Goal: Task Accomplishment & Management: Manage account settings

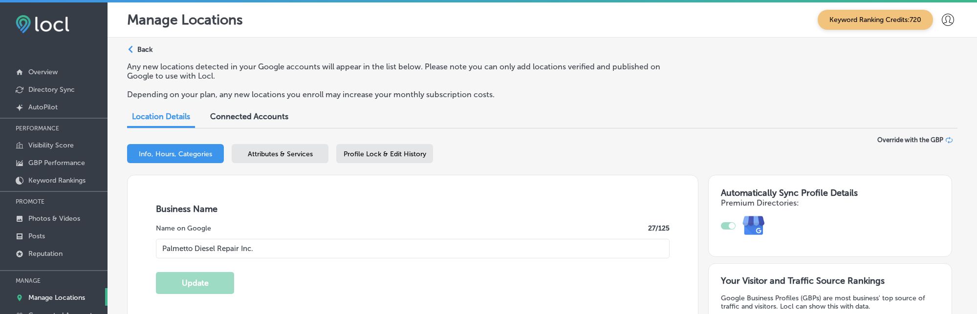
select select "US"
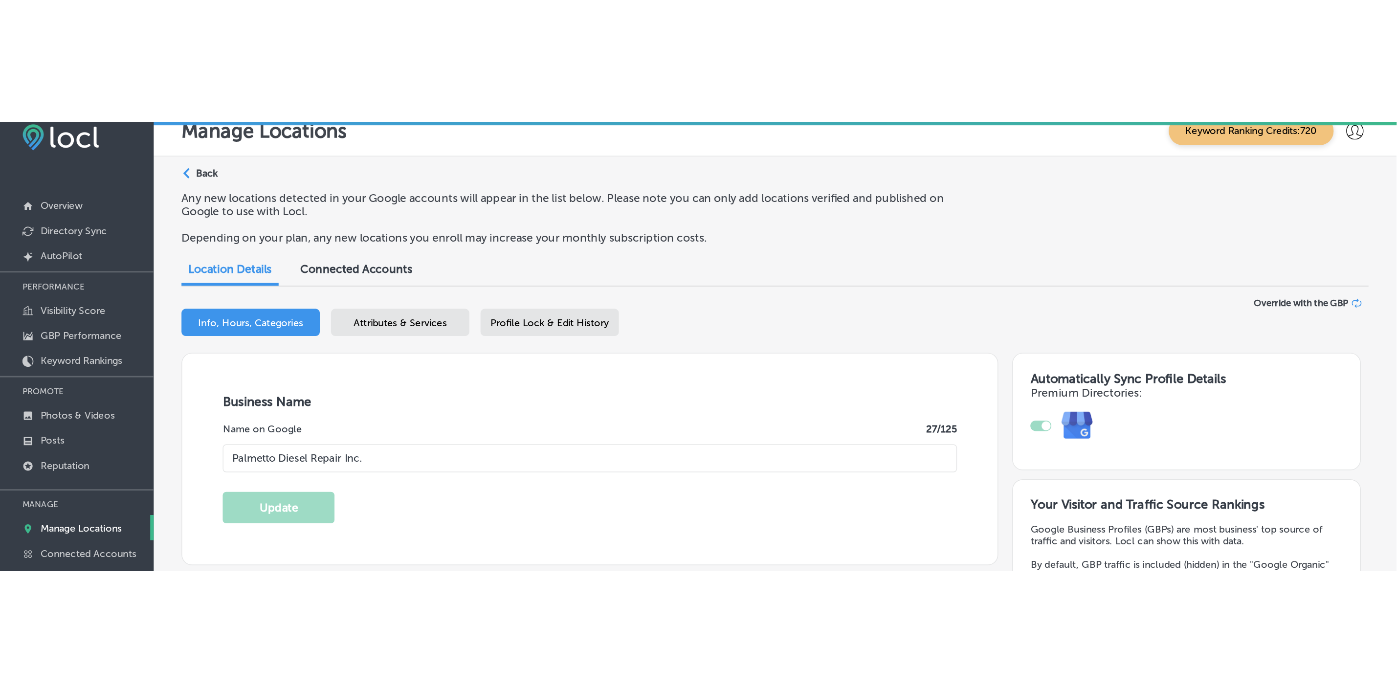
scroll to position [0, 0]
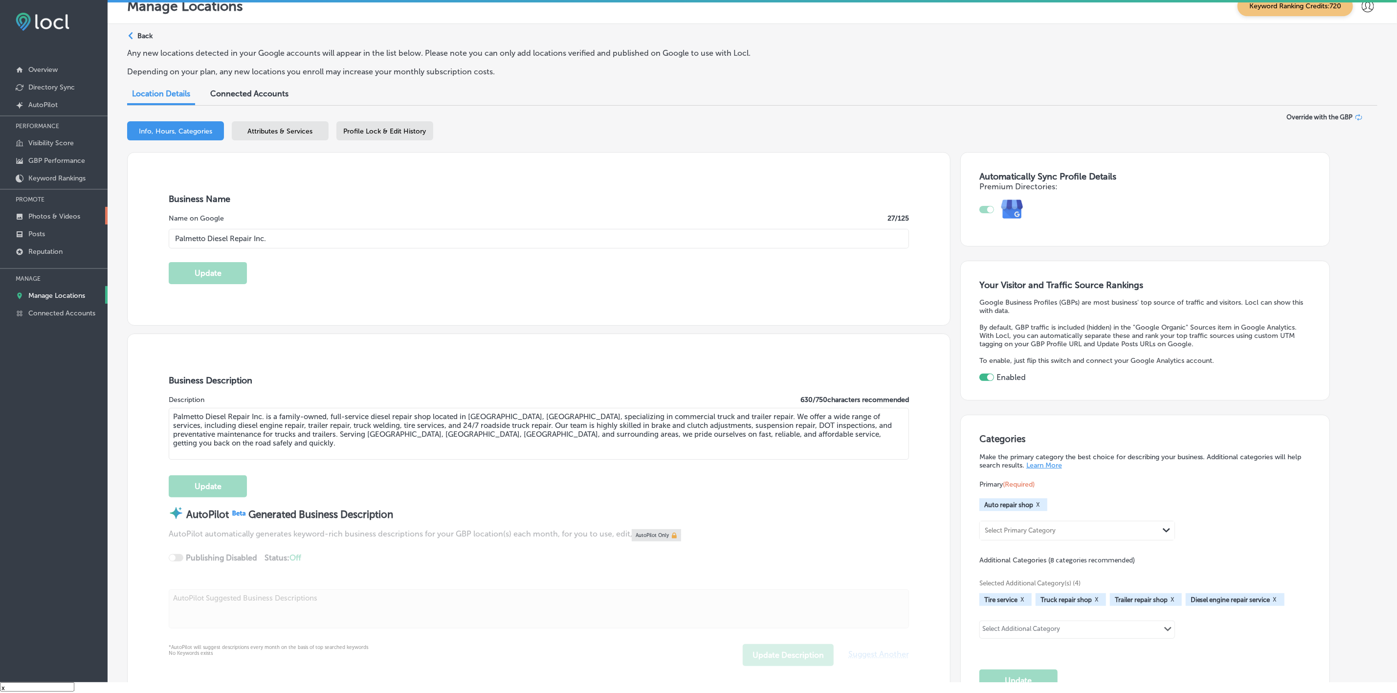
click at [66, 211] on link "Photos & Videos" at bounding box center [54, 216] width 108 height 18
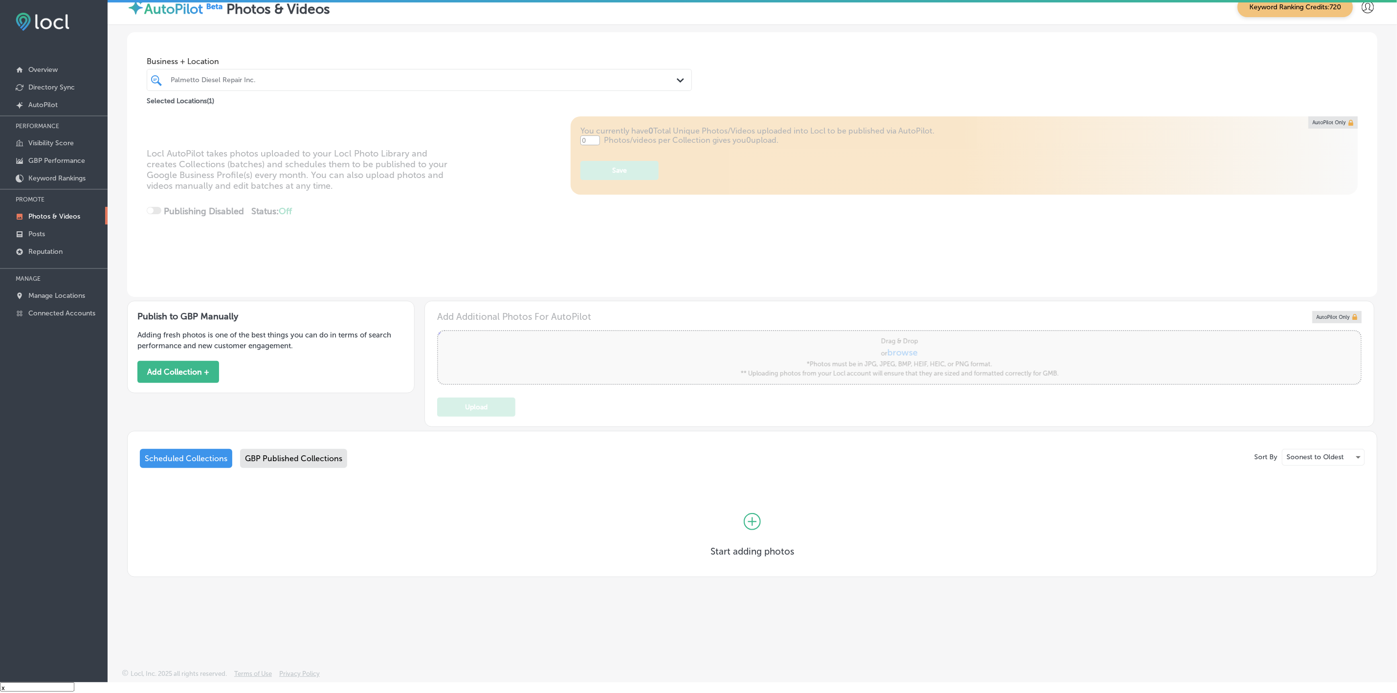
type input "5"
click at [189, 314] on button "Add Collection +" at bounding box center [178, 372] width 82 height 22
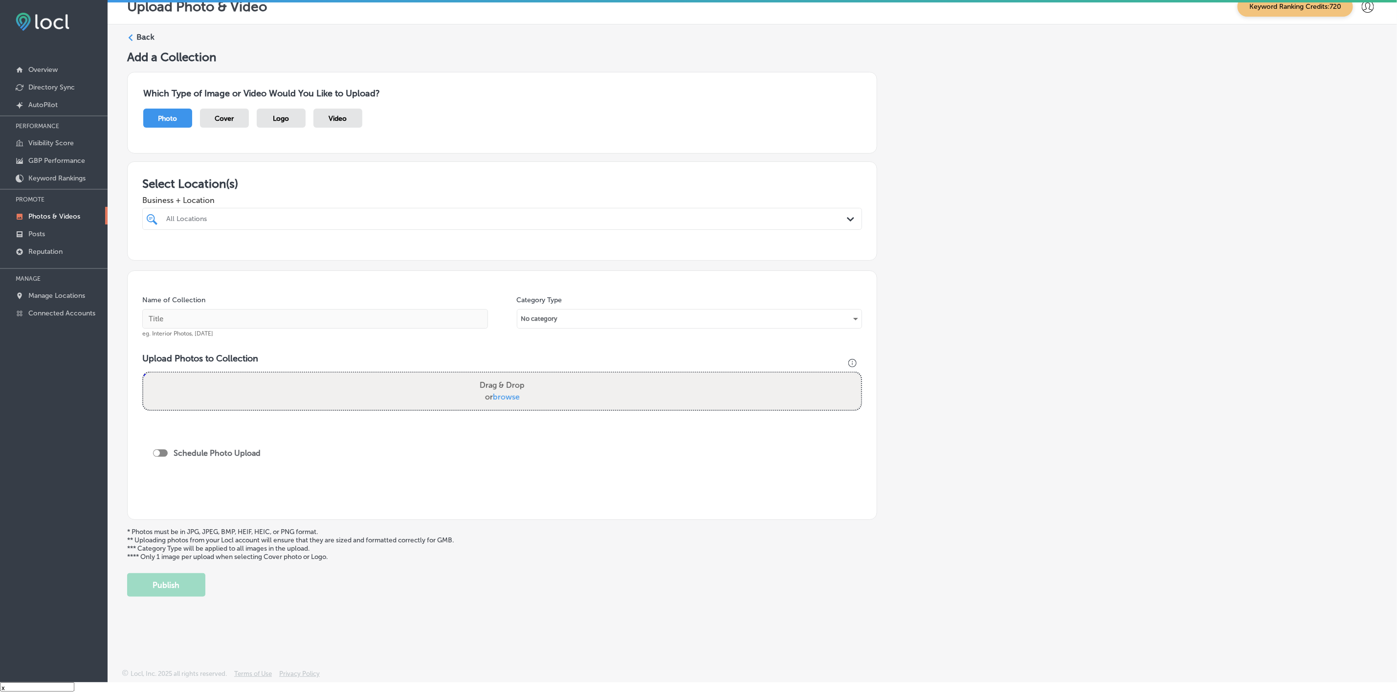
click at [302, 229] on div "All Locations Path Created with Sketch." at bounding box center [502, 219] width 720 height 22
click at [308, 218] on div "All Locations" at bounding box center [506, 219] width 681 height 8
click at [806, 218] on div "All Locations" at bounding box center [506, 219] width 681 height 8
click at [603, 259] on div "Palmetto Diesel Repair Inc. [STREET_ADDRESS][GEOGRAPHIC_DATA][STREET_ADDRESS]" at bounding box center [502, 255] width 712 height 15
type input "palmetto"
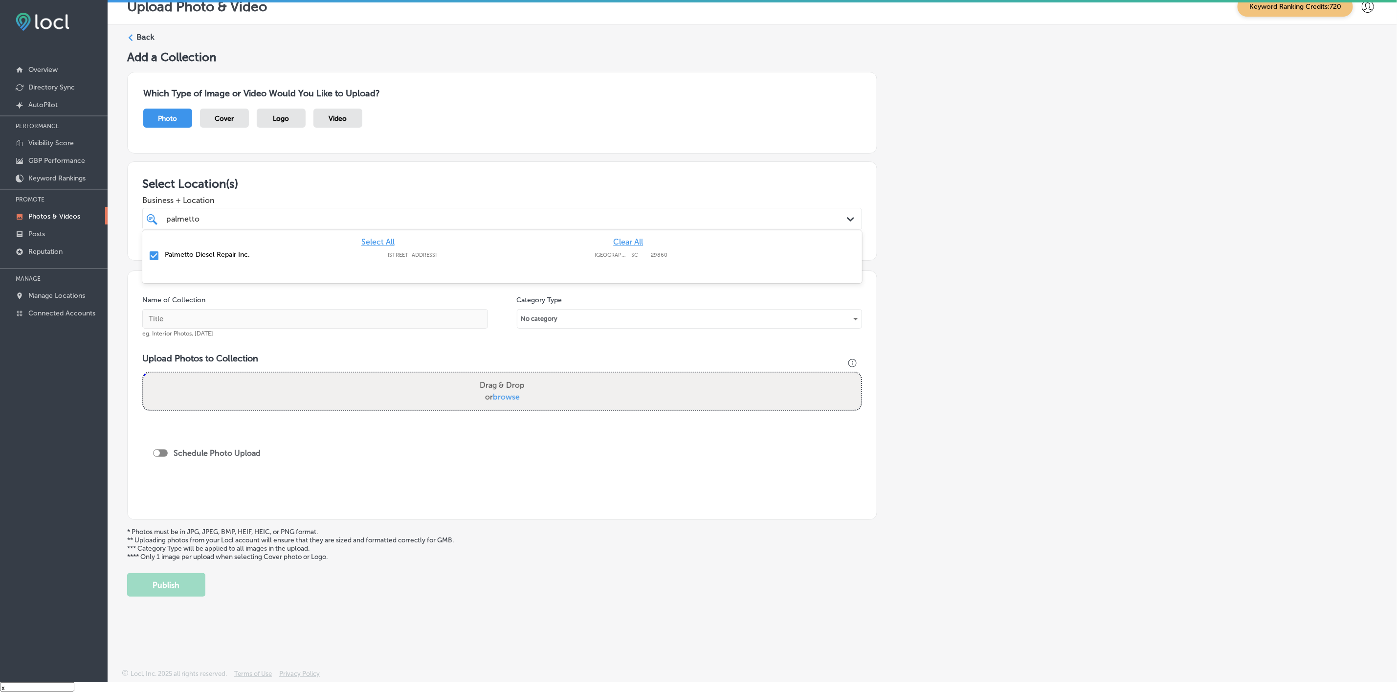
click at [977, 282] on div "Add a Collection Which Type of Image or Video Would You Like to Upload? Photo C…" at bounding box center [752, 323] width 1250 height 547
click at [348, 314] on input "text" at bounding box center [315, 319] width 346 height 20
paste input "Palmetto Diesel Repair"
click at [184, 314] on input "Palmetto Diesel Repair" at bounding box center [315, 319] width 346 height 20
click at [206, 314] on input "Palmetto-Diesel Repair" at bounding box center [315, 319] width 346 height 20
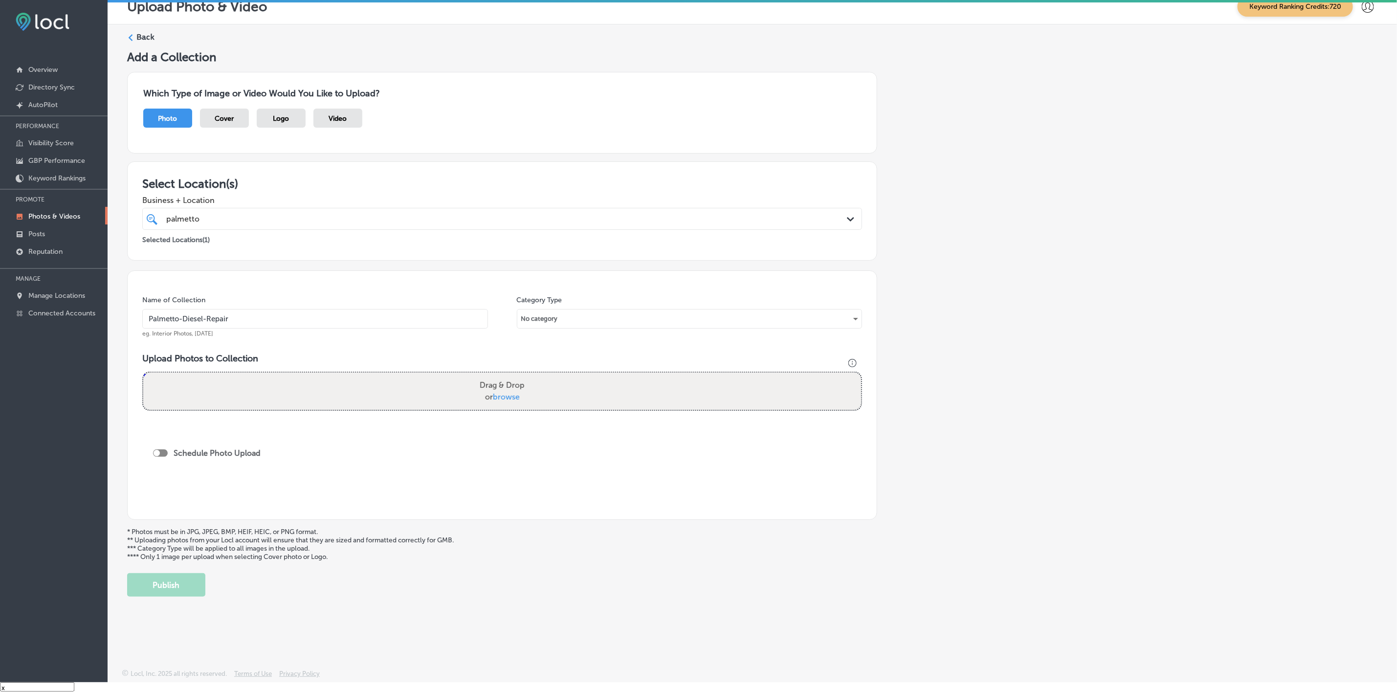
click at [245, 314] on input "Palmetto-Diesel-Repair" at bounding box center [315, 319] width 346 height 20
type input "Palmetto-Diesel-Repair-Inc."
click at [267, 215] on div "palmetto palmetto" at bounding box center [468, 218] width 606 height 13
click at [262, 314] on input "Palmetto-Diesel-Repair-Inc." at bounding box center [315, 319] width 346 height 20
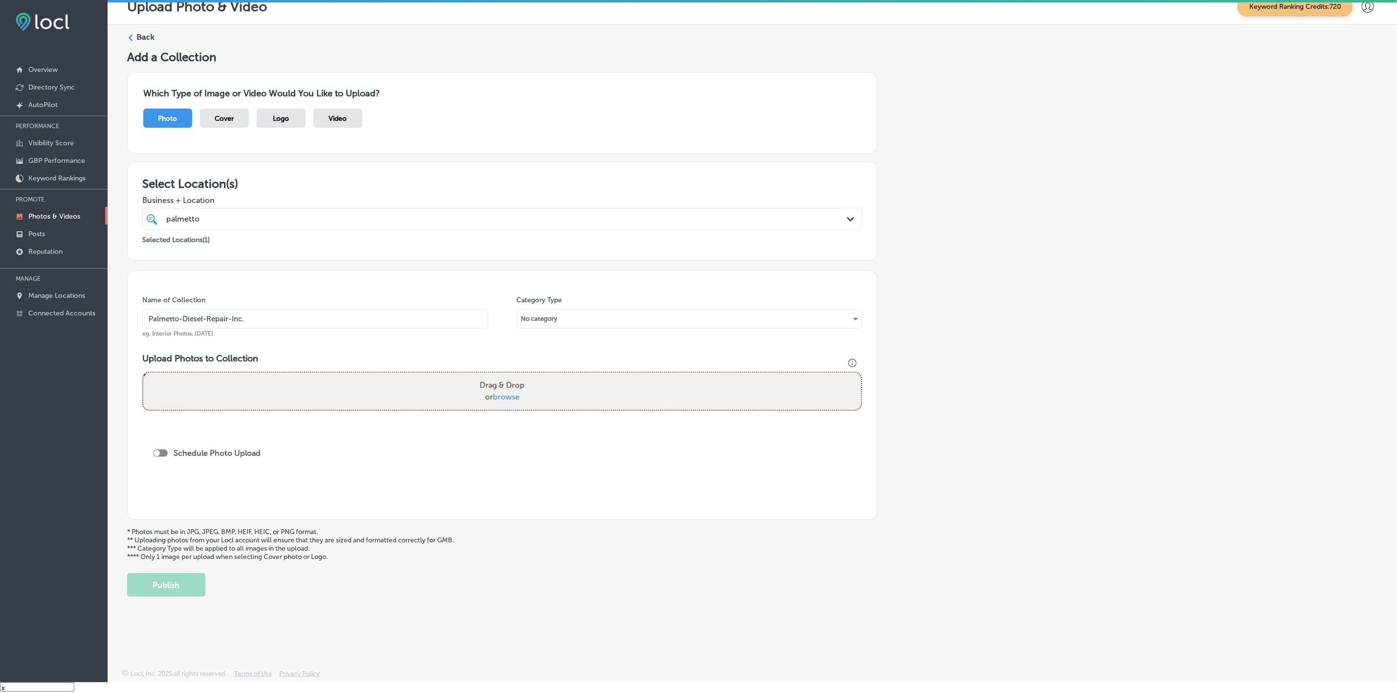
click at [262, 314] on input "Palmetto-Diesel-Repair-Inc." at bounding box center [315, 319] width 346 height 20
click at [977, 314] on div "Add a Collection Which Type of Image or Video Would You Like to Upload? Photo C…" at bounding box center [752, 323] width 1250 height 547
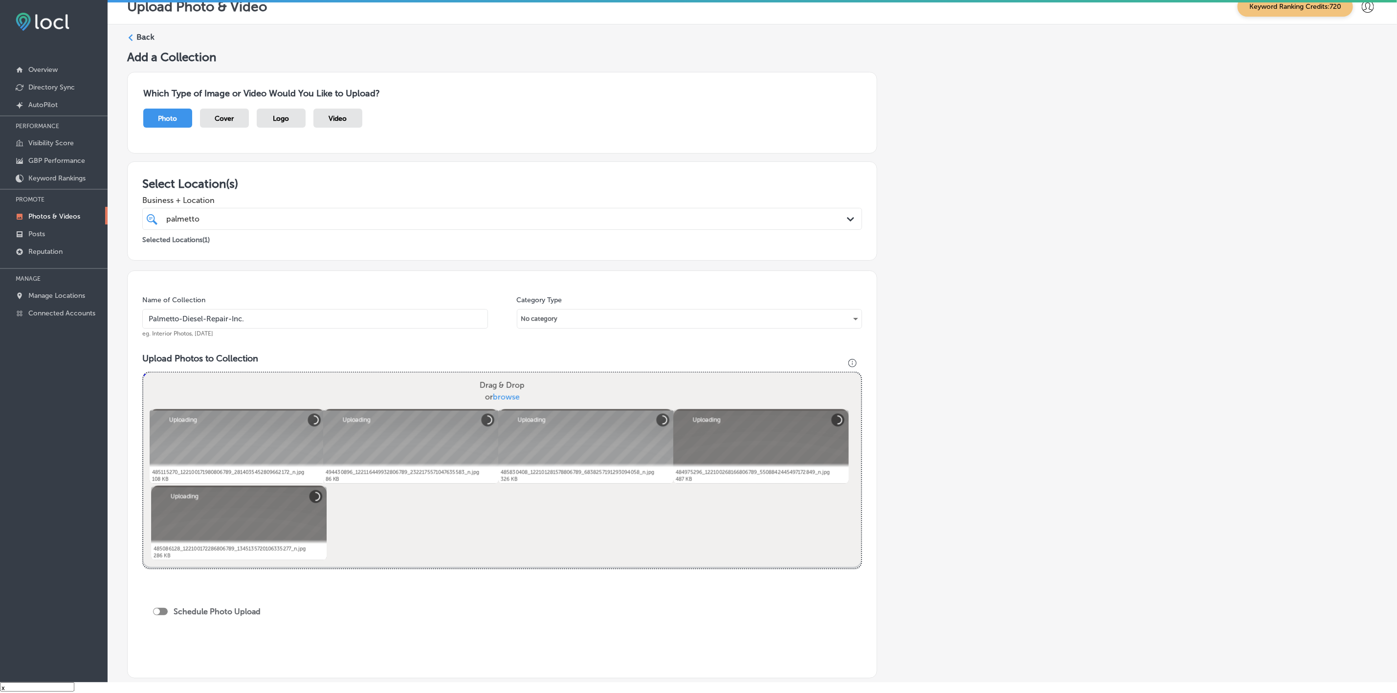
scroll to position [73, 0]
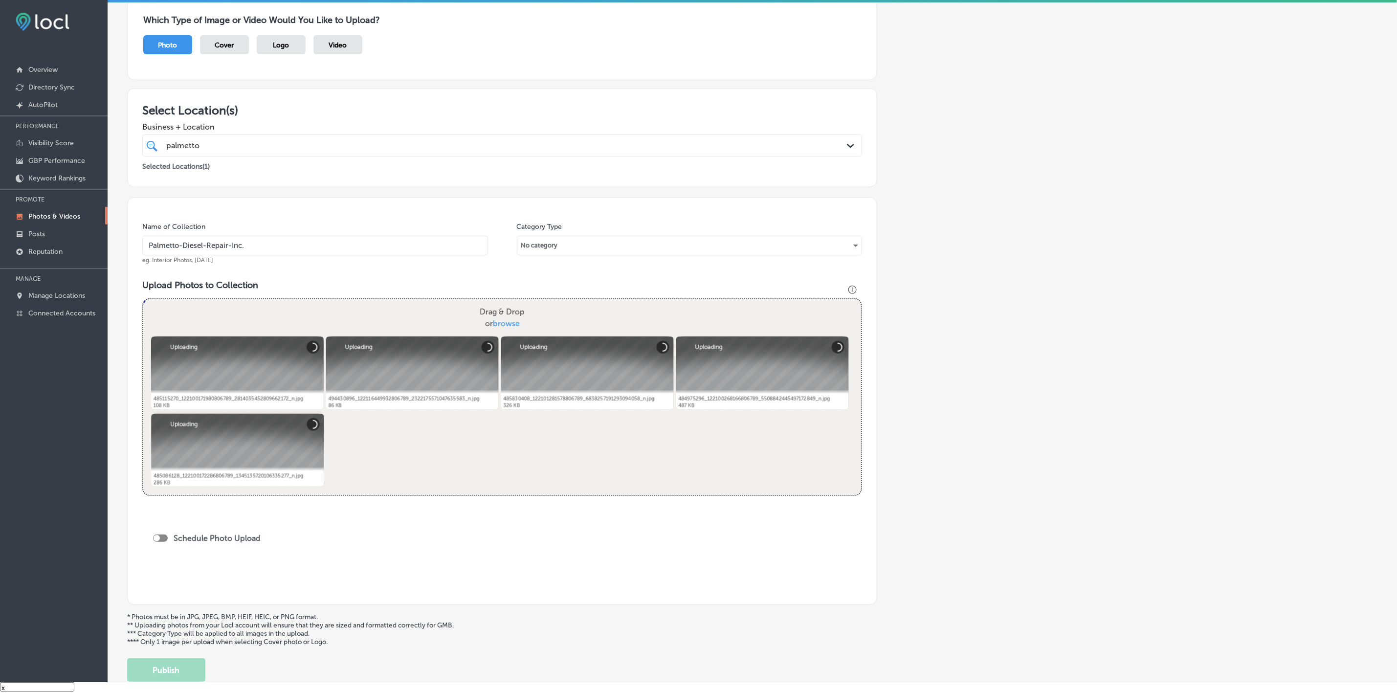
click at [163, 314] on div at bounding box center [160, 537] width 15 height 7
checkbox input "true"
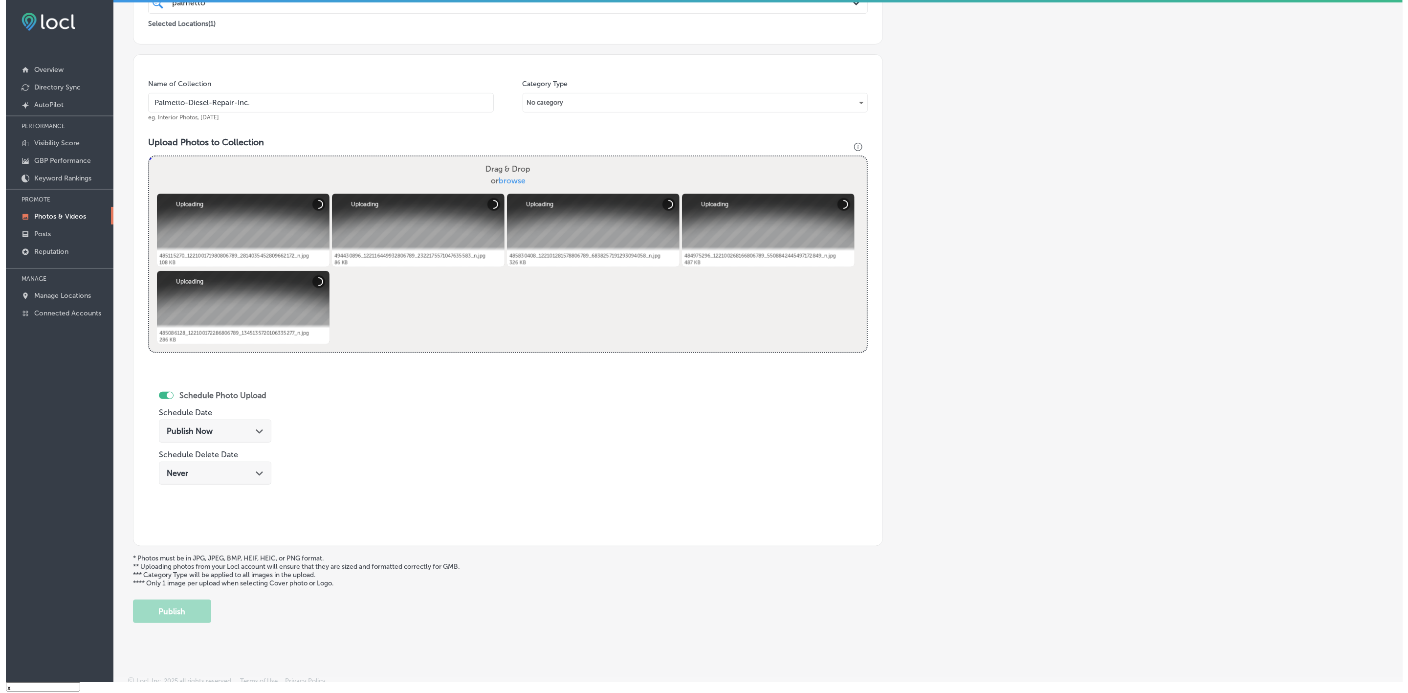
scroll to position [220, 0]
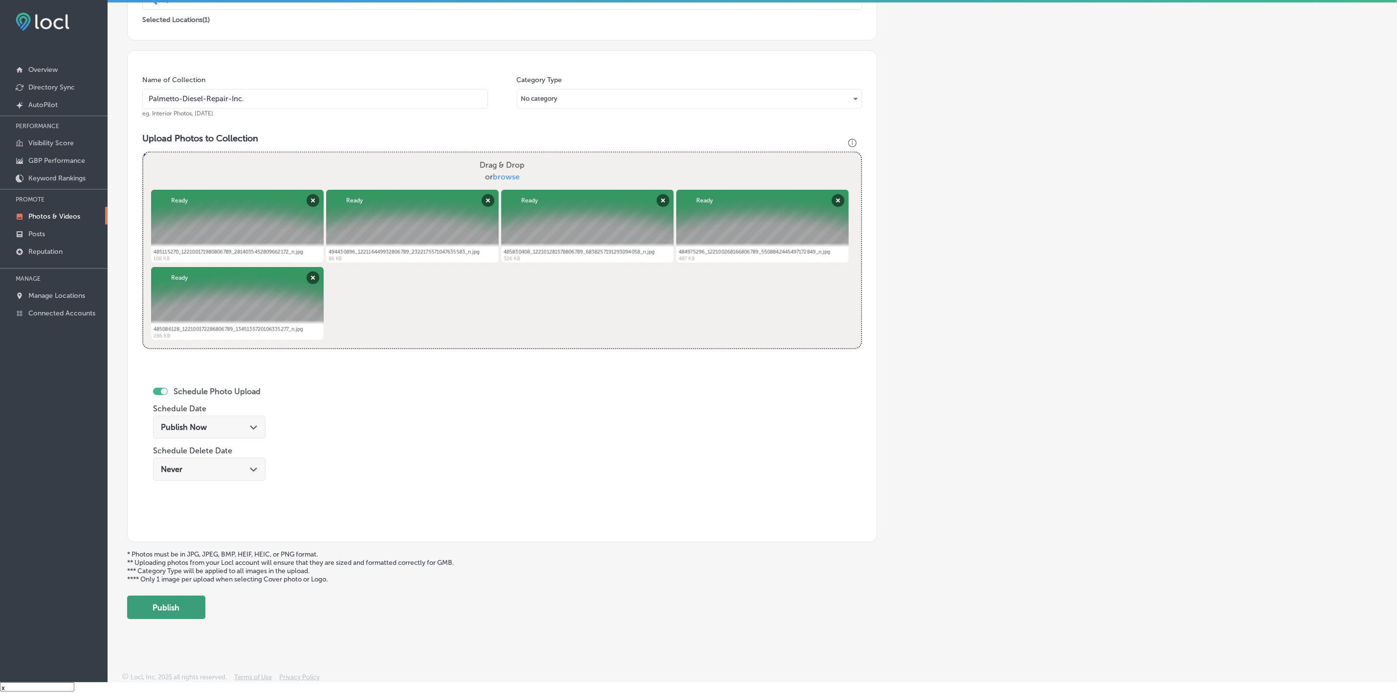
click at [188, 314] on button "Publish" at bounding box center [166, 606] width 78 height 23
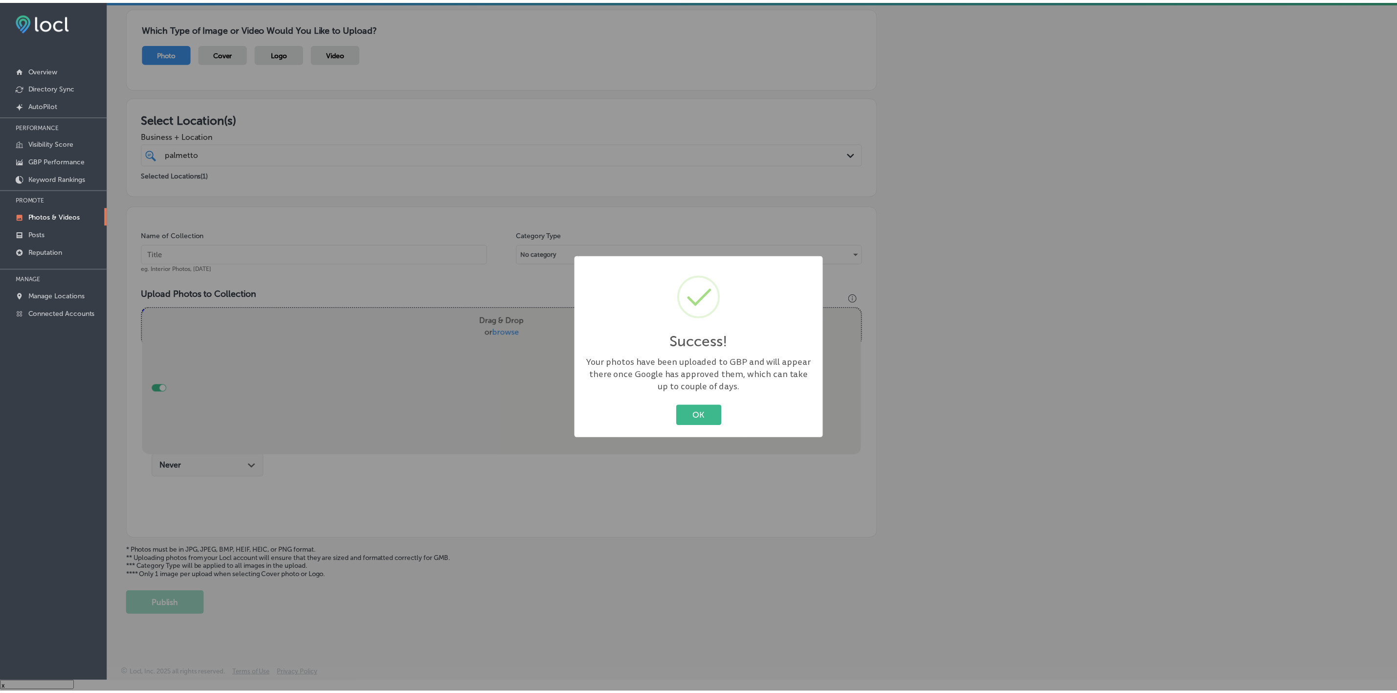
scroll to position [66, 0]
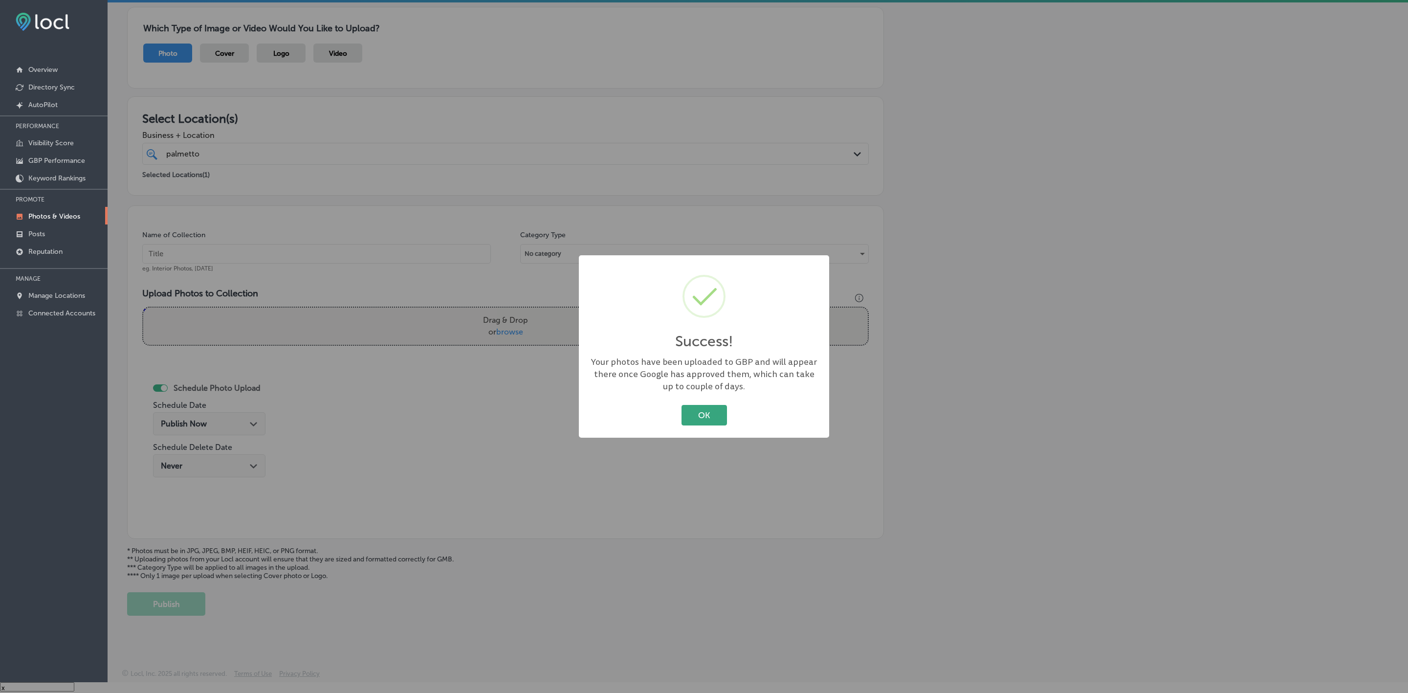
click at [714, 314] on button "OK" at bounding box center [703, 415] width 45 height 20
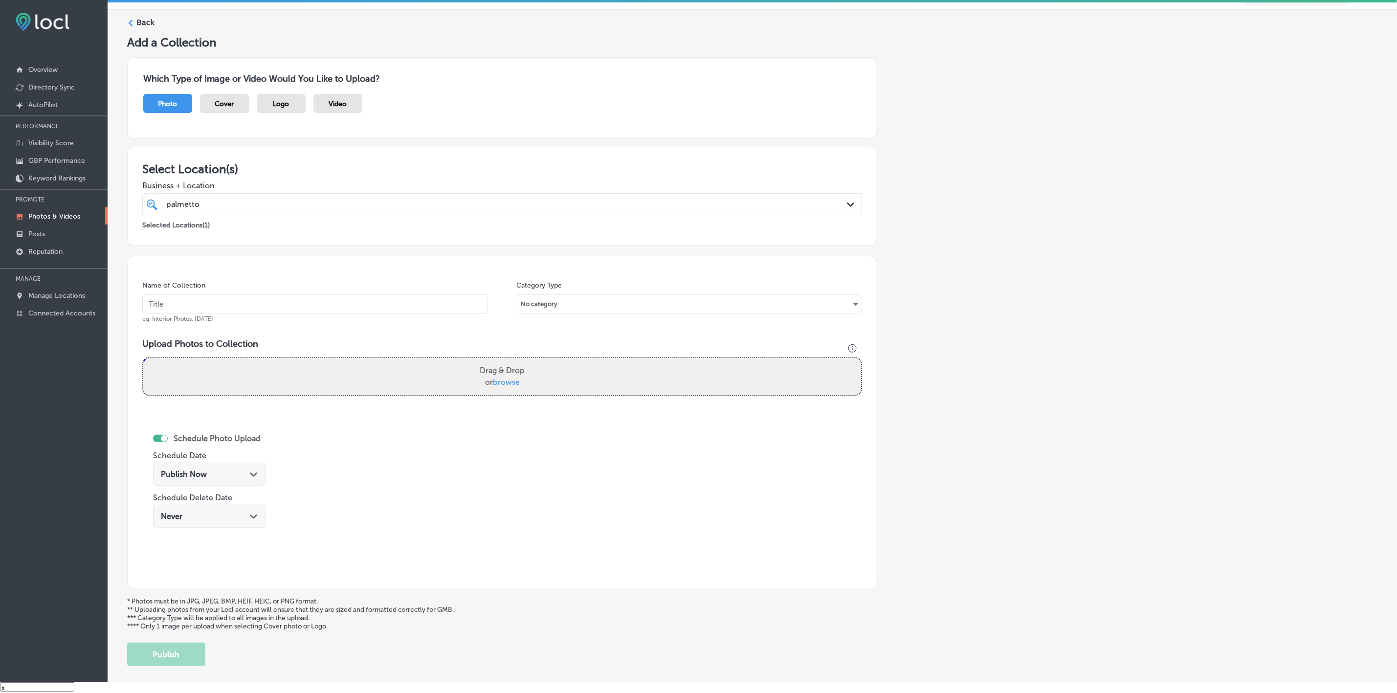
scroll to position [0, 0]
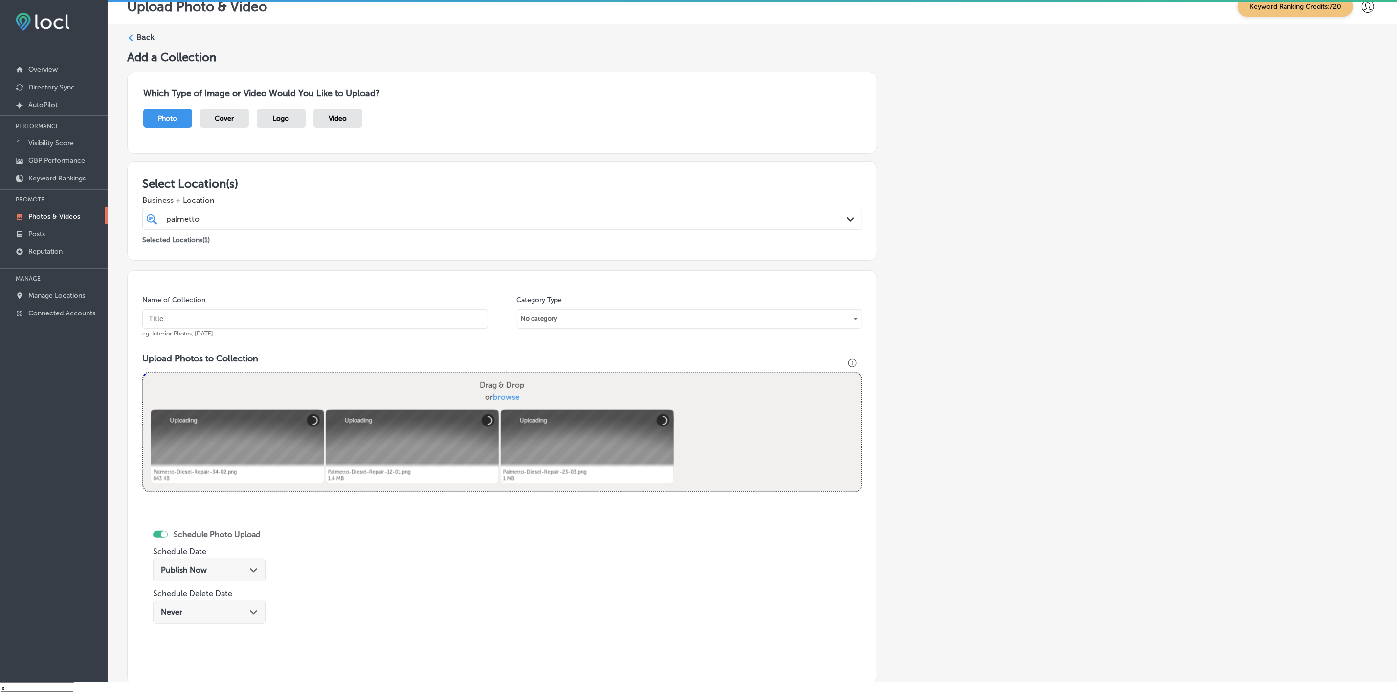
click at [408, 314] on input "text" at bounding box center [315, 319] width 346 height 20
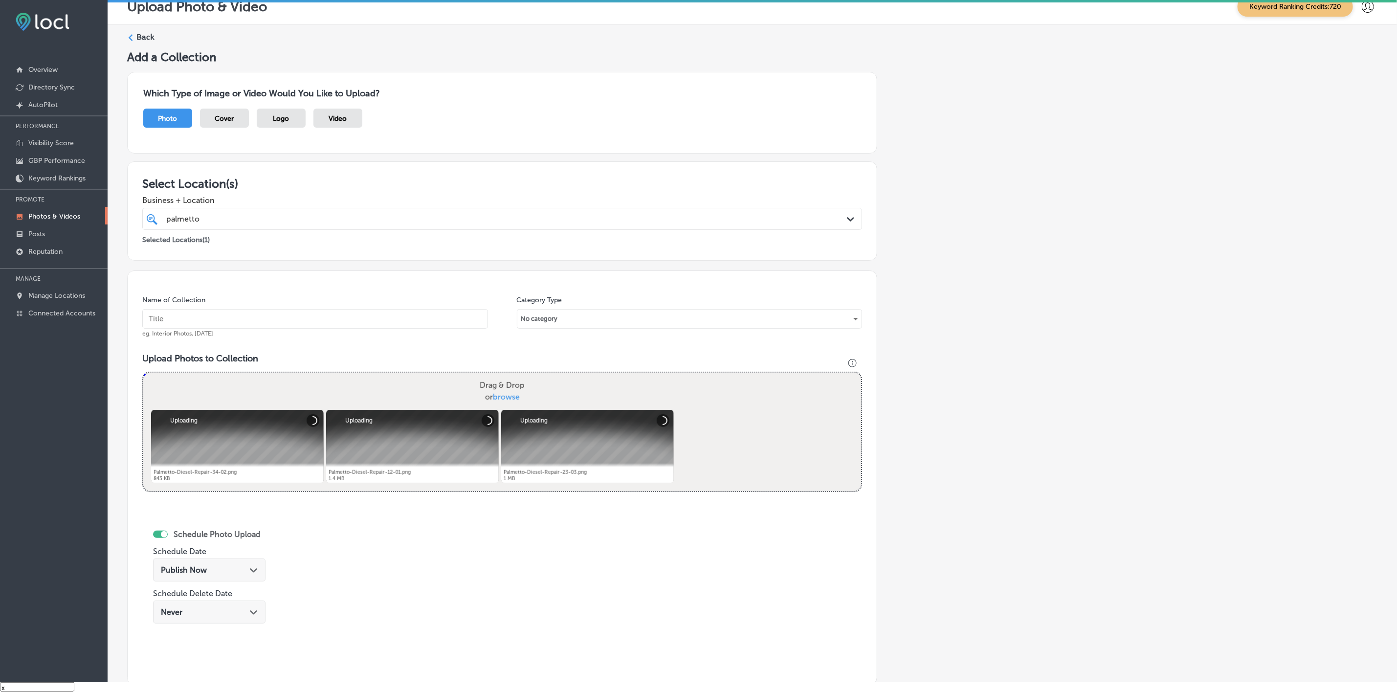
paste input "Palmetto-Diesel-Repair-Inc."
type input "Palmetto-Diesel-Repair-Inc."
click at [250, 314] on icon "Path Created with Sketch." at bounding box center [253, 570] width 7 height 4
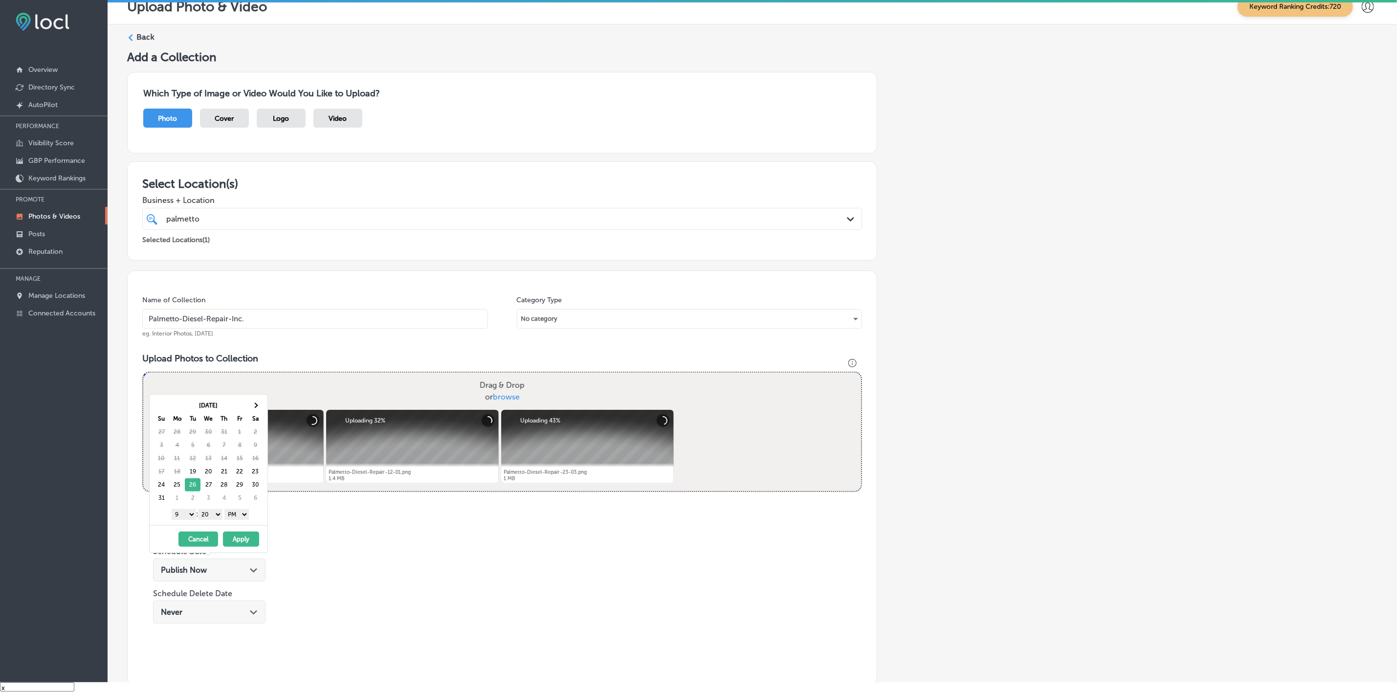
click at [184, 314] on select "1 2 3 4 5 6 7 8 9 10 11 12" at bounding box center [184, 514] width 24 height 11
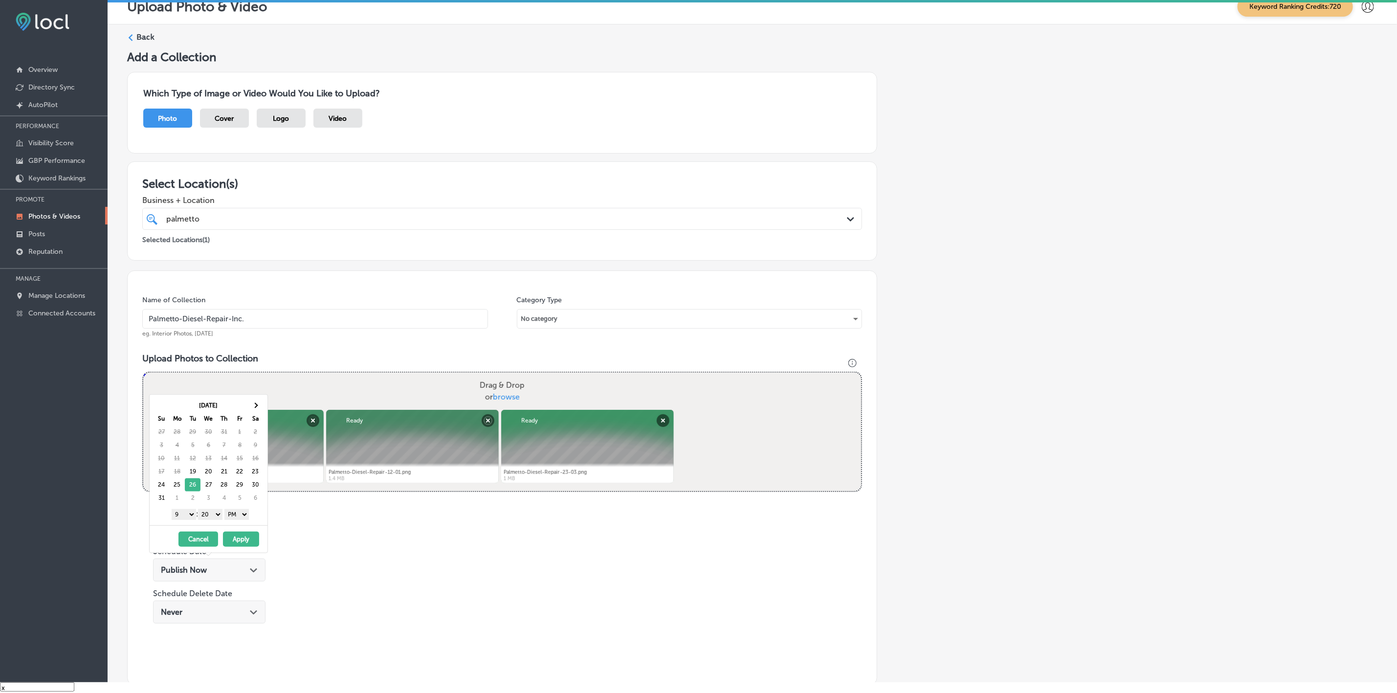
click at [172, 314] on select "1 2 3 4 5 6 7 8 9 10 11 12" at bounding box center [184, 514] width 24 height 11
click at [213, 314] on select "00 10 20 30 40 50" at bounding box center [210, 514] width 24 height 11
click at [239, 314] on div "1 2 3 4 5 6 7 8 9 10 11 12 : 00 10 20 30 40 50 AM PM" at bounding box center [210, 513] width 114 height 15
click at [241, 314] on select "AM PM" at bounding box center [236, 514] width 24 height 11
click at [226, 314] on select "AM PM" at bounding box center [236, 514] width 24 height 11
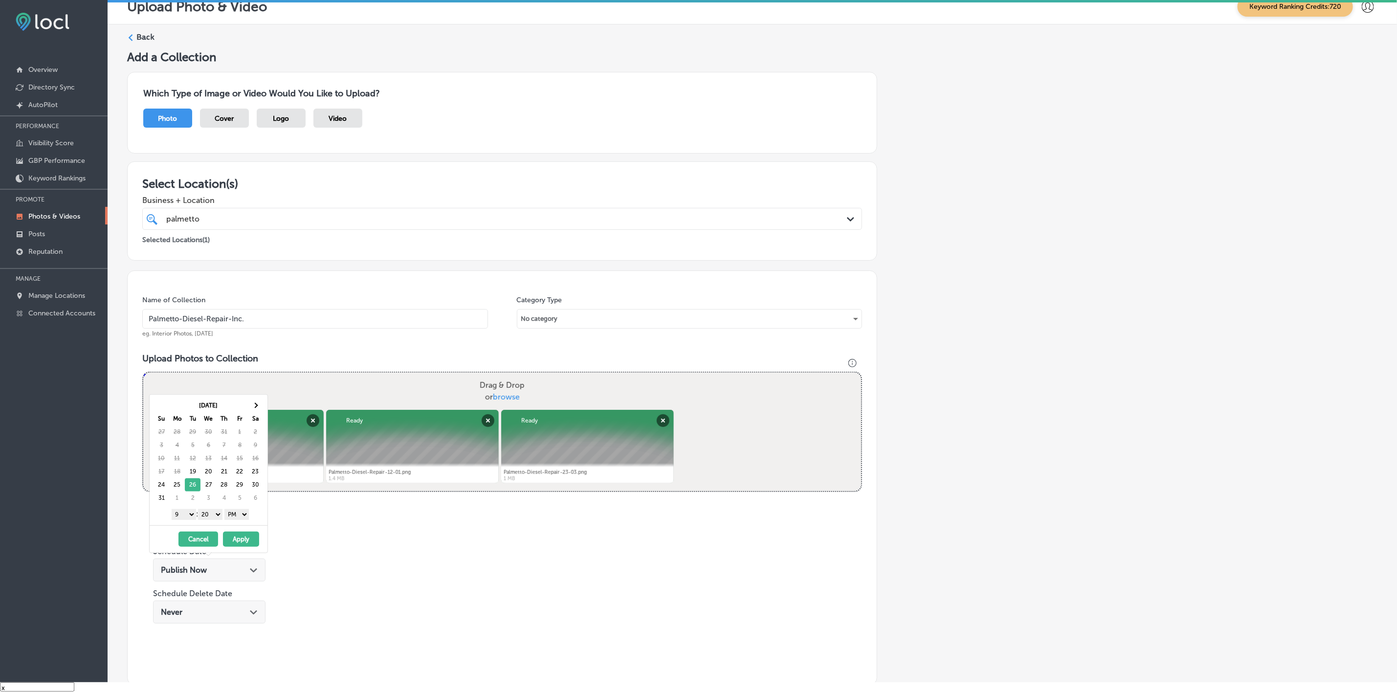
click at [251, 314] on button "Apply" at bounding box center [241, 538] width 36 height 15
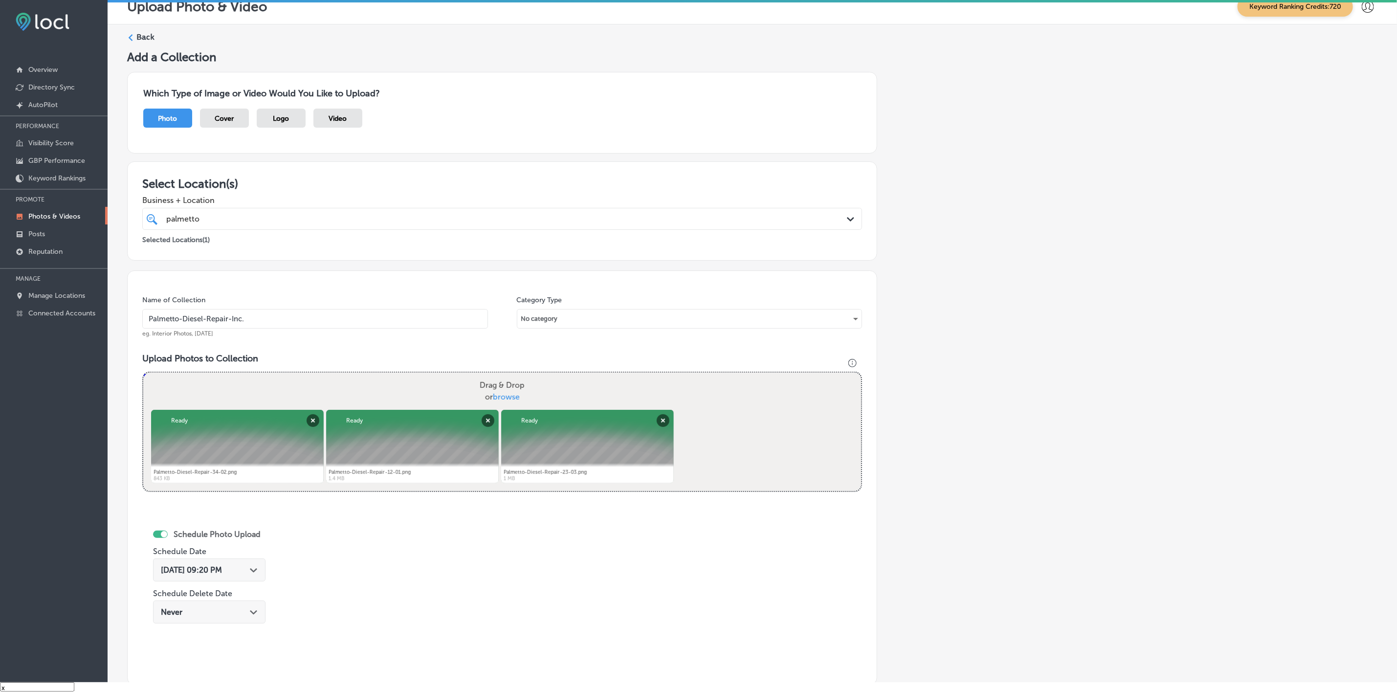
click at [254, 314] on div "[DATE] 09:20 PM Path Created with Sketch." at bounding box center [209, 569] width 97 height 9
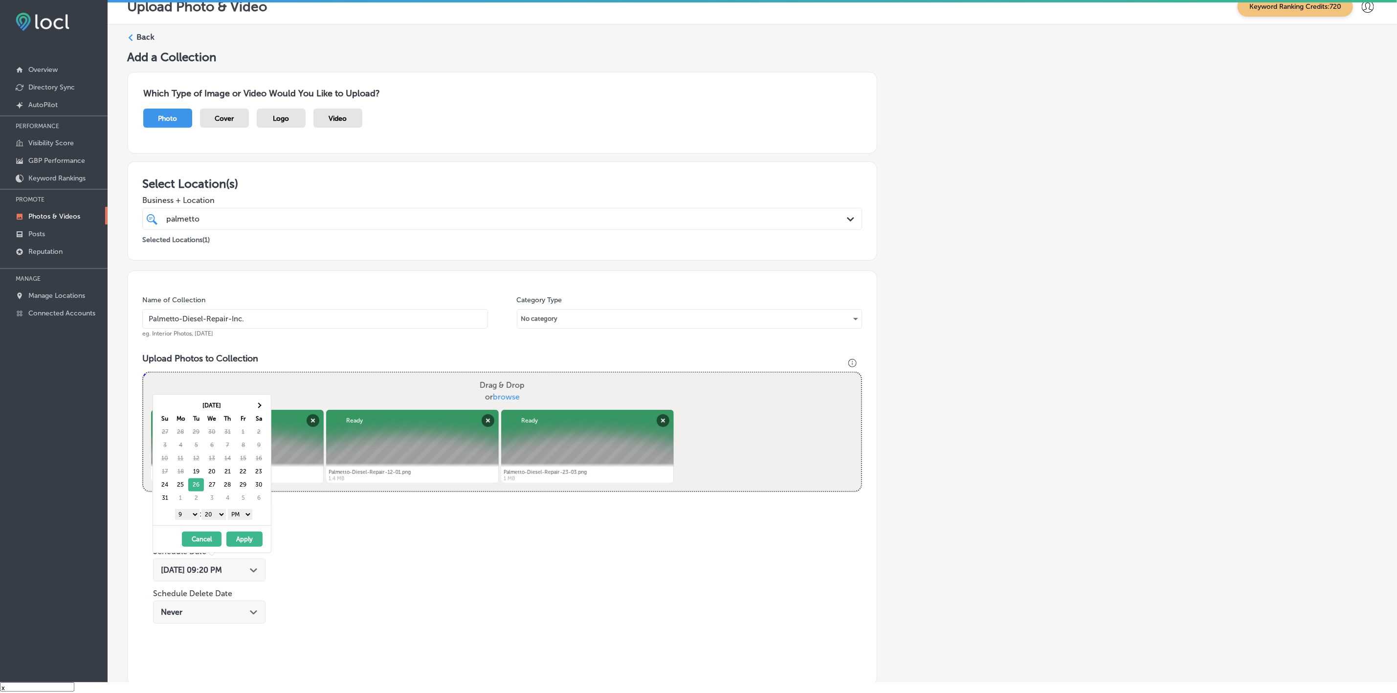
click at [210, 314] on select "00 10 20 30 40 50" at bounding box center [213, 514] width 24 height 11
click at [242, 314] on button "Apply" at bounding box center [244, 538] width 36 height 15
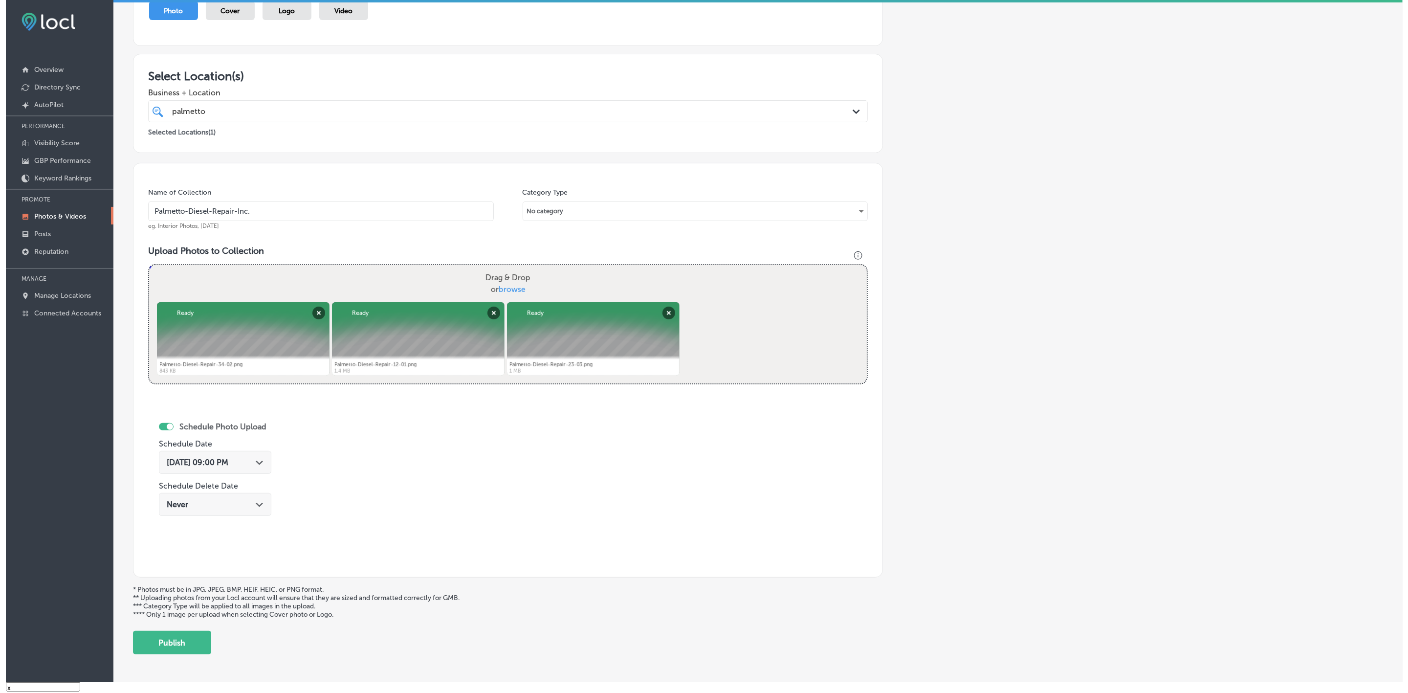
scroll to position [148, 0]
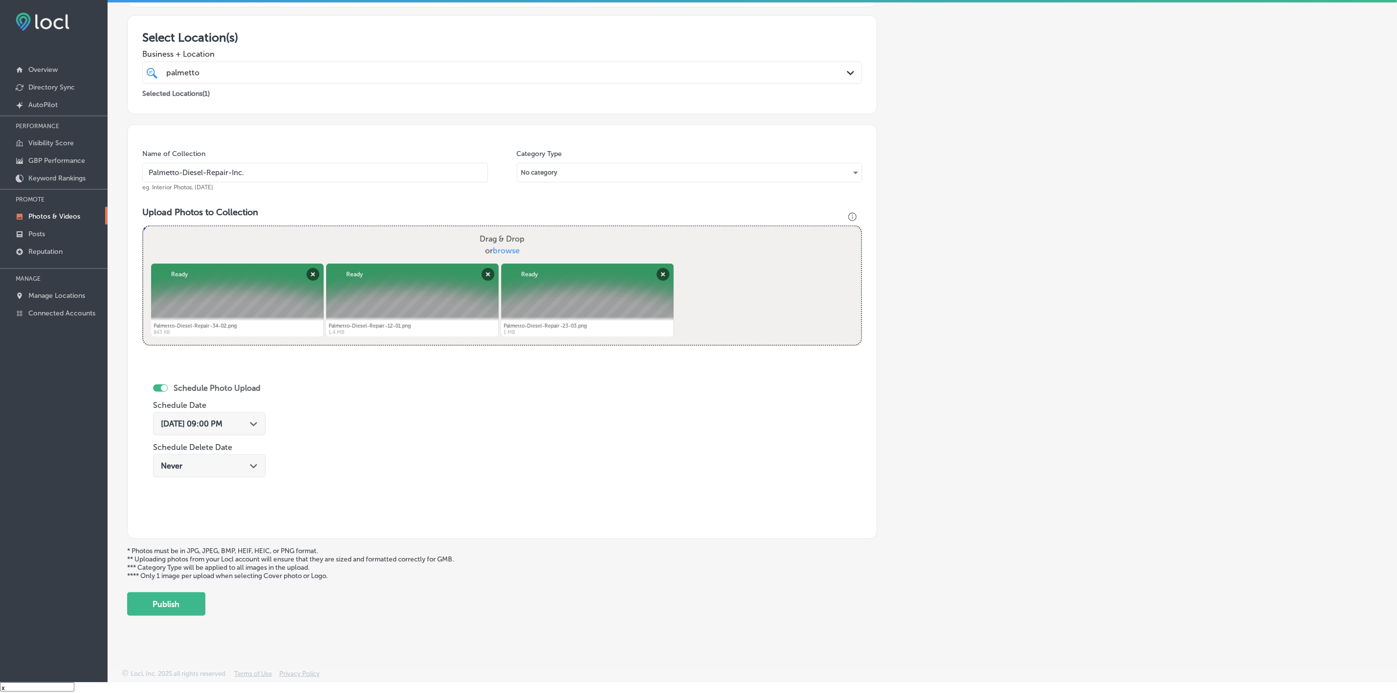
click at [194, 314] on button "Publish" at bounding box center [166, 603] width 78 height 23
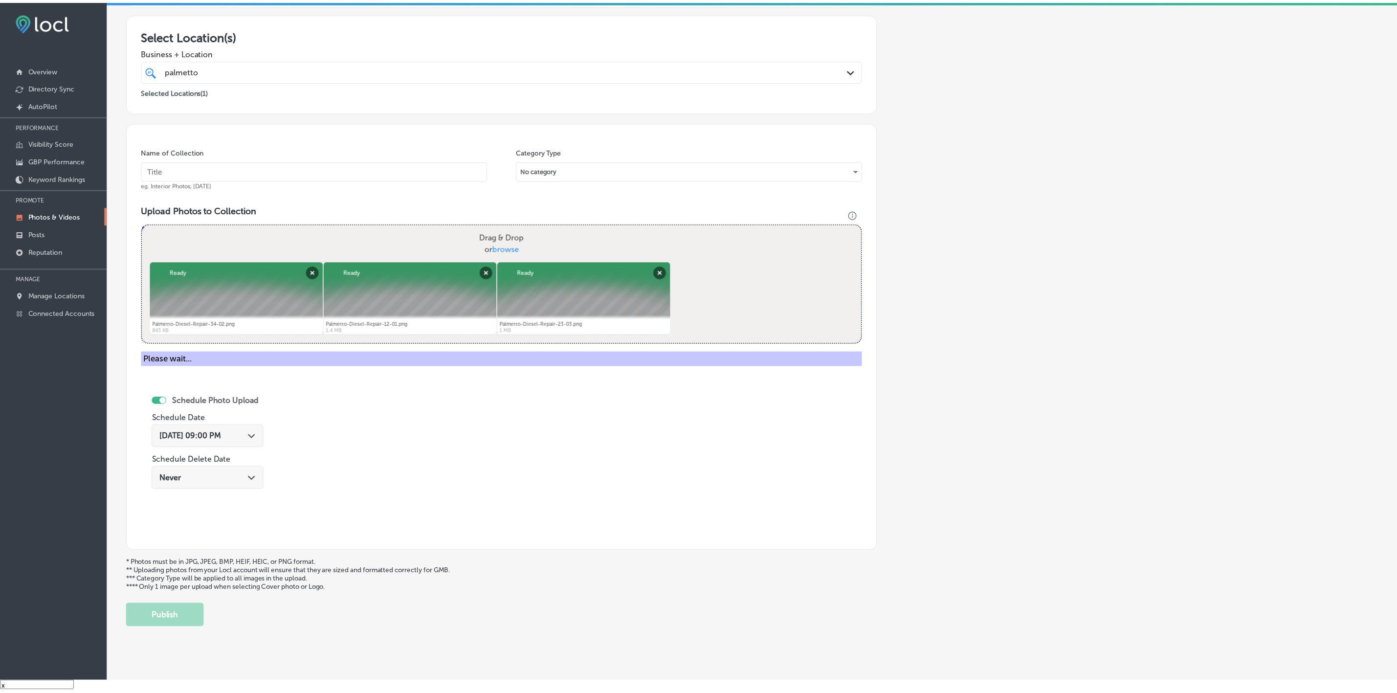
scroll to position [66, 0]
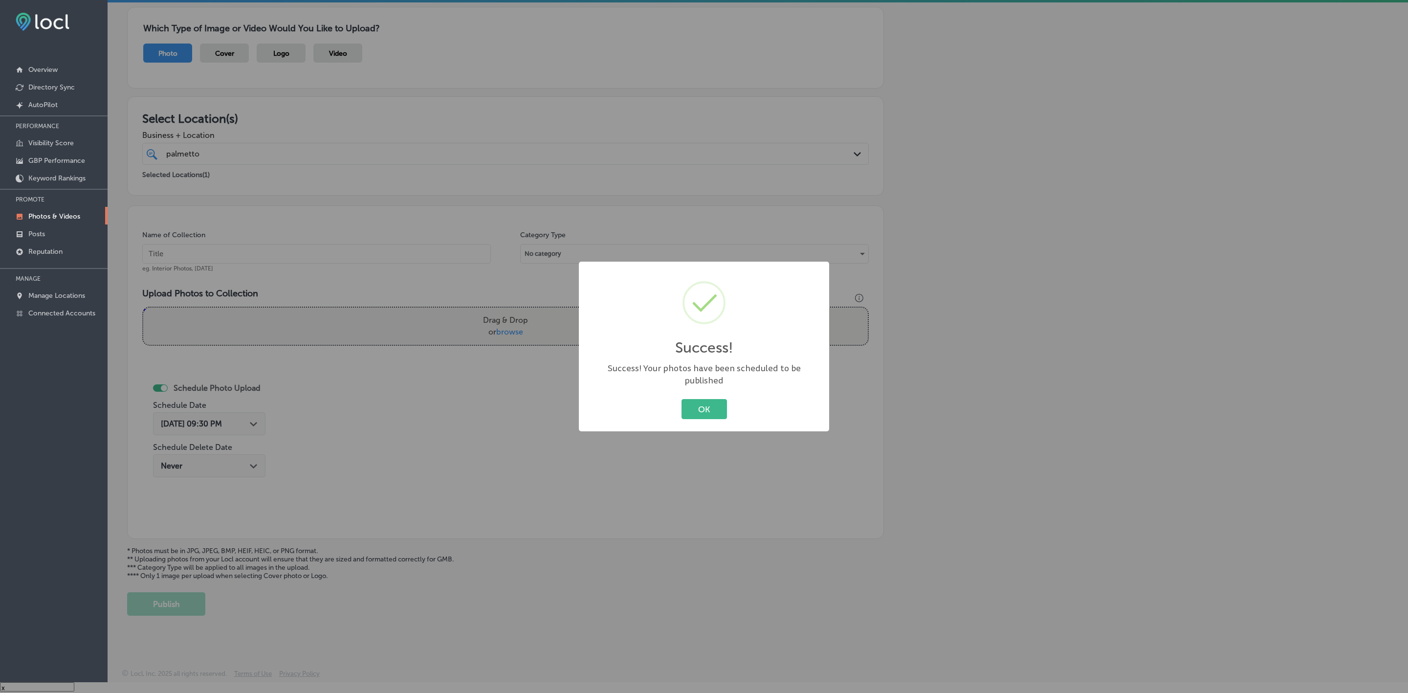
click at [681, 314] on button "OK" at bounding box center [703, 409] width 45 height 20
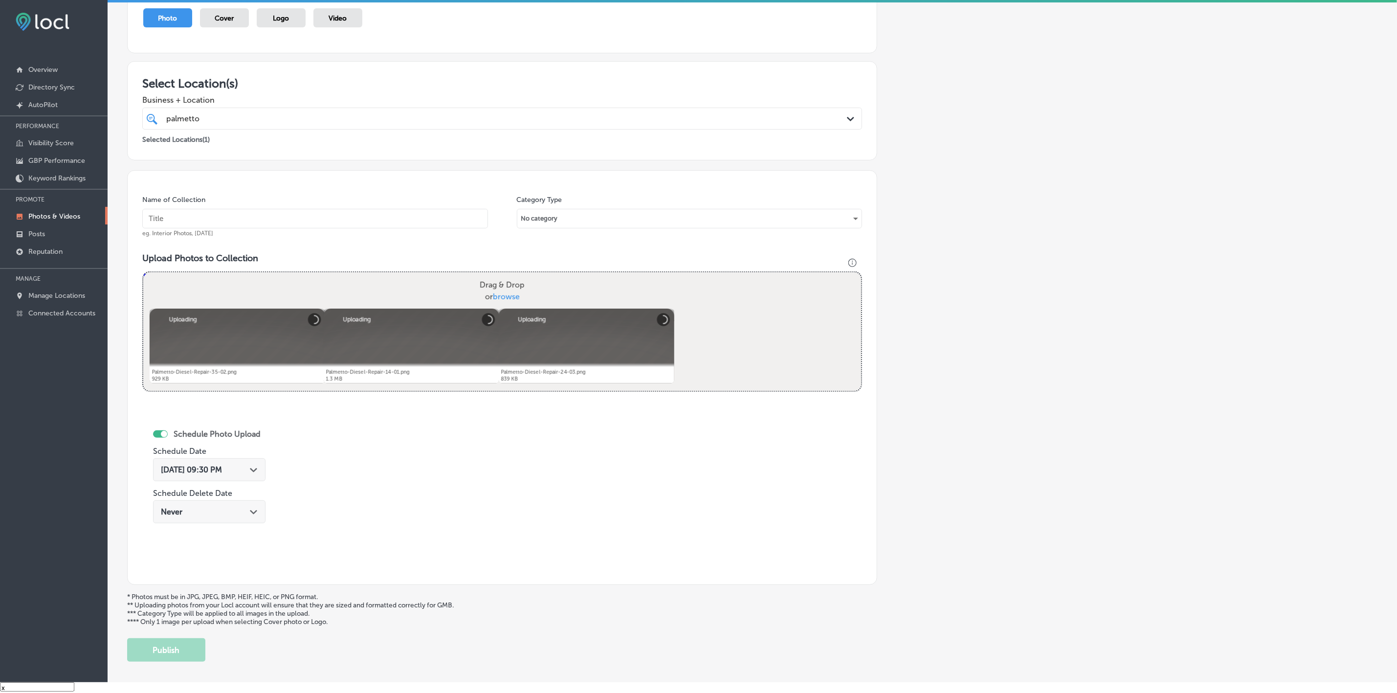
scroll to position [75, 0]
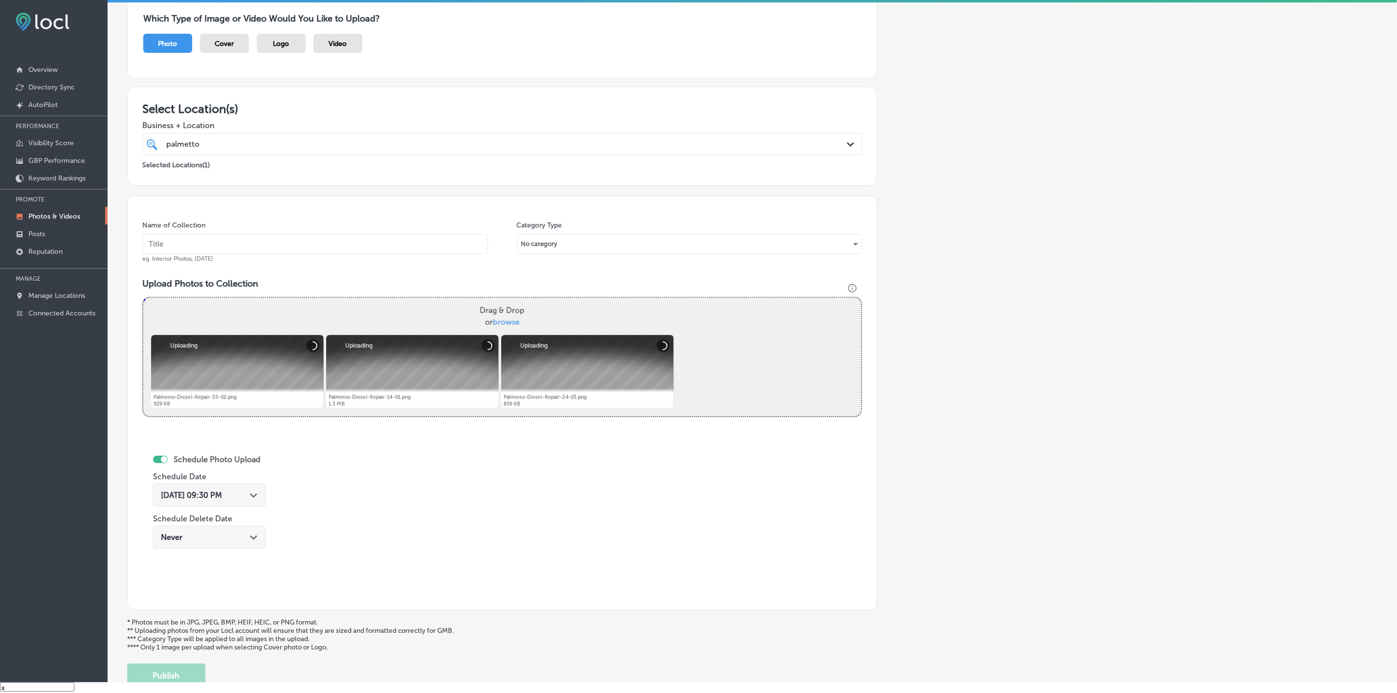
click at [443, 229] on div "Name of Collection eg. Interior Photos, [DATE]" at bounding box center [315, 241] width 346 height 42
click at [441, 242] on input "text" at bounding box center [315, 244] width 346 height 20
paste input "Palmetto-Diesel-Repair-Inc."
type input "Palmetto-Diesel-Repair-Inc."
click at [256, 314] on polygon at bounding box center [253, 495] width 7 height 4
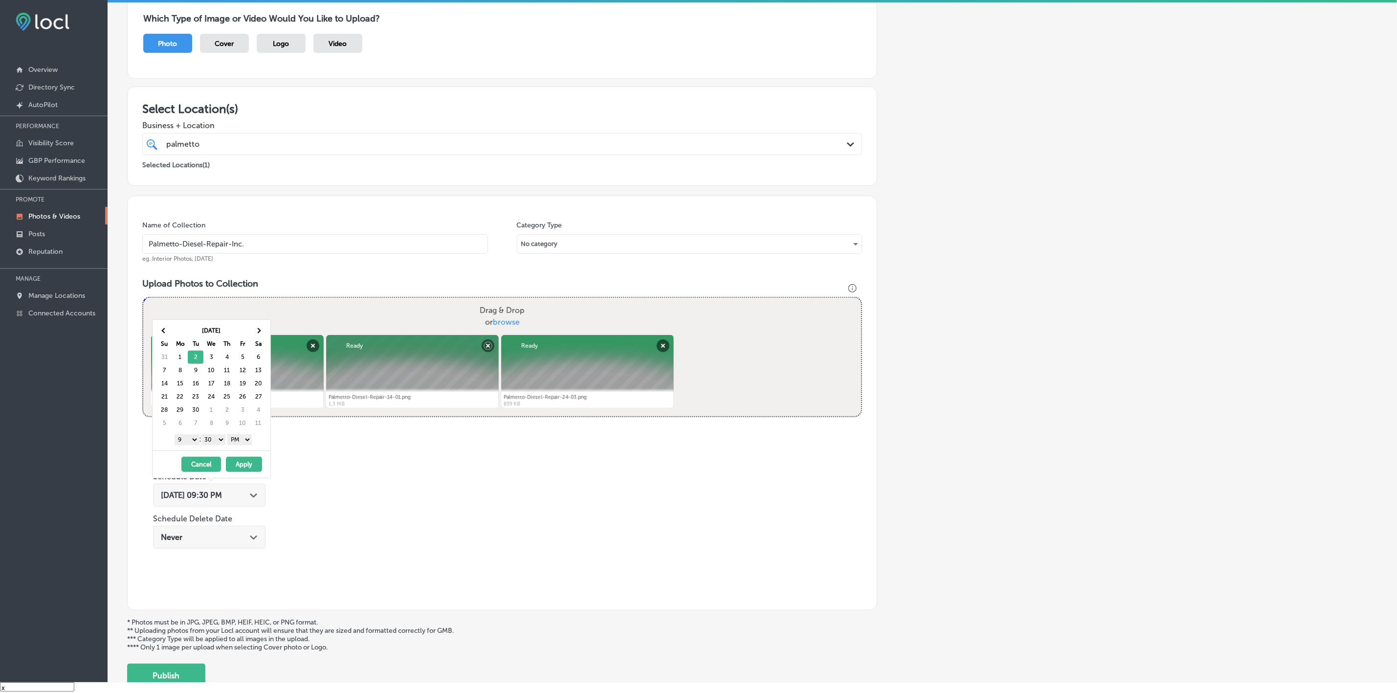
click at [189, 314] on select "1 2 3 4 5 6 7 8 9 10 11 12" at bounding box center [187, 439] width 24 height 11
click at [175, 314] on select "1 2 3 4 5 6 7 8 9 10 11 12" at bounding box center [187, 439] width 24 height 11
click at [219, 314] on select "00 10 20 30 40 50" at bounding box center [213, 439] width 24 height 11
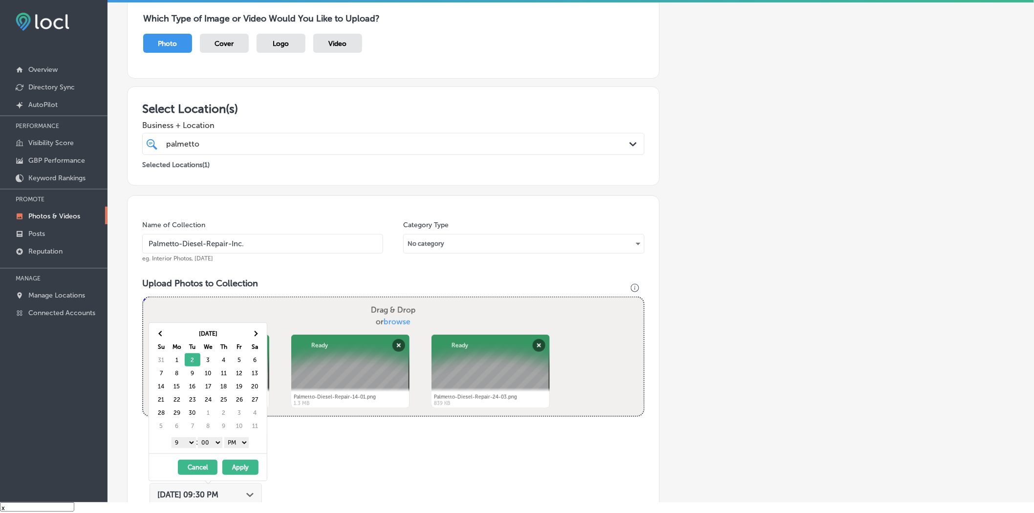
click at [753, 177] on div "Add a Collection Which Type of Image or Video Would You Like to Upload? Photo C…" at bounding box center [571, 331] width 888 height 712
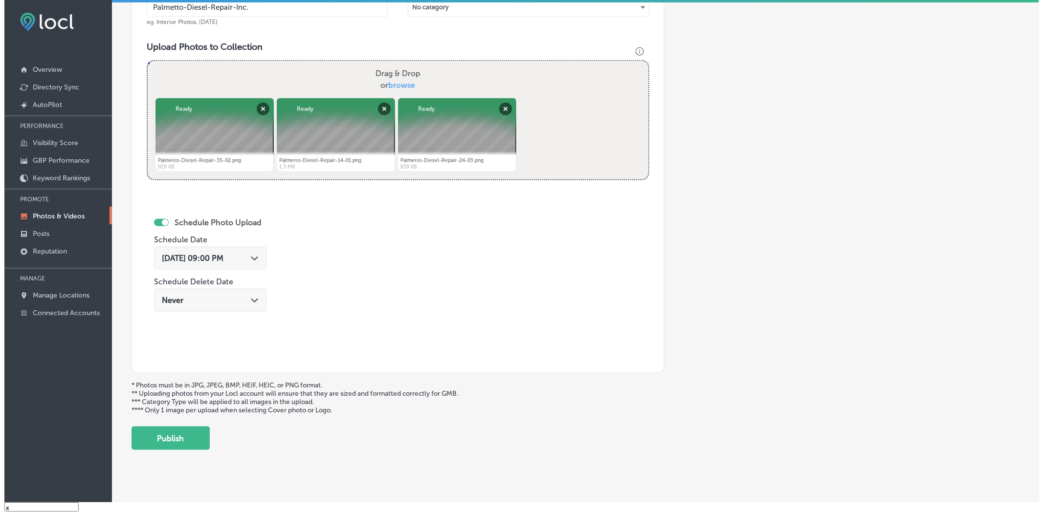
scroll to position [329, 0]
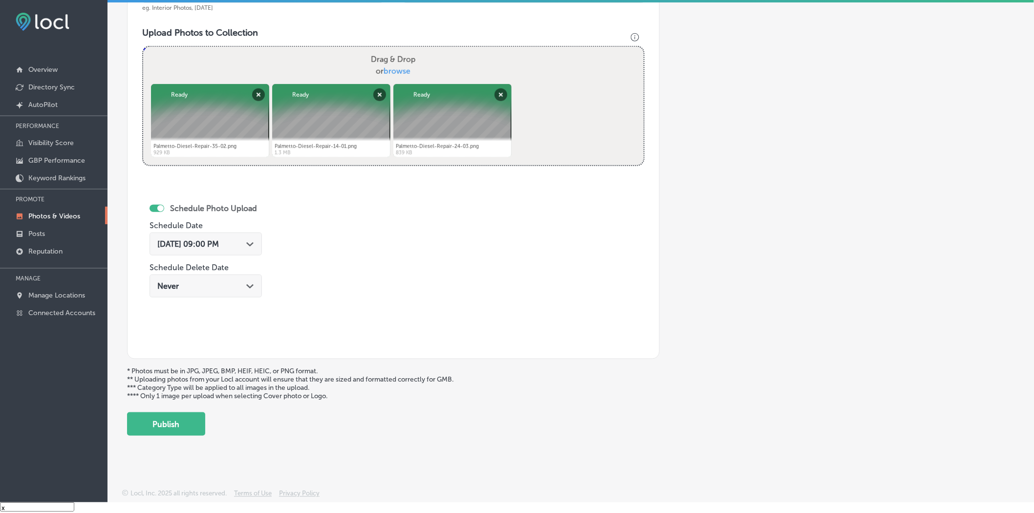
click at [194, 314] on button "Publish" at bounding box center [166, 424] width 78 height 23
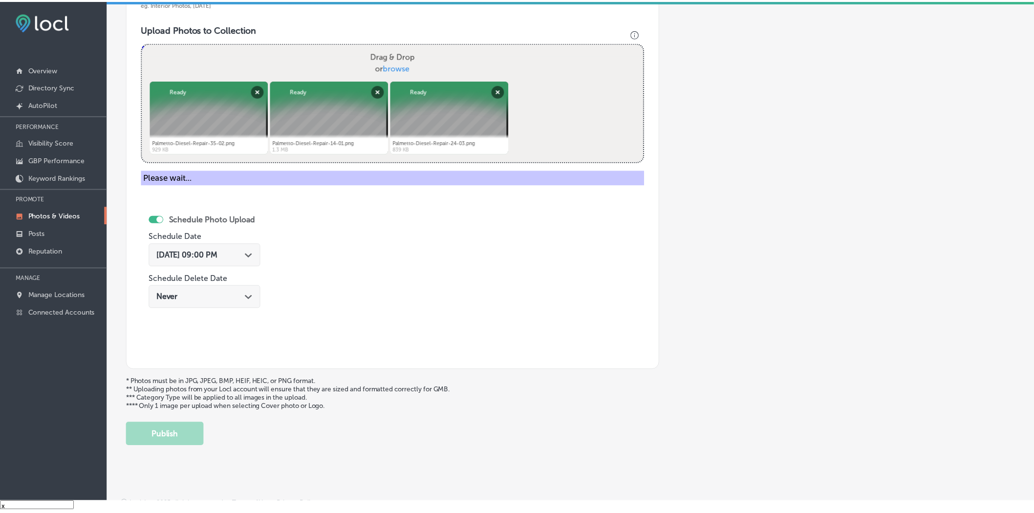
scroll to position [248, 0]
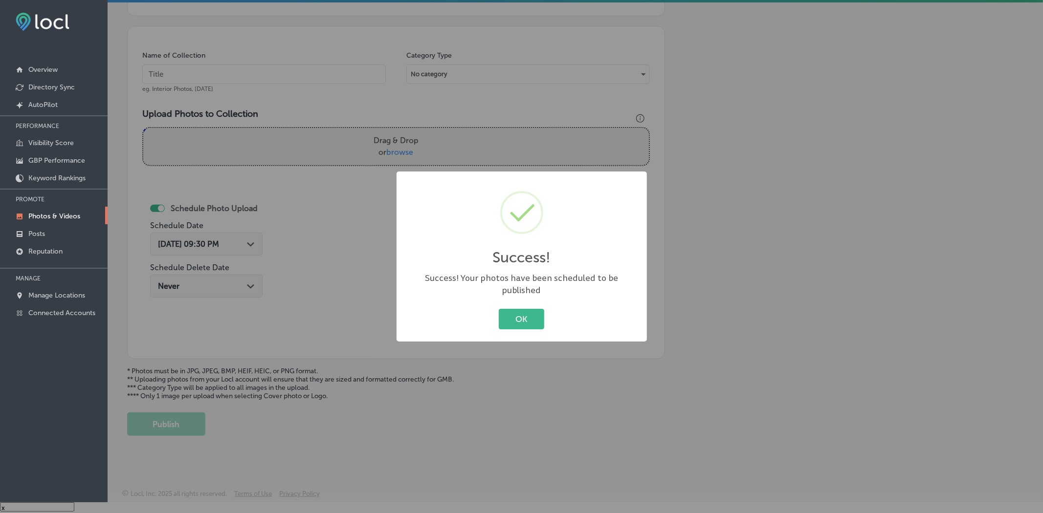
click at [499, 309] on button "OK" at bounding box center [521, 319] width 45 height 20
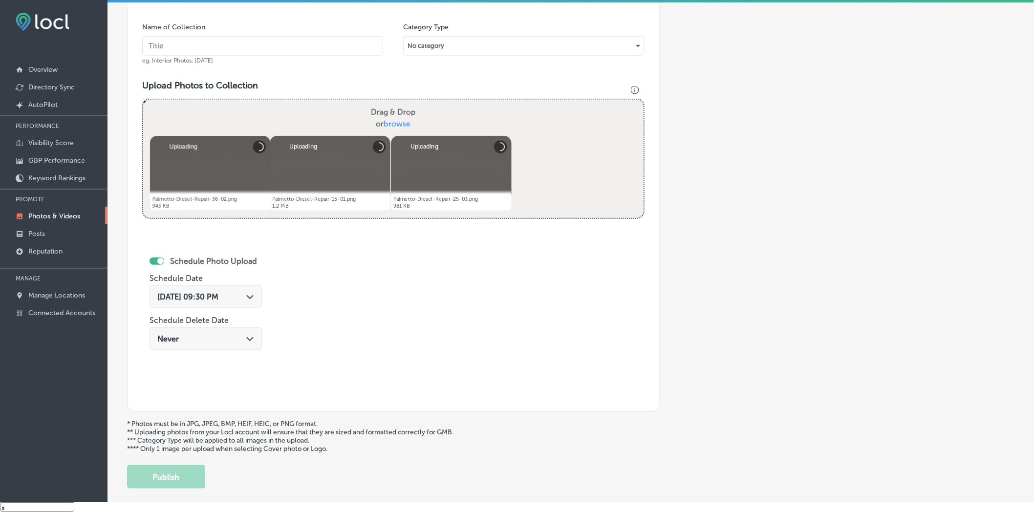
scroll to position [220, 0]
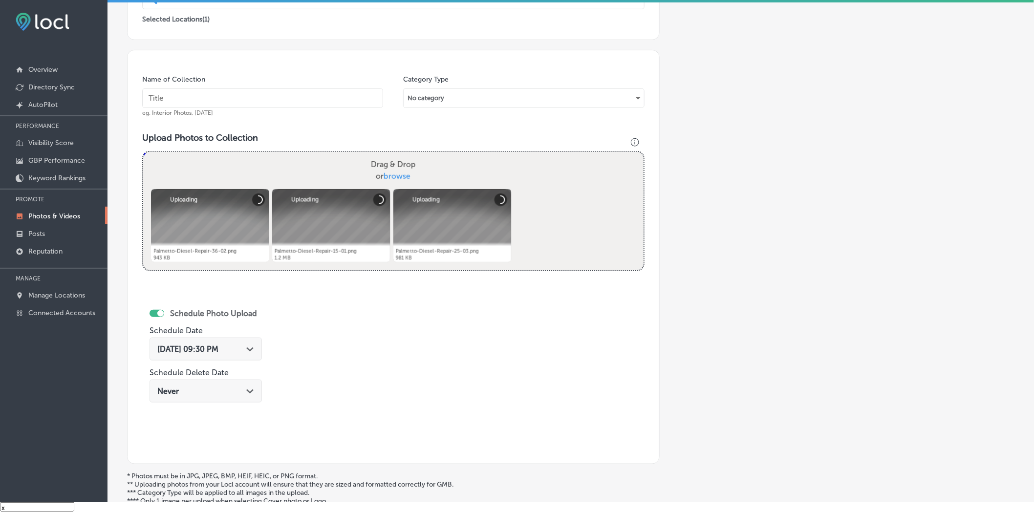
click at [354, 93] on input "text" at bounding box center [262, 98] width 241 height 20
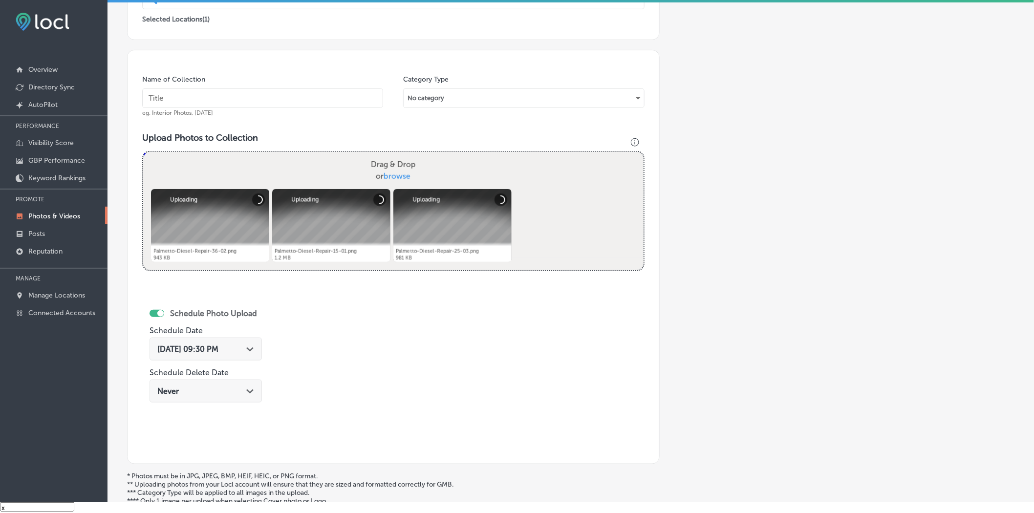
paste input "Palmetto-Diesel-Repair-Inc."
type input "Palmetto-Diesel-Repair-Inc."
click at [246, 314] on div "[DATE] 09:30 PM Path Created with Sketch." at bounding box center [205, 349] width 97 height 9
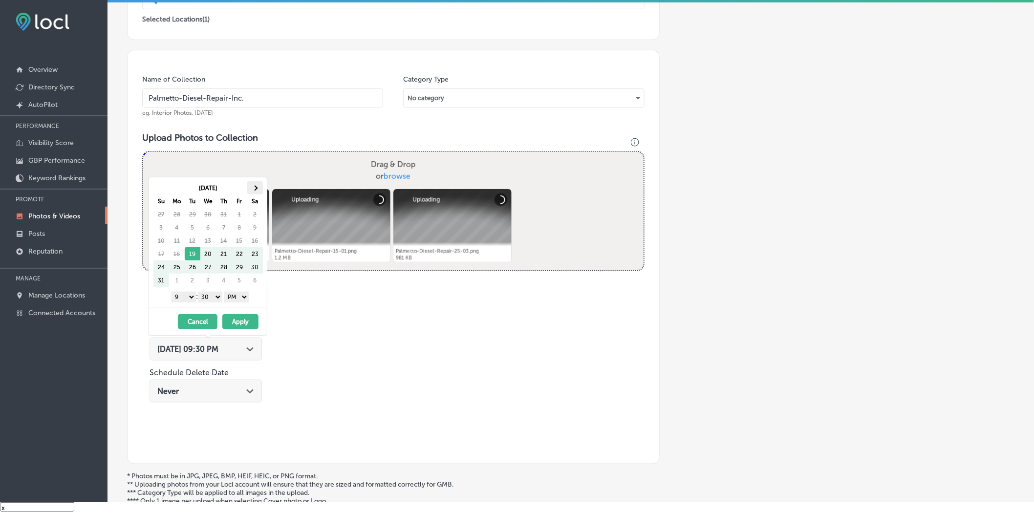
click at [257, 183] on th at bounding box center [255, 187] width 16 height 13
click at [188, 296] on select "1 2 3 4 5 6 7 8 9 10 11 12" at bounding box center [184, 297] width 24 height 11
click at [172, 292] on select "1 2 3 4 5 6 7 8 9 10 11 12" at bounding box center [184, 297] width 24 height 11
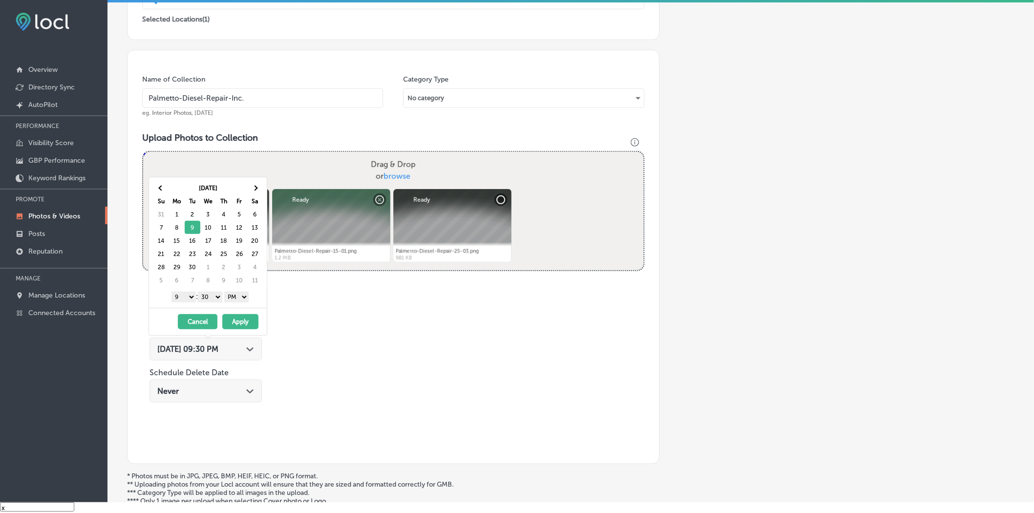
click at [216, 299] on select "00 10 20 30 40 50" at bounding box center [210, 297] width 24 height 11
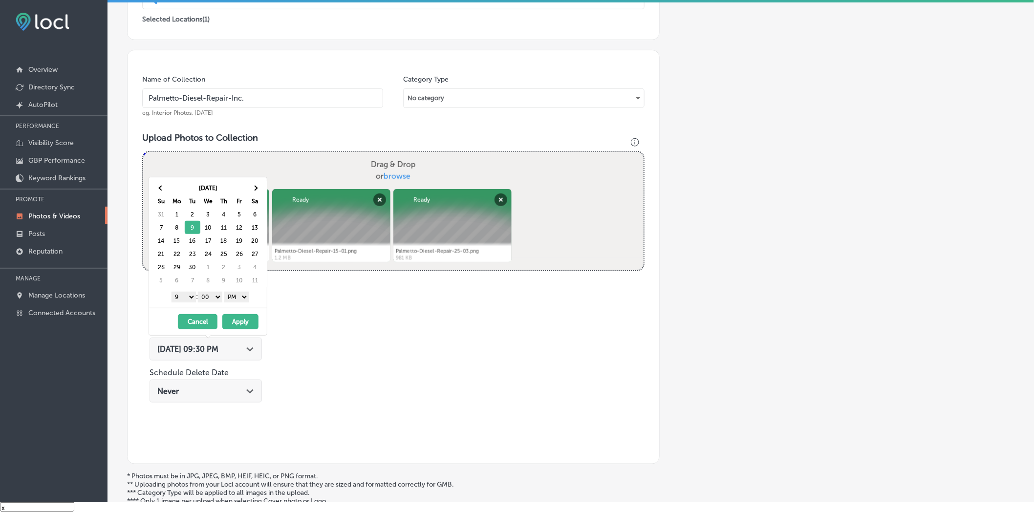
click at [241, 314] on button "Apply" at bounding box center [240, 321] width 36 height 15
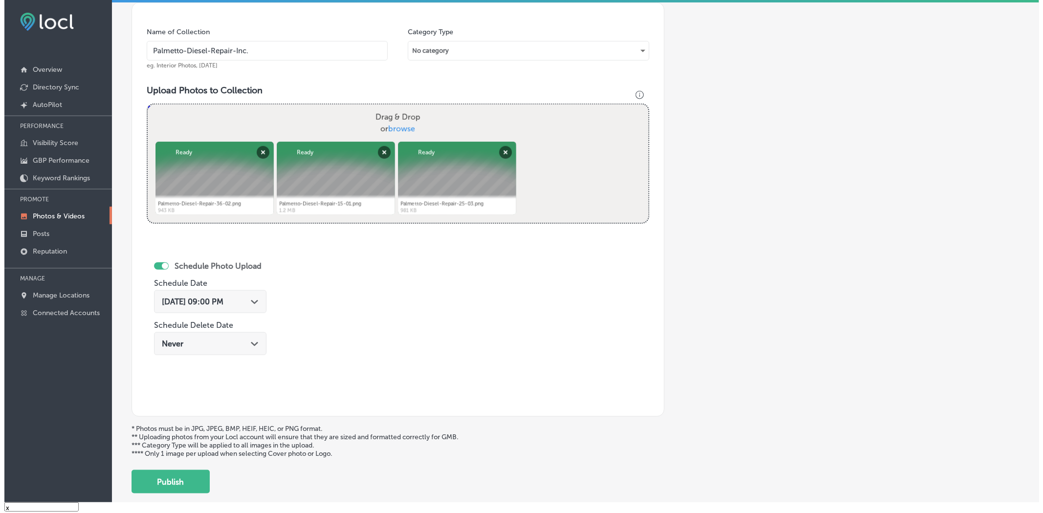
scroll to position [329, 0]
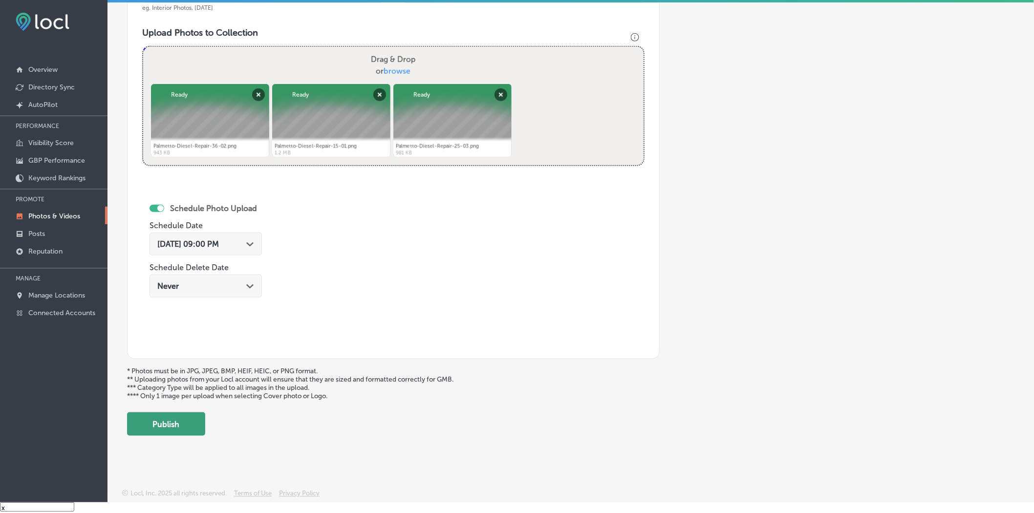
click at [179, 314] on button "Publish" at bounding box center [166, 424] width 78 height 23
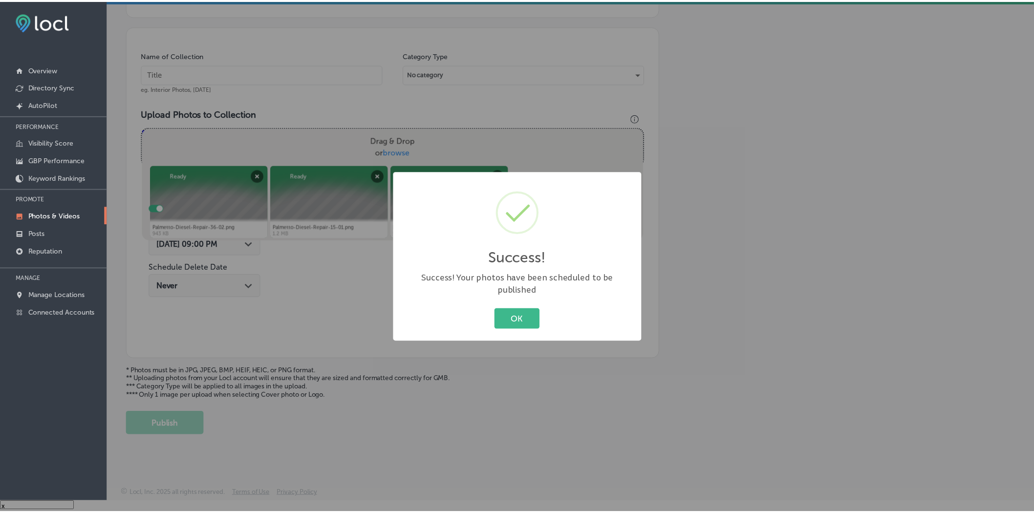
scroll to position [248, 0]
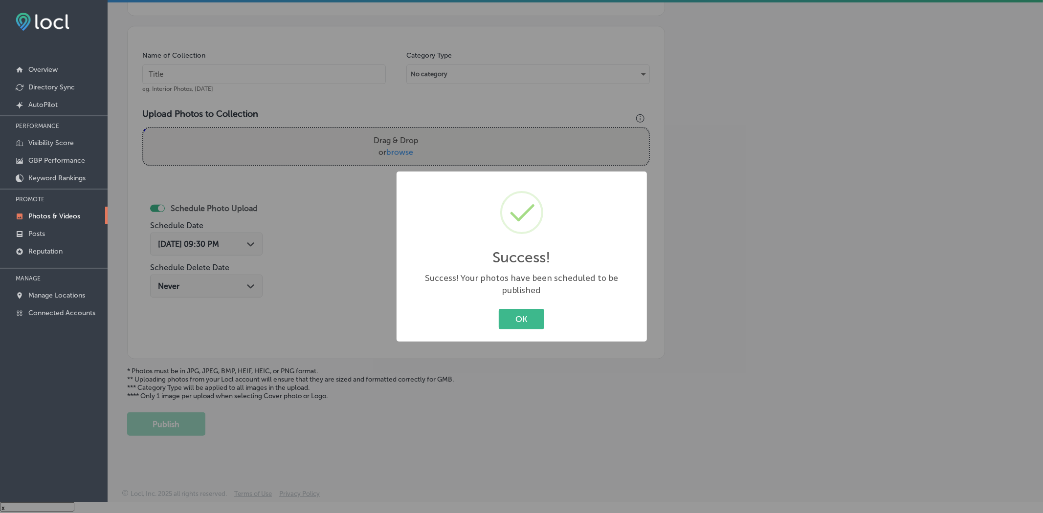
click at [499, 309] on button "OK" at bounding box center [521, 319] width 45 height 20
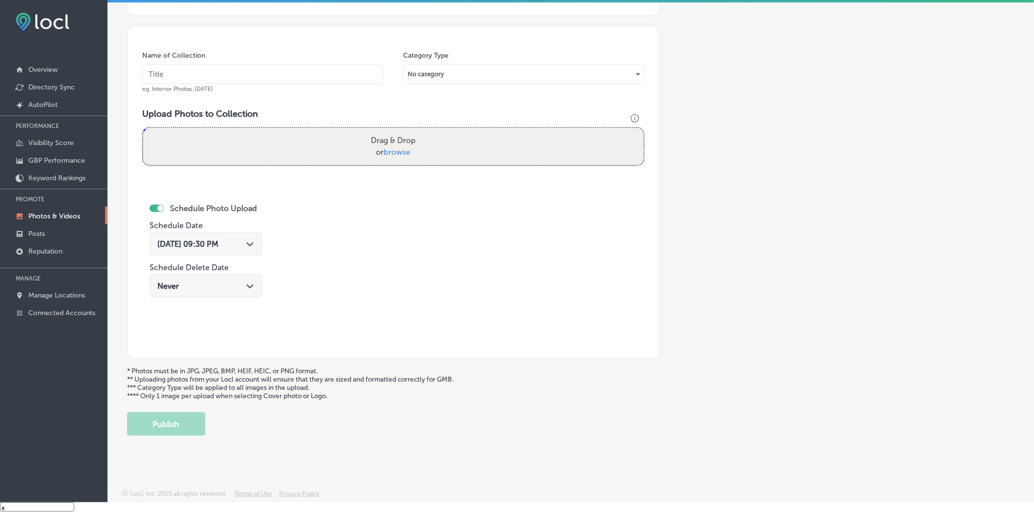
scroll to position [194, 0]
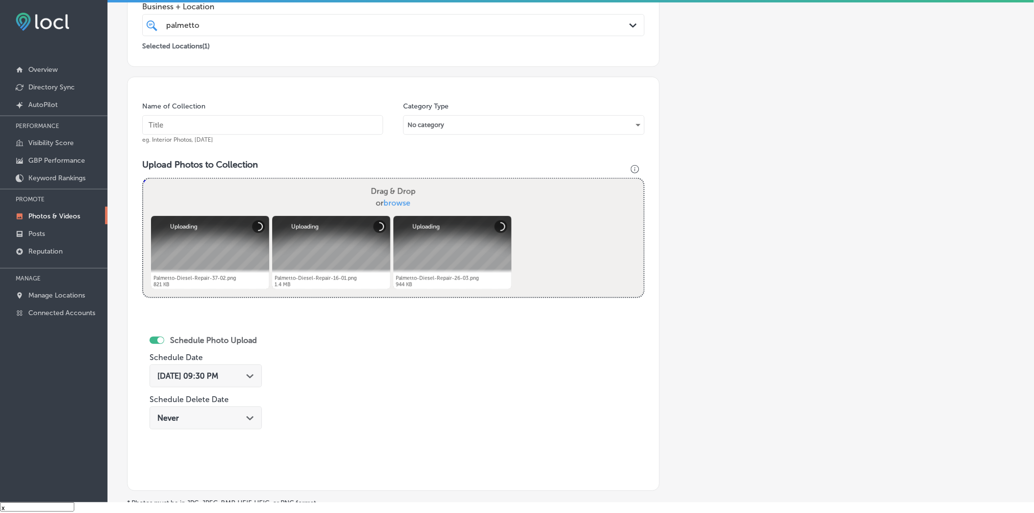
click at [347, 124] on input "text" at bounding box center [262, 125] width 241 height 20
paste input "Palmetto-Diesel-Repair-Inc."
type input "Palmetto-Diesel-Repair-Inc."
click at [252, 314] on div "Path Created with Sketch." at bounding box center [250, 376] width 8 height 8
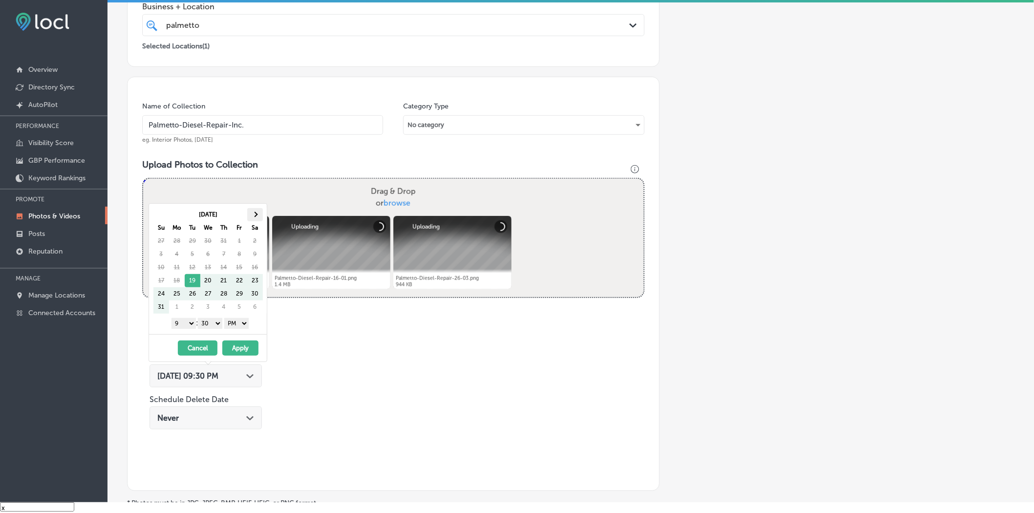
click at [258, 214] on th at bounding box center [255, 214] width 16 height 13
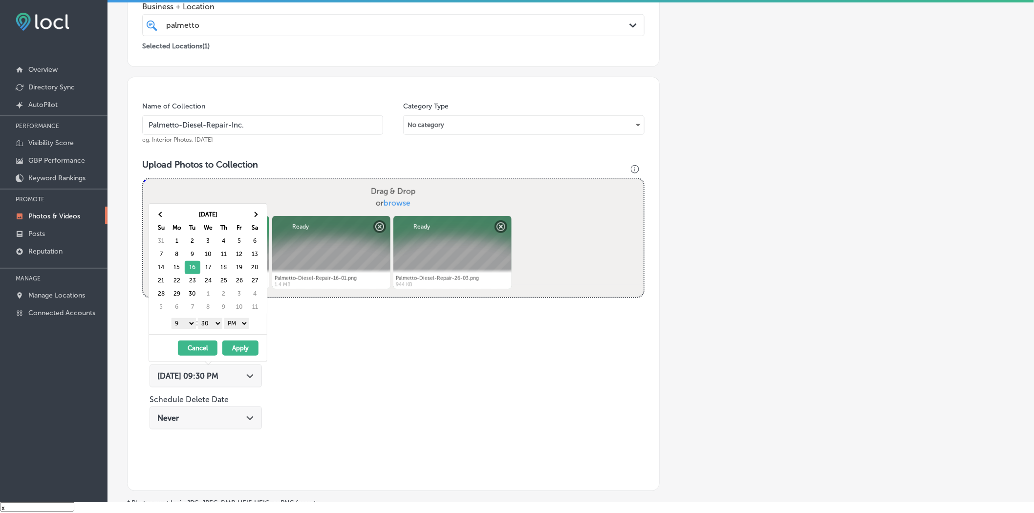
click at [181, 314] on select "1 2 3 4 5 6 7 8 9 10 11 12" at bounding box center [184, 323] width 24 height 11
click at [212, 314] on select "00 10 20 30 40 50" at bounding box center [210, 323] width 24 height 11
click at [234, 314] on button "Apply" at bounding box center [240, 348] width 36 height 15
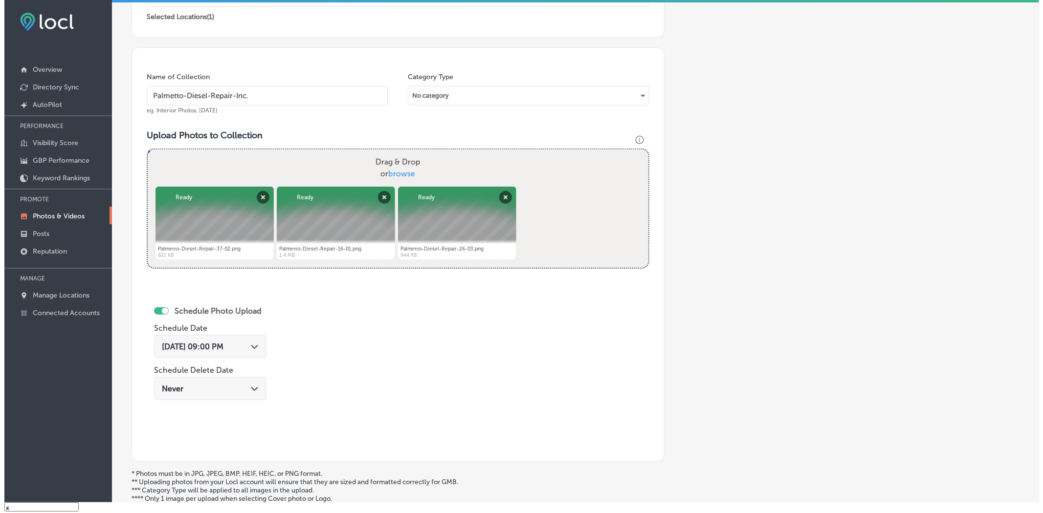
scroll to position [302, 0]
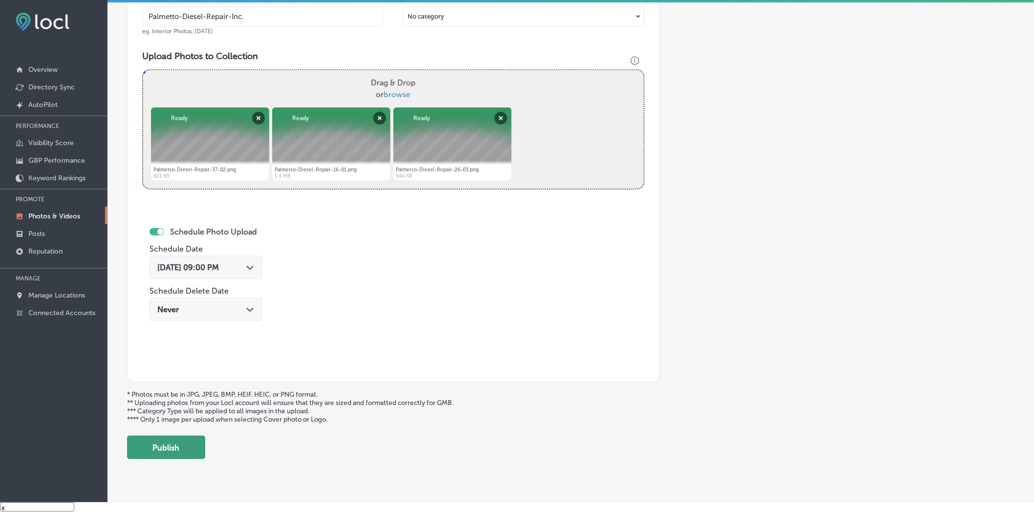
click at [196, 314] on button "Publish" at bounding box center [166, 447] width 78 height 23
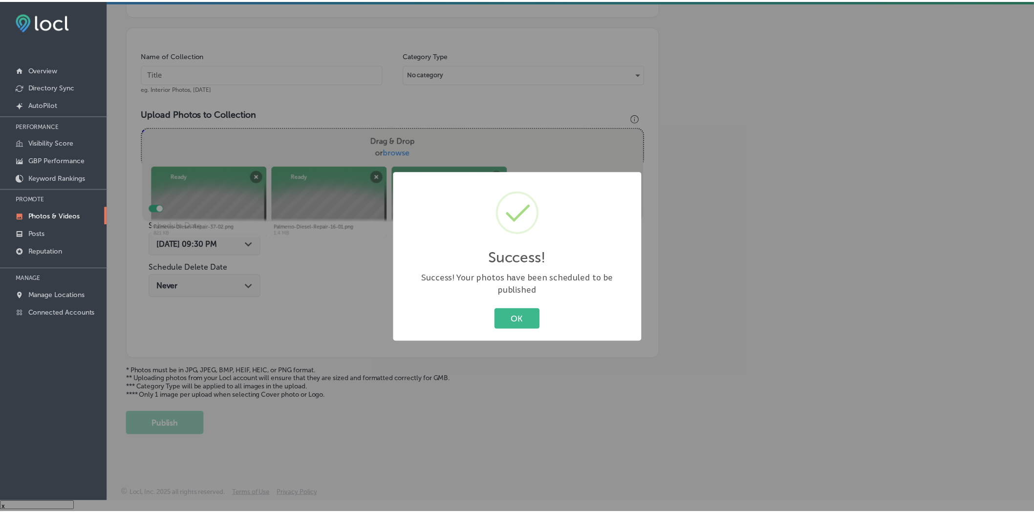
scroll to position [248, 0]
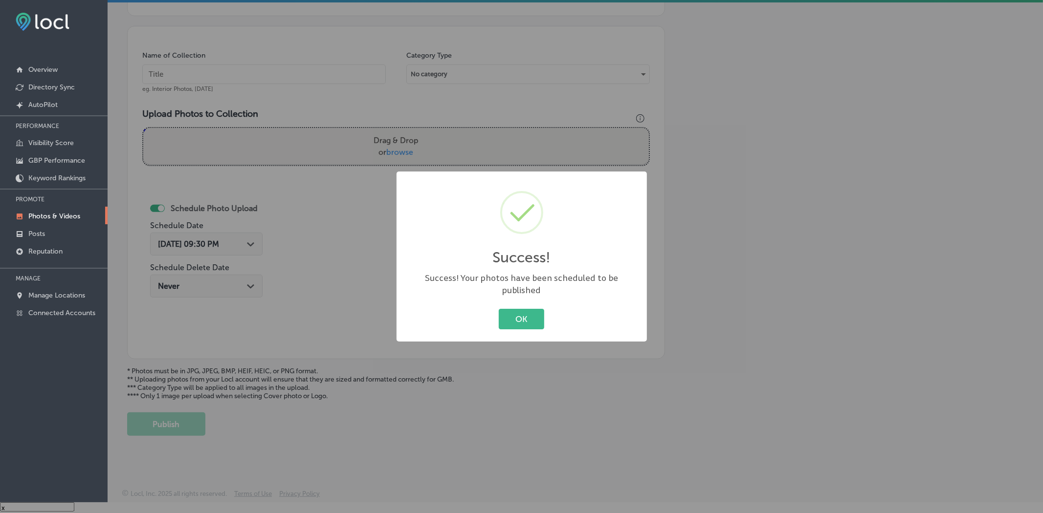
click at [499, 309] on button "OK" at bounding box center [521, 319] width 45 height 20
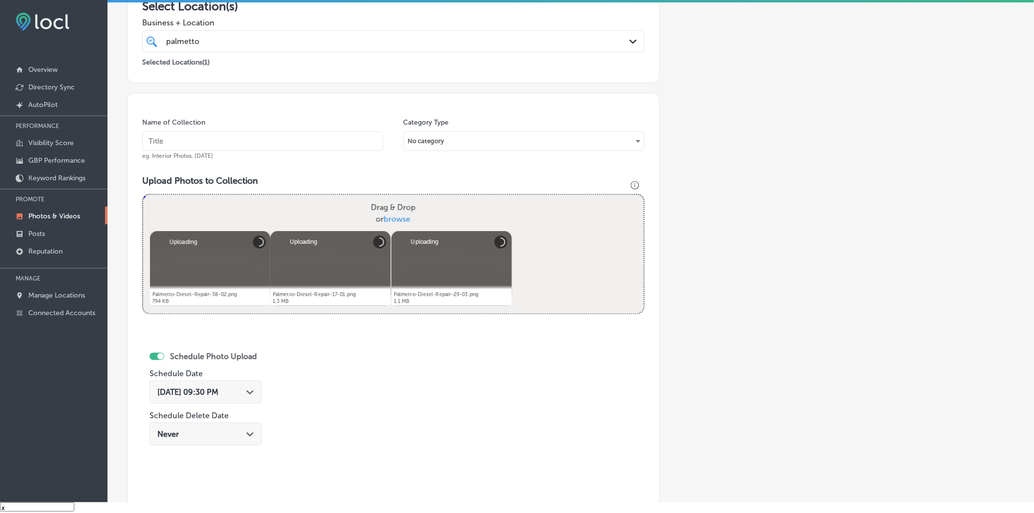
scroll to position [139, 0]
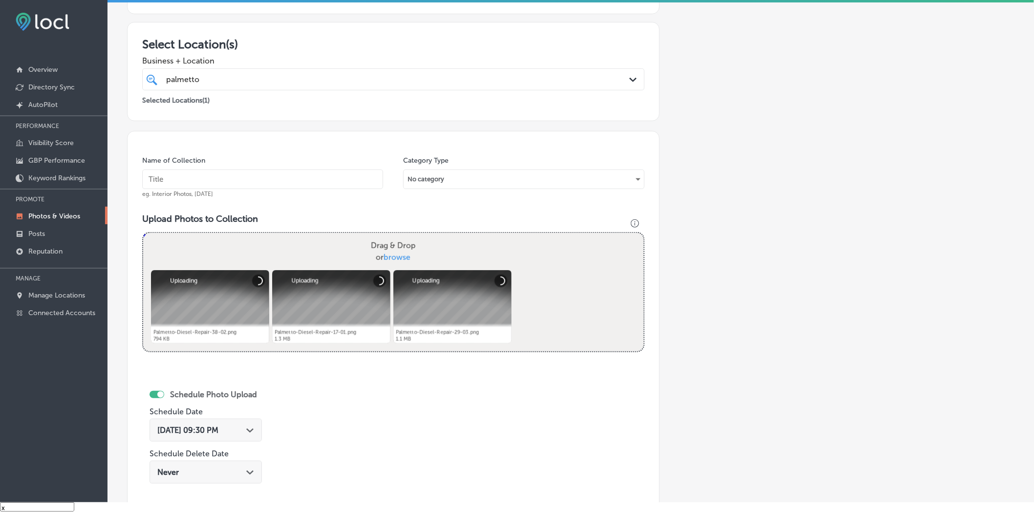
click at [309, 181] on input "text" at bounding box center [262, 180] width 241 height 20
paste input "Palmetto-Diesel-Repair-Inc."
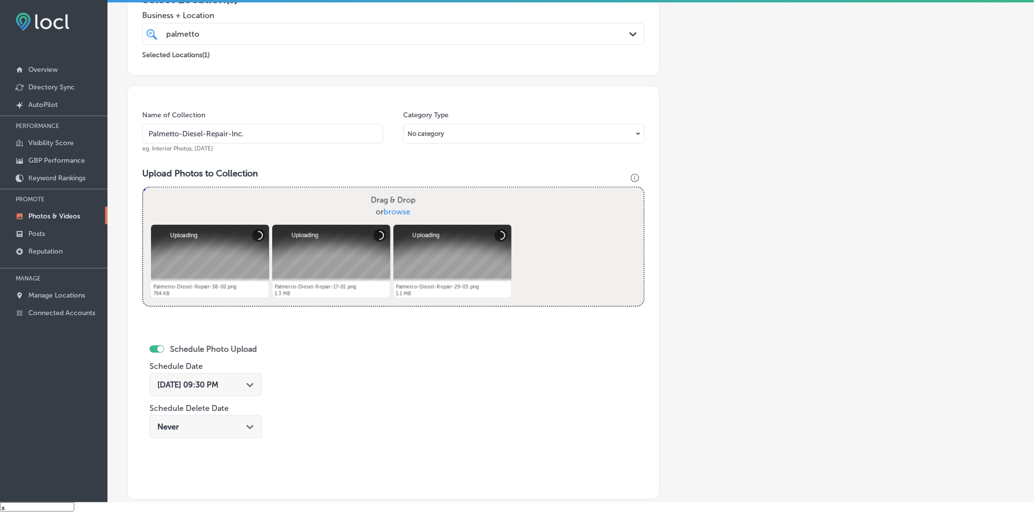
scroll to position [248, 0]
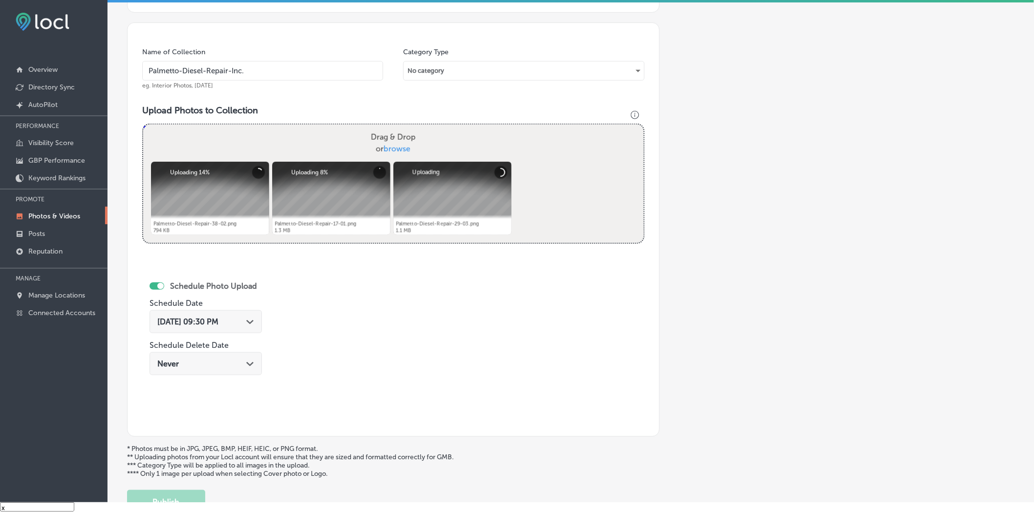
type input "Palmetto-Diesel-Repair-Inc."
click at [254, 314] on div "Path Created with Sketch." at bounding box center [250, 321] width 8 height 8
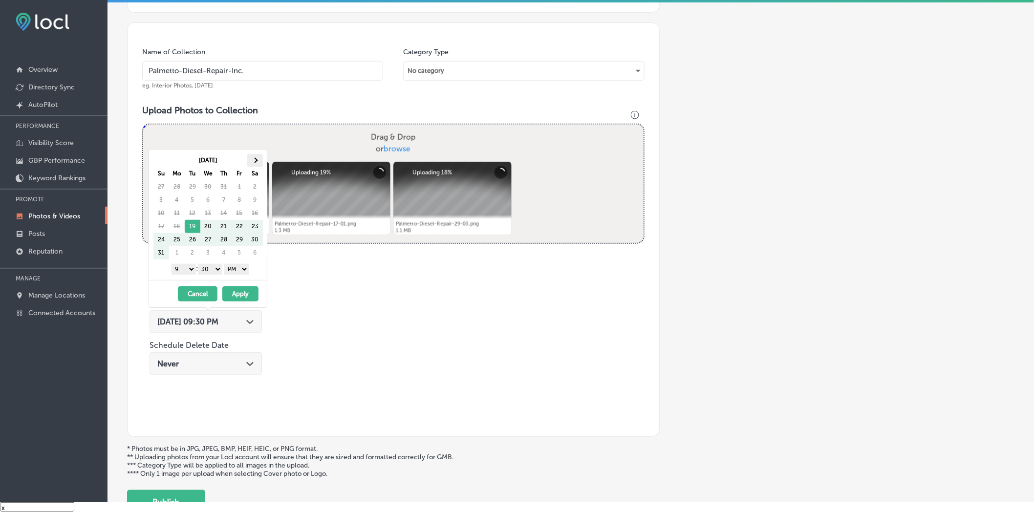
click at [257, 154] on th at bounding box center [255, 160] width 16 height 13
click at [166, 157] on th at bounding box center [161, 160] width 16 height 13
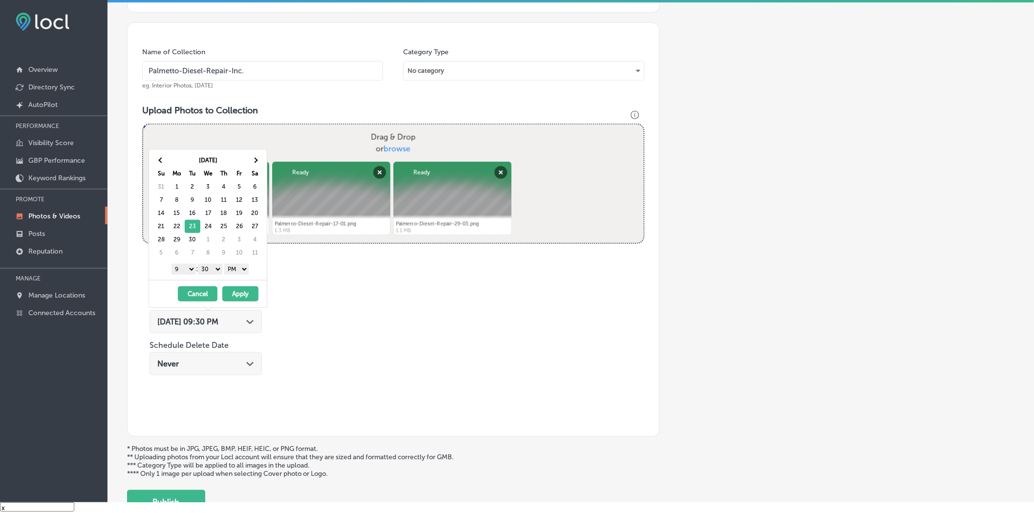
click at [185, 269] on select "1 2 3 4 5 6 7 8 9 10 11 12" at bounding box center [184, 269] width 24 height 11
click at [217, 272] on select "00 10 20 30 40 50" at bounding box center [210, 269] width 24 height 11
click at [231, 292] on button "Apply" at bounding box center [240, 293] width 36 height 15
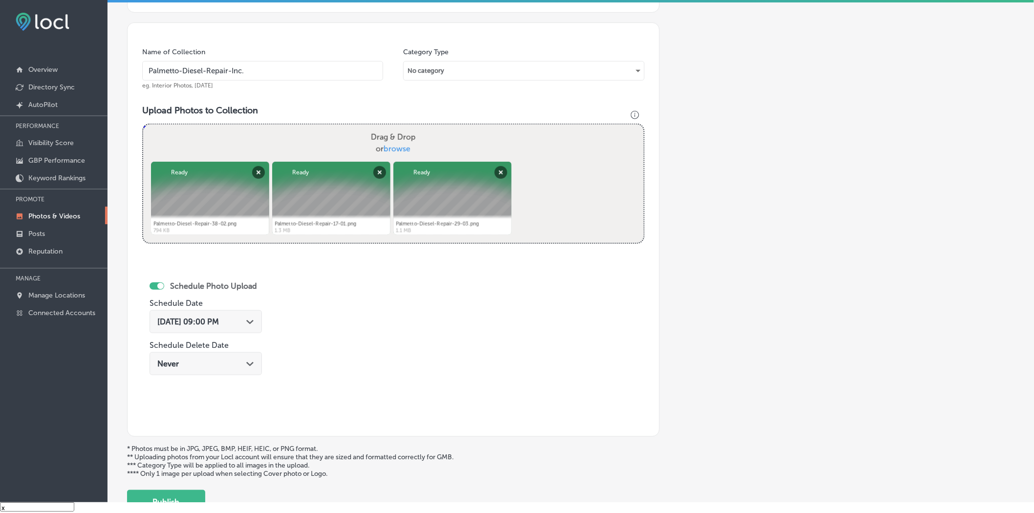
scroll to position [329, 0]
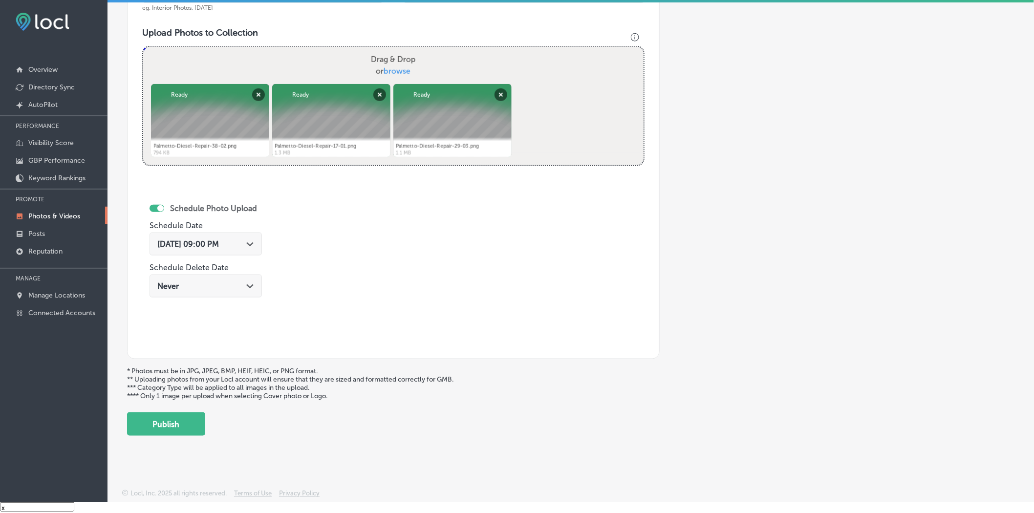
click at [207, 314] on div "Add a Collection Which Type of Image or Video Would You Like to Upload? Photo C…" at bounding box center [571, 80] width 888 height 712
click at [190, 314] on button "Publish" at bounding box center [166, 424] width 78 height 23
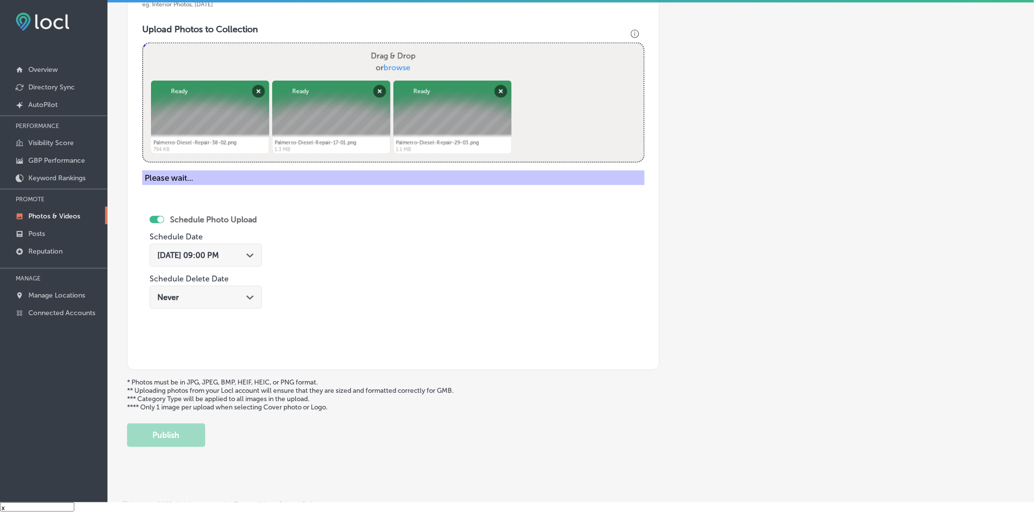
scroll to position [248, 0]
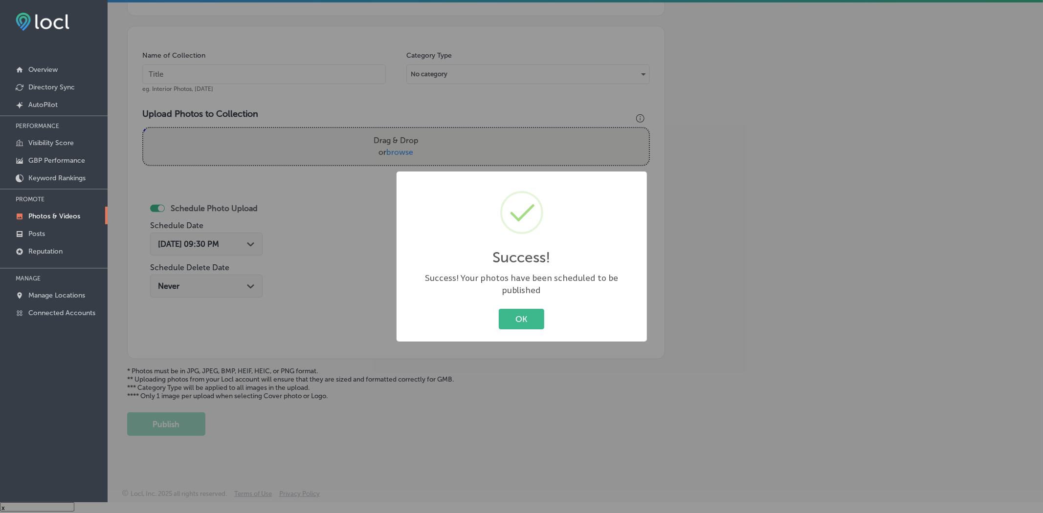
click at [499, 309] on button "OK" at bounding box center [521, 319] width 45 height 20
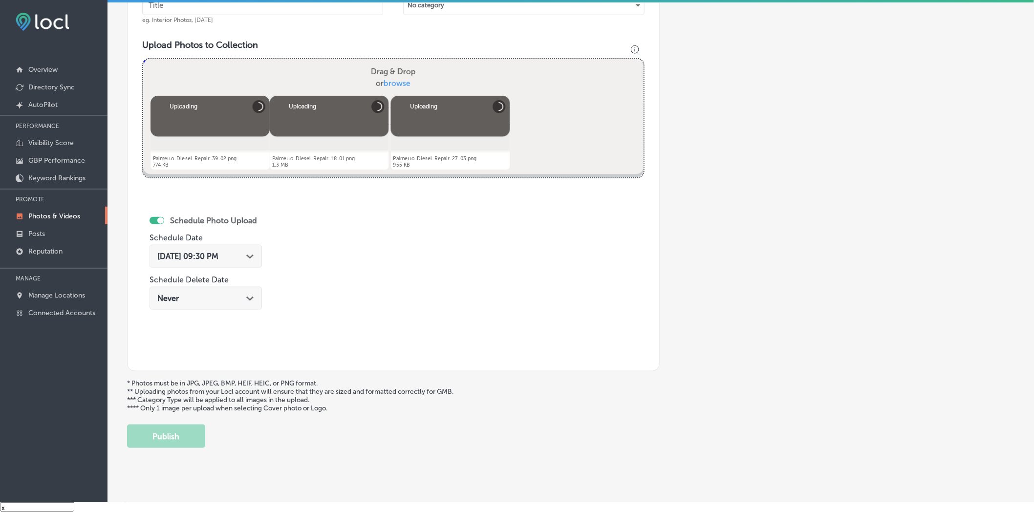
scroll to position [166, 0]
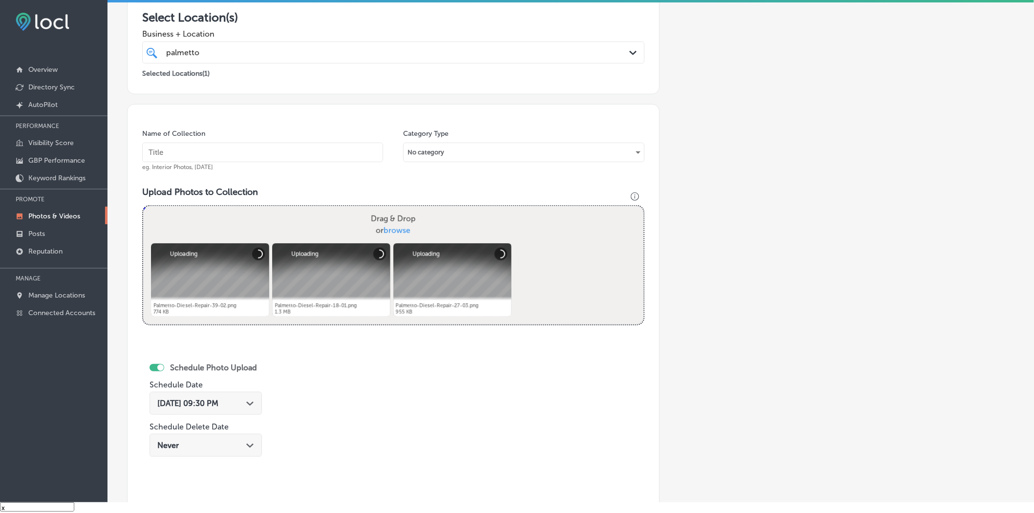
click at [336, 159] on input "text" at bounding box center [262, 153] width 241 height 20
paste input "Palmetto-Diesel-Repair-Inc."
type input "Palmetto-Diesel-Repair-Inc."
click at [236, 314] on div "[DATE] 09:30 PM Path Created with Sketch." at bounding box center [206, 403] width 112 height 23
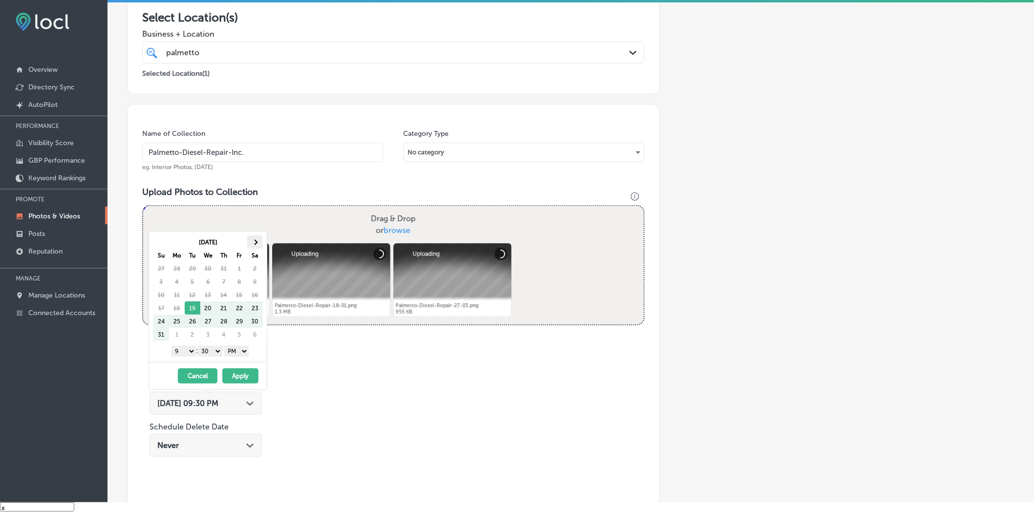
click at [257, 236] on th at bounding box center [255, 242] width 16 height 13
click at [163, 240] on th at bounding box center [161, 242] width 16 height 13
drag, startPoint x: 185, startPoint y: 352, endPoint x: 187, endPoint y: 367, distance: 14.8
click at [185, 314] on select "1 2 3 4 5 6 7 8 9 10 11 12" at bounding box center [184, 351] width 24 height 11
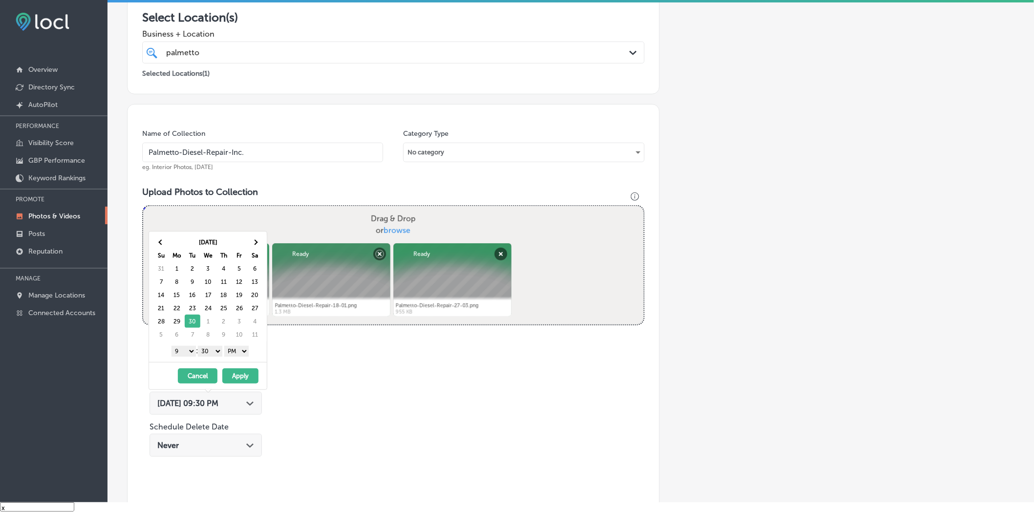
click at [204, 314] on select "00 10 20 30 40 50" at bounding box center [210, 351] width 24 height 11
click at [248, 314] on button "Apply" at bounding box center [240, 376] width 36 height 15
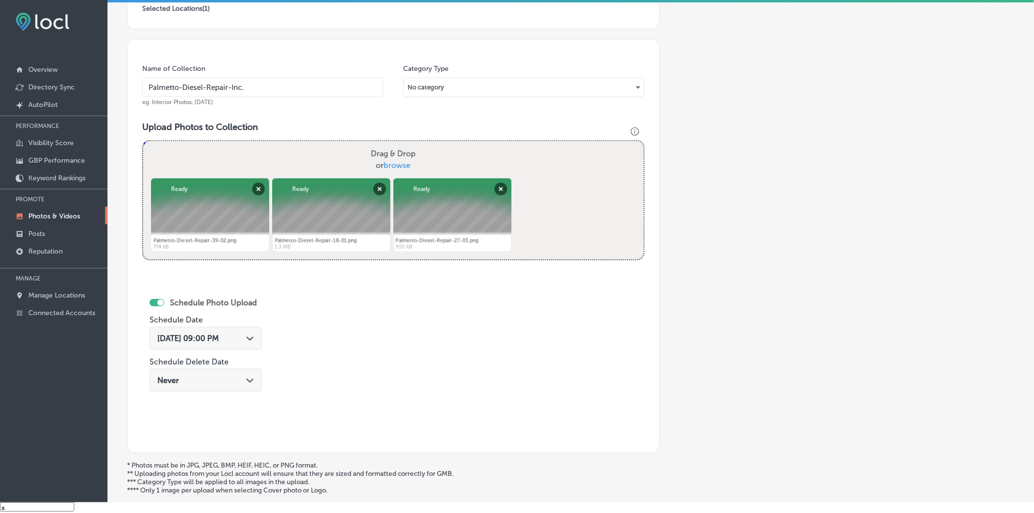
scroll to position [329, 0]
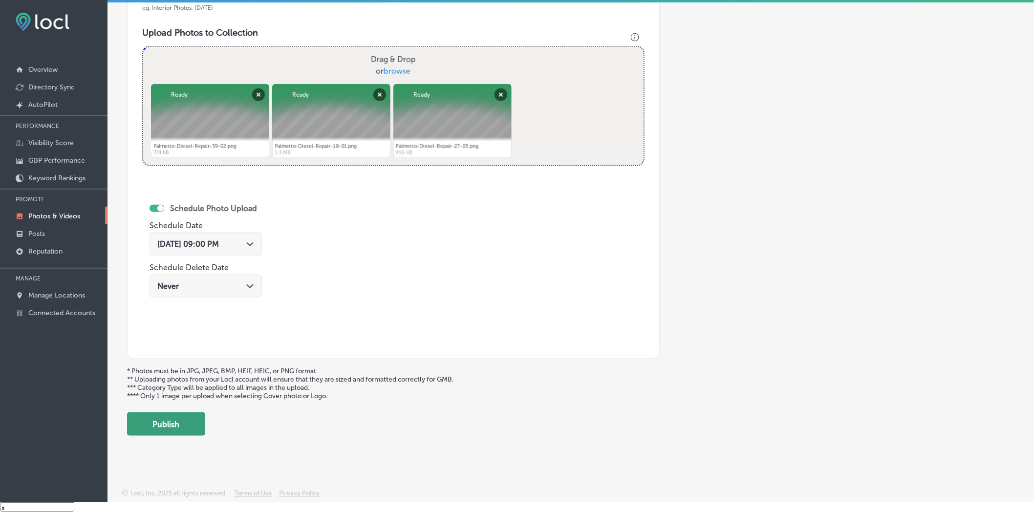
click at [177, 314] on button "Publish" at bounding box center [166, 424] width 78 height 23
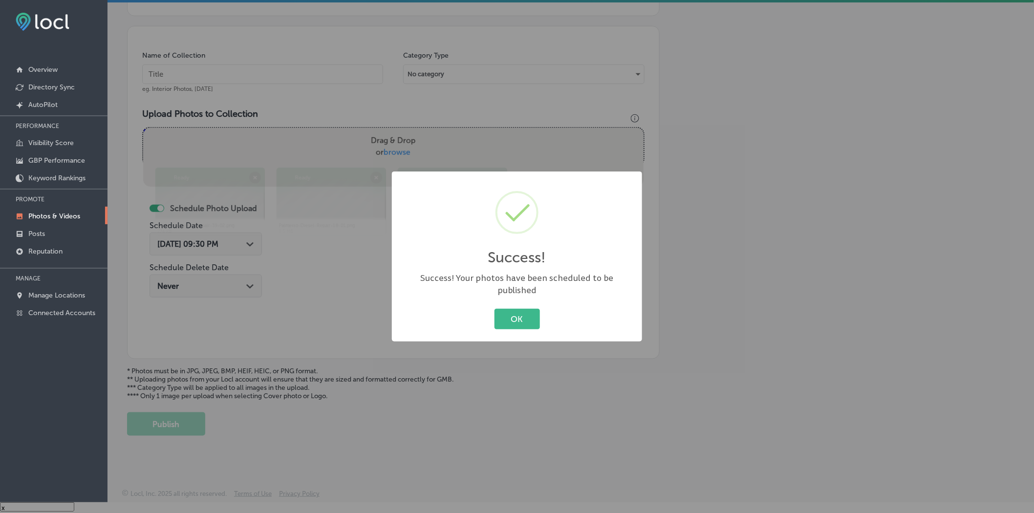
scroll to position [248, 0]
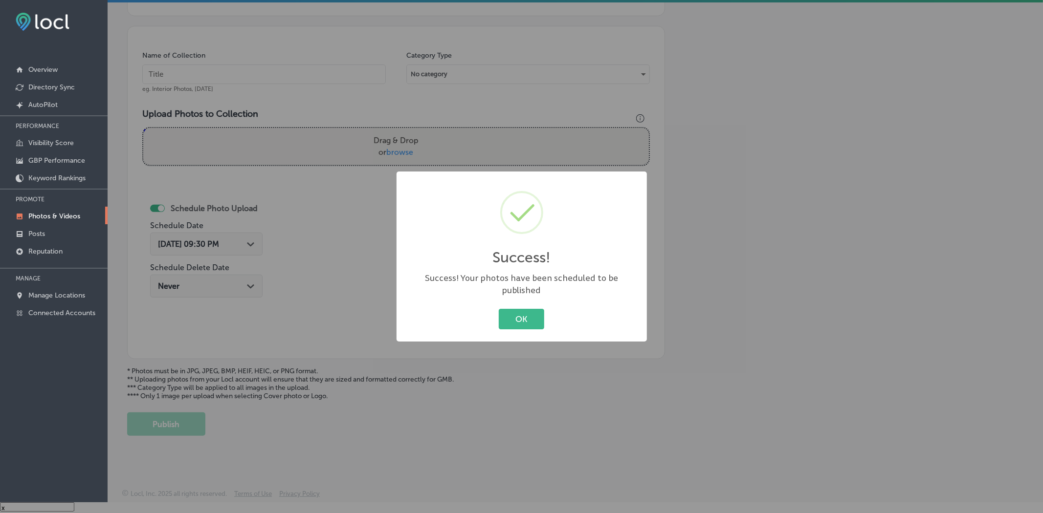
click at [499, 309] on button "OK" at bounding box center [521, 319] width 45 height 20
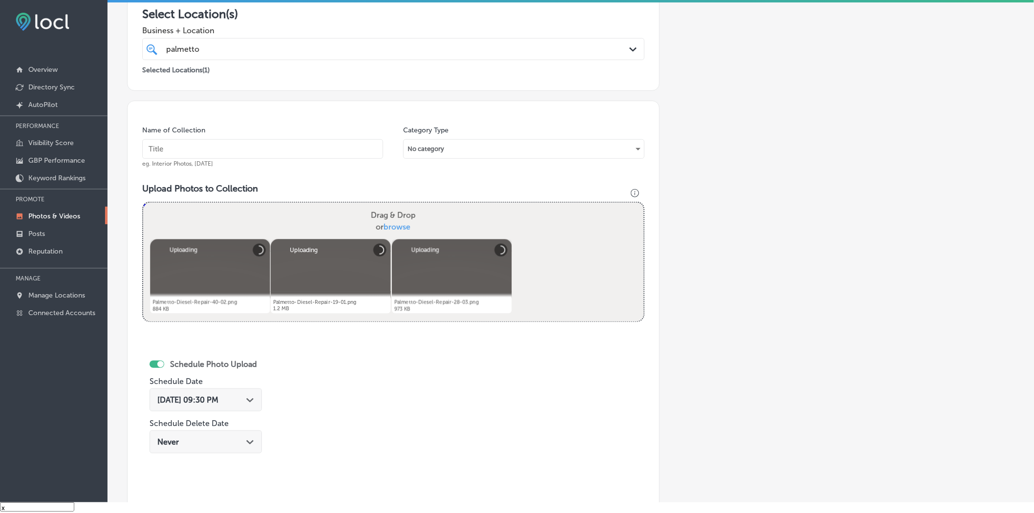
scroll to position [166, 0]
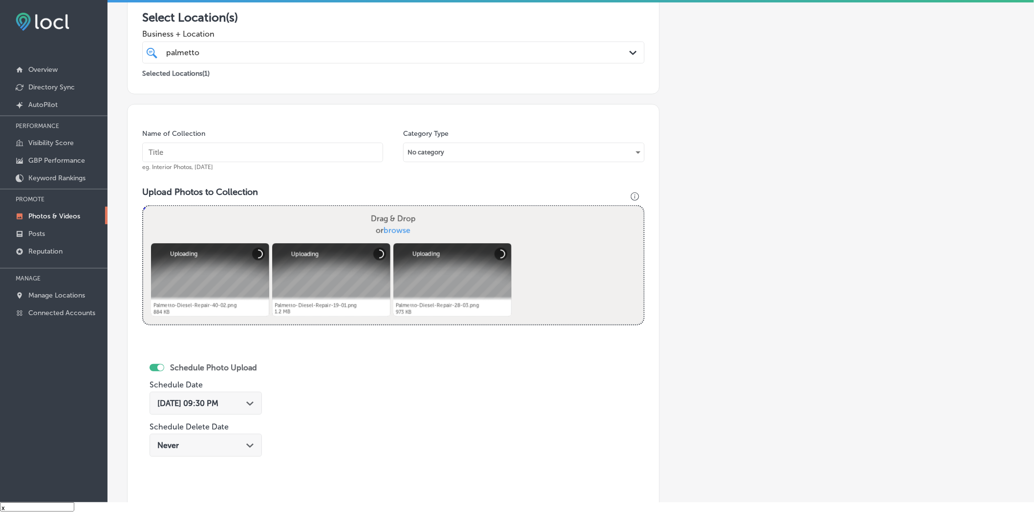
click at [352, 163] on div "Name of Collection eg. Interior Photos, [DATE]" at bounding box center [262, 150] width 241 height 42
click at [352, 153] on input "text" at bounding box center [262, 153] width 241 height 20
paste input "Palmetto-Diesel-Repair-Inc."
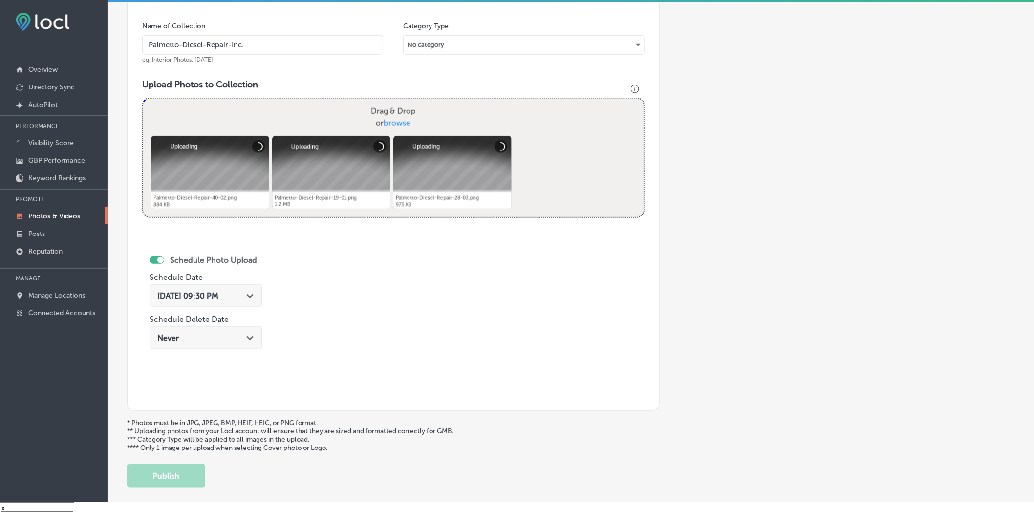
scroll to position [275, 0]
type input "Palmetto-Diesel-Repair-Inc."
click at [254, 291] on div "Path Created with Sketch." at bounding box center [250, 294] width 8 height 8
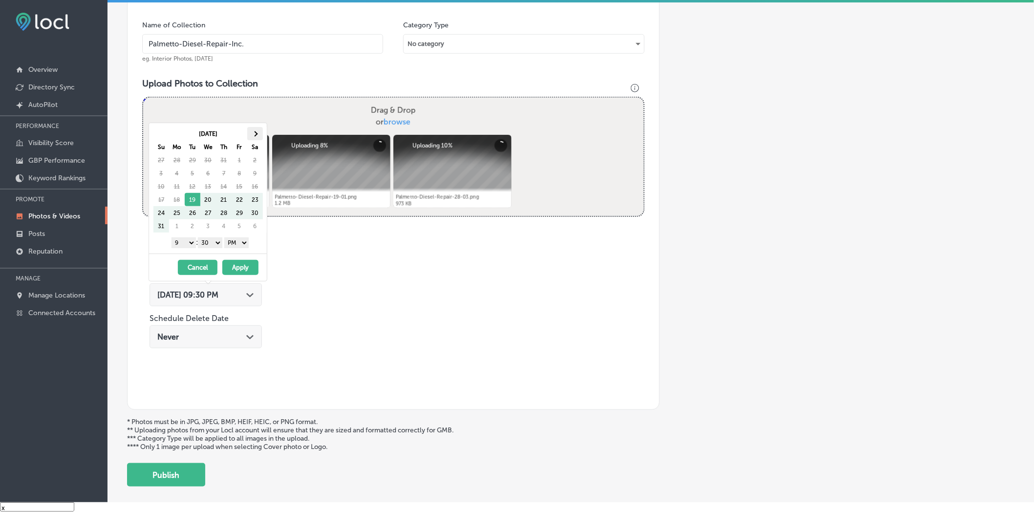
click at [258, 133] on th at bounding box center [255, 133] width 16 height 13
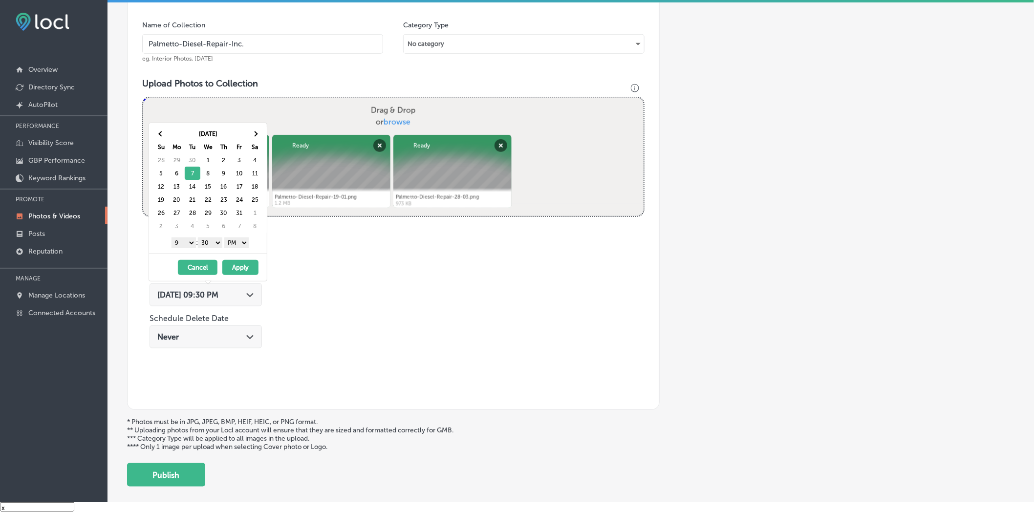
click at [187, 242] on select "1 2 3 4 5 6 7 8 9 10 11 12" at bounding box center [184, 243] width 24 height 11
click at [210, 241] on select "00 10 20 30 40 50" at bounding box center [210, 243] width 24 height 11
click at [235, 268] on button "Apply" at bounding box center [240, 267] width 36 height 15
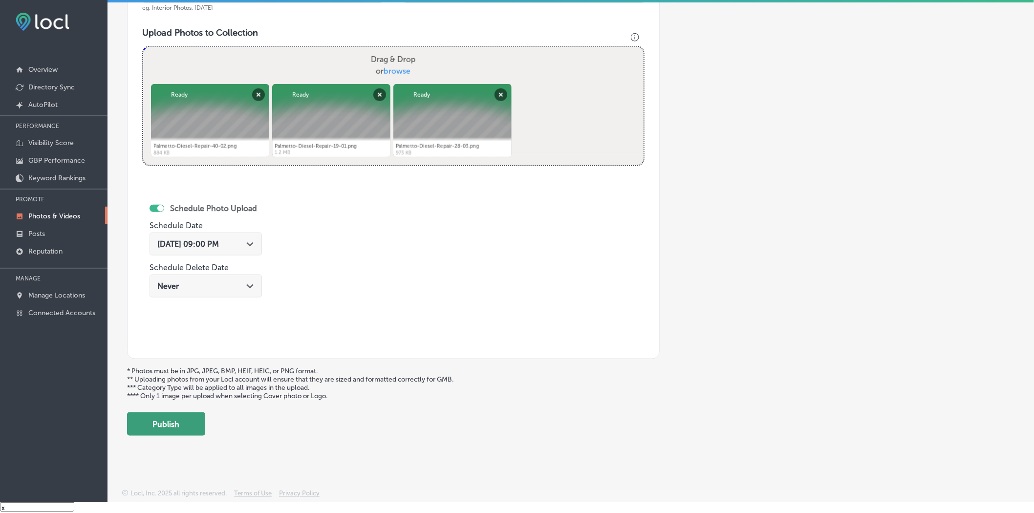
click at [188, 314] on button "Publish" at bounding box center [166, 424] width 78 height 23
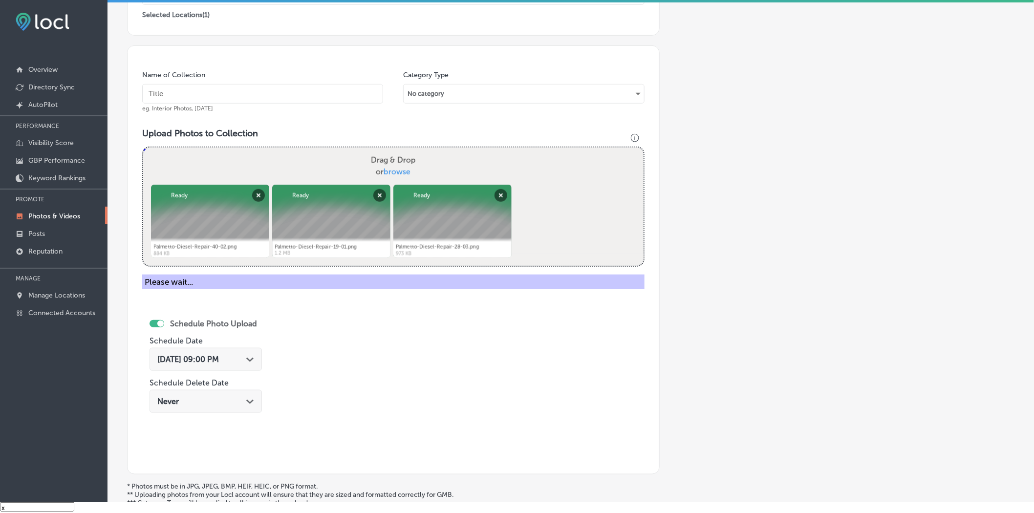
scroll to position [220, 0]
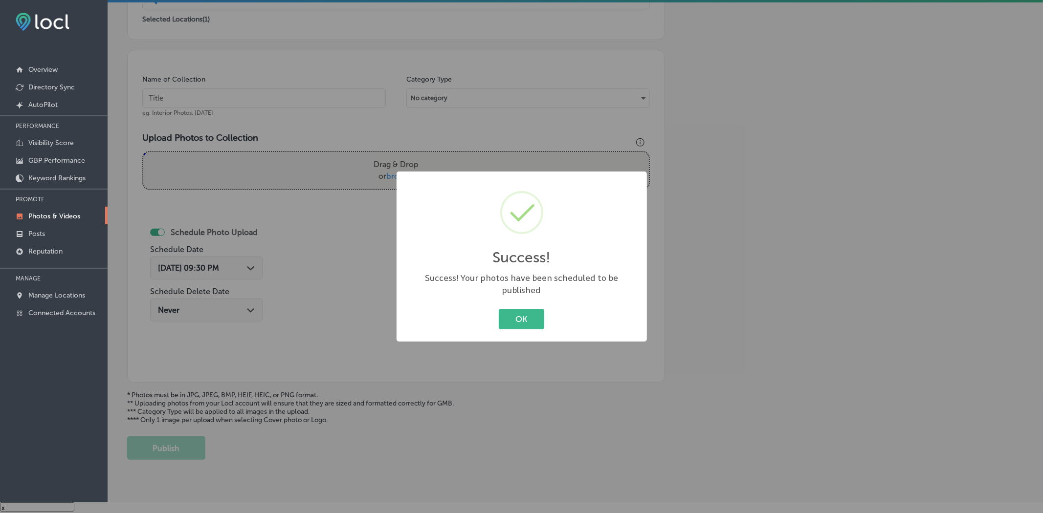
click at [499, 309] on button "OK" at bounding box center [521, 319] width 45 height 20
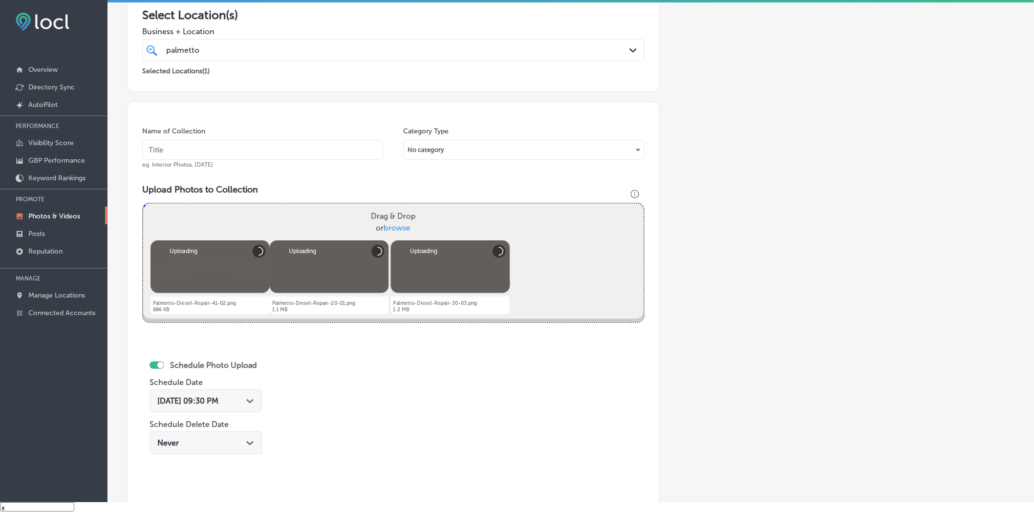
scroll to position [166, 0]
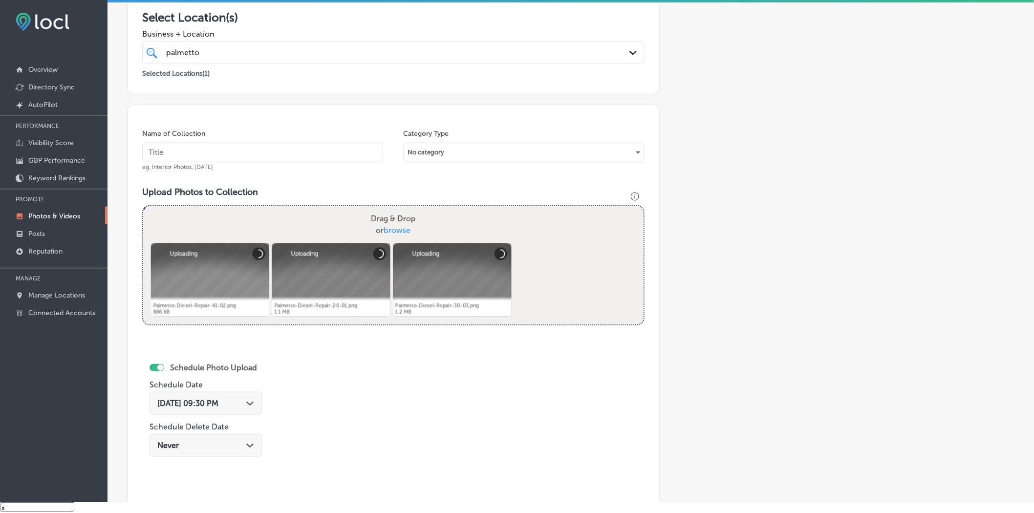
click at [297, 154] on input "text" at bounding box center [262, 153] width 241 height 20
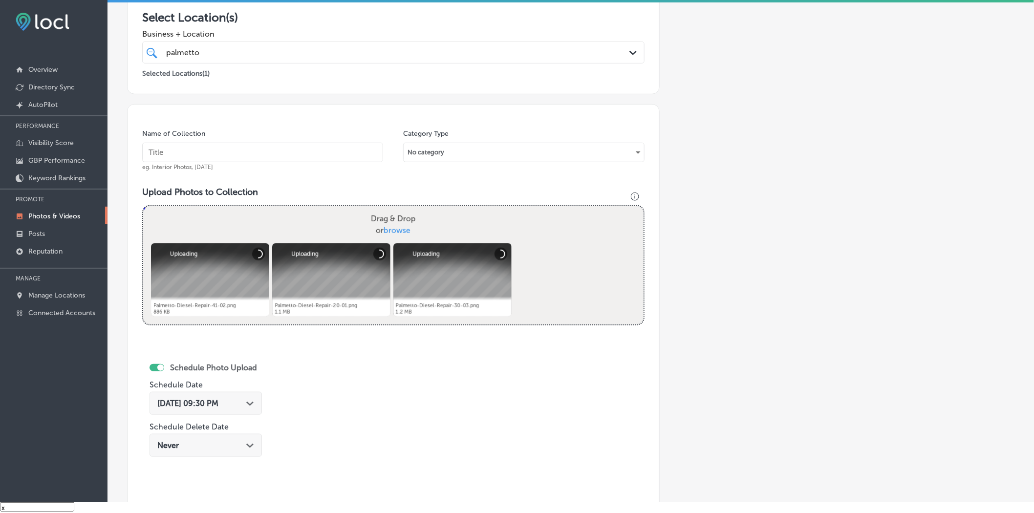
paste input "Palmetto-Diesel-Repair-Inc."
type input "Palmetto-Diesel-Repair-Inc."
click at [252, 314] on div "[DATE] 09:30 PM Path Created with Sketch." at bounding box center [205, 403] width 97 height 9
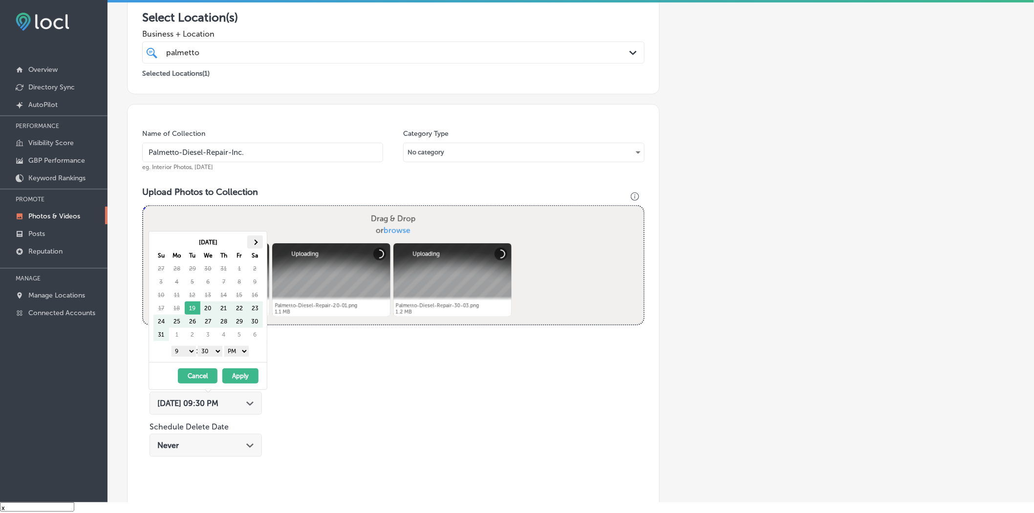
click at [256, 241] on th at bounding box center [255, 242] width 16 height 13
drag, startPoint x: 187, startPoint y: 353, endPoint x: 186, endPoint y: 362, distance: 9.3
click at [187, 314] on select "1 2 3 4 5 6 7 8 9 10 11 12" at bounding box center [184, 351] width 24 height 11
click at [214, 314] on select "00 10 20 30 40 50" at bounding box center [210, 351] width 24 height 11
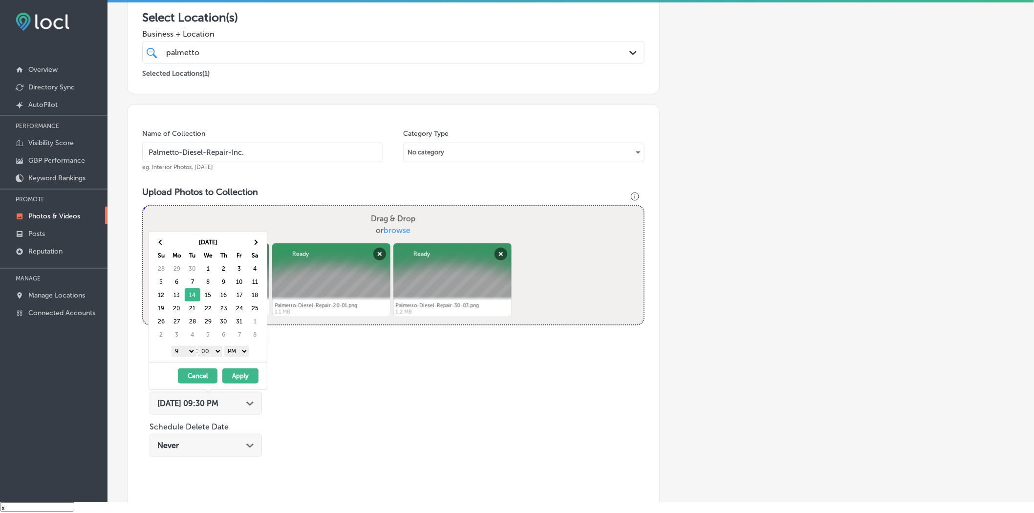
click at [235, 314] on button "Apply" at bounding box center [240, 376] width 36 height 15
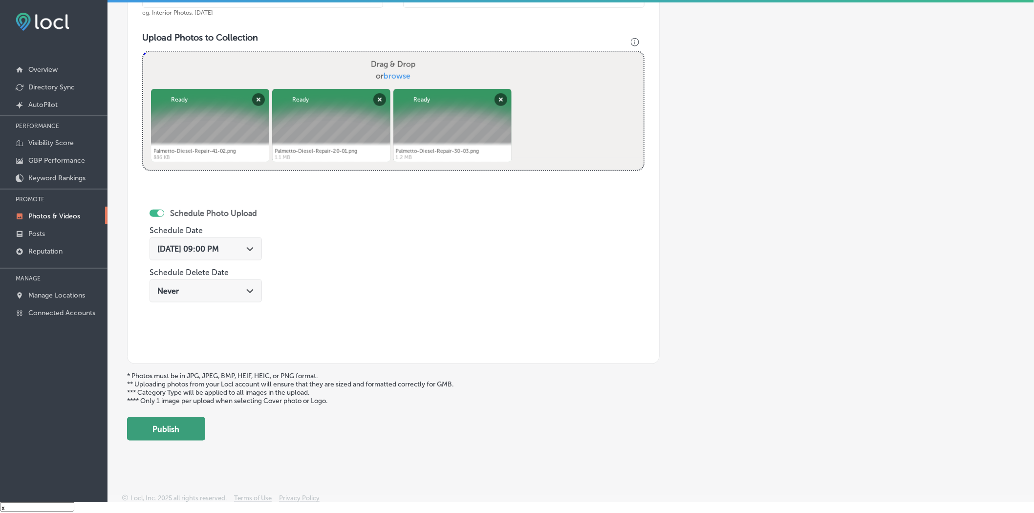
scroll to position [329, 0]
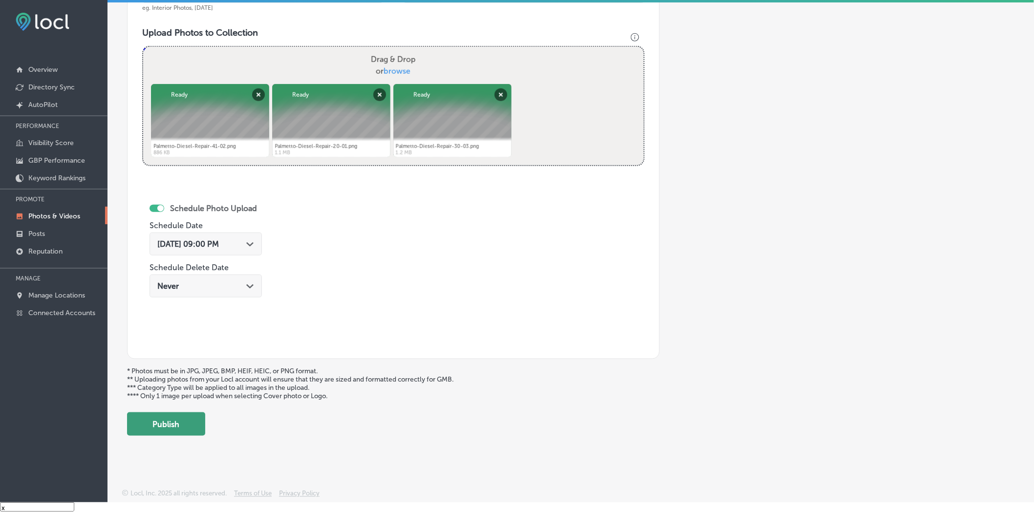
click at [177, 314] on button "Publish" at bounding box center [166, 424] width 78 height 23
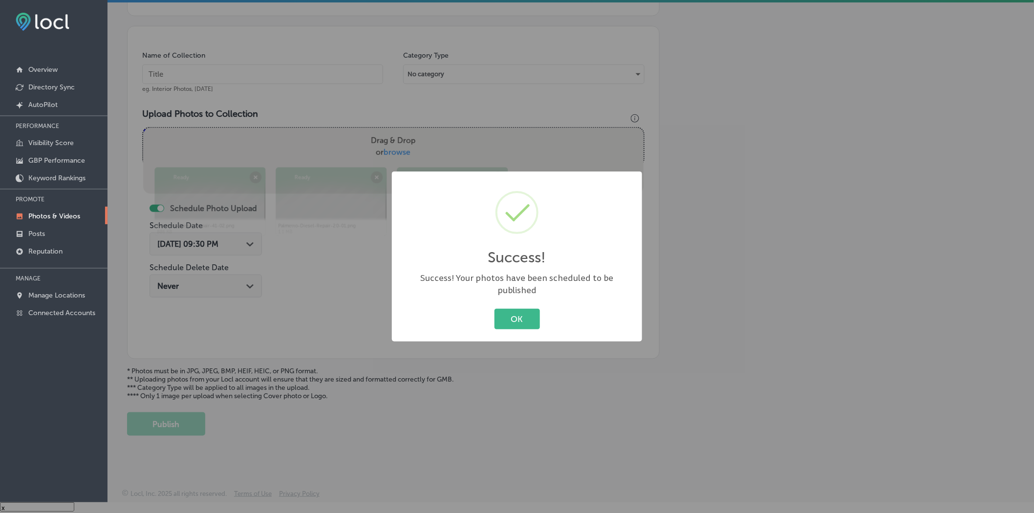
scroll to position [248, 0]
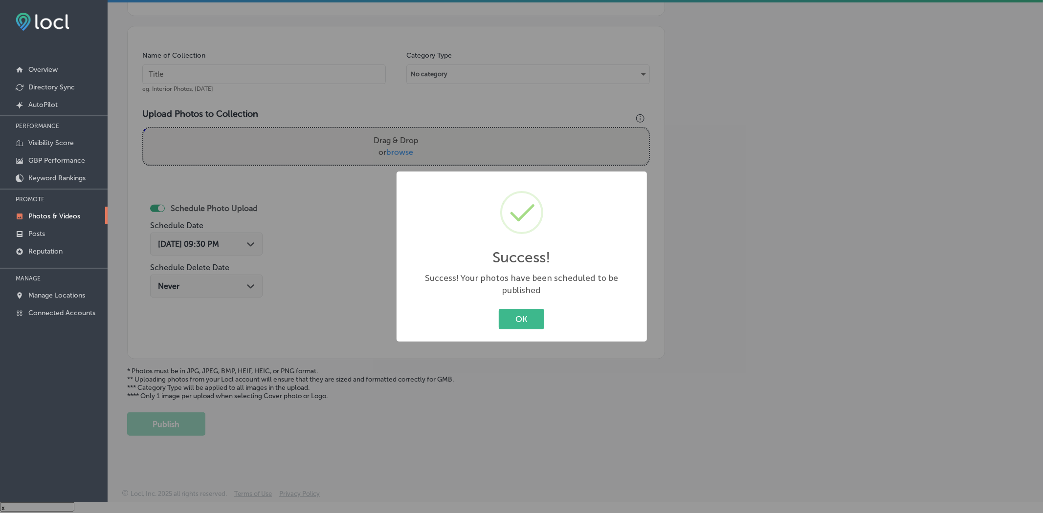
click at [499, 309] on button "OK" at bounding box center [521, 319] width 45 height 20
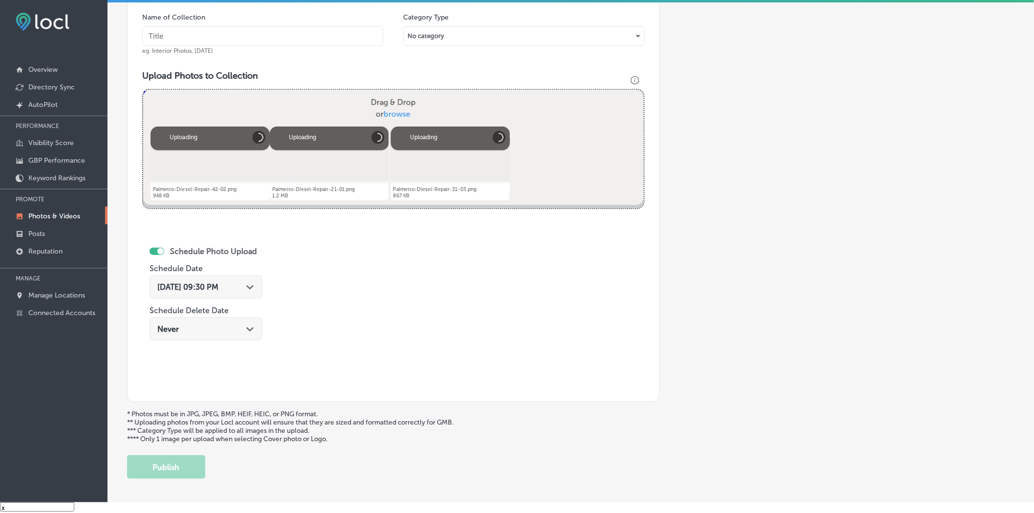
scroll to position [220, 0]
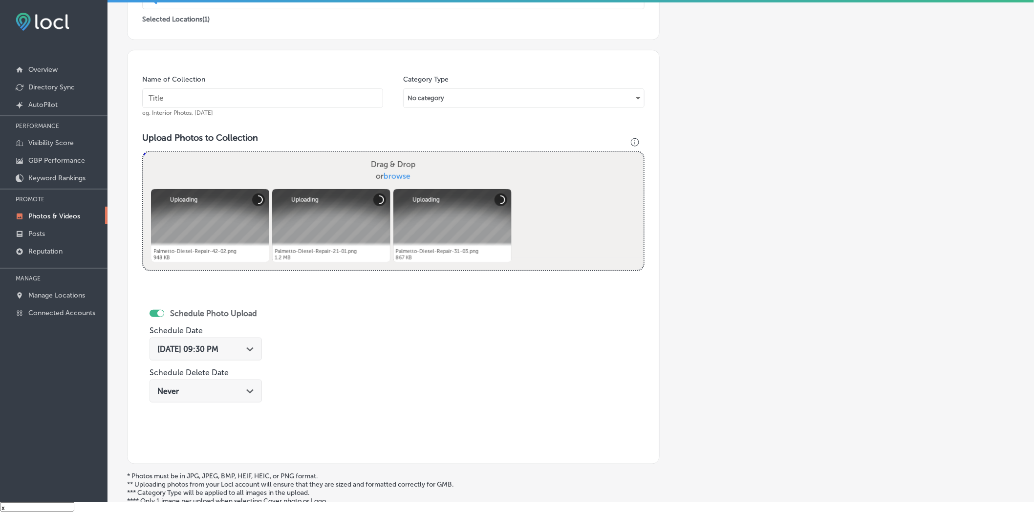
click at [325, 94] on input "text" at bounding box center [262, 98] width 241 height 20
paste input "Palmetto-Diesel-Repair-Inc."
type input "Palmetto-Diesel-Repair-Inc."
click at [254, 314] on icon "Path Created with Sketch." at bounding box center [249, 350] width 7 height 4
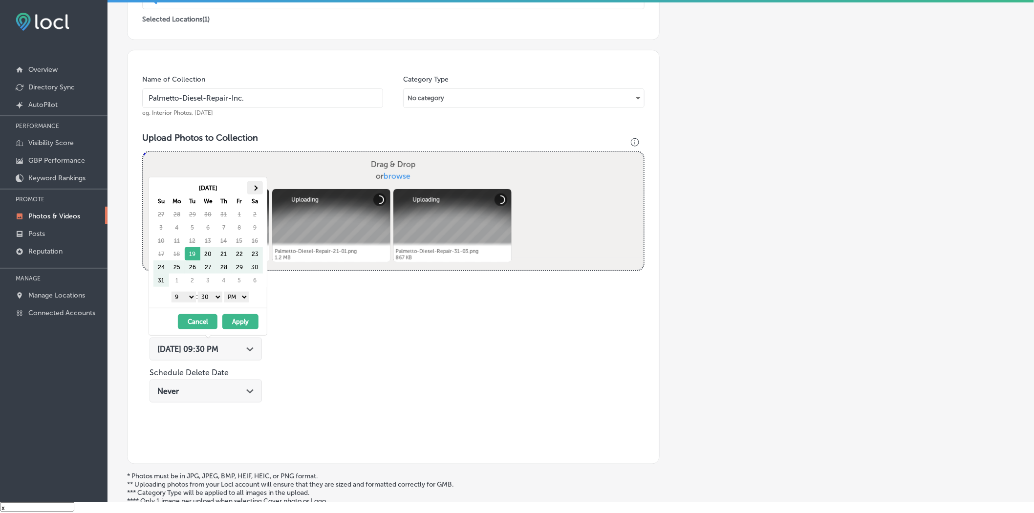
click at [256, 184] on th at bounding box center [255, 187] width 16 height 13
click at [187, 300] on select "1 2 3 4 5 6 7 8 9 10 11 12" at bounding box center [184, 297] width 24 height 11
click at [215, 297] on select "00 10 20 30 40 50" at bounding box center [210, 297] width 24 height 11
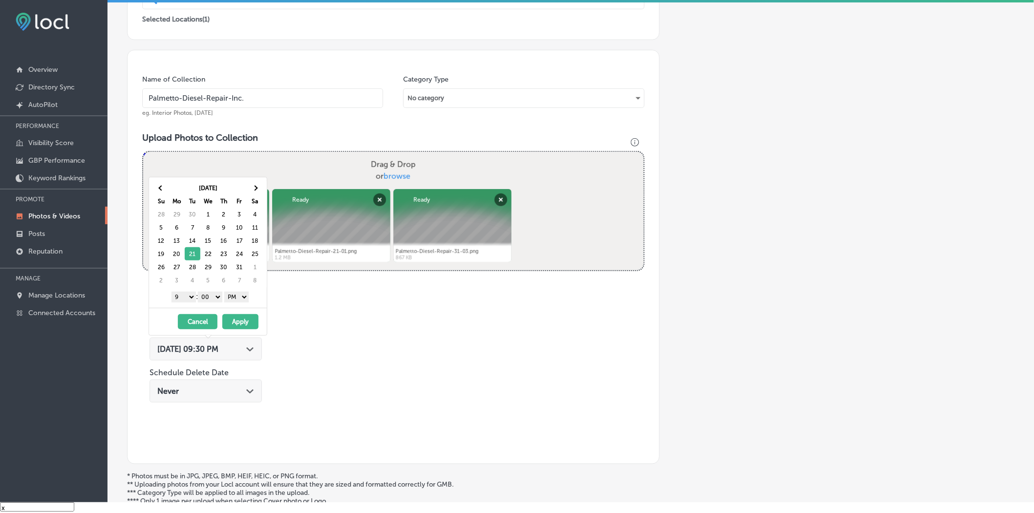
click at [233, 314] on button "Apply" at bounding box center [240, 321] width 36 height 15
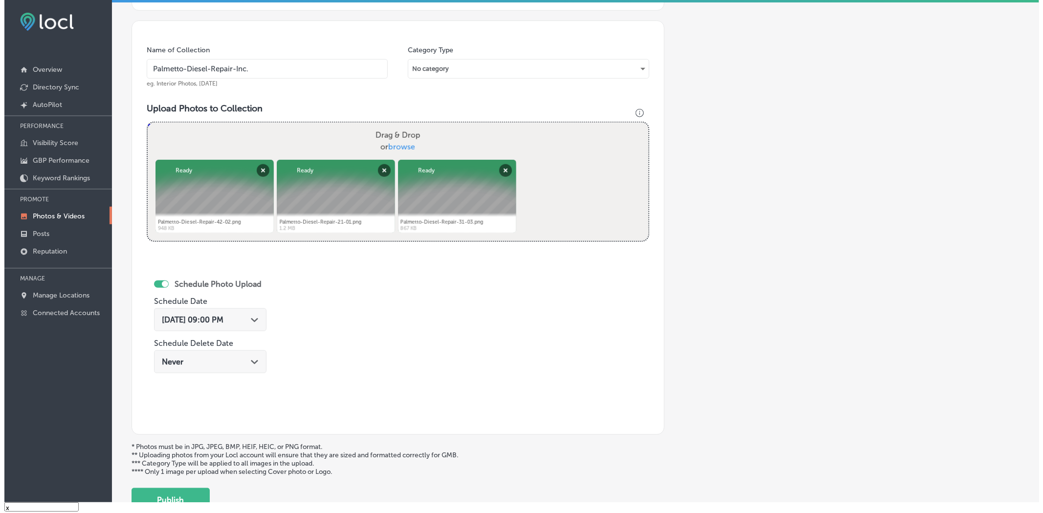
scroll to position [329, 0]
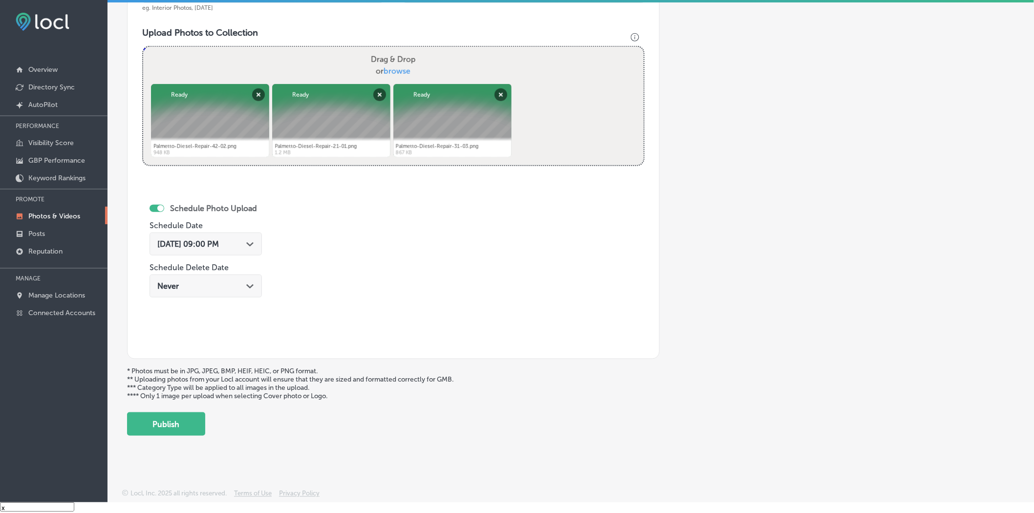
click at [182, 314] on div "Add a Collection Which Type of Image or Video Would You Like to Upload? Photo C…" at bounding box center [571, 80] width 888 height 712
click at [183, 314] on button "Publish" at bounding box center [166, 424] width 78 height 23
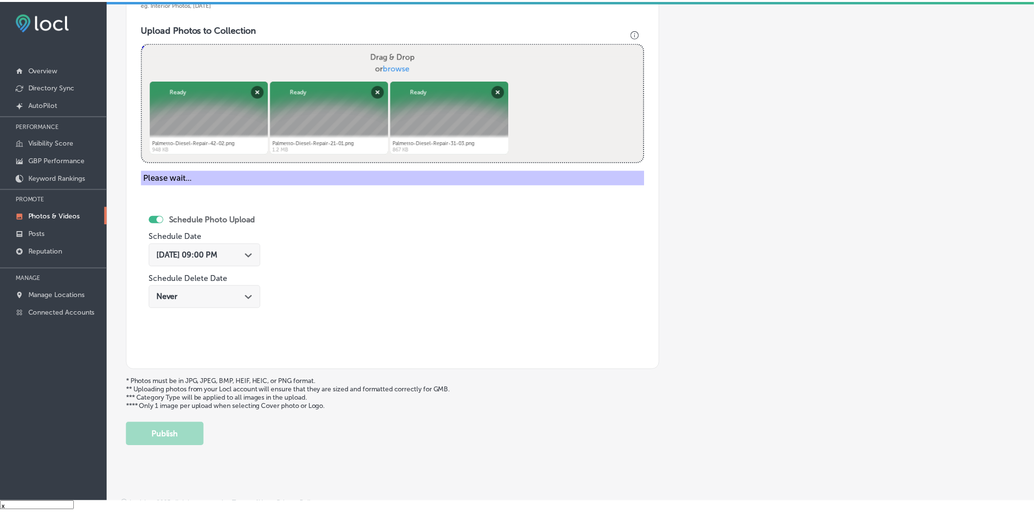
scroll to position [248, 0]
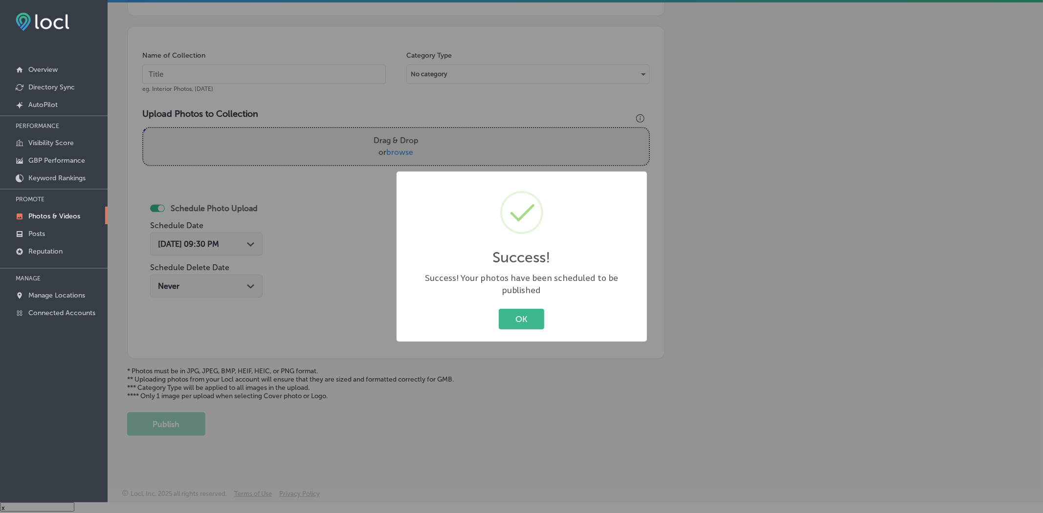
click at [499, 309] on button "OK" at bounding box center [521, 319] width 45 height 20
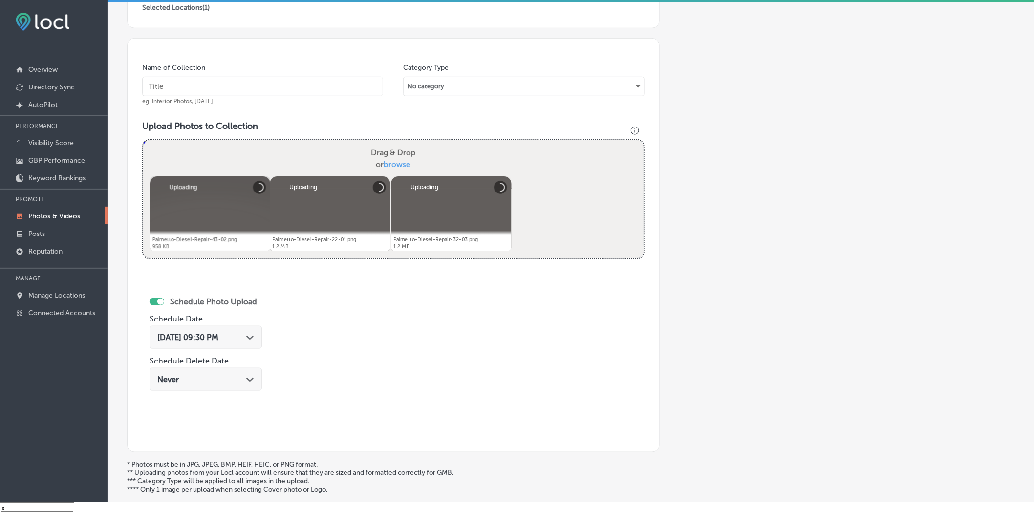
scroll to position [220, 0]
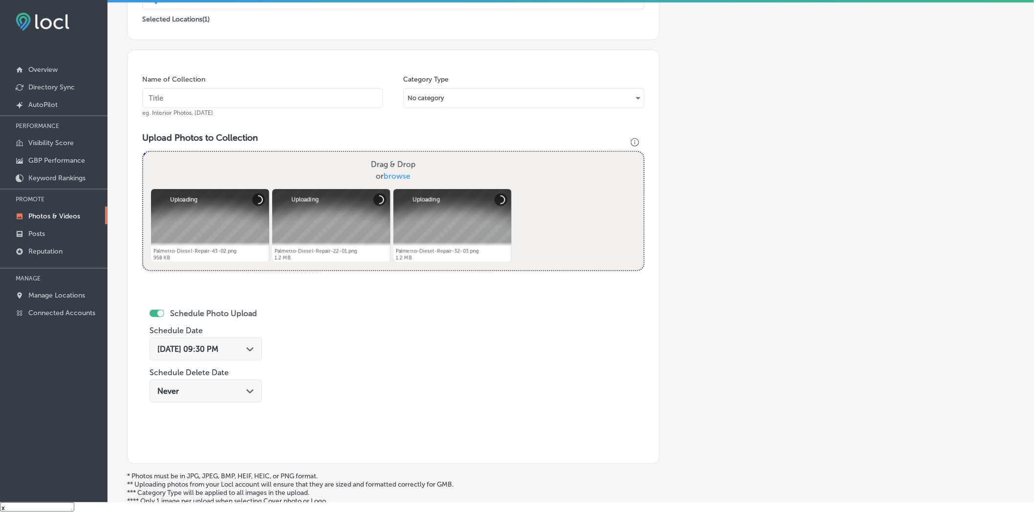
click at [318, 100] on input "text" at bounding box center [262, 98] width 241 height 20
paste input "Palmetto-Diesel-Repair-Inc."
type input "Palmetto-Diesel-Repair-Inc."
click at [249, 314] on div "[DATE] 09:30 PM Path Created with Sketch." at bounding box center [205, 349] width 97 height 9
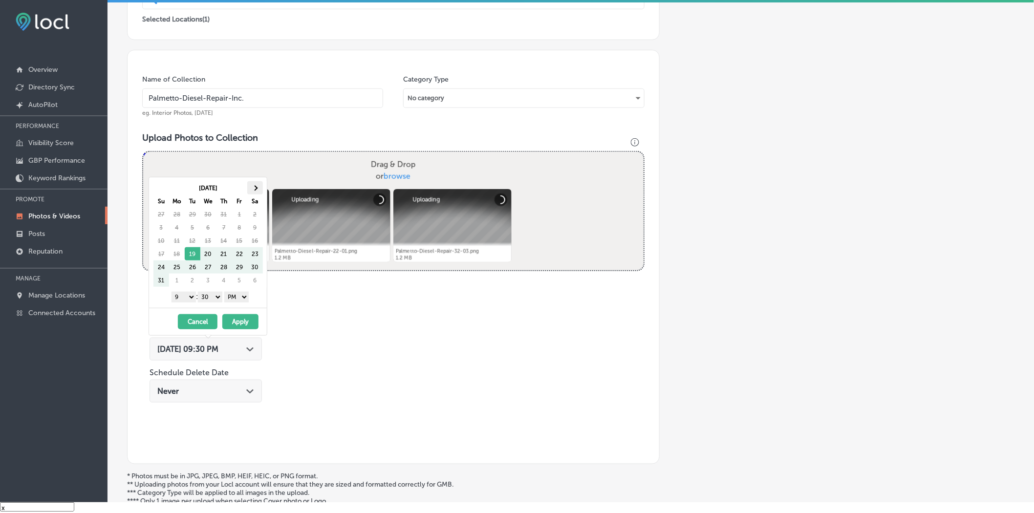
click at [256, 189] on th at bounding box center [255, 187] width 16 height 13
click at [215, 300] on select "00 10 20 30 40 50" at bounding box center [210, 297] width 24 height 11
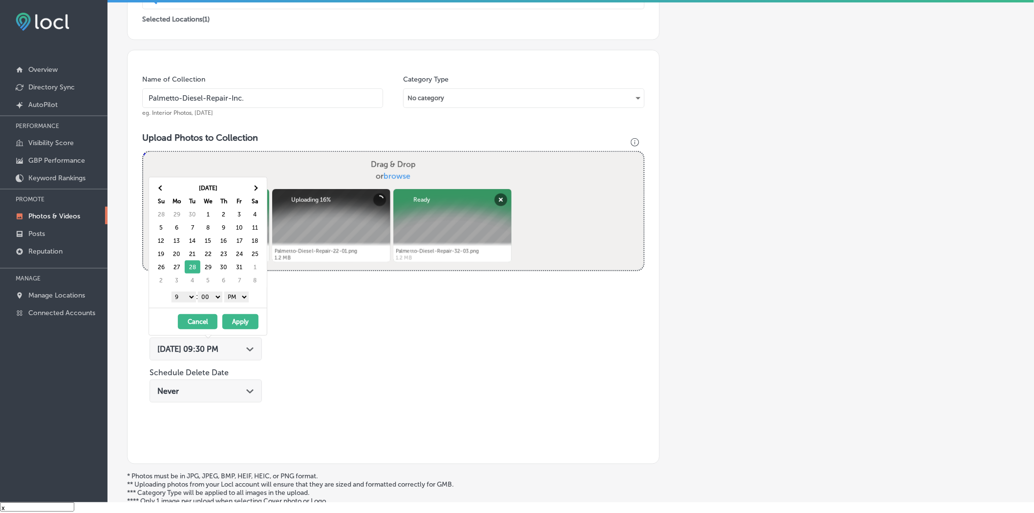
click at [236, 314] on button "Apply" at bounding box center [240, 321] width 36 height 15
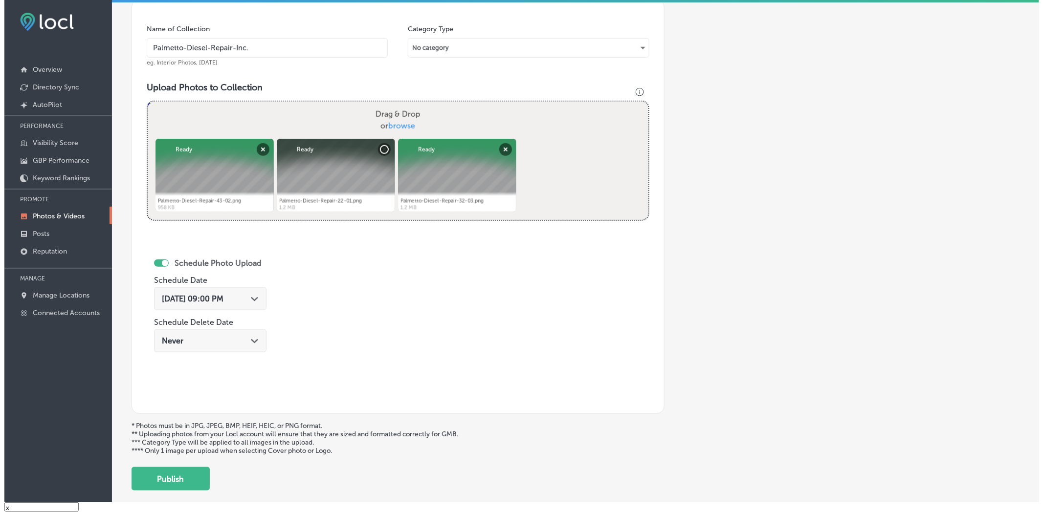
scroll to position [329, 0]
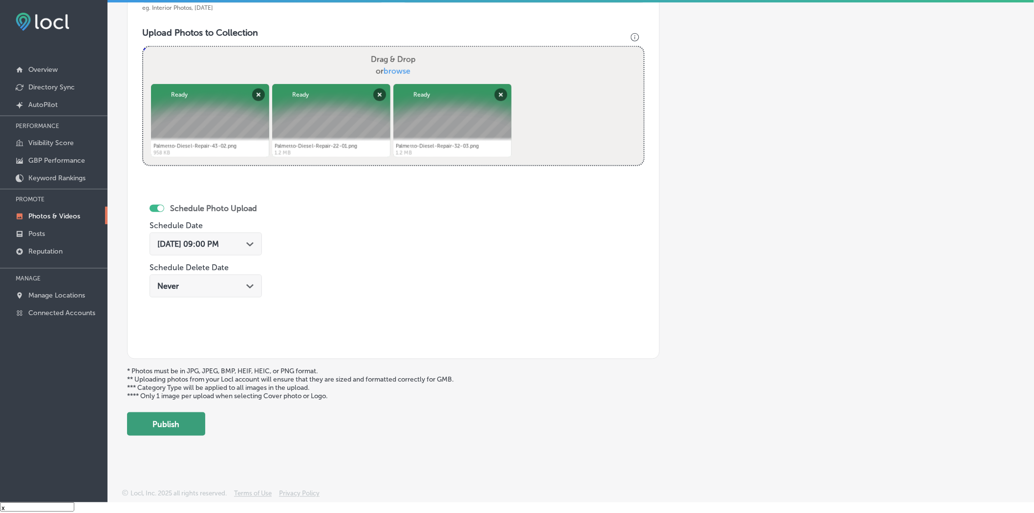
click at [158, 314] on button "Publish" at bounding box center [166, 424] width 78 height 23
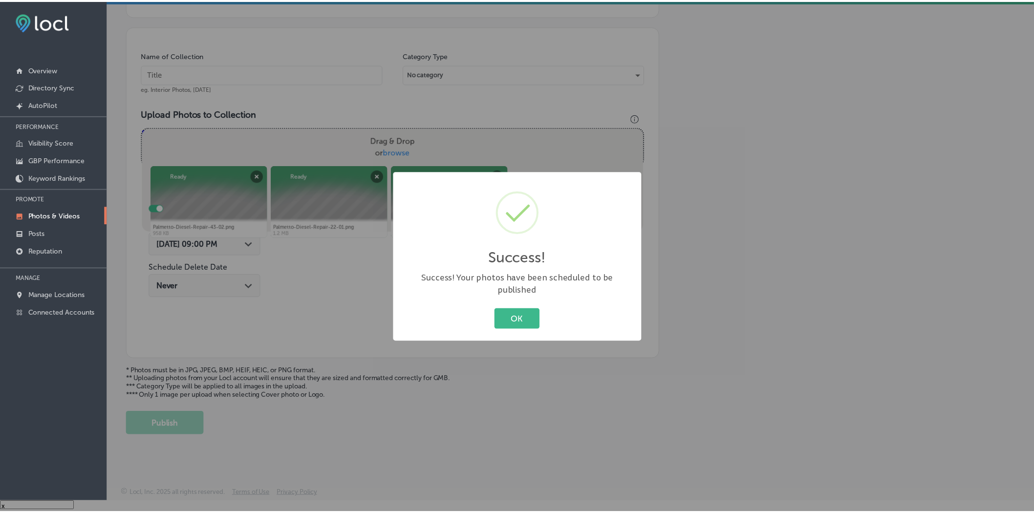
scroll to position [248, 0]
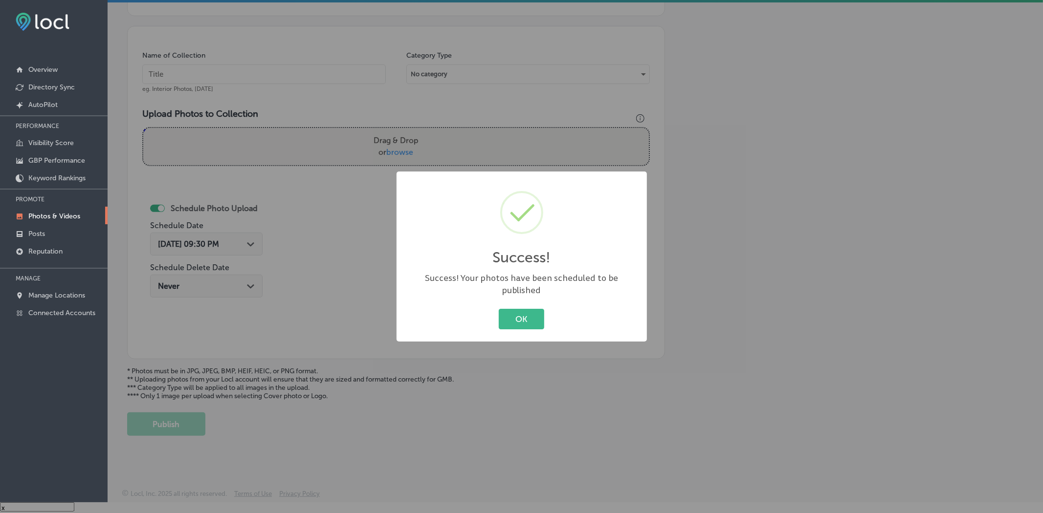
click at [499, 309] on button "OK" at bounding box center [521, 319] width 45 height 20
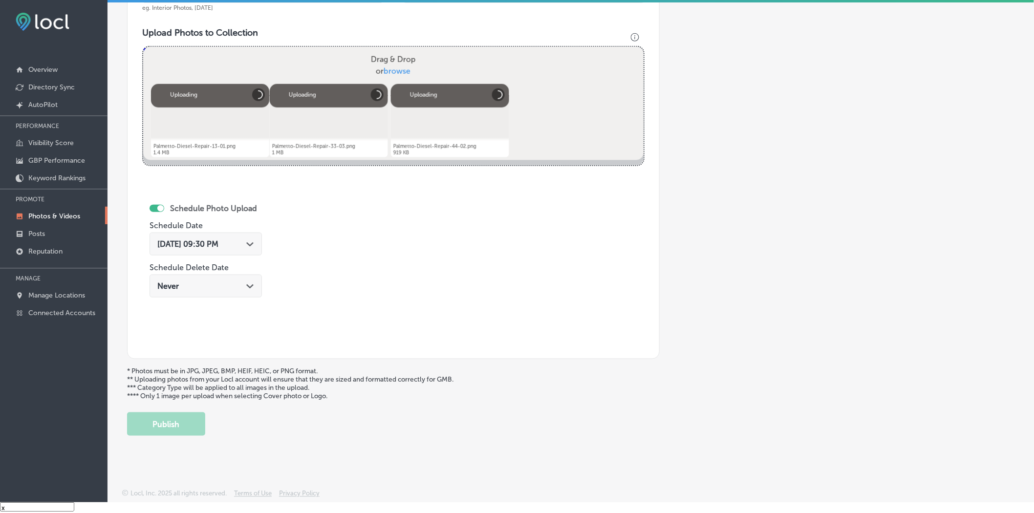
scroll to position [275, 0]
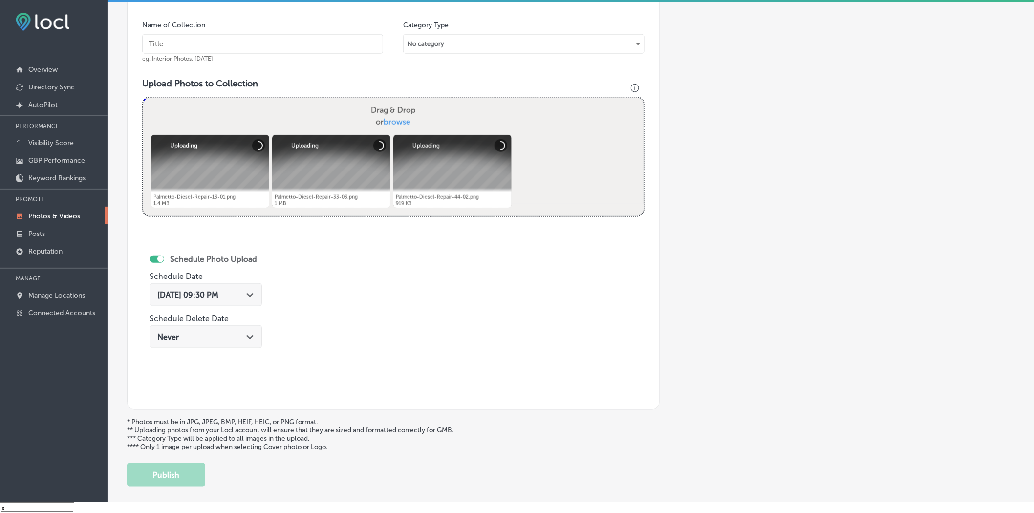
click at [321, 48] on input "text" at bounding box center [262, 44] width 241 height 20
paste input "Palmetto-Diesel-Repair-Inc."
type input "Palmetto-Diesel-Repair-Inc."
click at [252, 300] on div "[DATE] 09:30 PM Path Created with Sketch." at bounding box center [205, 294] width 97 height 9
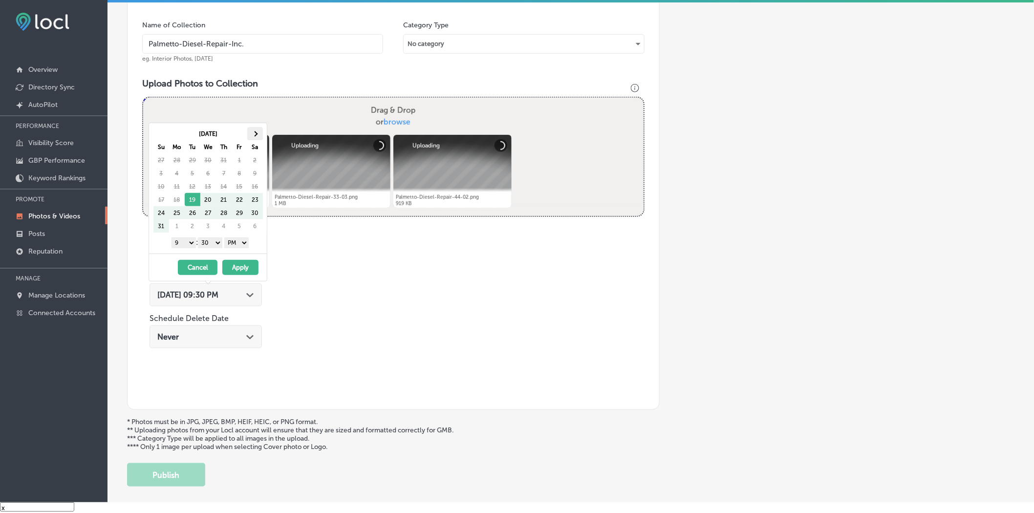
click at [256, 132] on span at bounding box center [254, 133] width 5 height 5
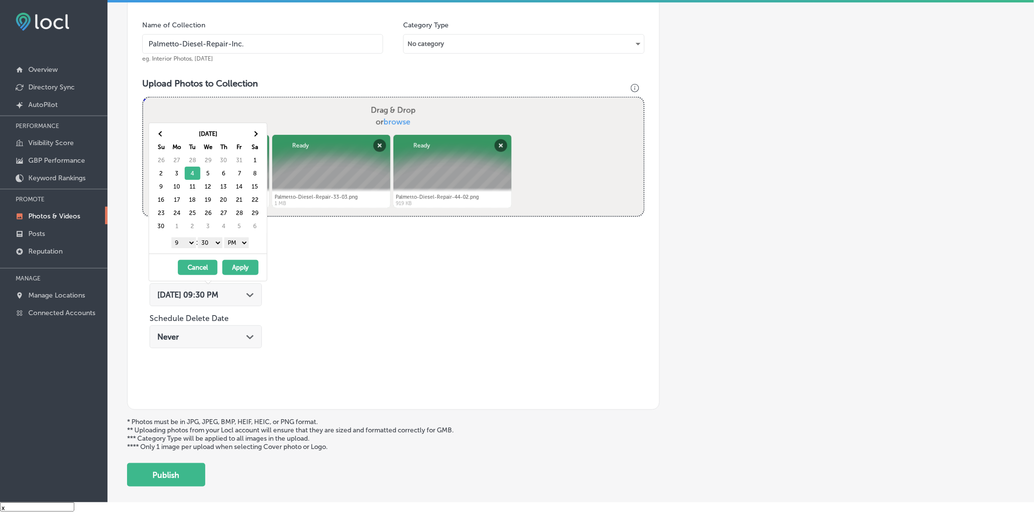
click at [217, 243] on select "00 10 20 30 40 50" at bounding box center [210, 243] width 24 height 11
click at [249, 275] on button "Apply" at bounding box center [240, 267] width 36 height 15
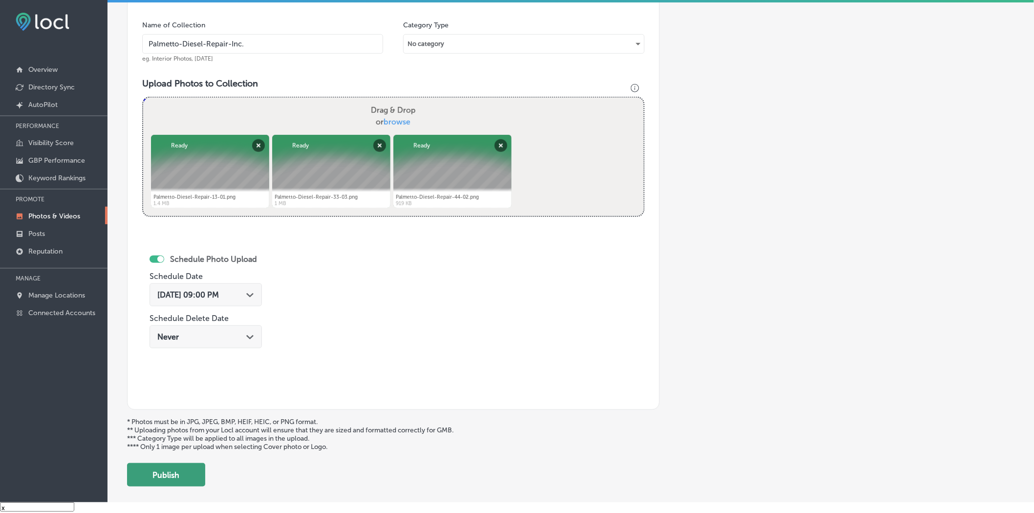
click at [190, 314] on button "Publish" at bounding box center [166, 474] width 78 height 23
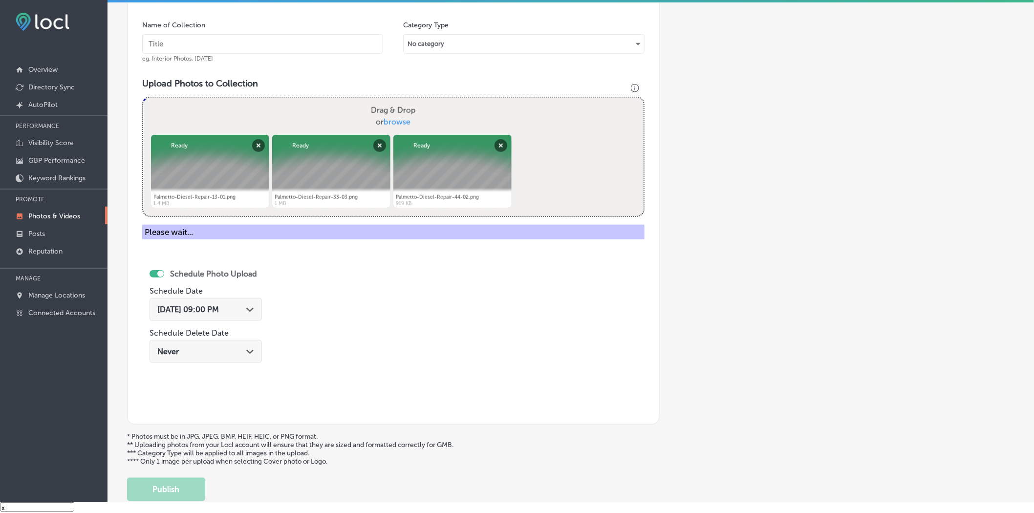
scroll to position [248, 0]
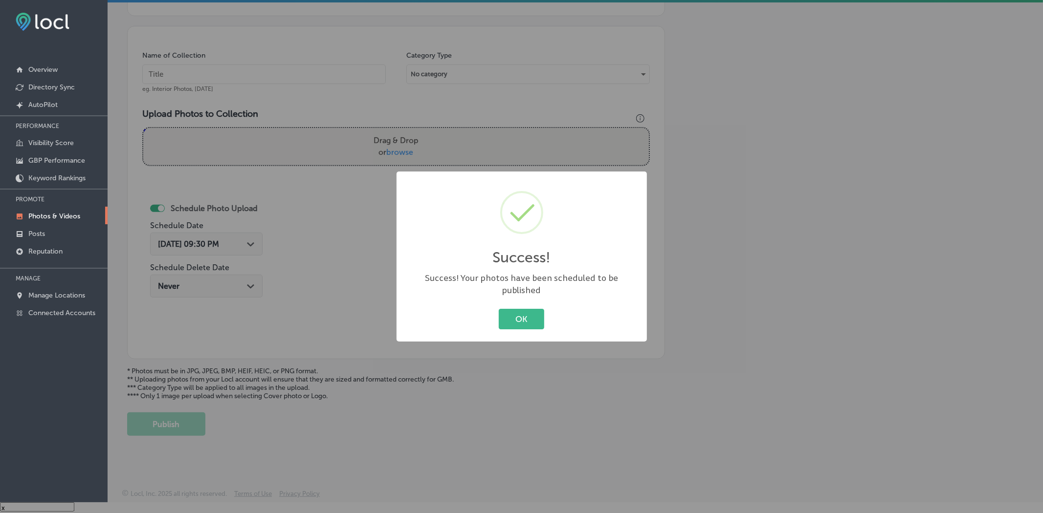
click at [499, 309] on button "OK" at bounding box center [521, 319] width 45 height 20
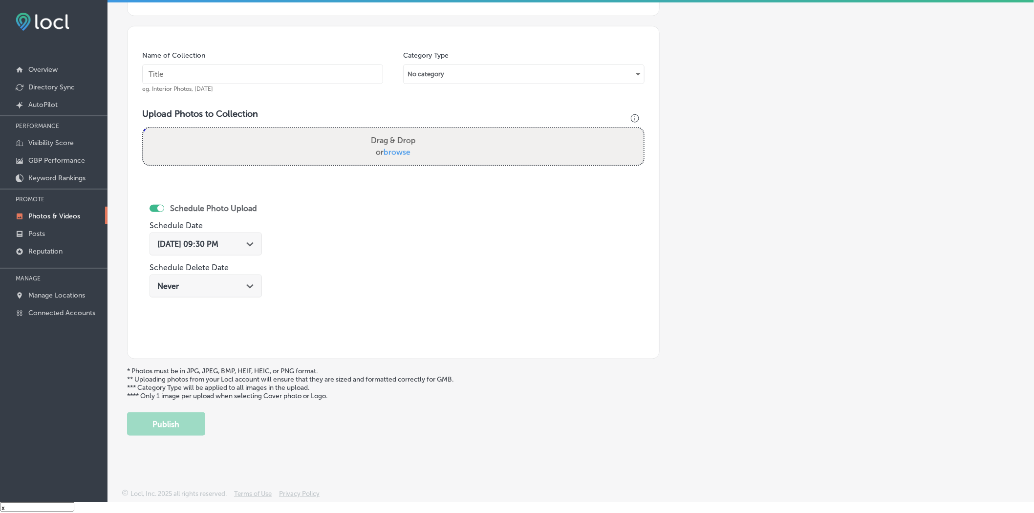
click at [77, 217] on p "Photos & Videos" at bounding box center [54, 216] width 52 height 8
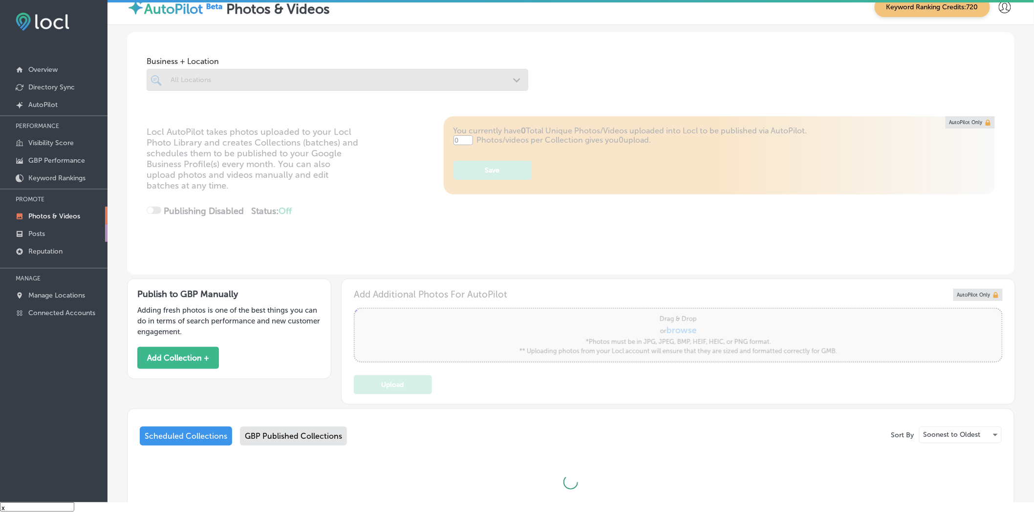
type input "5"
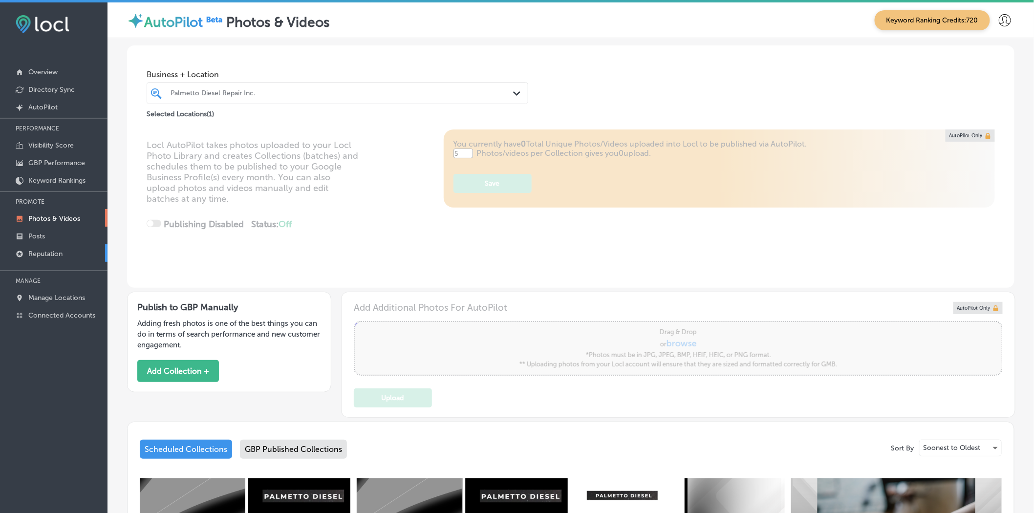
click at [51, 252] on p "Reputation" at bounding box center [45, 254] width 34 height 8
type textarea "x"
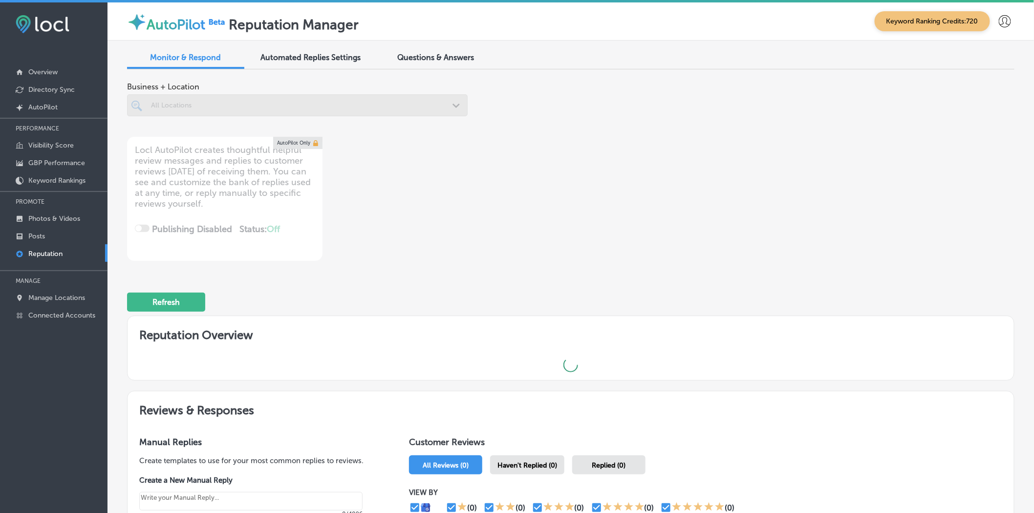
click at [439, 57] on span "Questions & Answers" at bounding box center [436, 57] width 77 height 9
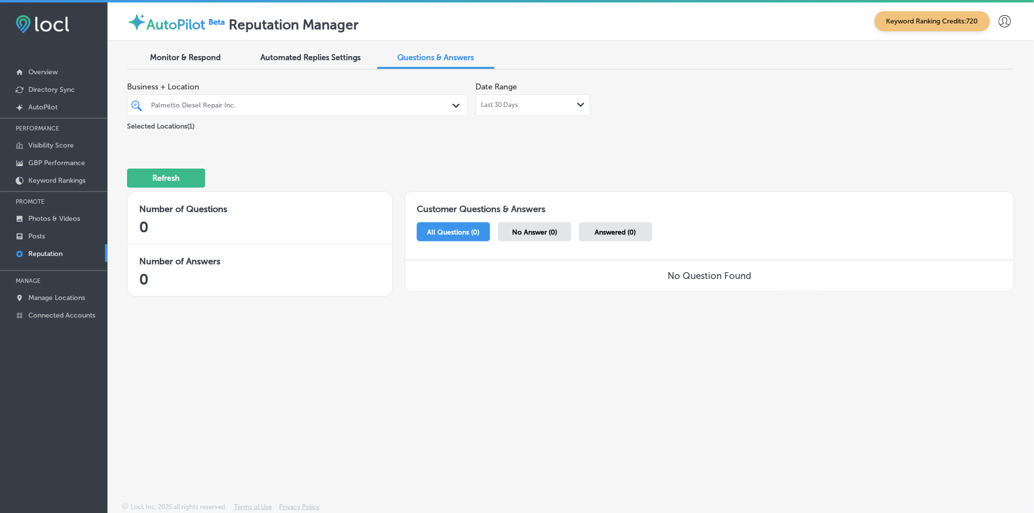
click at [226, 108] on div "Palmetto Diesel Repair Inc." at bounding box center [302, 105] width 303 height 8
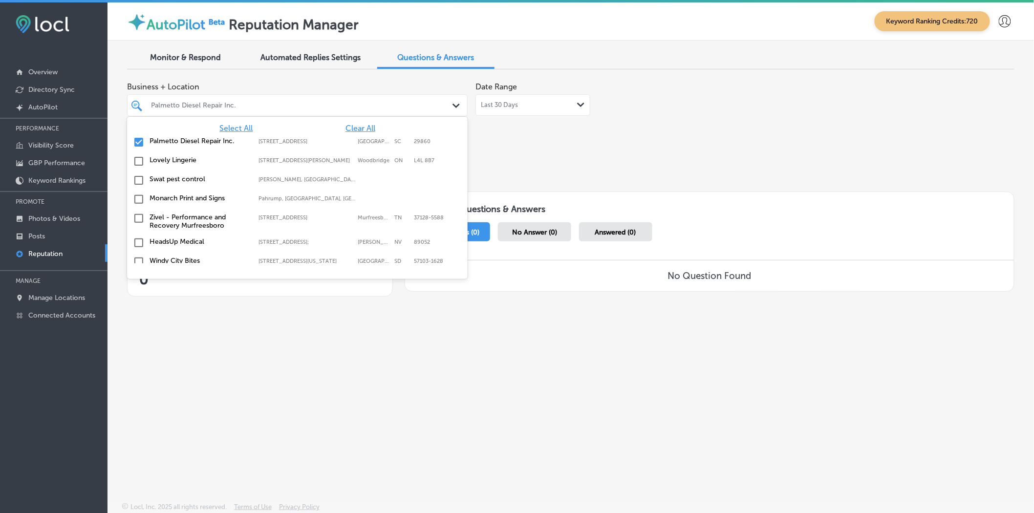
click at [358, 129] on span "Clear All" at bounding box center [361, 128] width 30 height 9
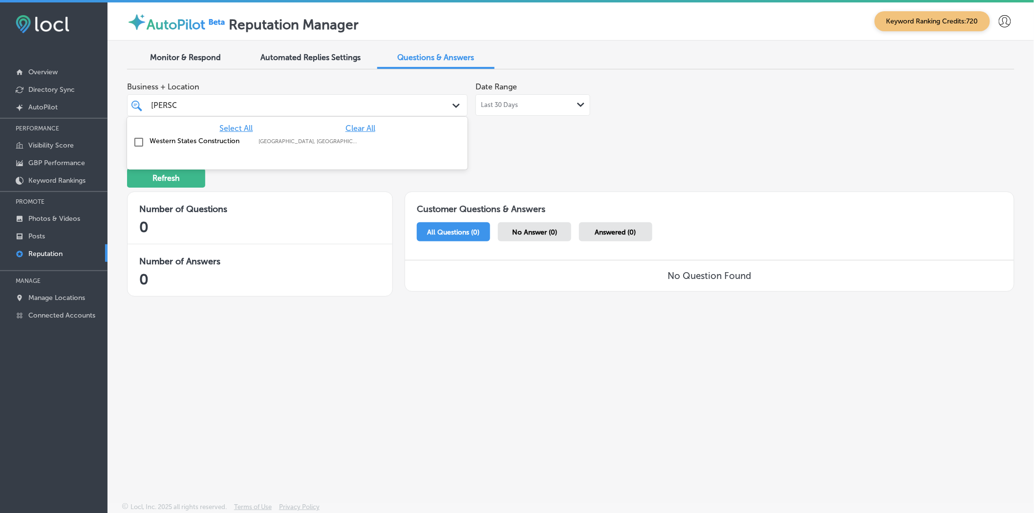
click at [318, 142] on label "[GEOGRAPHIC_DATA], [GEOGRAPHIC_DATA], [GEOGRAPHIC_DATA] | [GEOGRAPHIC_DATA], [G…" at bounding box center [308, 141] width 99 height 6
type input "[PERSON_NAME]"
click at [686, 181] on div "Refresh" at bounding box center [571, 174] width 888 height 51
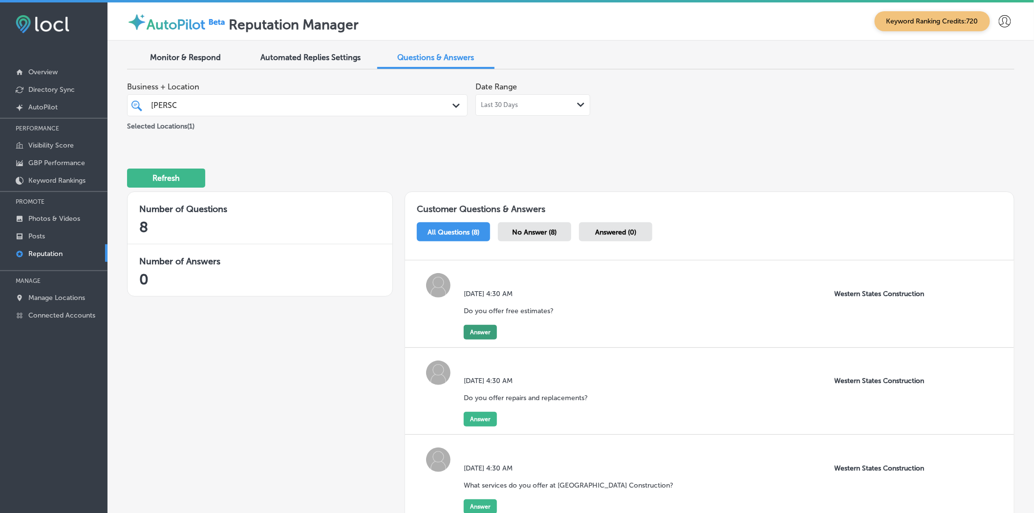
click at [485, 314] on button "Answer" at bounding box center [480, 332] width 33 height 15
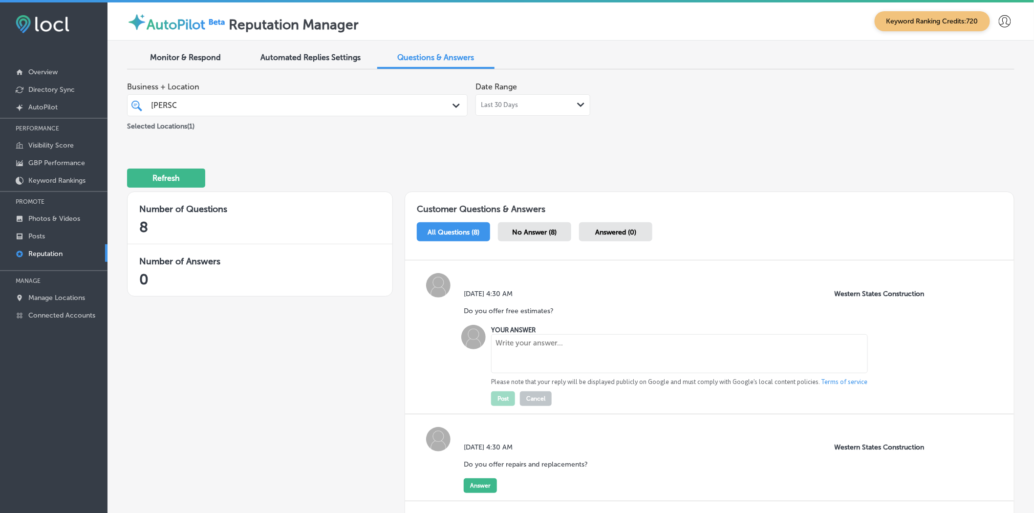
click at [516, 314] on textarea at bounding box center [679, 353] width 377 height 39
paste textarea "Yes, we do offer free estimates. Please call us or leave us an inquiry under th…"
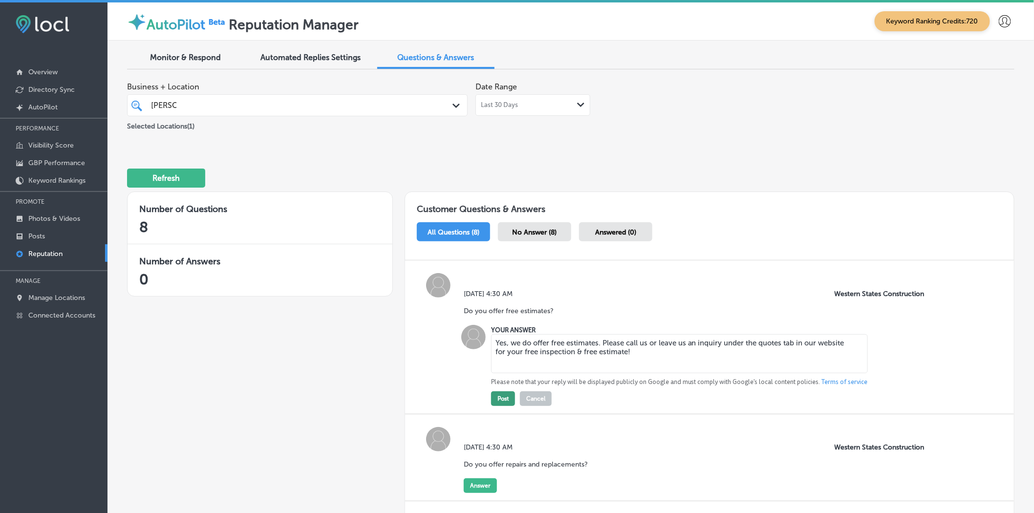
type textarea "Yes, we do offer free estimates. Please call us or leave us an inquiry under th…"
click at [504, 314] on button "Post" at bounding box center [503, 399] width 24 height 15
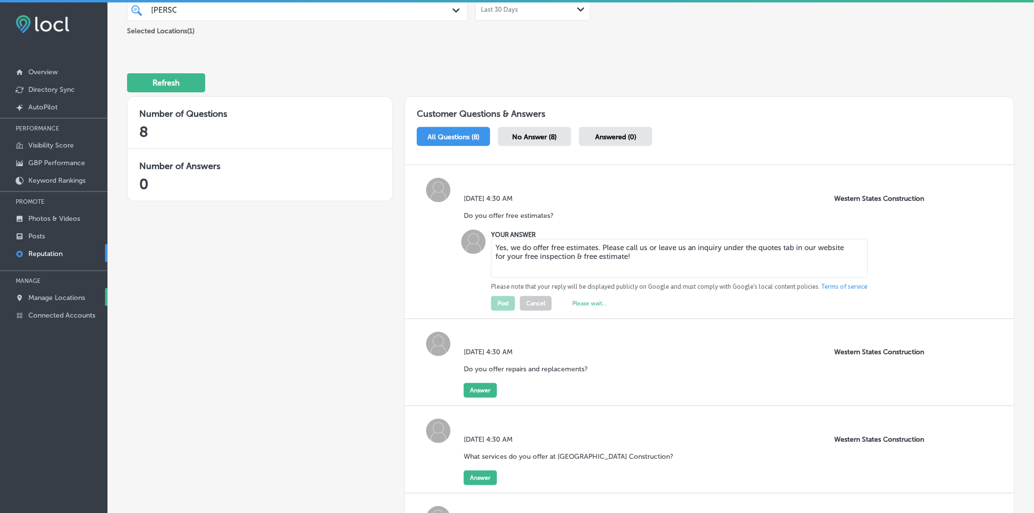
scroll to position [109, 0]
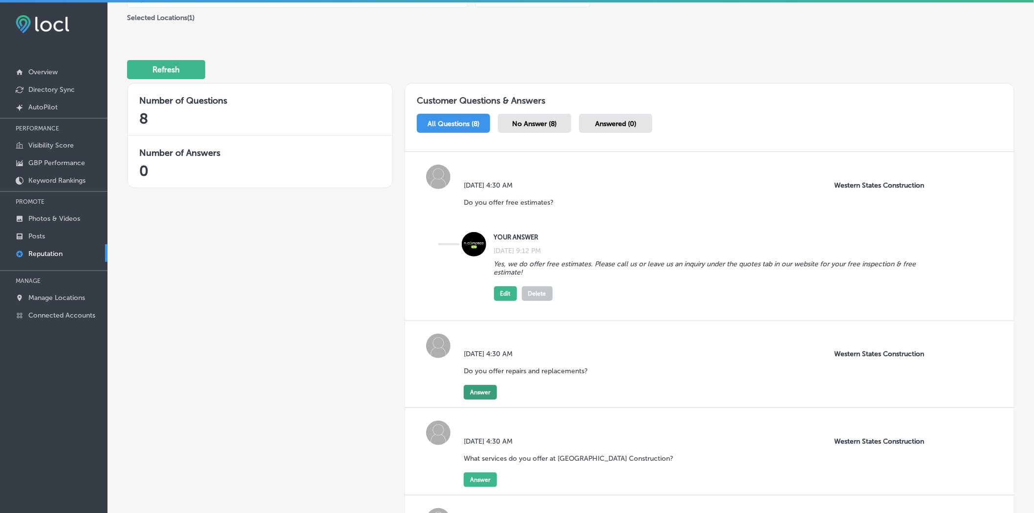
click at [478, 314] on button "Answer" at bounding box center [480, 392] width 33 height 15
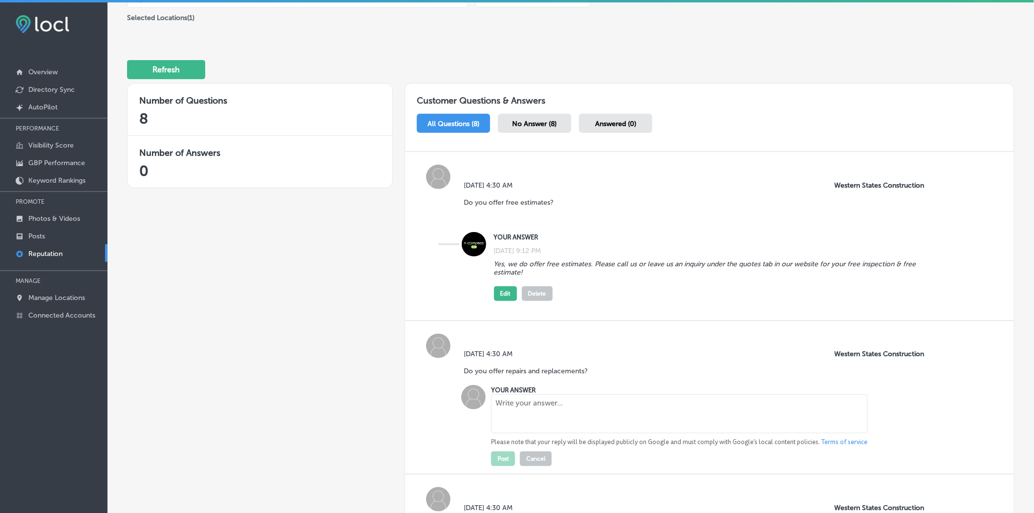
click at [517, 314] on textarea at bounding box center [679, 413] width 377 height 39
paste textarea "Yes, we do work on repairs and replacements."
type textarea "Yes, we do work on repairs and replacements."
click at [507, 314] on button "Post" at bounding box center [503, 459] width 24 height 15
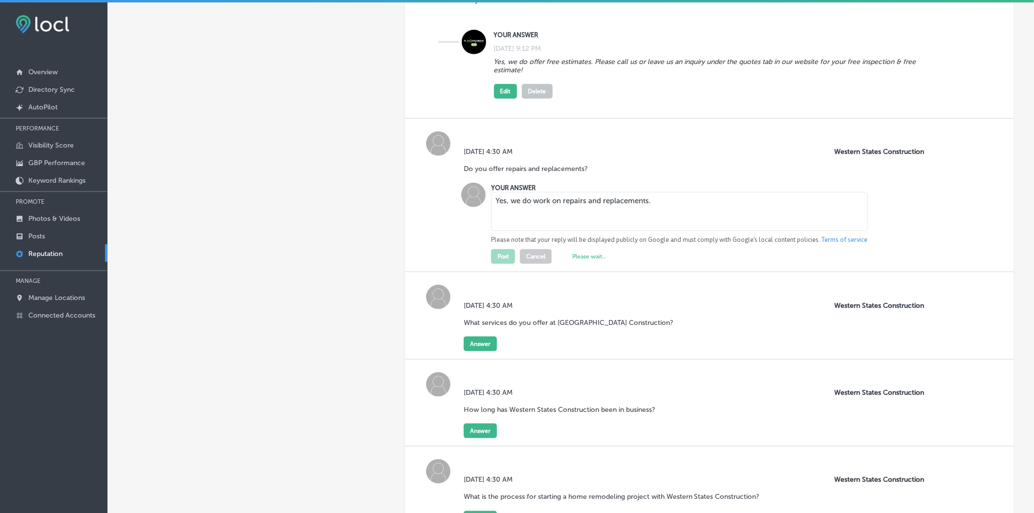
scroll to position [326, 0]
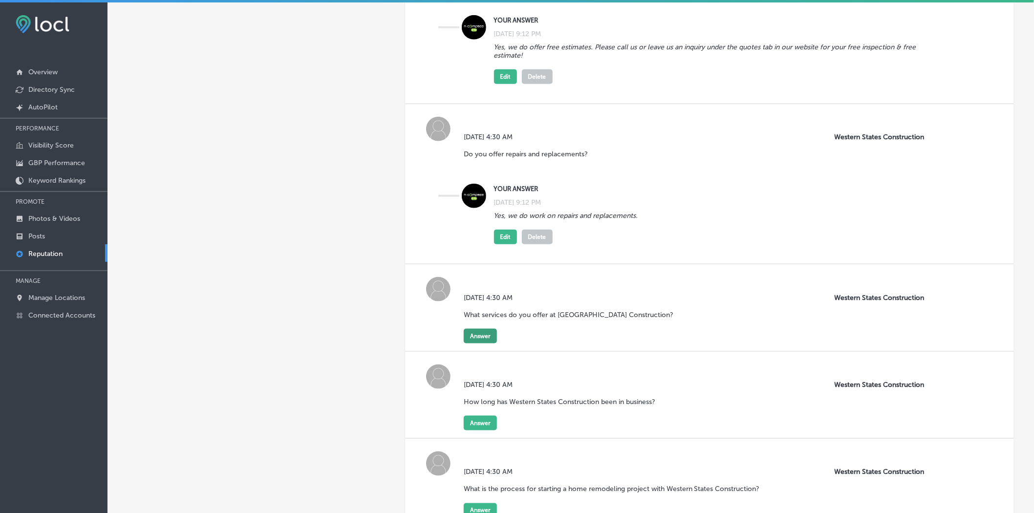
click at [481, 314] on button "Answer" at bounding box center [480, 336] width 33 height 15
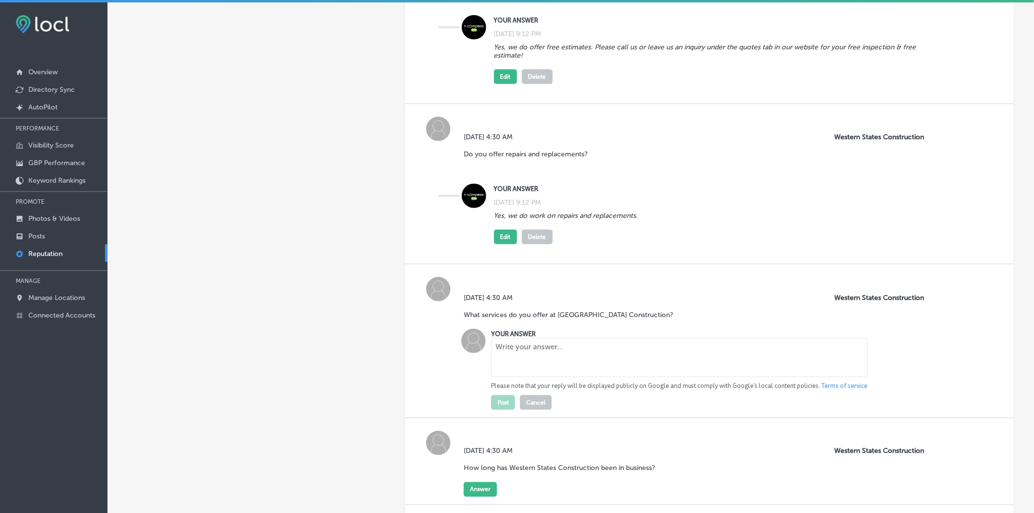
click at [532, 314] on textarea at bounding box center [679, 357] width 377 height 39
paste textarea "At Western States Construction, we offer a wide range of general contracting se…"
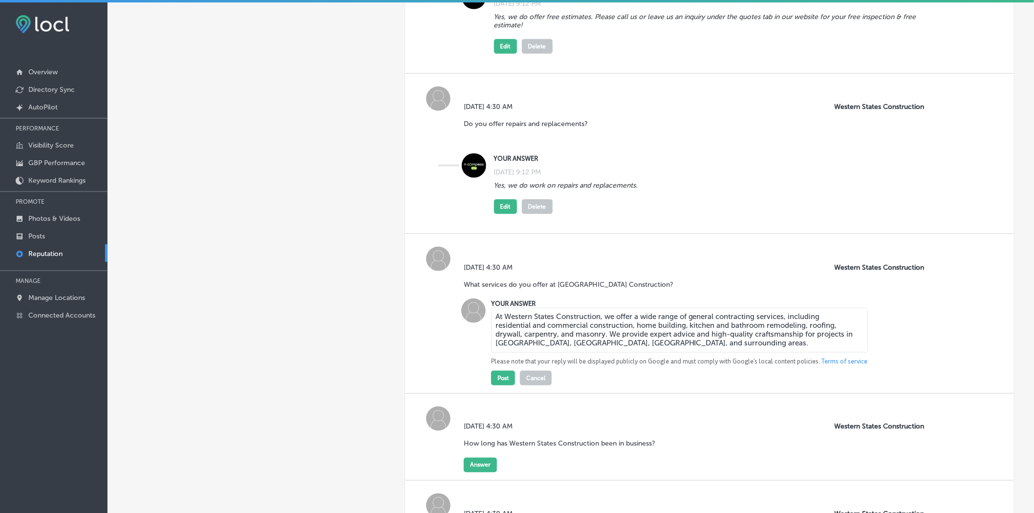
scroll to position [380, 0]
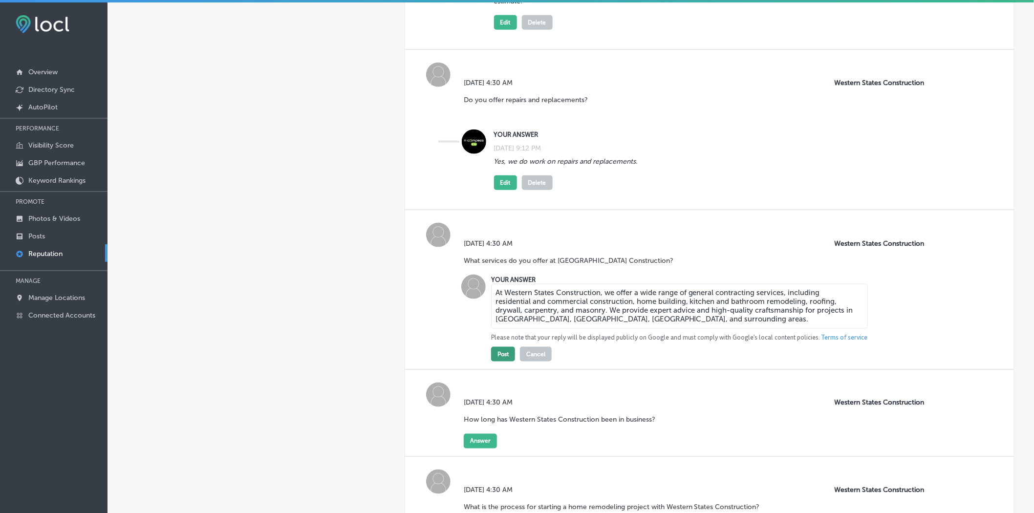
type textarea "At Western States Construction, we offer a wide range of general contracting se…"
click at [505, 314] on button "Post" at bounding box center [503, 354] width 24 height 15
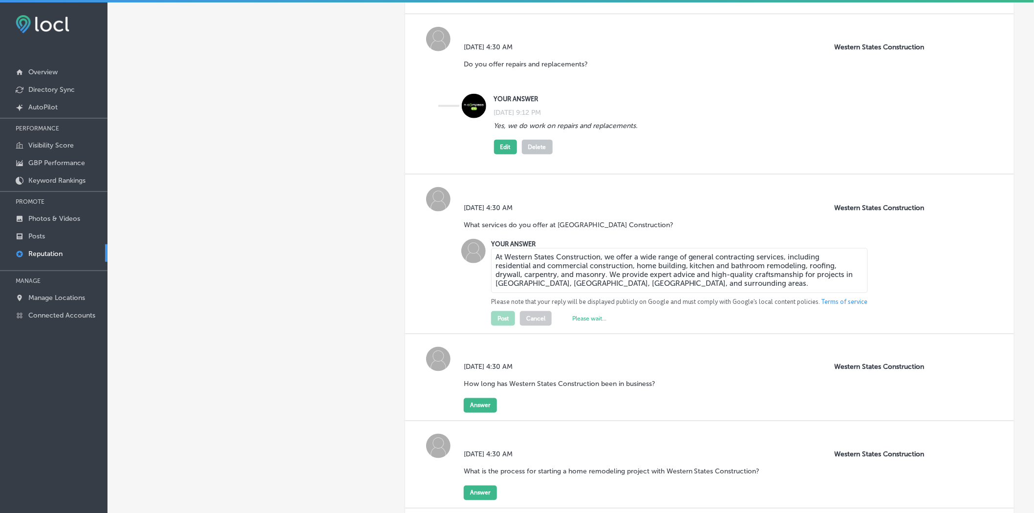
scroll to position [434, 0]
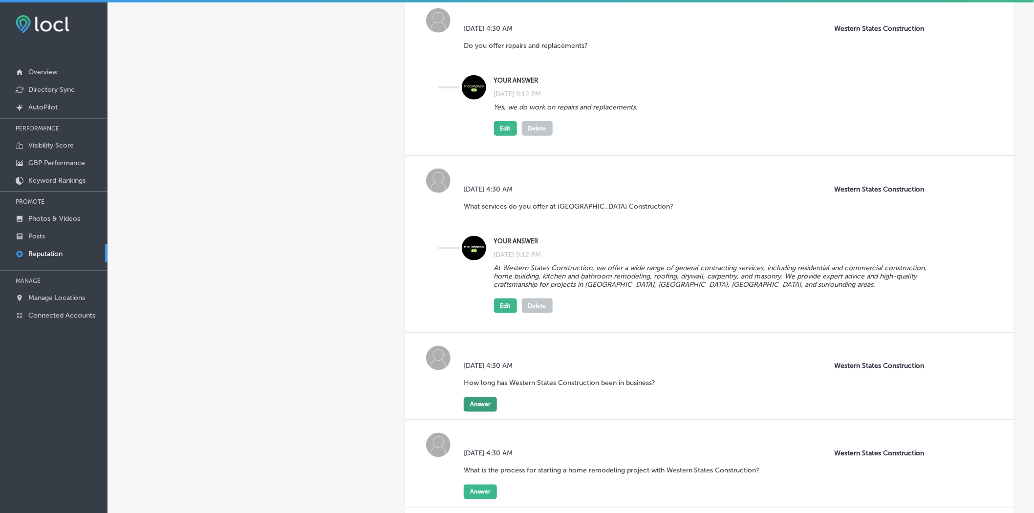
click at [481, 314] on button "Answer" at bounding box center [480, 404] width 33 height 15
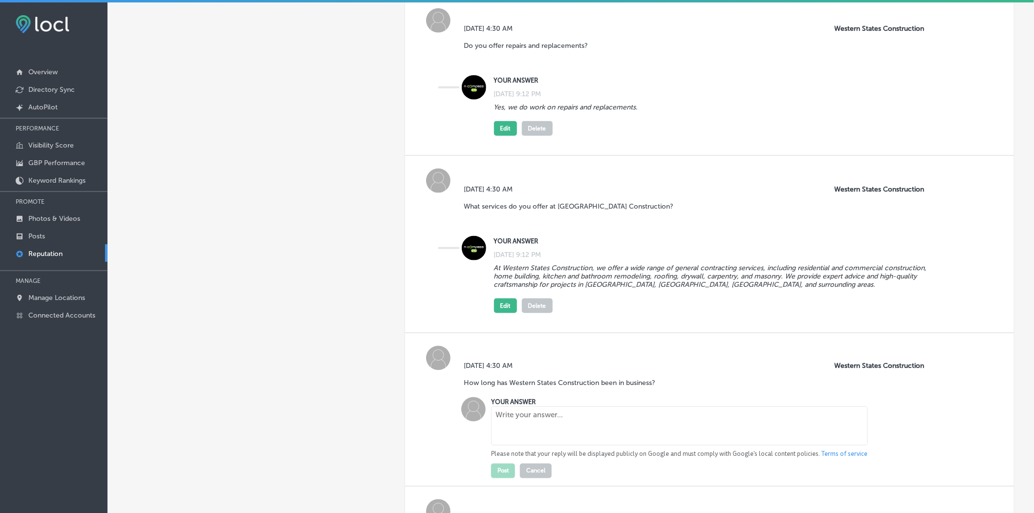
click at [535, 314] on textarea at bounding box center [679, 426] width 377 height 39
paste textarea "Western States Construction has over 20 years of experience in general contract…"
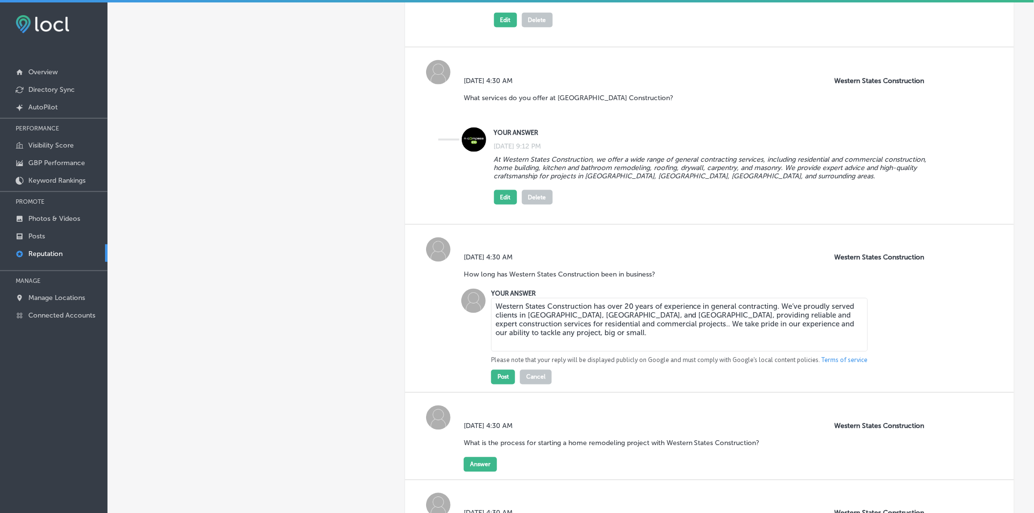
scroll to position [543, 0]
type textarea "Western States Construction has over 20 years of experience in general contract…"
click at [495, 314] on button "Post" at bounding box center [503, 377] width 24 height 15
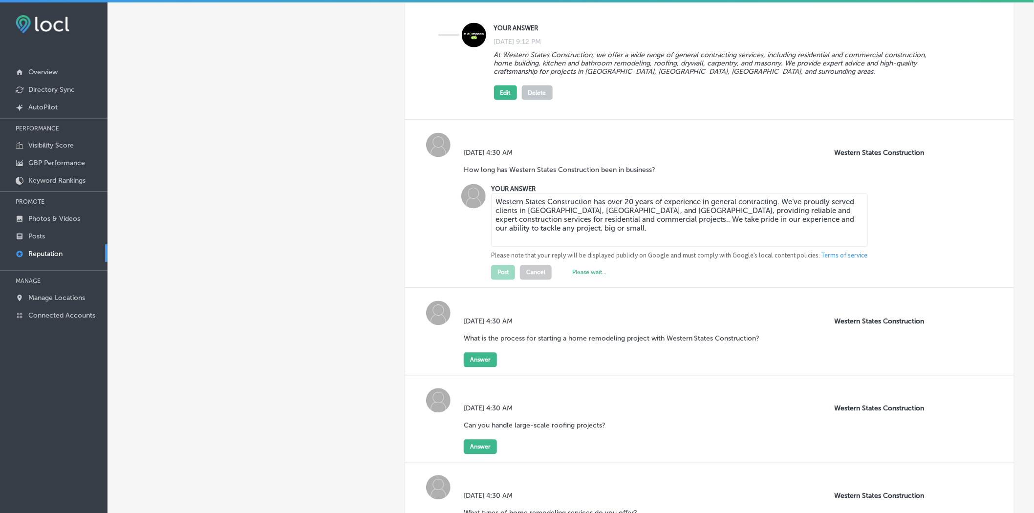
scroll to position [652, 0]
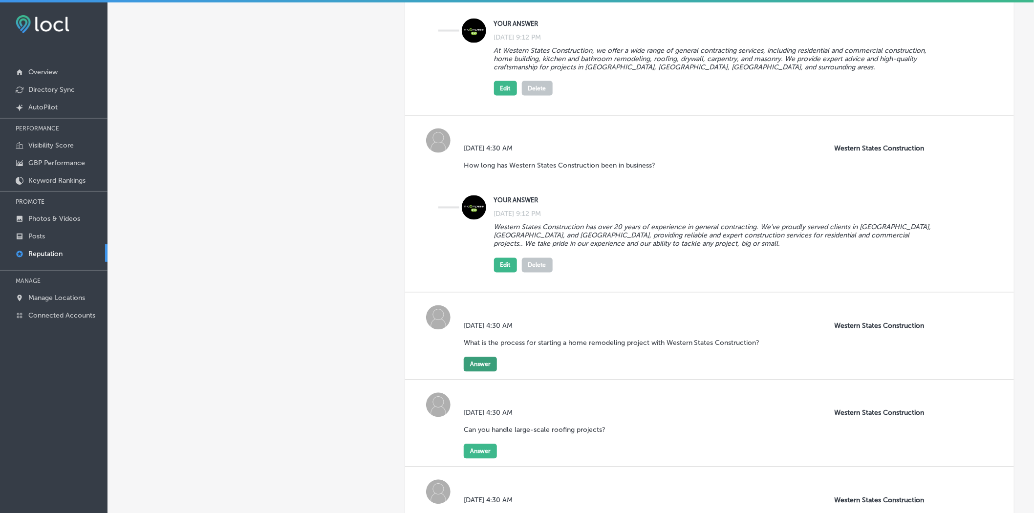
click at [484, 314] on button "Answer" at bounding box center [480, 364] width 33 height 15
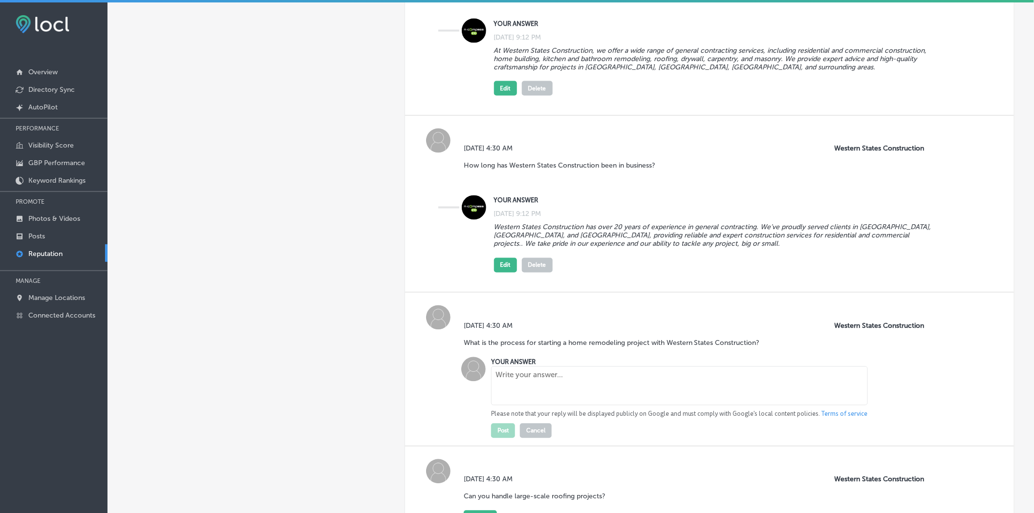
click at [548, 314] on textarea at bounding box center [679, 386] width 377 height 39
paste textarea "The process starts with a free consultation to discuss your needs and provide a…"
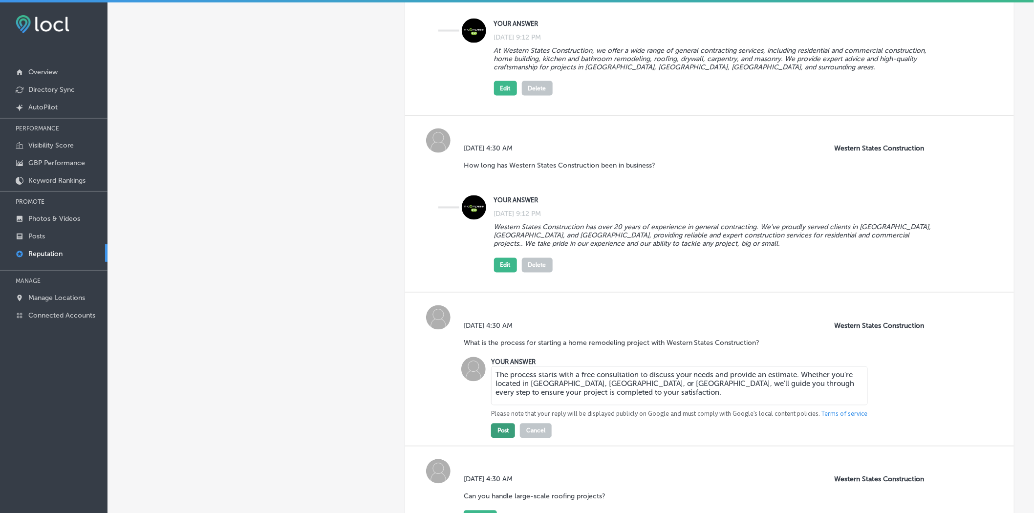
type textarea "The process starts with a free consultation to discuss your needs and provide a…"
click at [500, 314] on button "Post" at bounding box center [503, 431] width 24 height 15
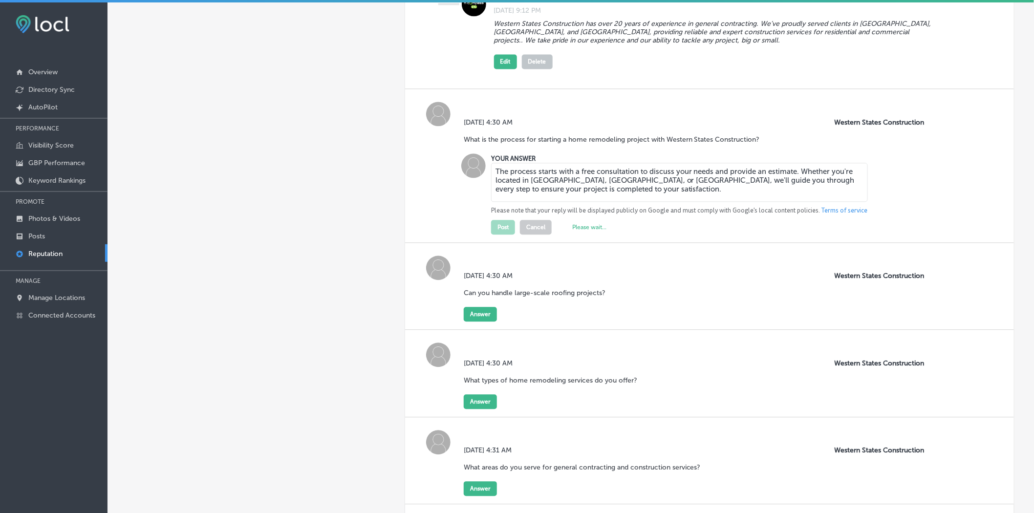
scroll to position [869, 0]
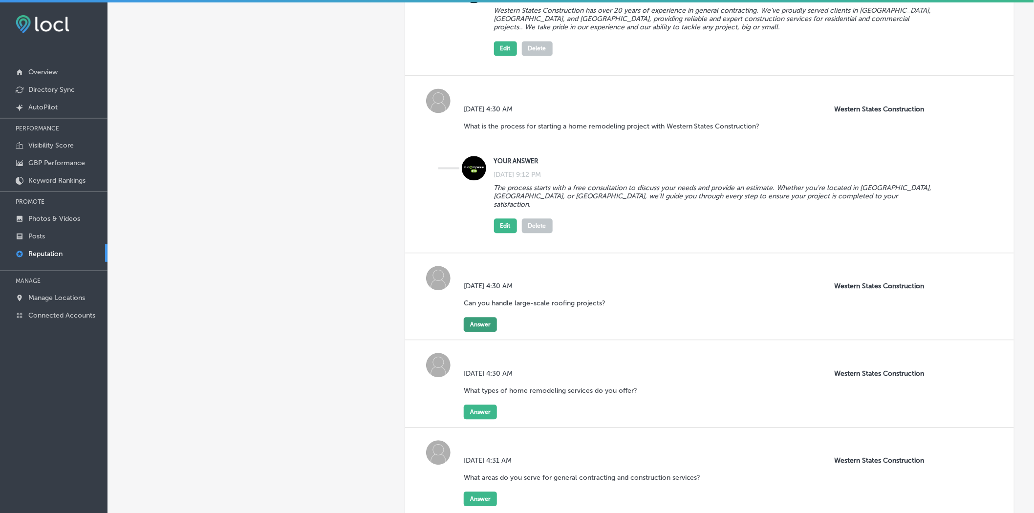
click at [484, 314] on button "Answer" at bounding box center [480, 324] width 33 height 15
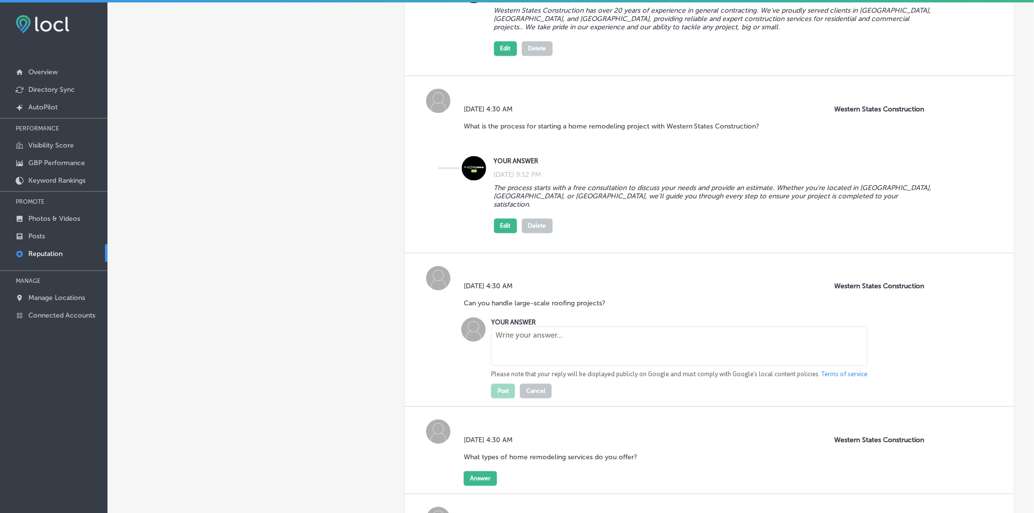
click at [537, 314] on textarea at bounding box center [679, 346] width 377 height 39
paste textarea "Absolutely! We handle large-scale roofing projects for both residential and com…"
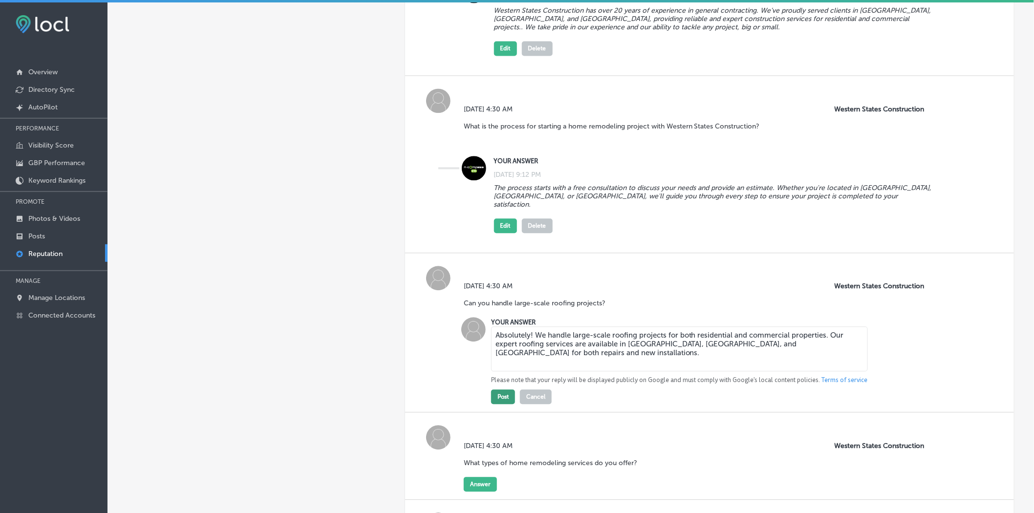
type textarea "Absolutely! We handle large-scale roofing projects for both residential and com…"
click at [504, 314] on button "Post" at bounding box center [503, 397] width 24 height 15
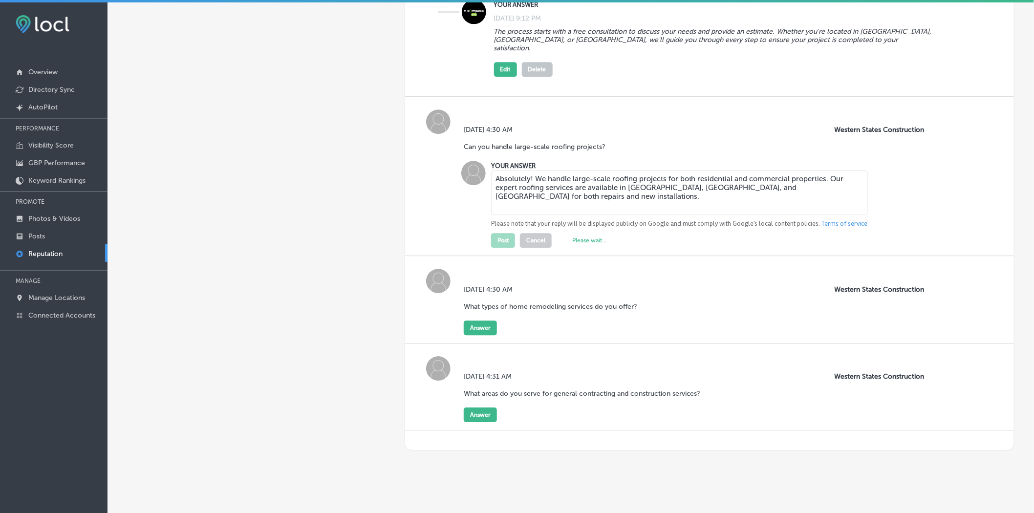
scroll to position [1031, 0]
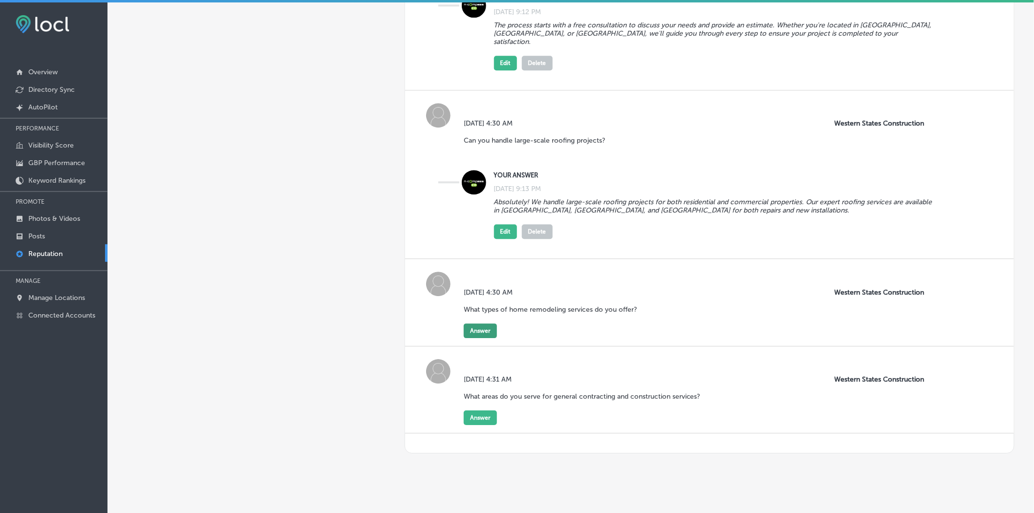
click at [481, 314] on button "Answer" at bounding box center [480, 331] width 33 height 15
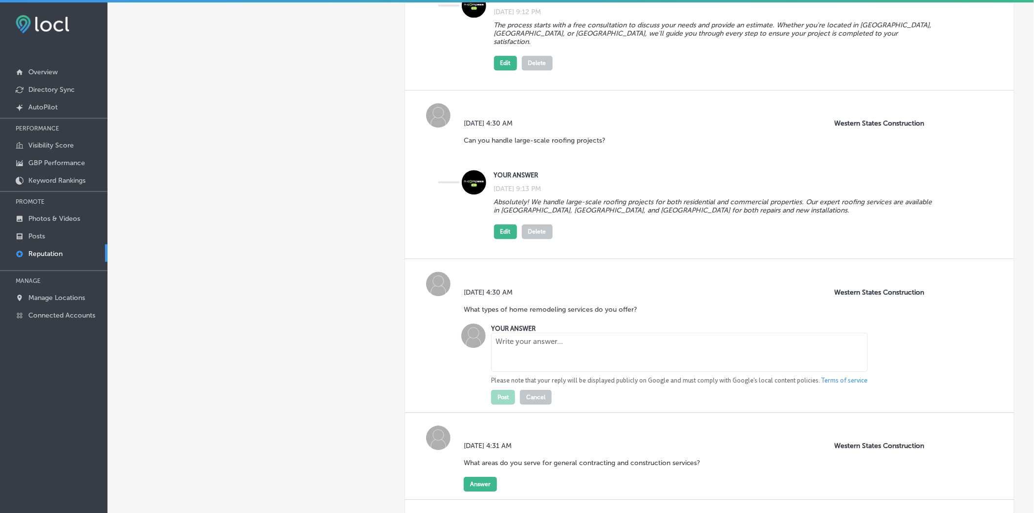
click at [544, 314] on textarea at bounding box center [679, 352] width 377 height 39
paste textarea "We offer complete home remodeling services, including kitchen and bathroom reno…"
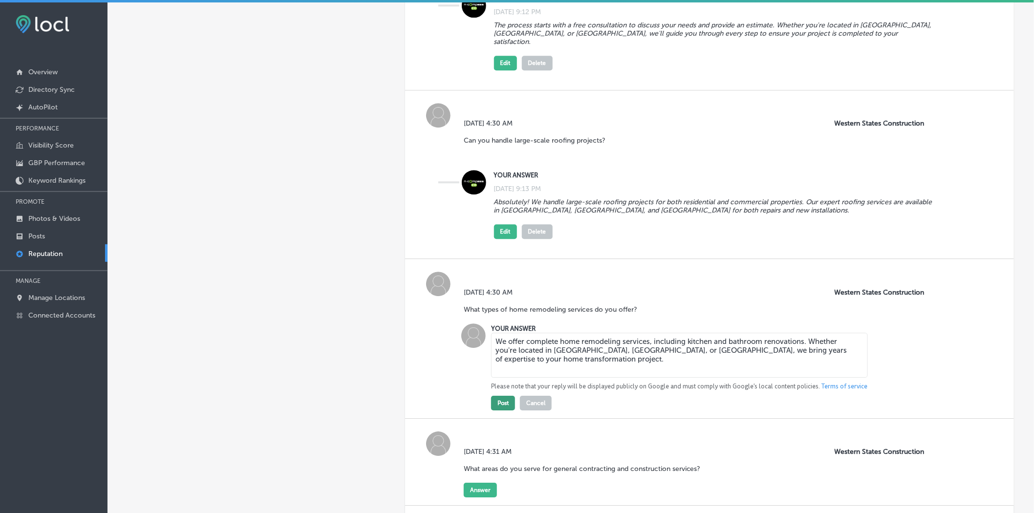
type textarea "We offer complete home remodeling services, including kitchen and bathroom reno…"
click at [504, 314] on button "Post" at bounding box center [503, 403] width 24 height 15
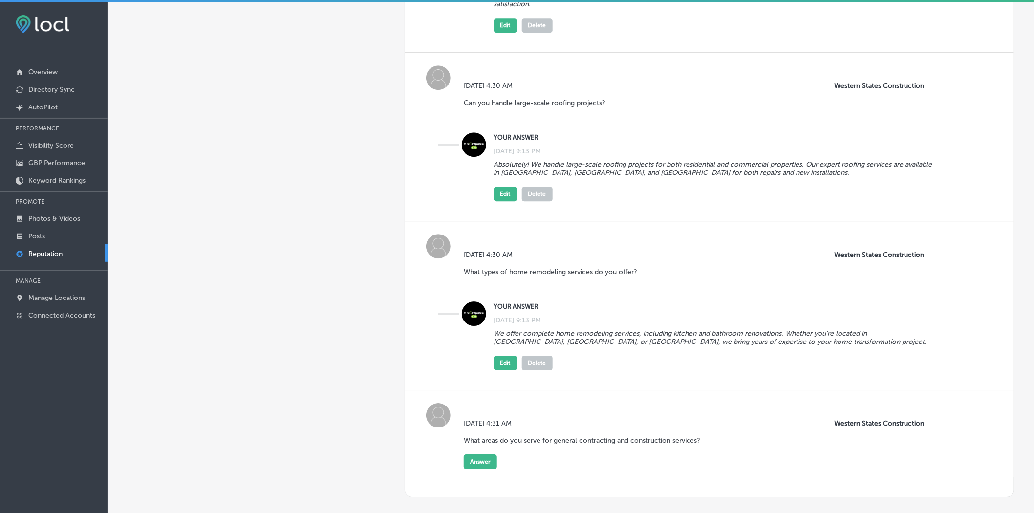
scroll to position [1122, 0]
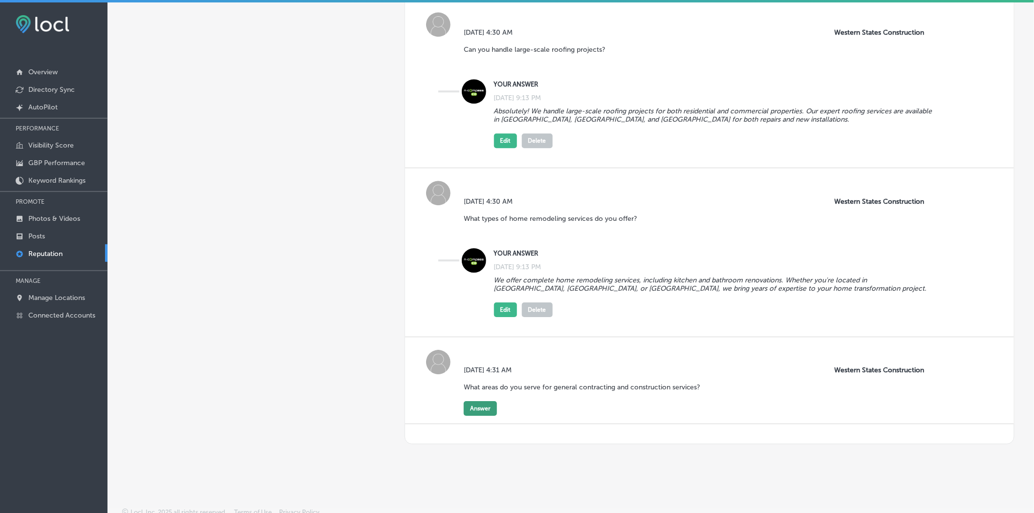
click at [478, 314] on button "Answer" at bounding box center [480, 408] width 33 height 15
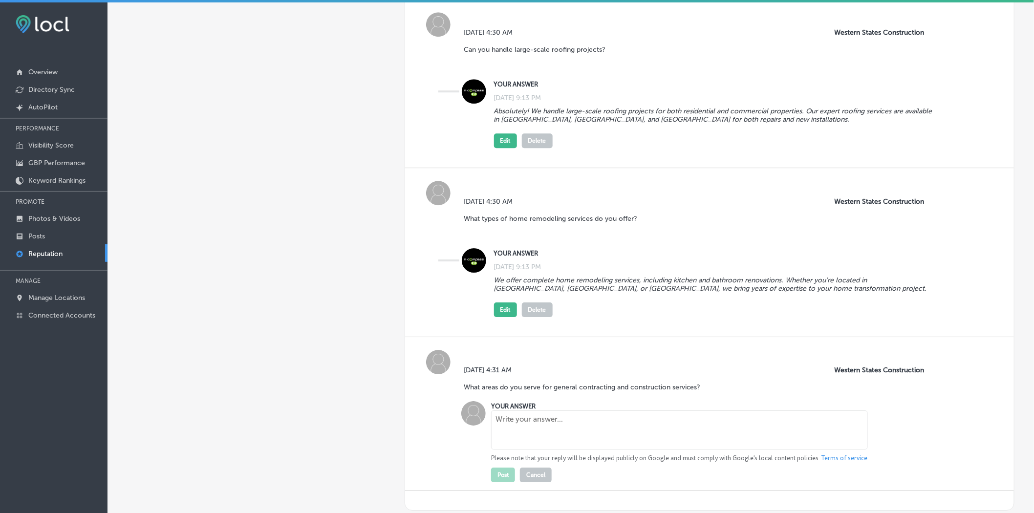
click at [548, 314] on textarea at bounding box center [679, 430] width 377 height 39
paste textarea "We proudly serve a wide area, including [GEOGRAPHIC_DATA], [GEOGRAPHIC_DATA], a…"
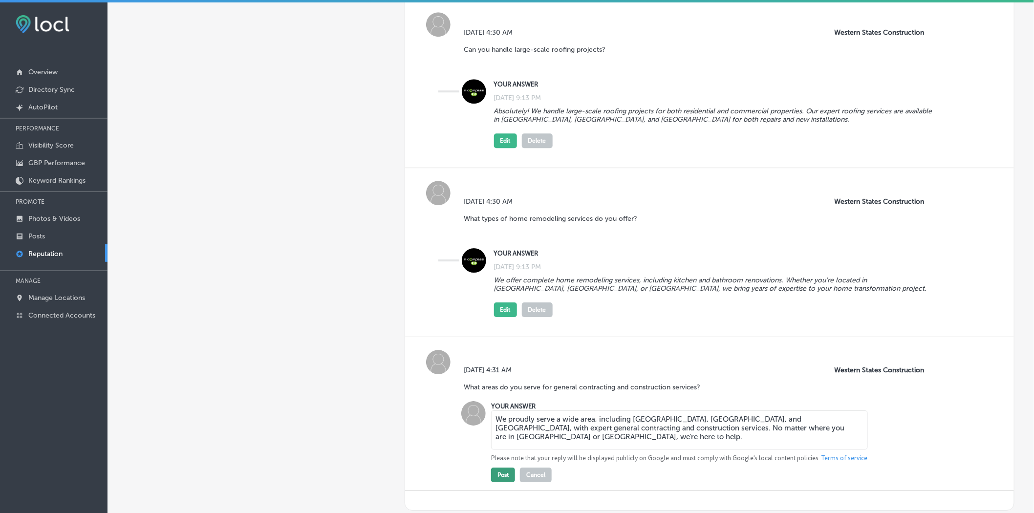
type textarea "We proudly serve a wide area, including [GEOGRAPHIC_DATA], [GEOGRAPHIC_DATA], a…"
click at [503, 314] on button "Post" at bounding box center [503, 475] width 24 height 15
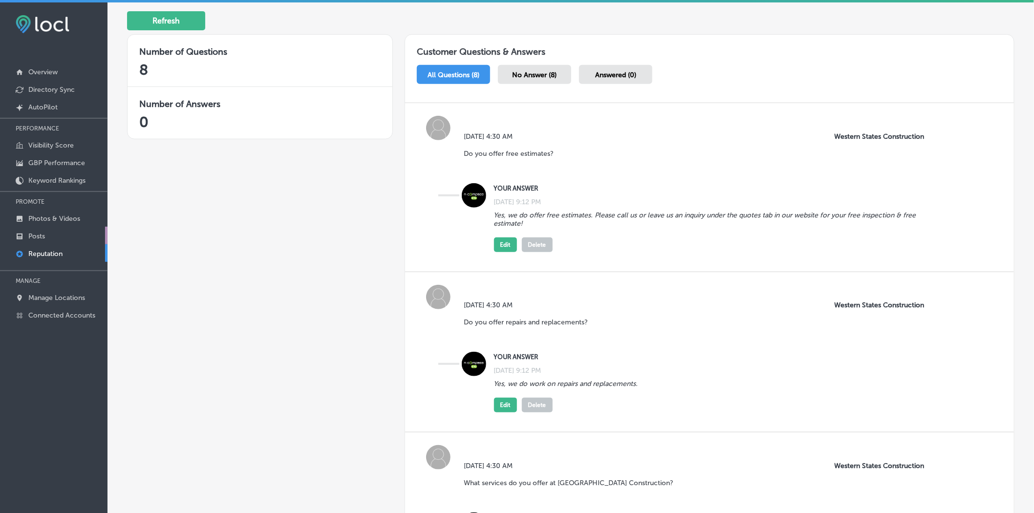
scroll to position [64, 0]
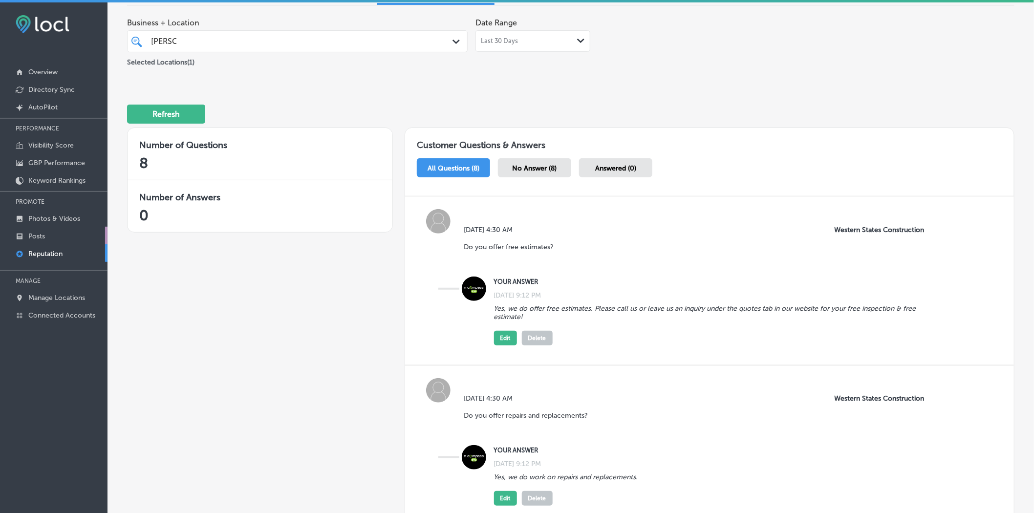
click at [47, 236] on link "Posts" at bounding box center [54, 236] width 108 height 18
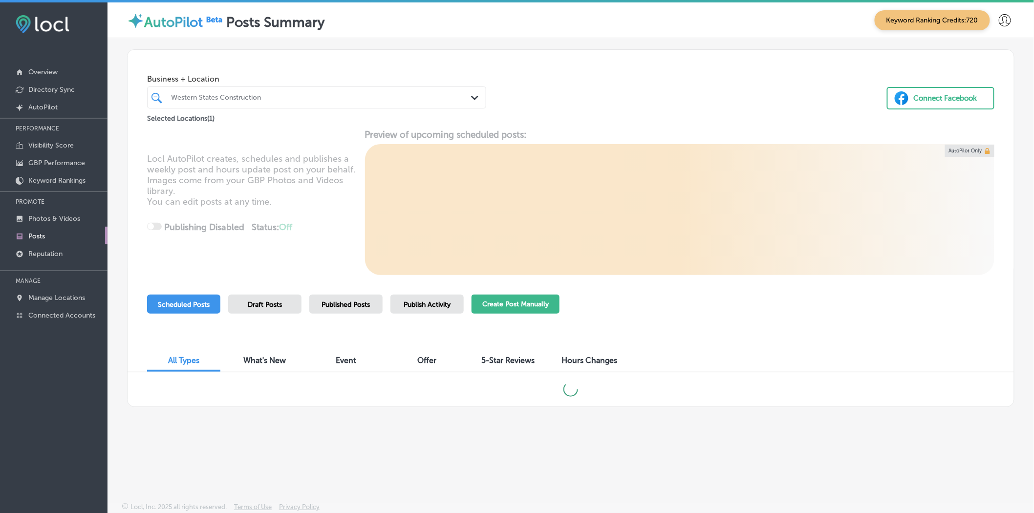
click at [521, 306] on button "Create Post Manually" at bounding box center [516, 304] width 88 height 19
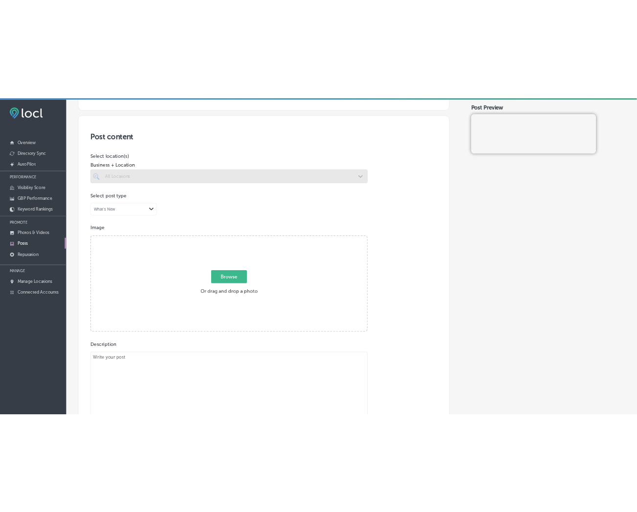
scroll to position [217, 0]
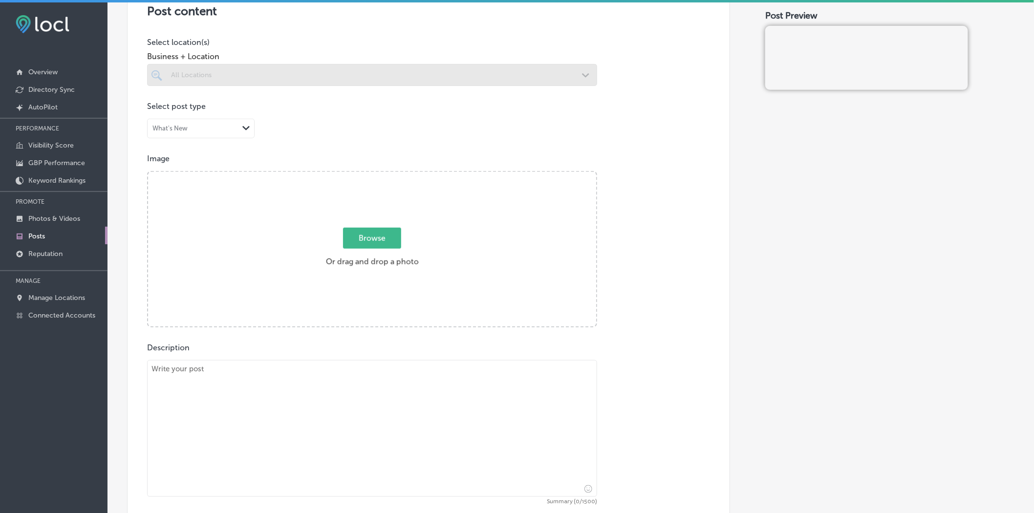
click at [345, 80] on div at bounding box center [372, 75] width 450 height 22
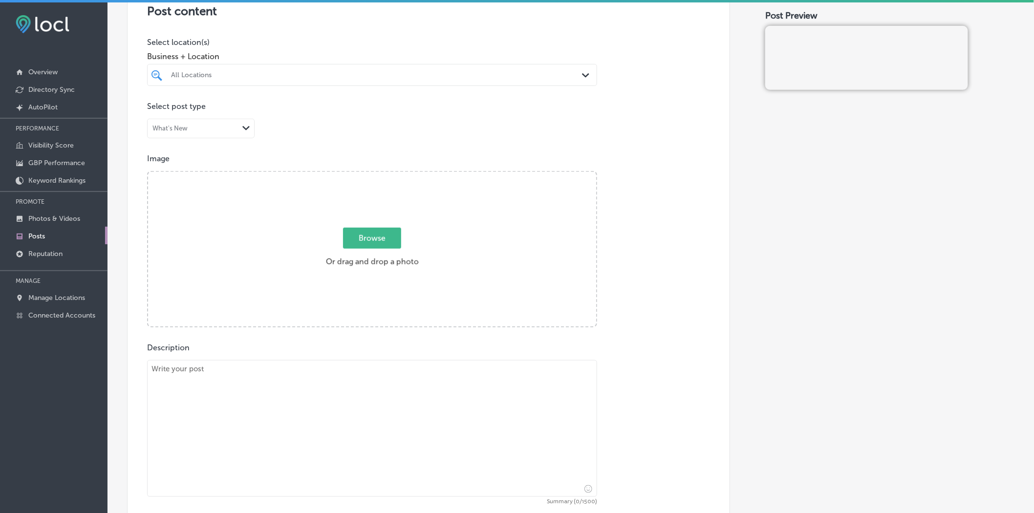
click at [561, 79] on div "All Locations" at bounding box center [377, 75] width 412 height 8
click at [555, 115] on div "Palmetto Diesel Repair Inc. [STREET_ADDRESS][GEOGRAPHIC_DATA][STREET_ADDRESS]" at bounding box center [372, 112] width 442 height 15
type input "palmetto"
click at [754, 218] on div "Publish to * When publishing to Facebook, only the post image and description w…" at bounding box center [571, 342] width 888 height 993
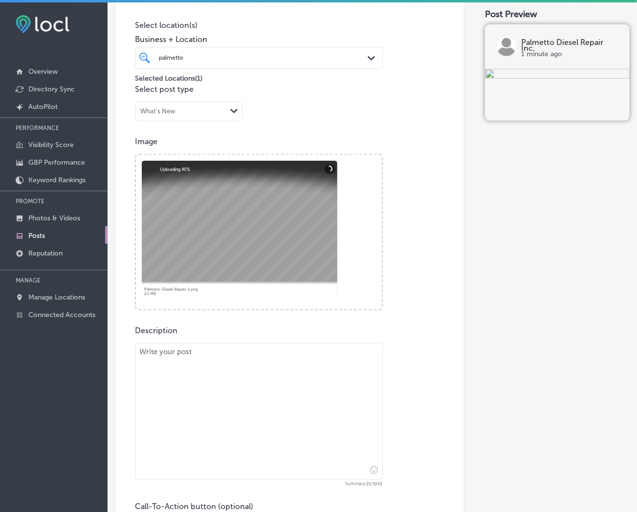
click at [206, 314] on textarea at bounding box center [259, 411] width 248 height 137
paste textarea "When your truck’s diesel engine is having trouble, you need fast and reliable r…"
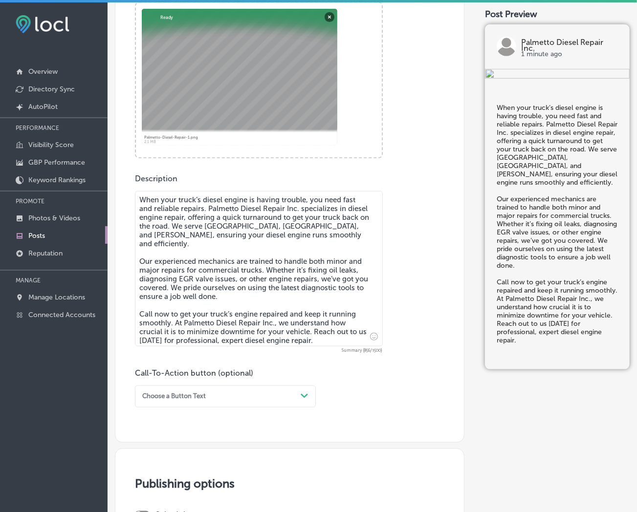
scroll to position [380, 0]
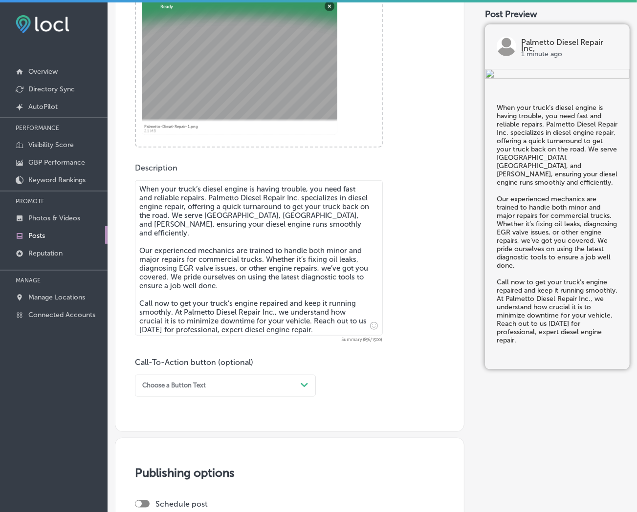
type textarea "When your truck’s diesel engine is having trouble, you need fast and reliable r…"
click at [244, 314] on div "Choose a Button Text" at bounding box center [217, 385] width 158 height 13
click at [156, 314] on div "Call Now" at bounding box center [225, 494] width 181 height 15
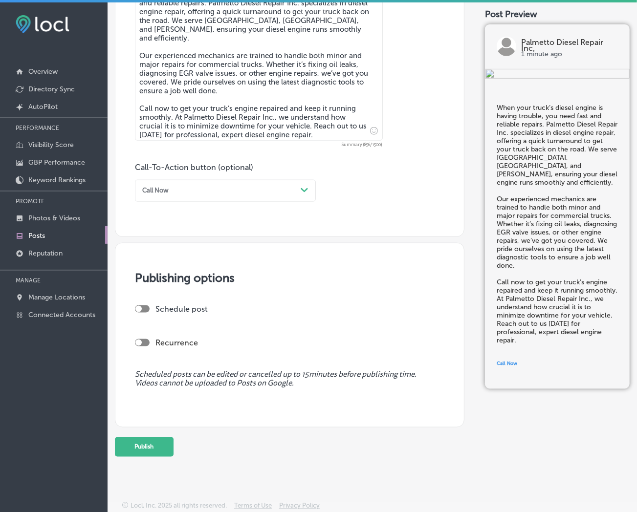
scroll to position [579, 0]
click at [148, 306] on div at bounding box center [142, 309] width 15 height 7
checkbox input "true"
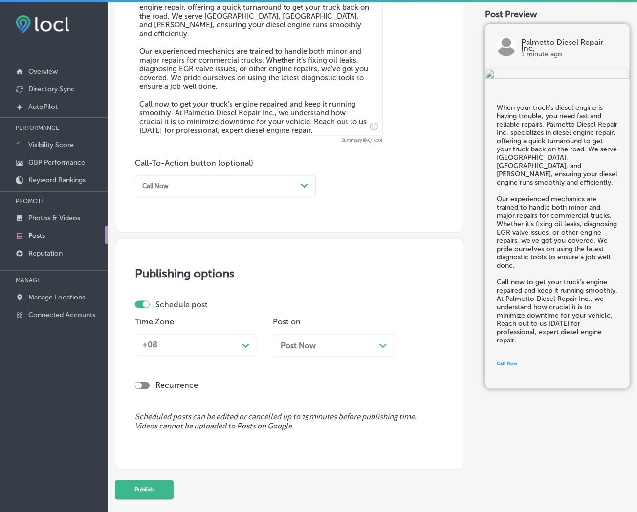
click at [187, 314] on div "+08" at bounding box center [188, 345] width 100 height 15
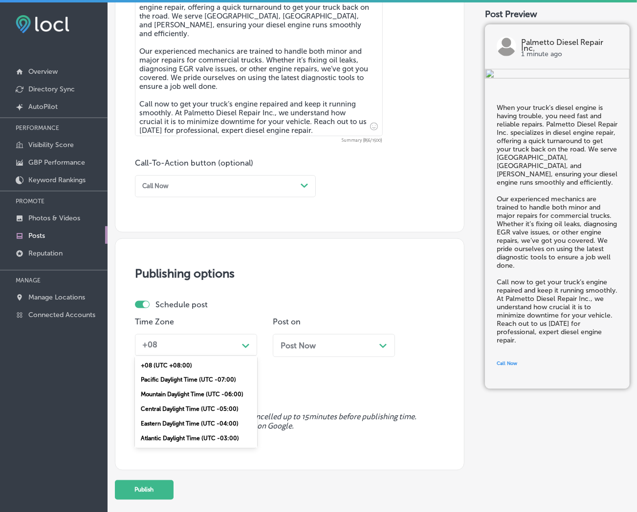
click at [189, 314] on div "Mountain Daylight Time (UTC -06:00)" at bounding box center [196, 395] width 122 height 15
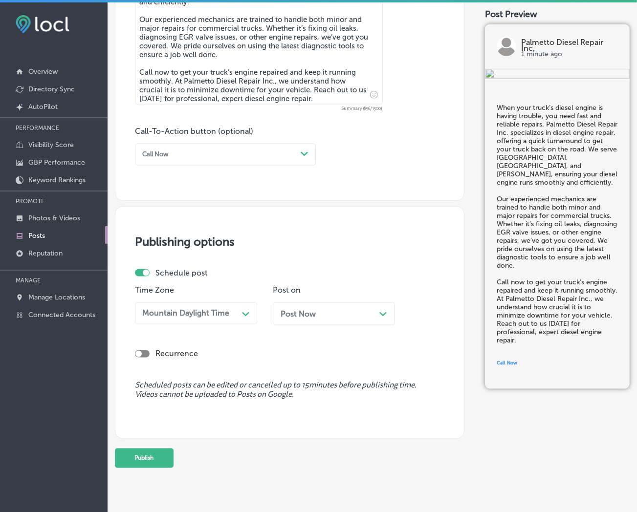
scroll to position [628, 0]
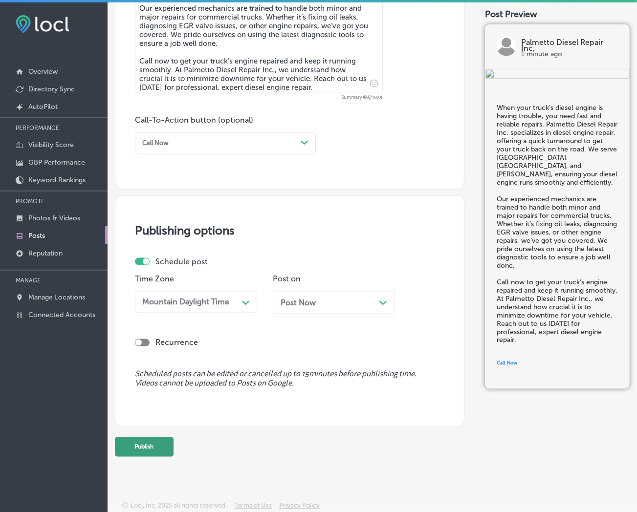
click at [159, 314] on button "Publish" at bounding box center [144, 448] width 59 height 20
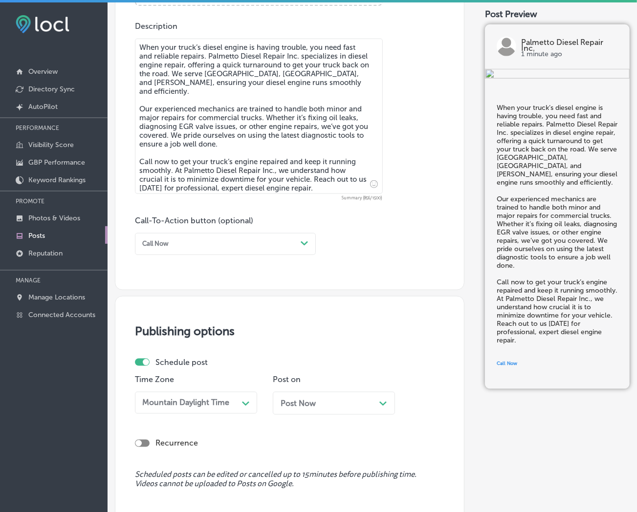
scroll to position [519, 0]
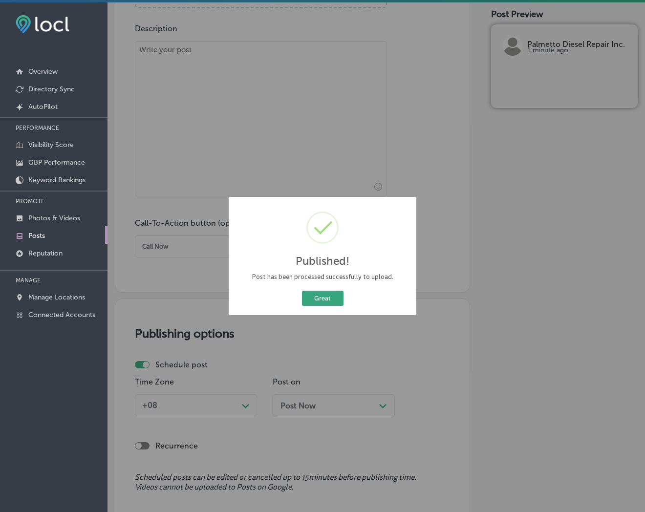
click at [322, 294] on button "Great" at bounding box center [323, 298] width 42 height 15
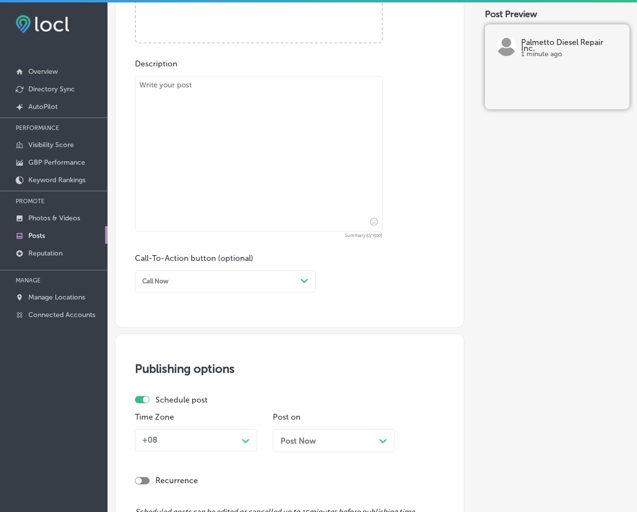
scroll to position [356, 0]
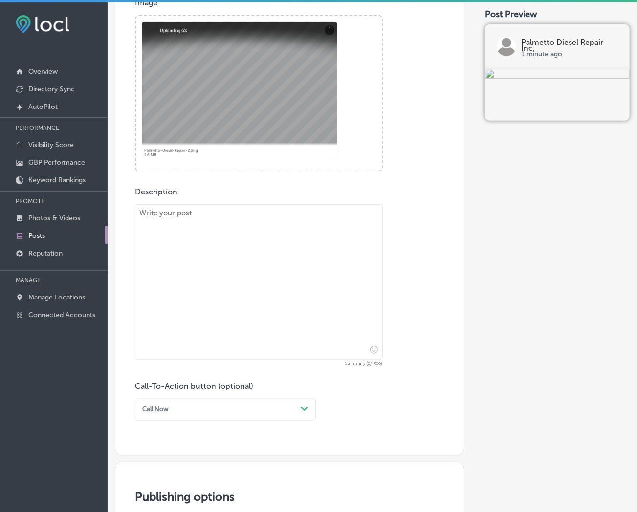
click at [187, 243] on textarea at bounding box center [259, 281] width 248 height 155
paste textarea "Is your trailer in need of repair? At Palmetto Diesel Repair Inc., we offer a f…"
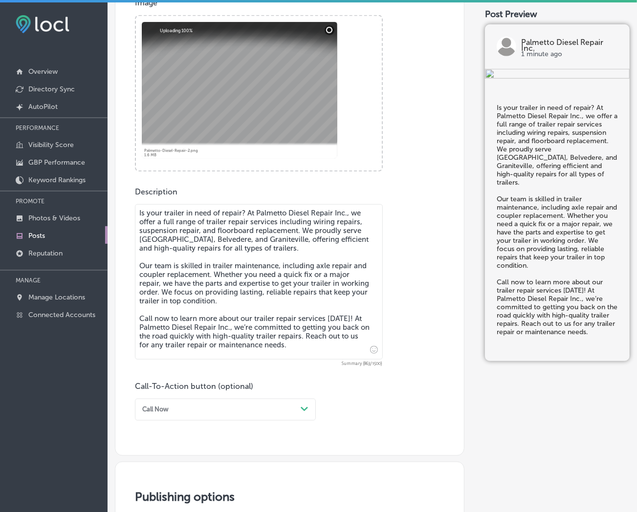
type textarea "Is your trailer in need of repair? At Palmetto Diesel Repair Inc., we offer a f…"
click at [305, 314] on div "Call Now Path Created with Sketch." at bounding box center [225, 410] width 181 height 22
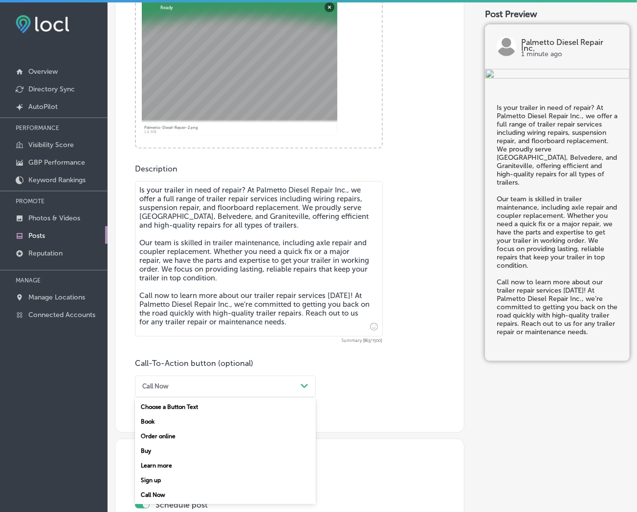
click at [161, 314] on div "Call Now" at bounding box center [225, 495] width 181 height 15
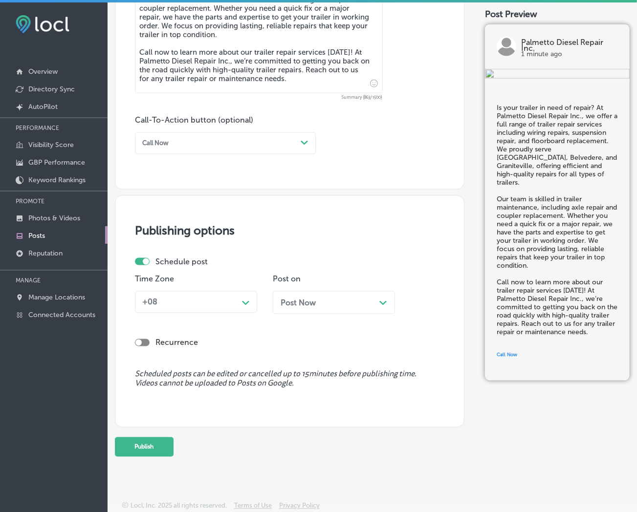
scroll to position [628, 0]
click at [252, 304] on div "Path Created with Sketch." at bounding box center [246, 302] width 16 height 16
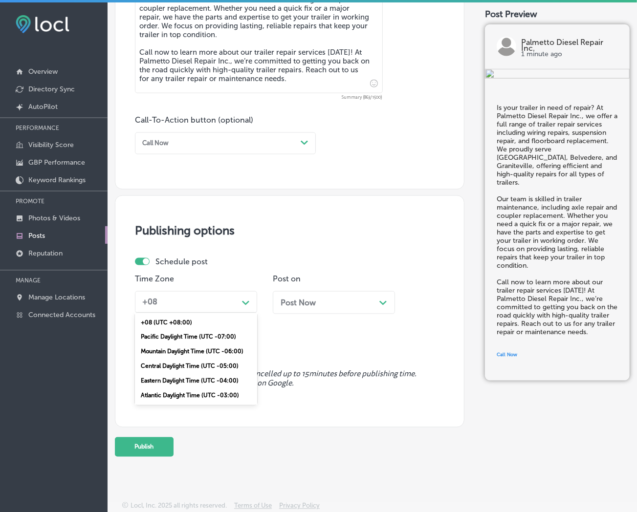
click at [223, 314] on div "Mountain Daylight Time (UTC -06:00)" at bounding box center [196, 352] width 122 height 15
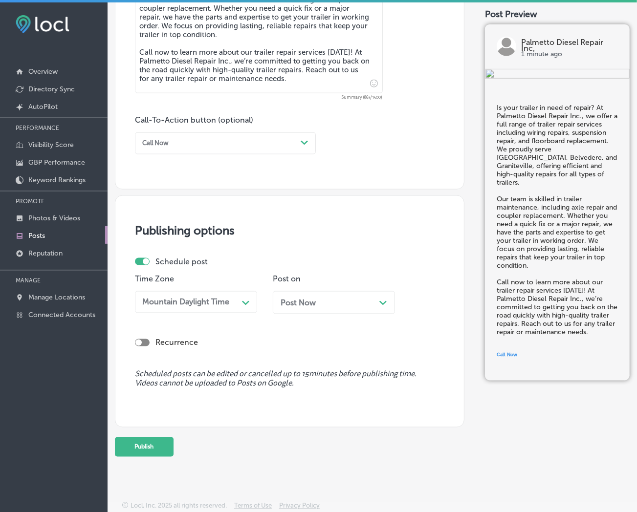
click at [320, 300] on div "Post Now Path Created with Sketch." at bounding box center [334, 302] width 107 height 9
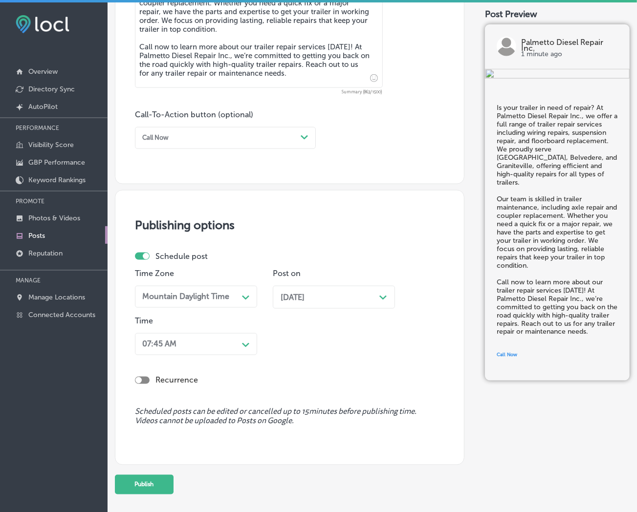
click at [242, 314] on icon "Path Created with Sketch." at bounding box center [245, 345] width 7 height 4
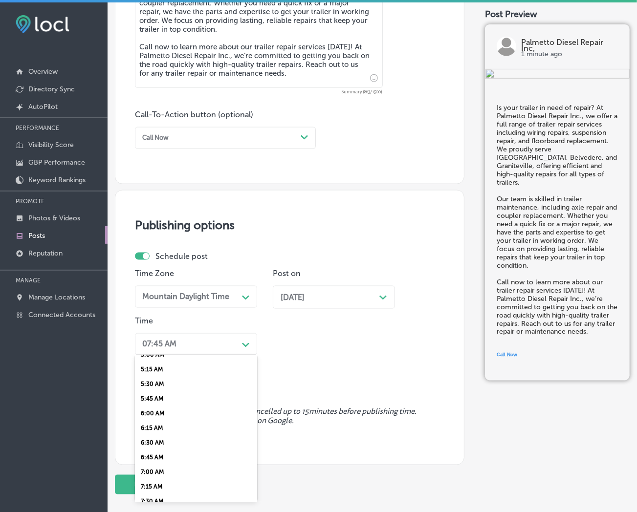
scroll to position [380, 0]
click at [149, 314] on div "7:00 AM" at bounding box center [196, 395] width 122 height 15
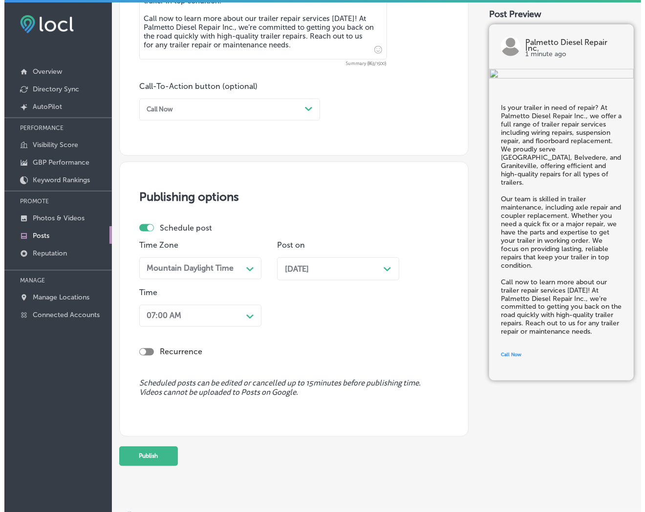
scroll to position [671, 0]
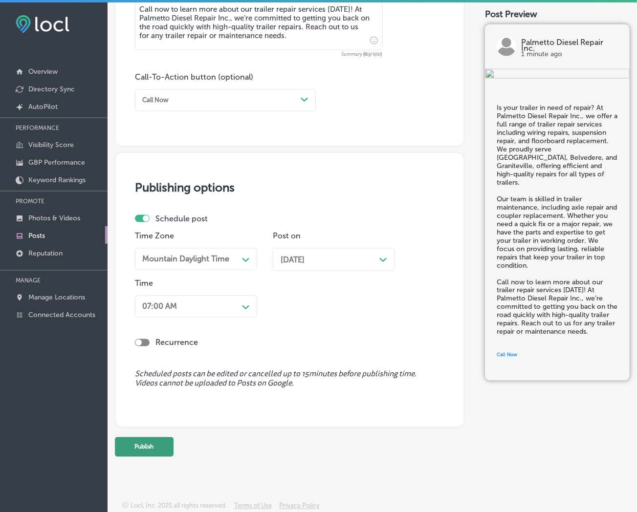
click at [157, 314] on button "Publish" at bounding box center [144, 448] width 59 height 20
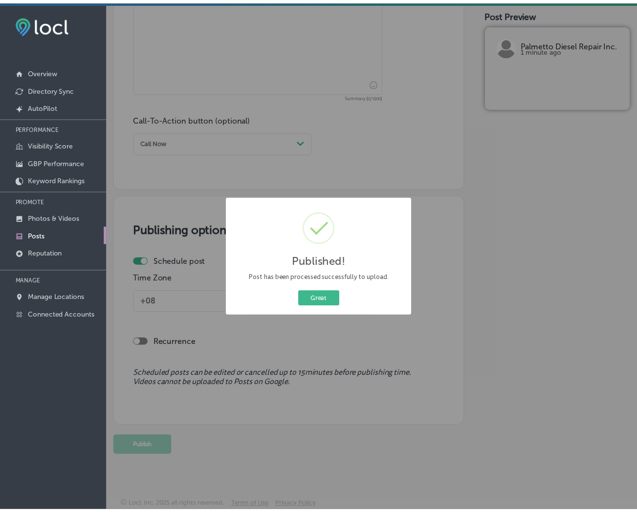
scroll to position [628, 0]
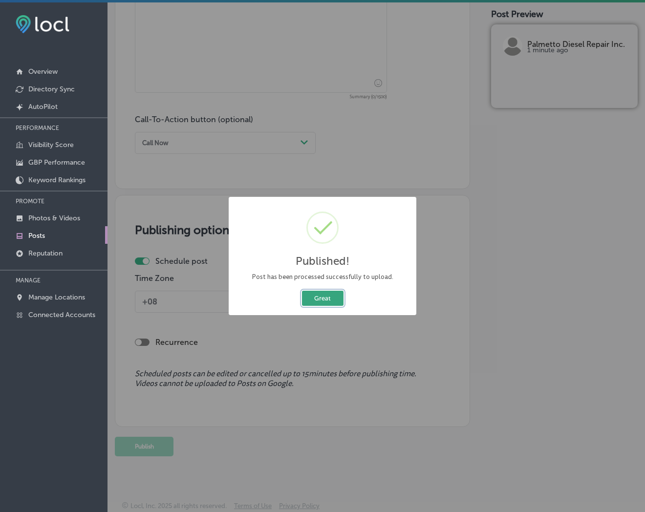
click at [317, 295] on button "Great" at bounding box center [323, 298] width 42 height 15
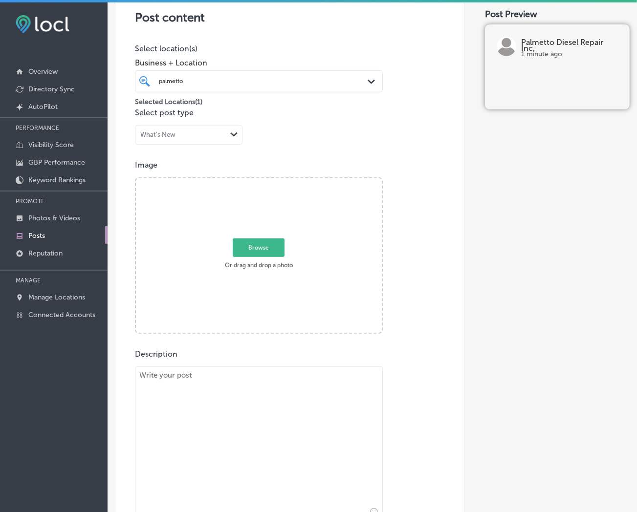
scroll to position [193, 0]
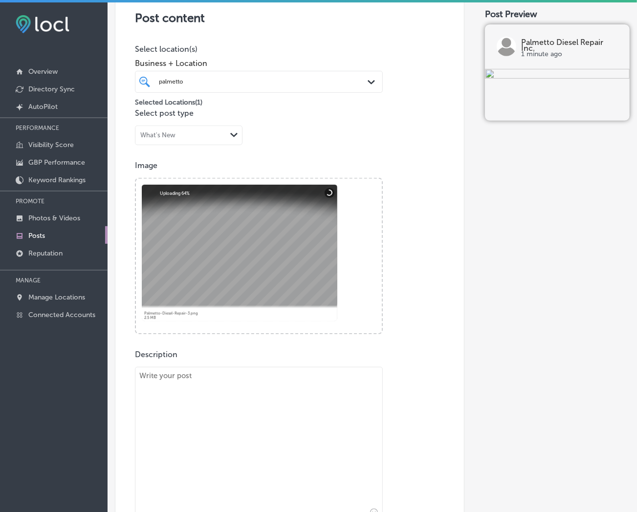
click at [218, 314] on textarea at bounding box center [259, 444] width 248 height 155
paste textarea "When your truck breaks down on the road, don’t panic! Palmetto Diesel Repair In…"
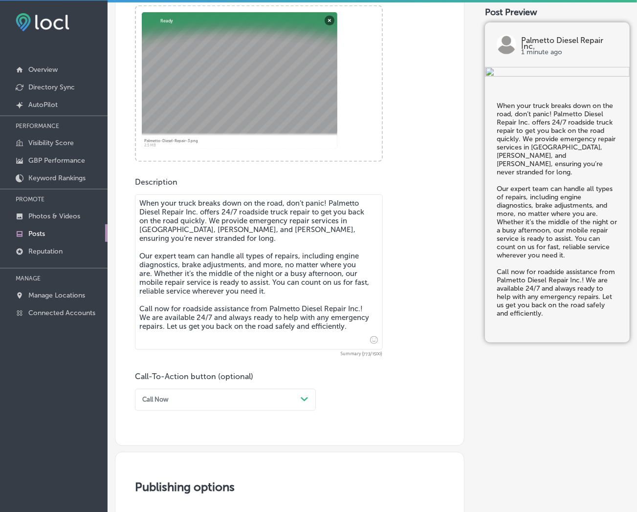
scroll to position [417, 0]
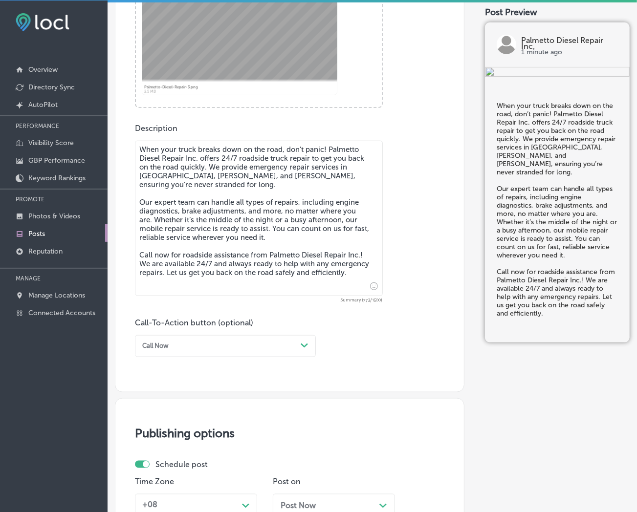
type textarea "When your truck breaks down on the road, don’t panic! Palmetto Diesel Repair In…"
click at [237, 314] on div "Call Now" at bounding box center [217, 346] width 158 height 13
click at [167, 314] on div "Call Now" at bounding box center [225, 454] width 181 height 15
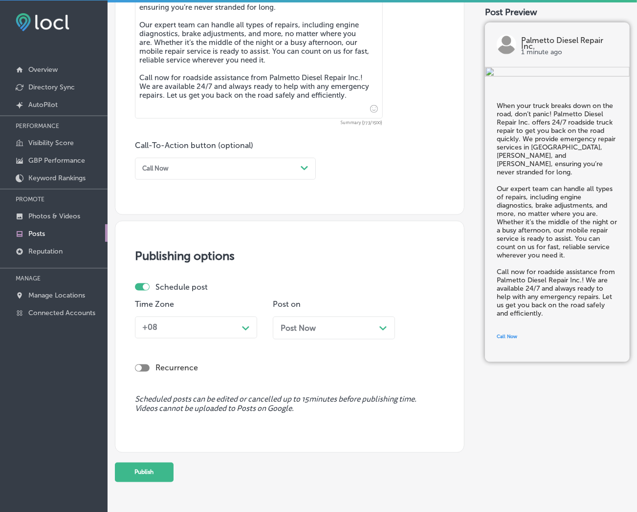
scroll to position [628, 0]
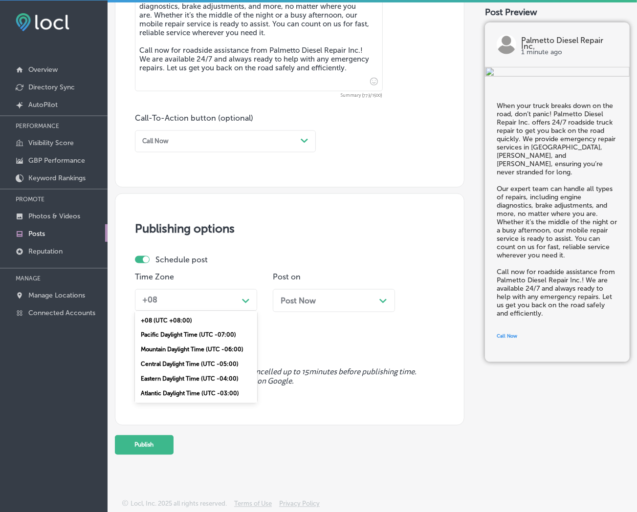
click at [238, 300] on div "Path Created with Sketch." at bounding box center [246, 300] width 16 height 16
click at [213, 314] on div "Mountain Daylight Time (UTC -06:00)" at bounding box center [196, 350] width 122 height 15
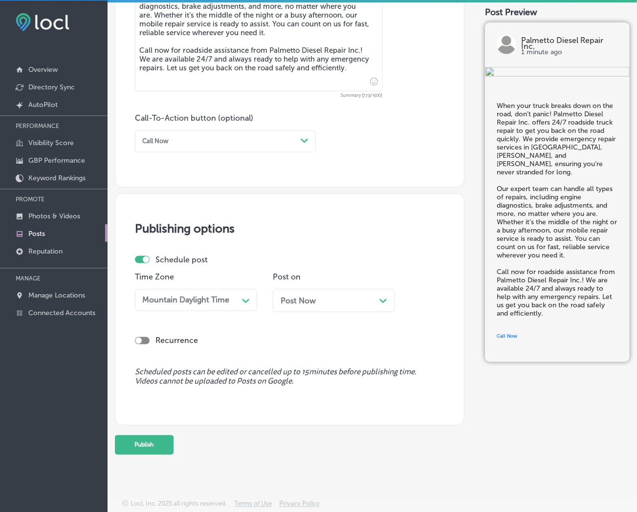
click at [342, 297] on div "Post Now Path Created with Sketch." at bounding box center [334, 300] width 107 height 9
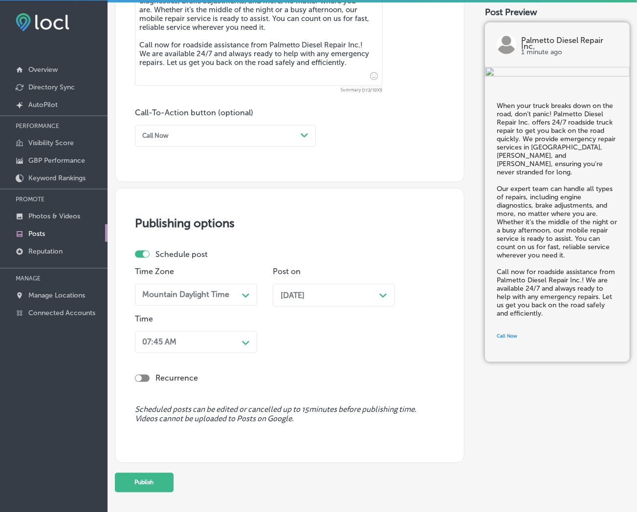
click at [247, 298] on polygon at bounding box center [245, 296] width 7 height 4
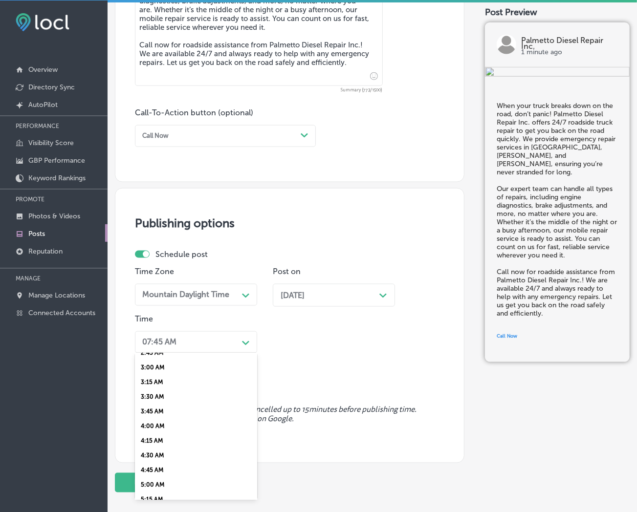
scroll to position [326, 0]
click at [152, 314] on div "7:00 AM" at bounding box center [196, 447] width 122 height 15
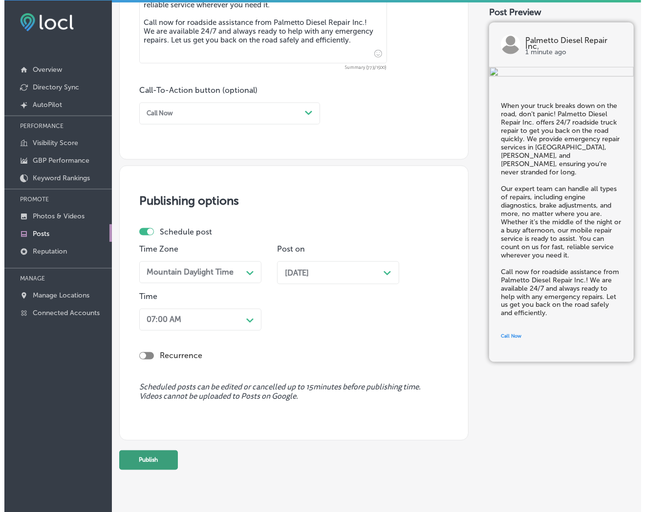
scroll to position [671, 0]
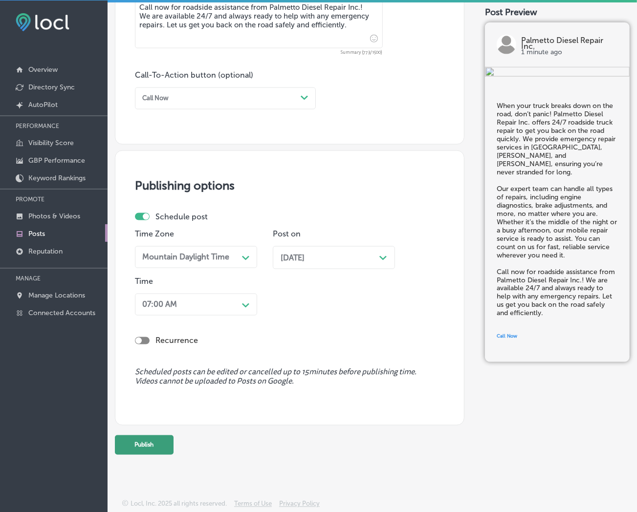
click at [155, 314] on button "Publish" at bounding box center [144, 446] width 59 height 20
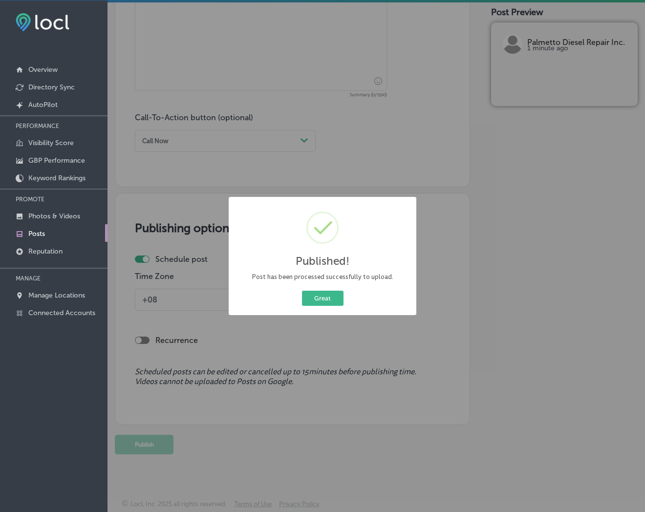
click at [302, 291] on button "Great" at bounding box center [323, 298] width 42 height 15
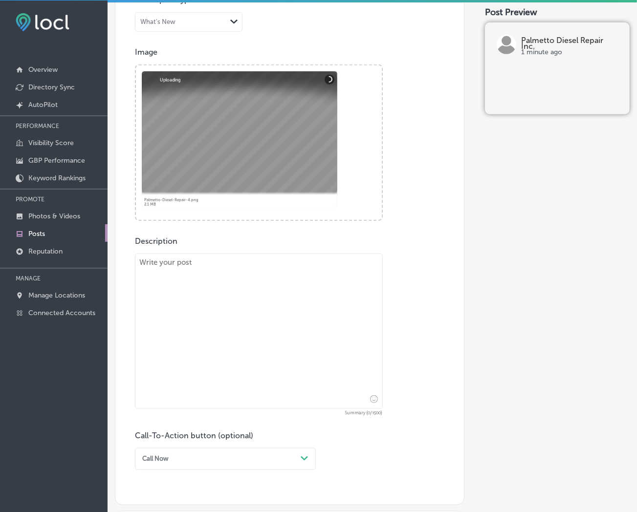
scroll to position [247, 0]
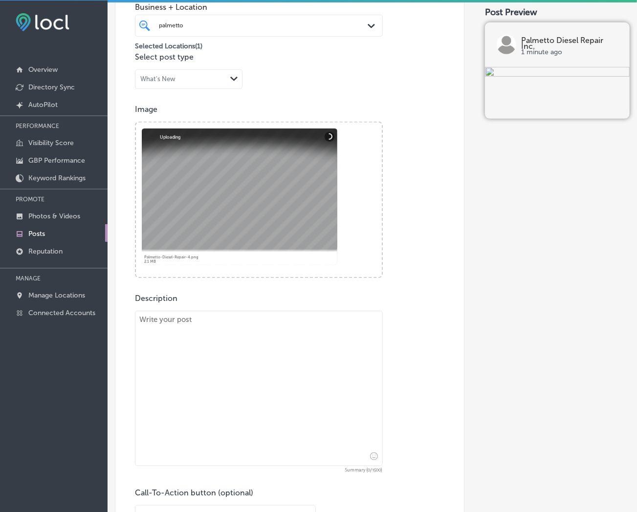
click at [239, 314] on textarea at bounding box center [259, 388] width 248 height 155
paste textarea "Keeping your truck in top condition requires regular preventative maintenance, …"
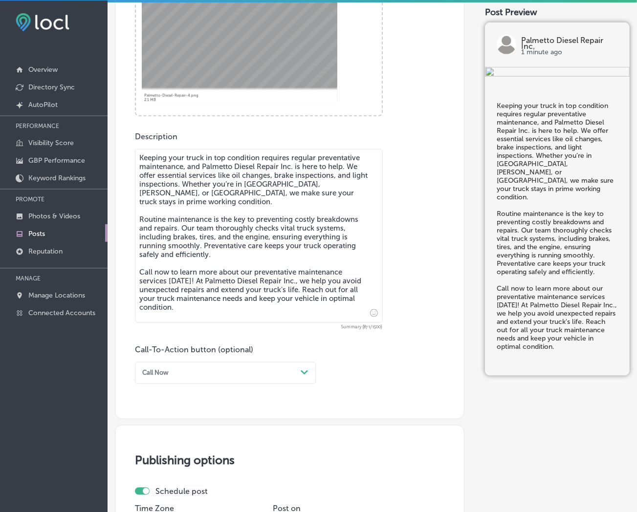
scroll to position [411, 0]
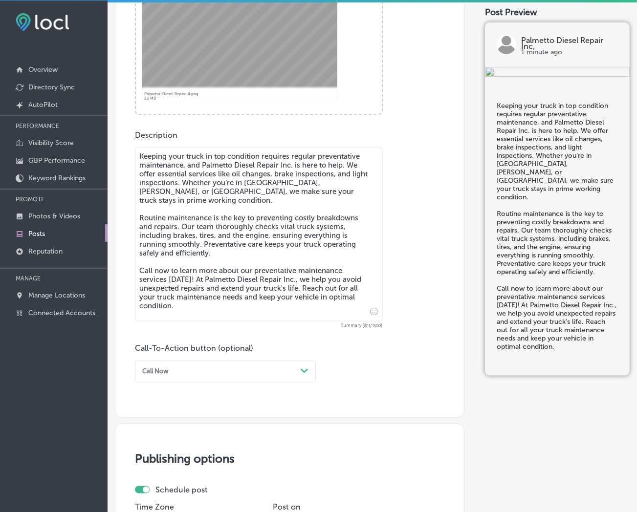
type textarea "Keeping your truck in top condition requires regular preventative maintenance, …"
click at [292, 314] on div "Call Now" at bounding box center [217, 371] width 158 height 13
click at [169, 314] on div "Call Now" at bounding box center [225, 480] width 181 height 15
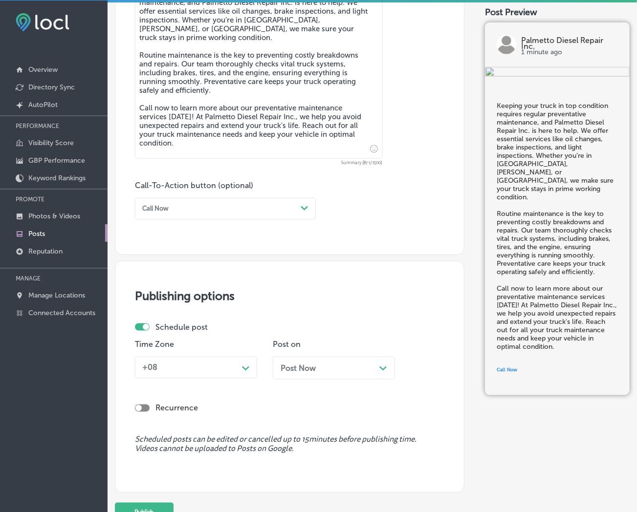
click at [230, 314] on div "+08" at bounding box center [188, 367] width 100 height 15
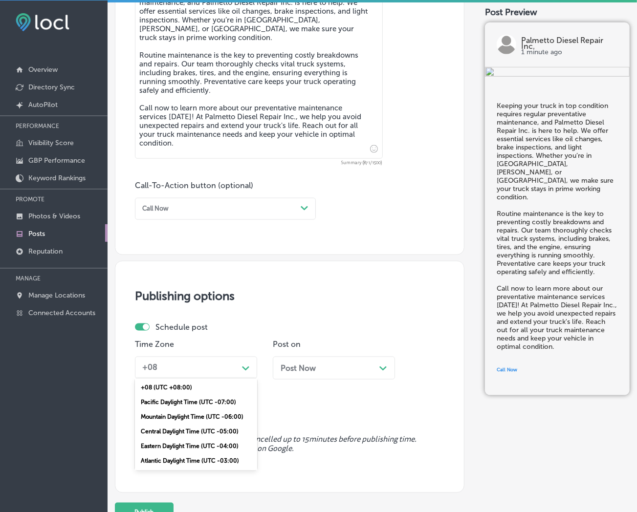
click at [207, 314] on div "Mountain Daylight Time (UTC -06:00)" at bounding box center [196, 417] width 122 height 15
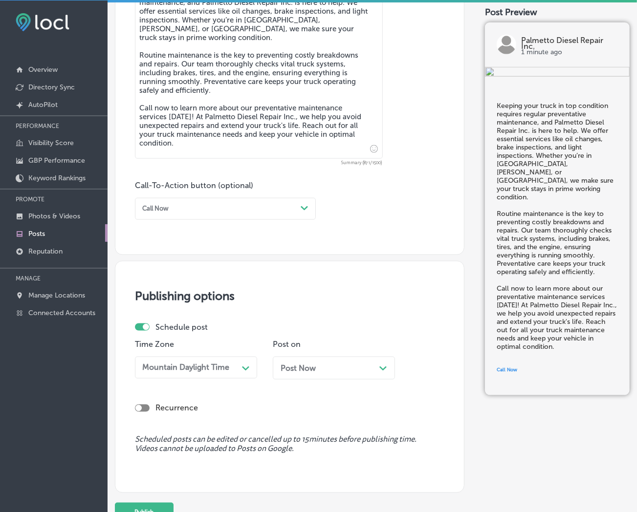
click at [304, 314] on span "Post Now" at bounding box center [298, 368] width 35 height 9
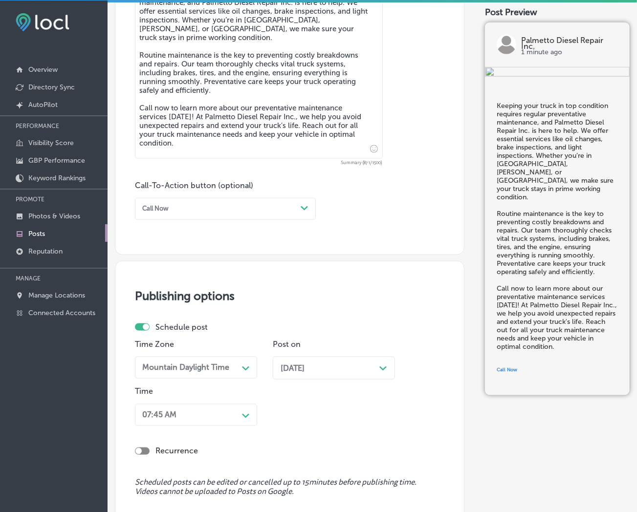
click at [222, 314] on div "07:45 AM Path Created with Sketch." at bounding box center [196, 415] width 122 height 22
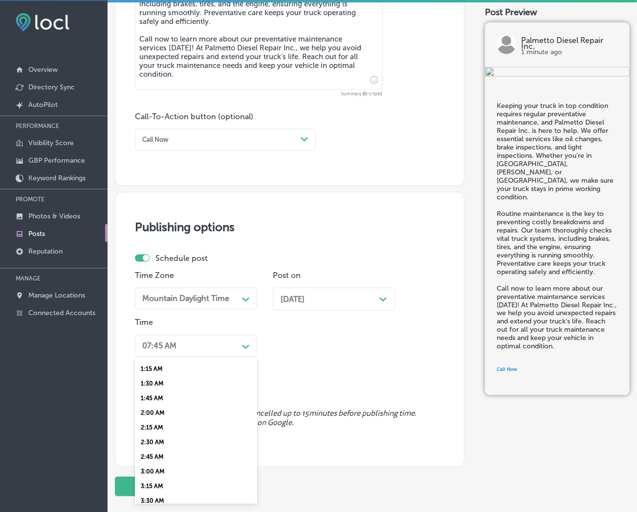
scroll to position [326, 0]
click at [164, 314] on div "7:00 AM" at bounding box center [196, 451] width 122 height 15
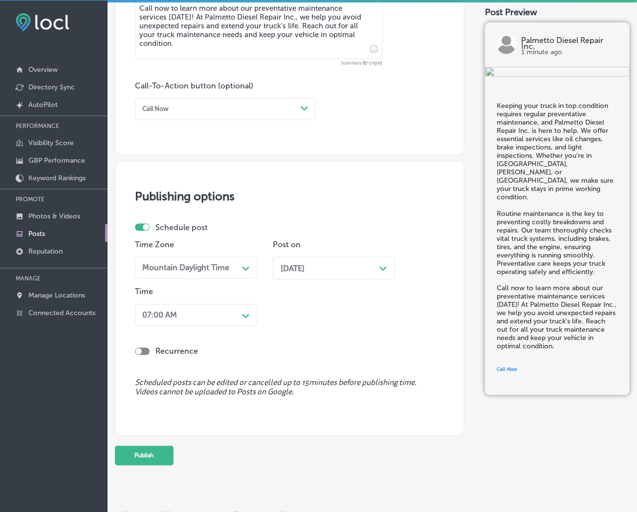
scroll to position [690, 0]
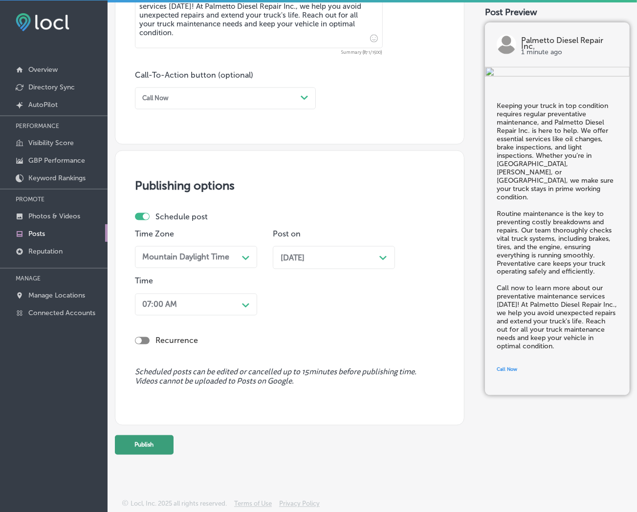
click at [157, 314] on button "Publish" at bounding box center [144, 446] width 59 height 20
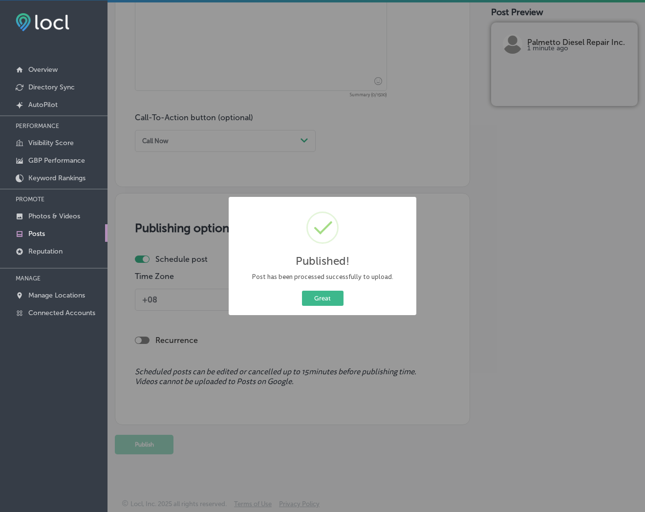
click at [302, 291] on button "Great" at bounding box center [323, 298] width 42 height 15
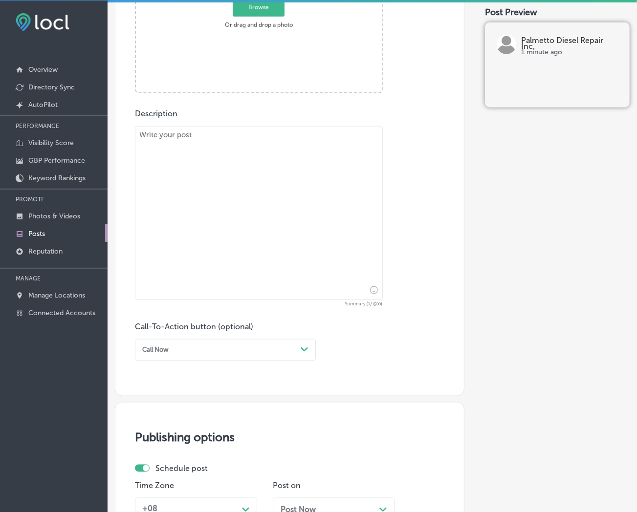
scroll to position [212, 0]
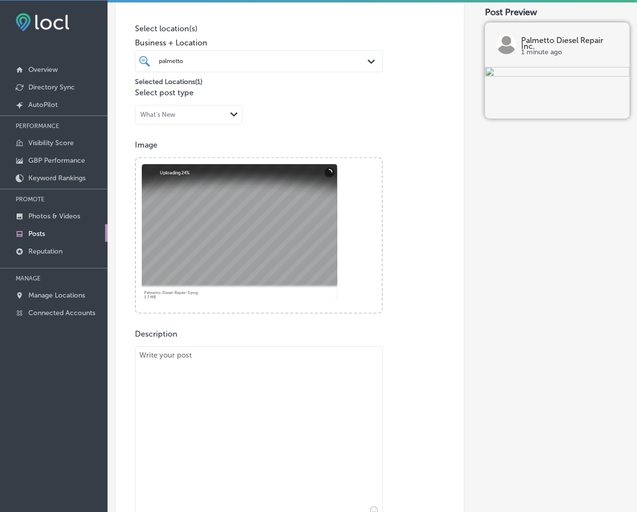
click at [206, 314] on textarea at bounding box center [259, 434] width 248 height 174
paste textarea "Having suspension issues? Palmetto Diesel Repair Inc. provides expert suspensio…"
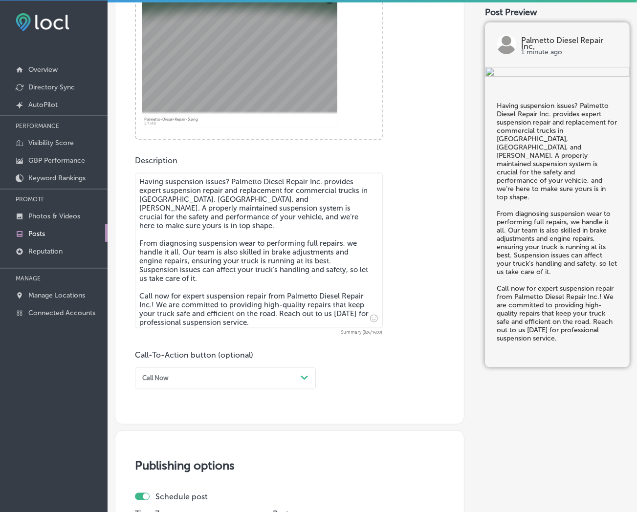
scroll to position [483, 0]
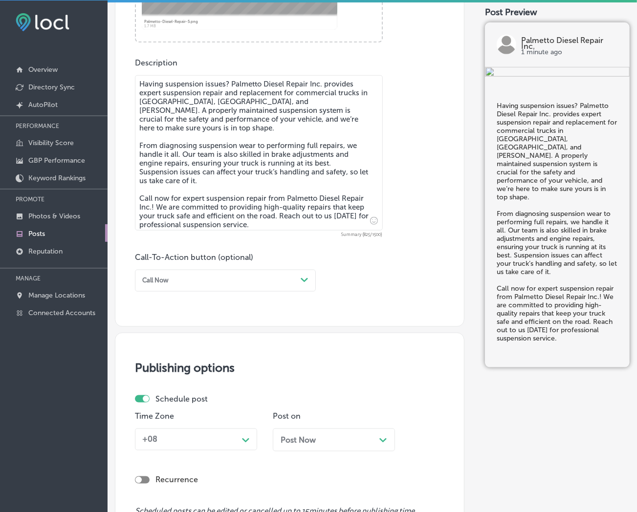
type textarea "Having suspension issues? Palmetto Diesel Repair Inc. provides expert suspensio…"
click at [288, 284] on div "Call Now" at bounding box center [217, 280] width 158 height 13
click at [159, 314] on div "Call Now" at bounding box center [225, 389] width 181 height 15
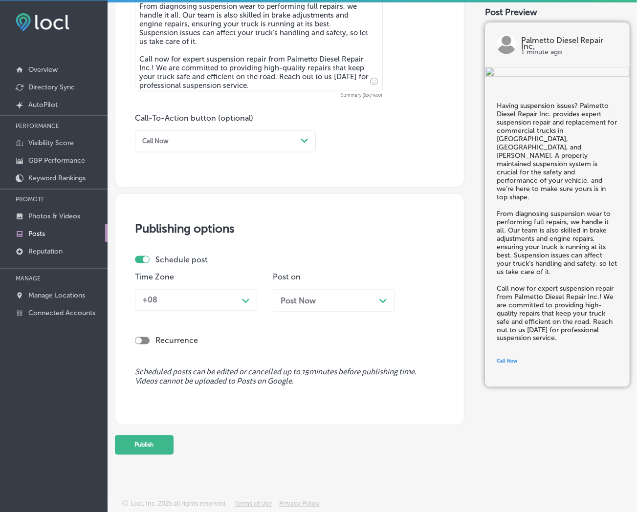
click at [245, 299] on icon "Path Created with Sketch." at bounding box center [245, 301] width 7 height 4
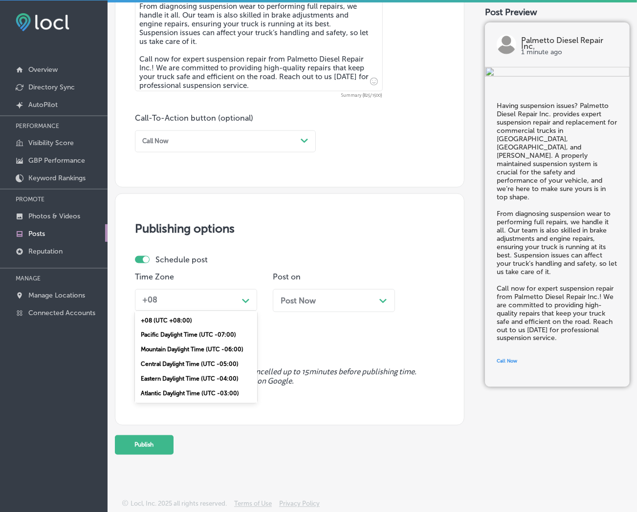
click at [184, 314] on div "Mountain Daylight Time (UTC -06:00)" at bounding box center [196, 350] width 122 height 15
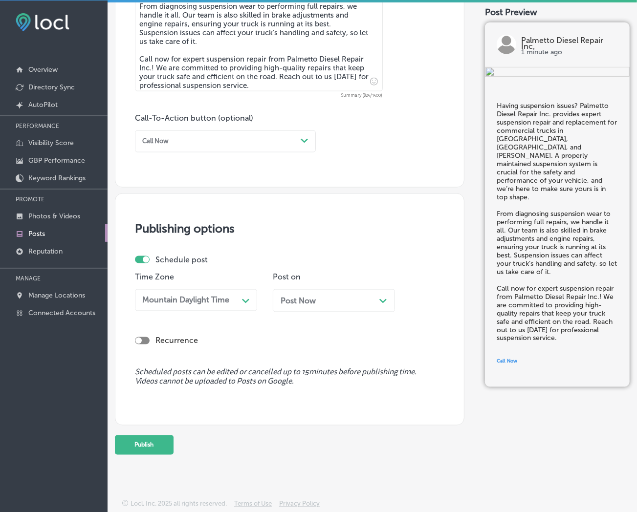
click at [338, 302] on div "Post Now Path Created with Sketch." at bounding box center [334, 300] width 107 height 9
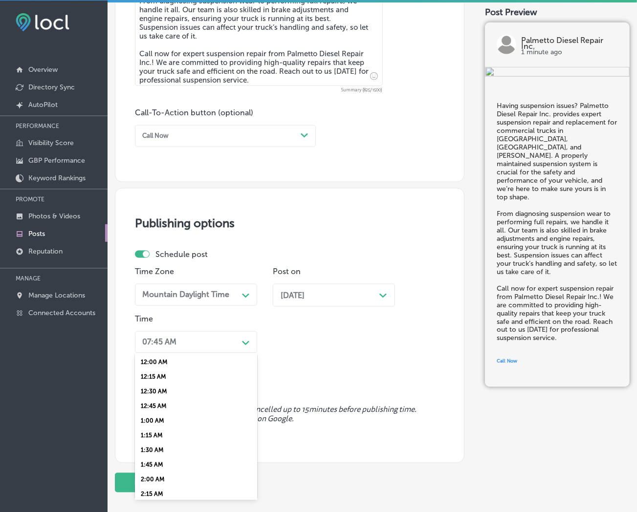
click at [238, 314] on div "07:45 AM" at bounding box center [188, 342] width 100 height 15
click at [154, 314] on div "7:00 AM" at bounding box center [196, 447] width 122 height 15
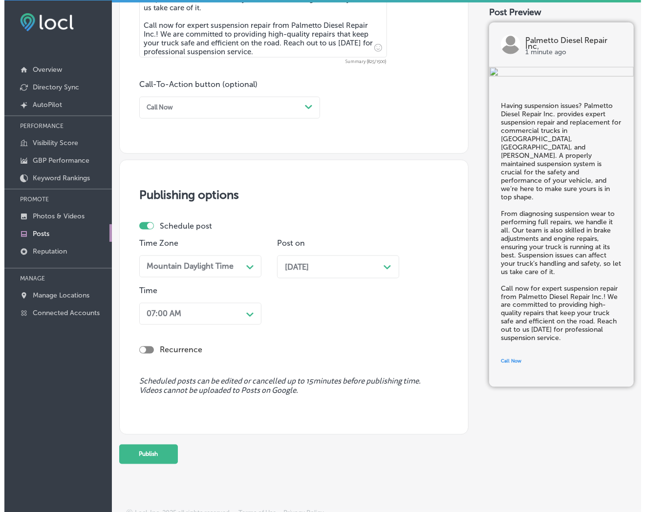
scroll to position [671, 0]
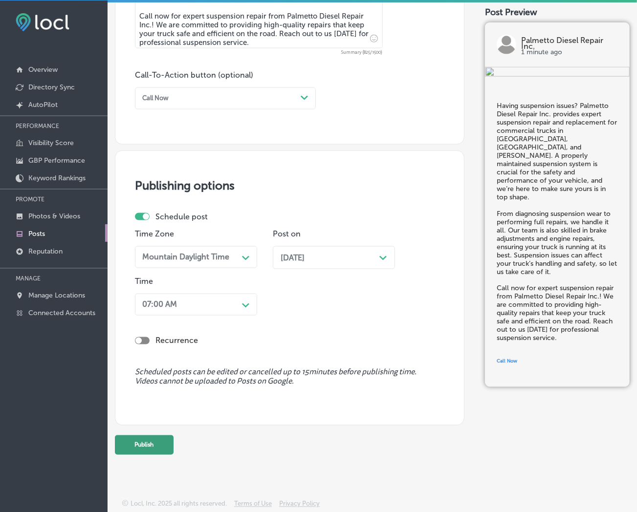
click at [152, 314] on button "Publish" at bounding box center [144, 446] width 59 height 20
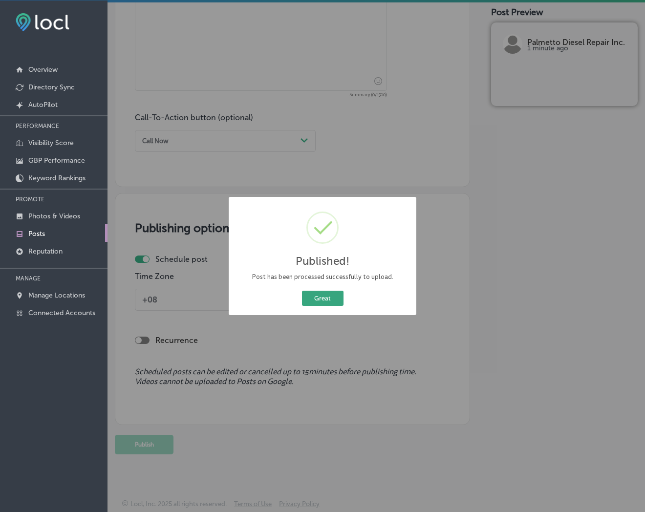
click at [325, 291] on button "Great" at bounding box center [323, 298] width 42 height 15
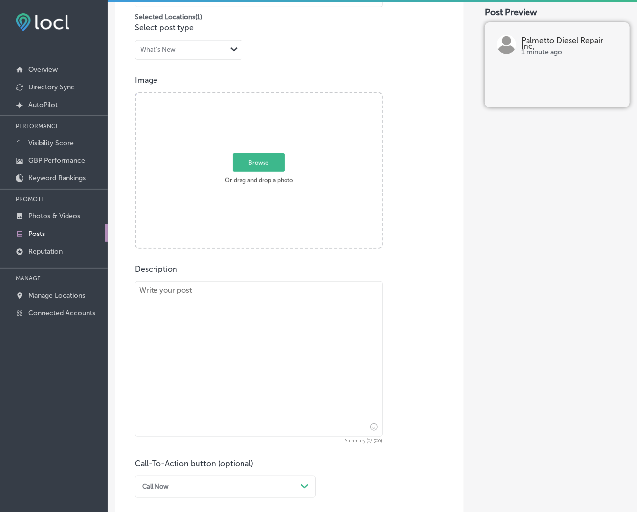
scroll to position [247, 0]
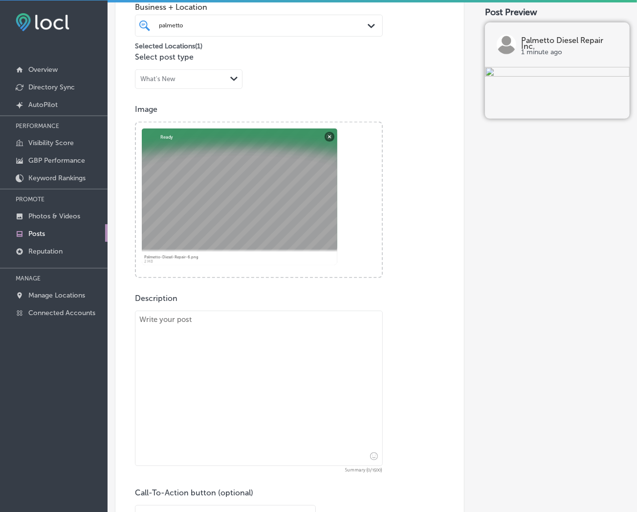
click at [251, 314] on textarea at bounding box center [259, 388] width 248 height 155
paste textarea "For all your commercial truck repair services, Palmetto Diesel Repair Inc. is h…"
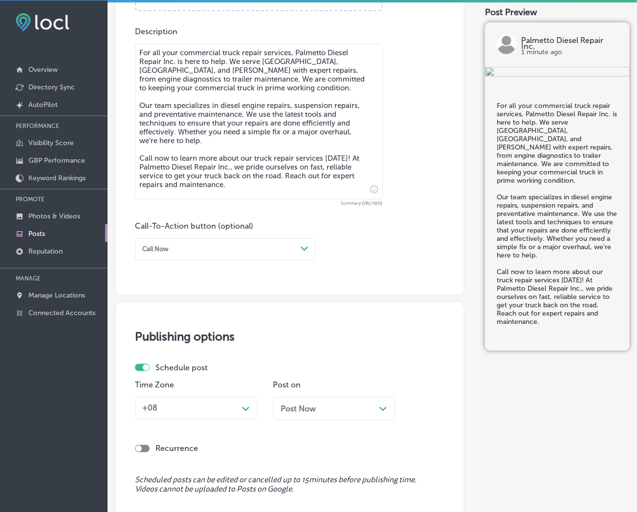
scroll to position [519, 0]
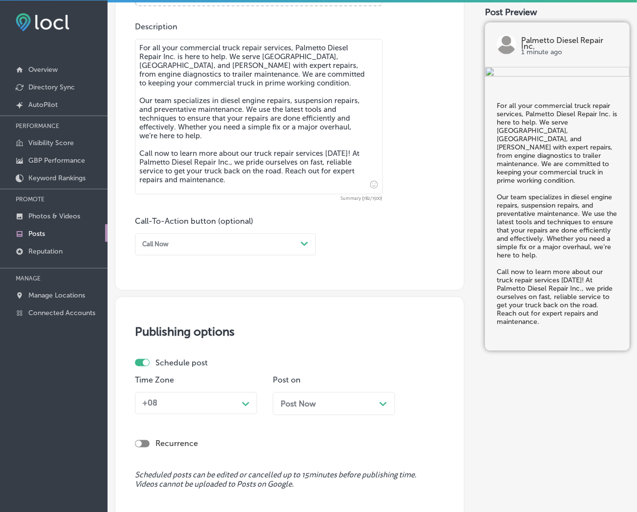
type textarea "For all your commercial truck repair services, Palmetto Diesel Repair Inc. is h…"
click at [300, 244] on div "Path Created with Sketch." at bounding box center [305, 245] width 16 height 16
click at [179, 314] on div "Call Now" at bounding box center [225, 353] width 181 height 15
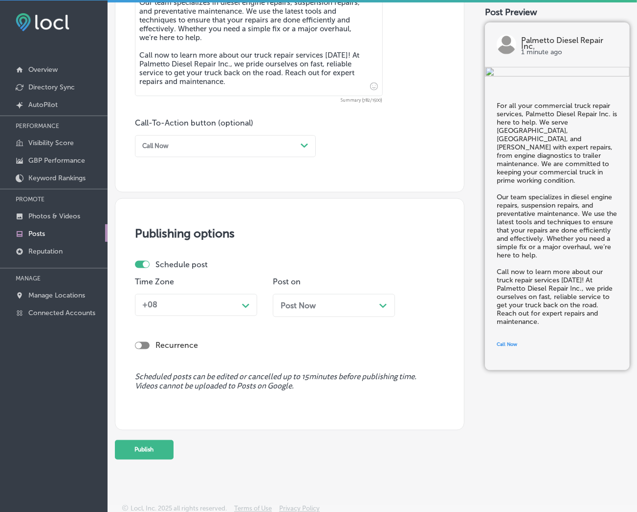
scroll to position [628, 0]
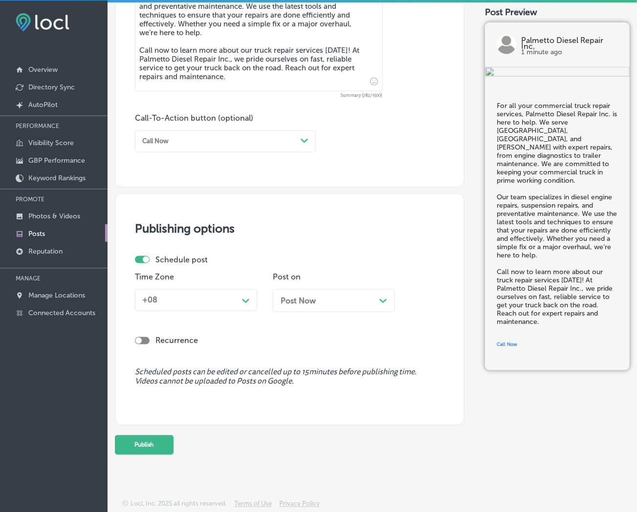
click at [244, 301] on polygon at bounding box center [245, 301] width 7 height 4
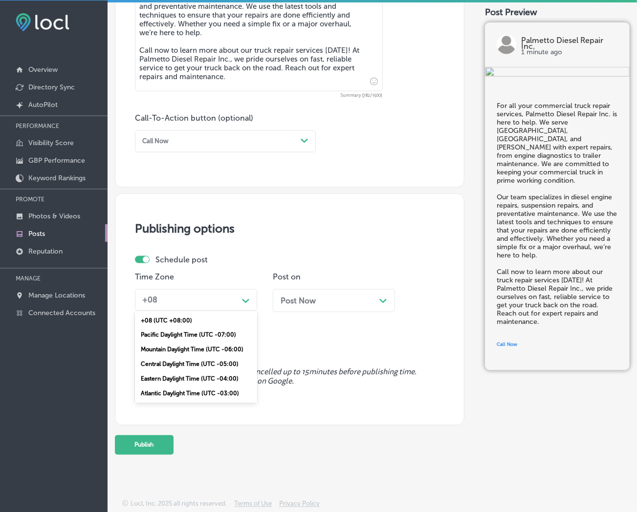
click at [202, 314] on div "Mountain Daylight Time (UTC -06:00)" at bounding box center [196, 350] width 122 height 15
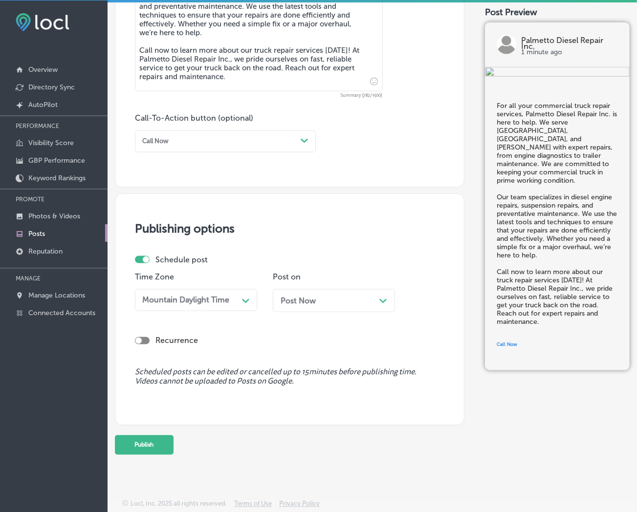
click at [348, 291] on div "Post Now Path Created with Sketch." at bounding box center [334, 300] width 122 height 23
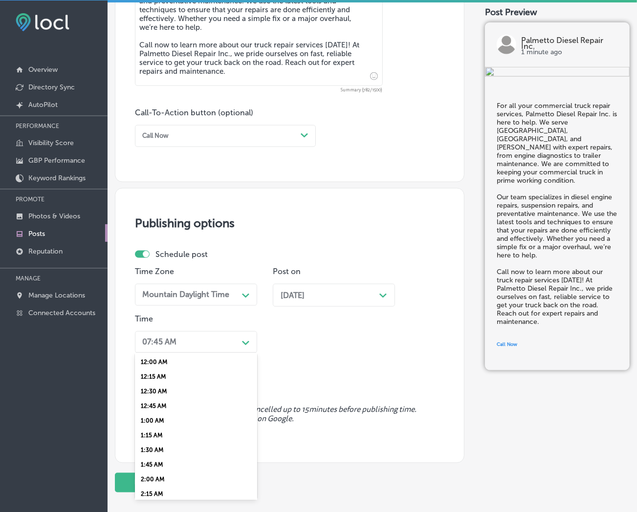
click at [225, 314] on div "07:45 AM" at bounding box center [188, 342] width 100 height 15
click at [149, 314] on div "7:00 AM" at bounding box center [196, 393] width 122 height 15
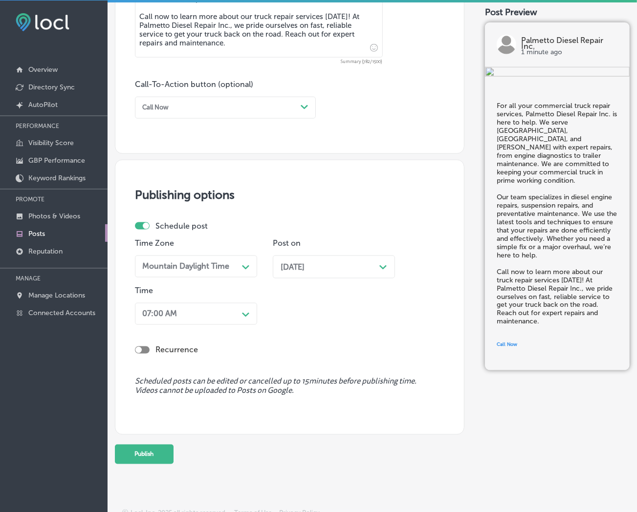
scroll to position [671, 0]
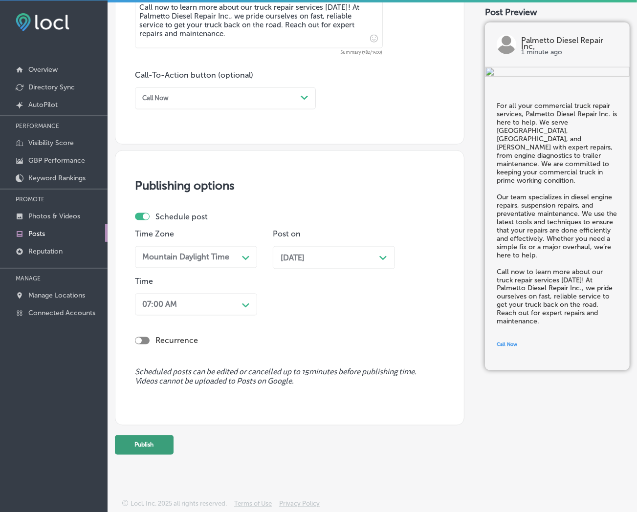
drag, startPoint x: 160, startPoint y: 429, endPoint x: 160, endPoint y: 437, distance: 7.3
click at [159, 314] on button "Publish" at bounding box center [144, 446] width 59 height 20
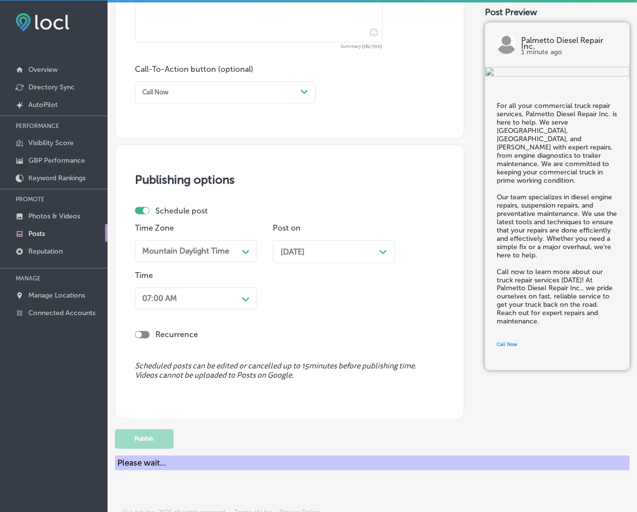
scroll to position [628, 0]
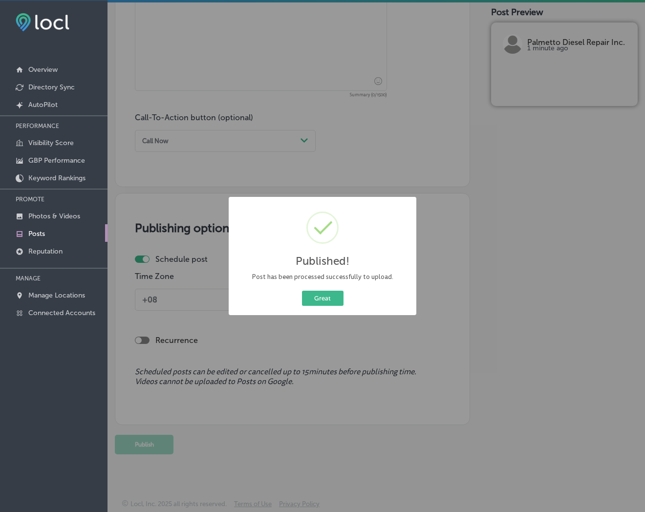
click at [302, 291] on button "Great" at bounding box center [323, 298] width 42 height 15
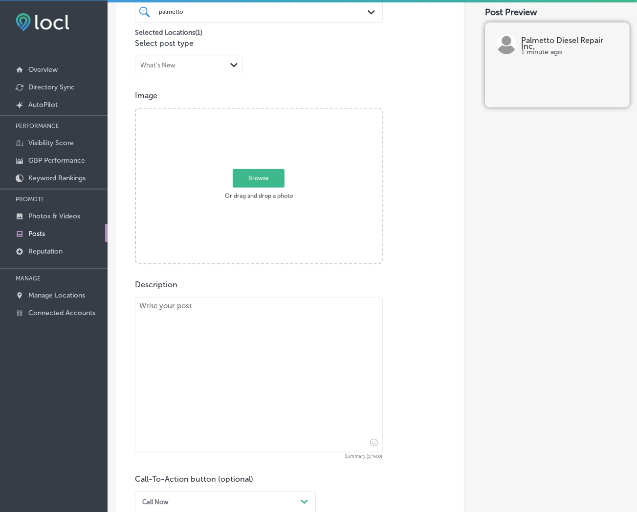
scroll to position [247, 0]
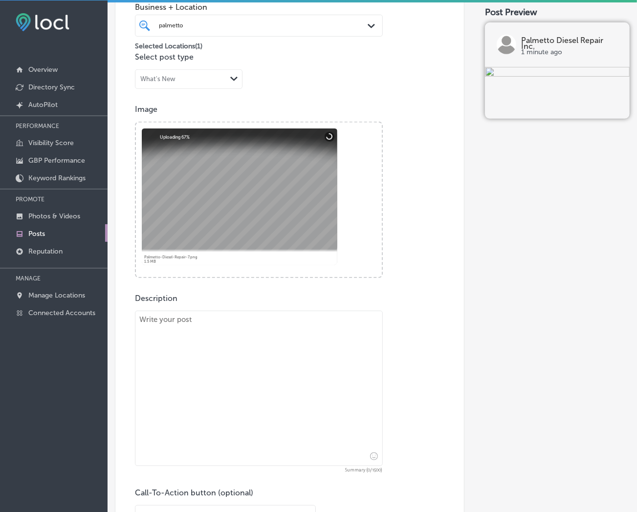
click at [297, 314] on textarea at bounding box center [259, 388] width 248 height 155
paste textarea "Experiencing problems with your diesel engine? Palmetto Diesel Repair Inc. spec…"
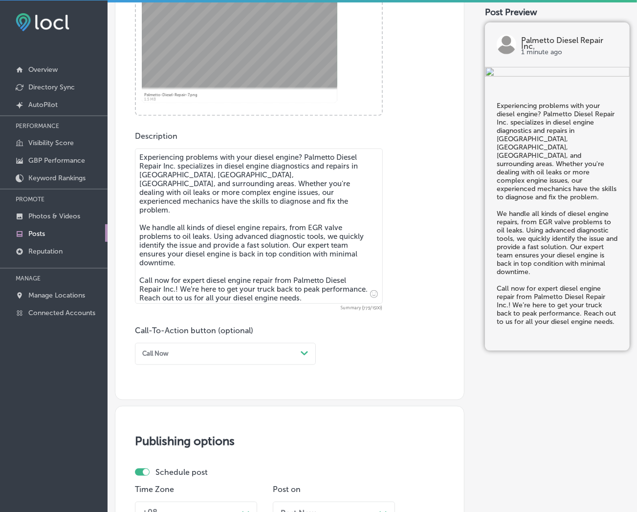
scroll to position [411, 0]
type textarea "Experiencing problems with your diesel engine? Palmetto Diesel Repair Inc. spec…"
click at [304, 314] on div "Path Created with Sketch." at bounding box center [305, 353] width 16 height 16
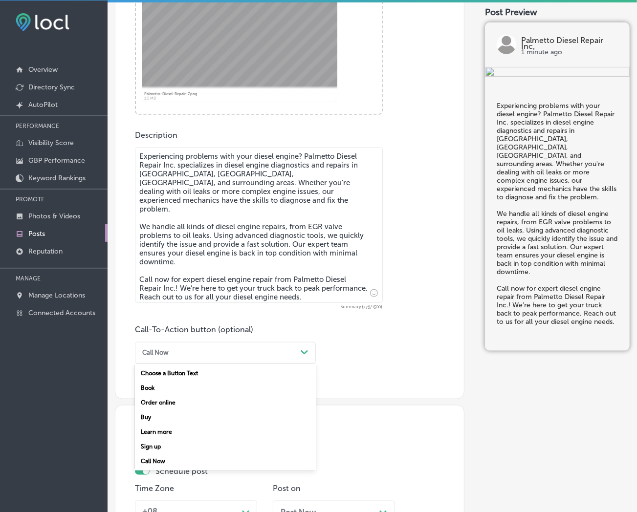
click at [164, 314] on div "Call Now" at bounding box center [225, 461] width 181 height 15
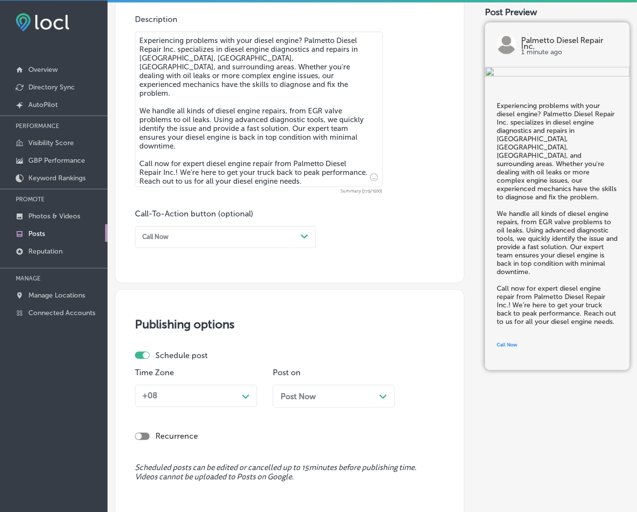
scroll to position [628, 0]
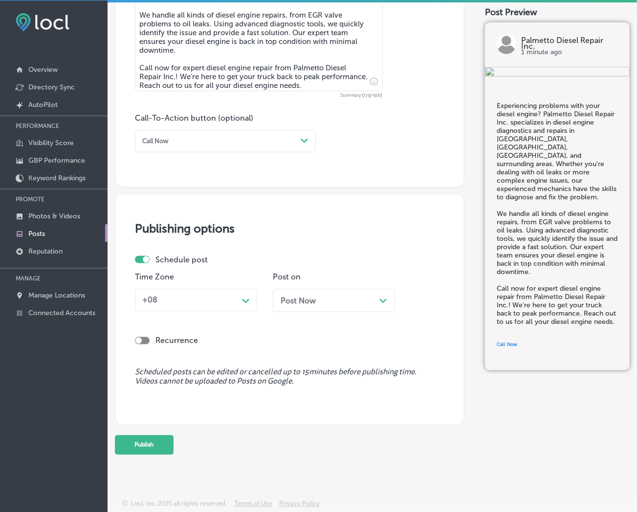
click at [235, 305] on div "+08" at bounding box center [188, 300] width 100 height 15
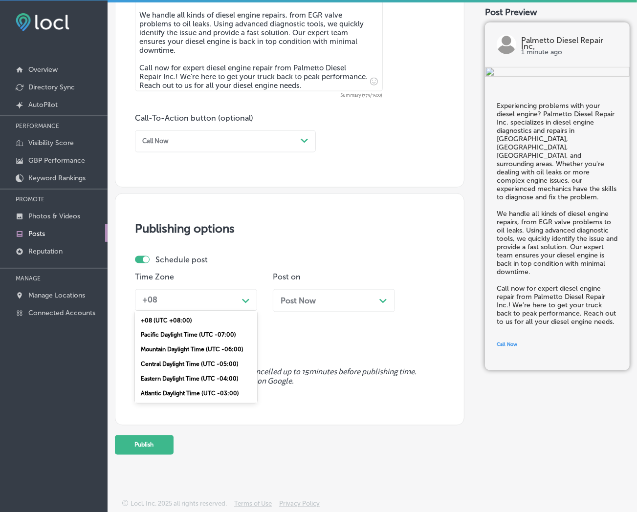
click at [217, 314] on div "Mountain Daylight Time (UTC -06:00)" at bounding box center [196, 350] width 122 height 15
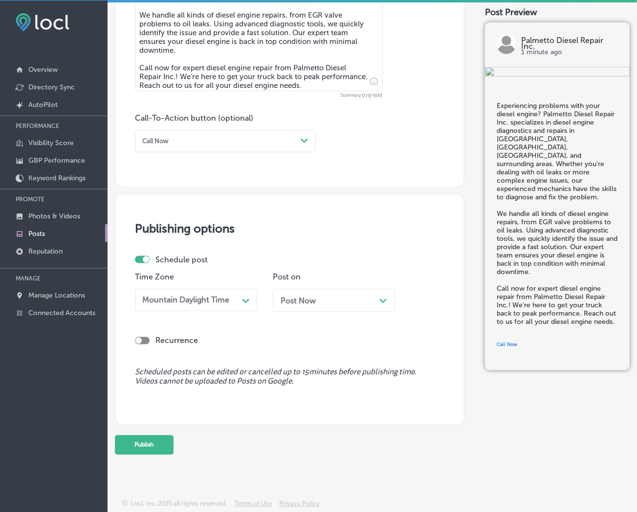
click at [323, 300] on div "Post Now Path Created with Sketch." at bounding box center [334, 300] width 107 height 9
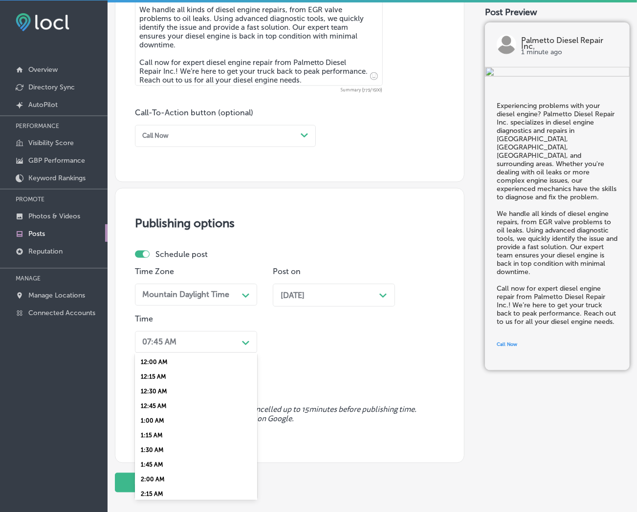
click at [235, 314] on div "07:45 AM" at bounding box center [188, 342] width 100 height 15
click at [152, 314] on div "7:00 AM" at bounding box center [196, 447] width 122 height 15
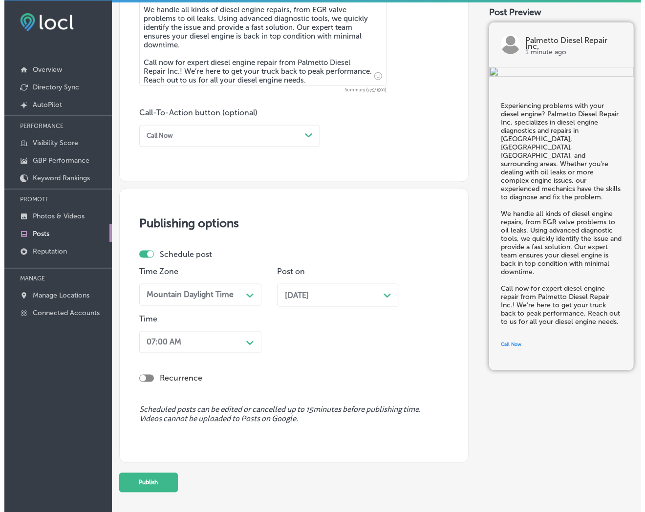
scroll to position [671, 0]
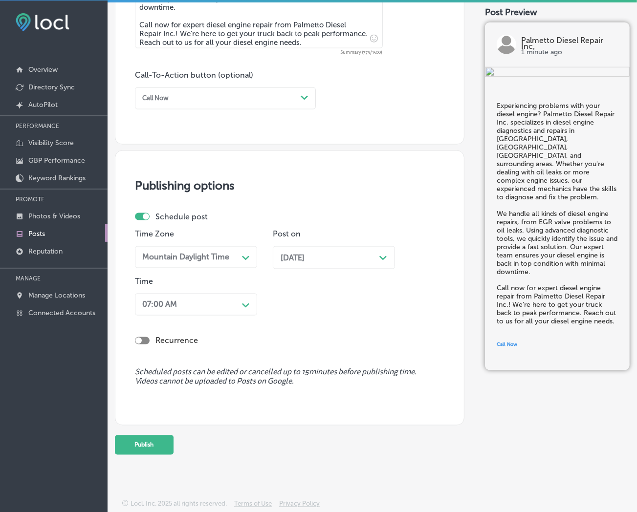
click at [154, 314] on button "Publish" at bounding box center [144, 446] width 59 height 20
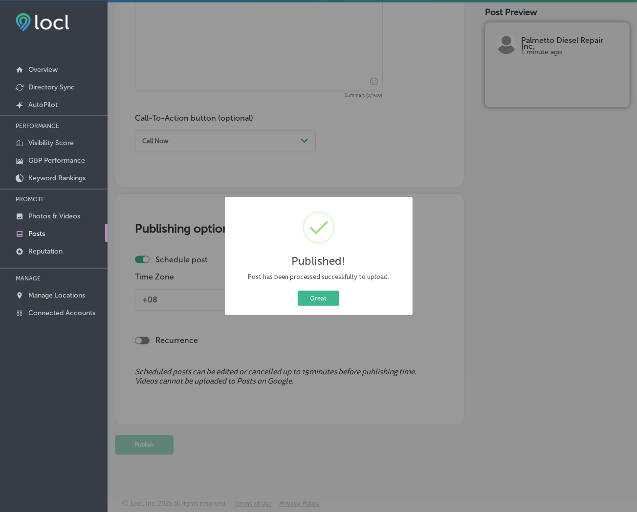
scroll to position [628, 0]
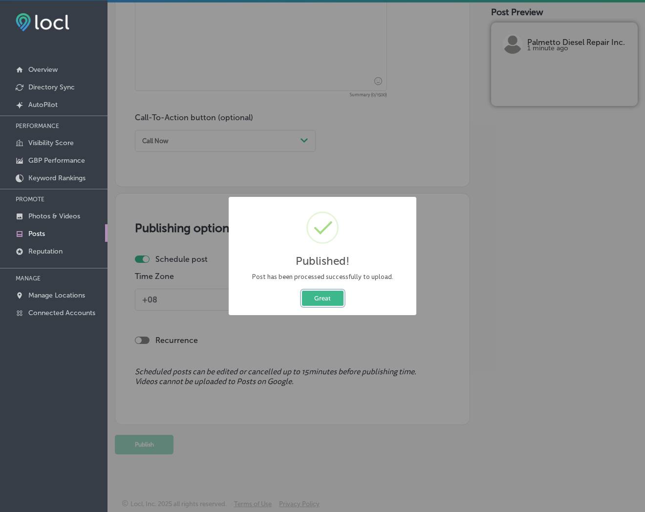
drag, startPoint x: 330, startPoint y: 295, endPoint x: 359, endPoint y: 386, distance: 95.7
click at [330, 295] on button "Great" at bounding box center [323, 298] width 42 height 15
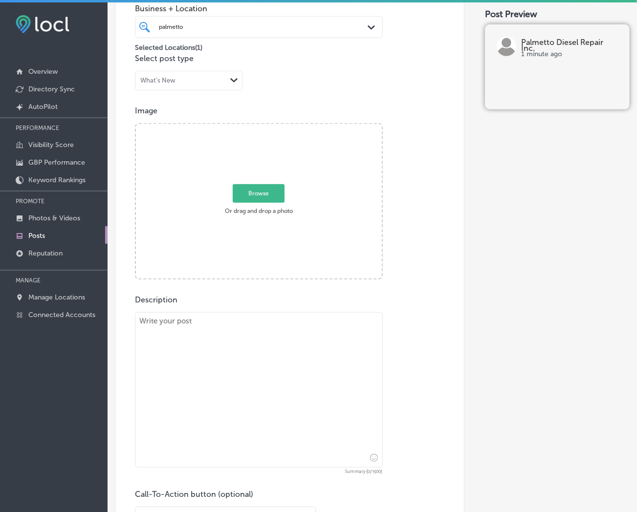
scroll to position [247, 0]
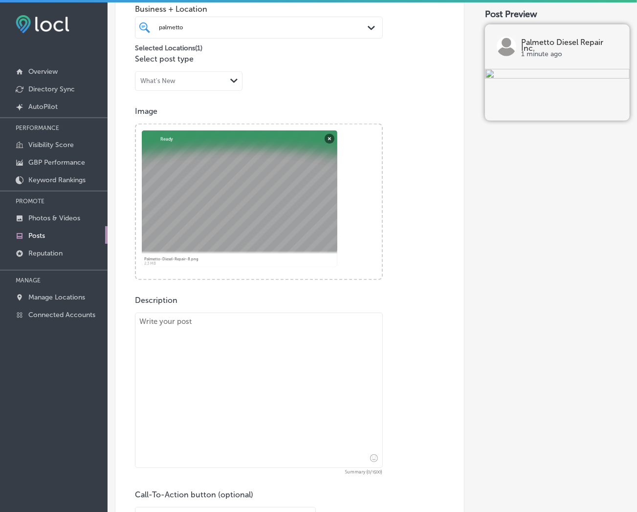
click at [285, 314] on textarea at bounding box center [259, 390] width 248 height 155
paste textarea "Keeping your truck’s tires in top condition is crucial for safe travel. Palmett…"
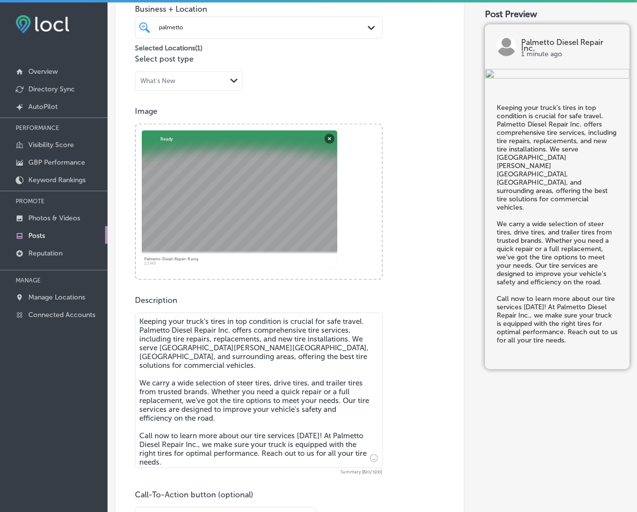
scroll to position [411, 0]
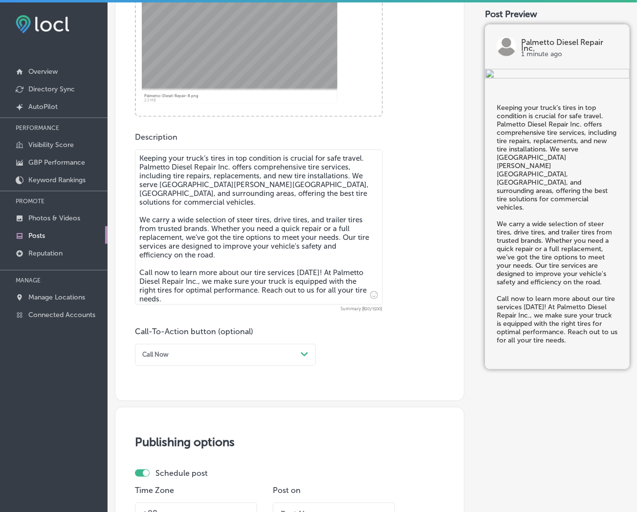
type textarea "Keeping your truck’s tires in top condition is crucial for safe travel. Palmett…"
click at [271, 314] on div "Call Now" at bounding box center [217, 355] width 158 height 13
click at [170, 314] on div "Call Now" at bounding box center [225, 463] width 181 height 15
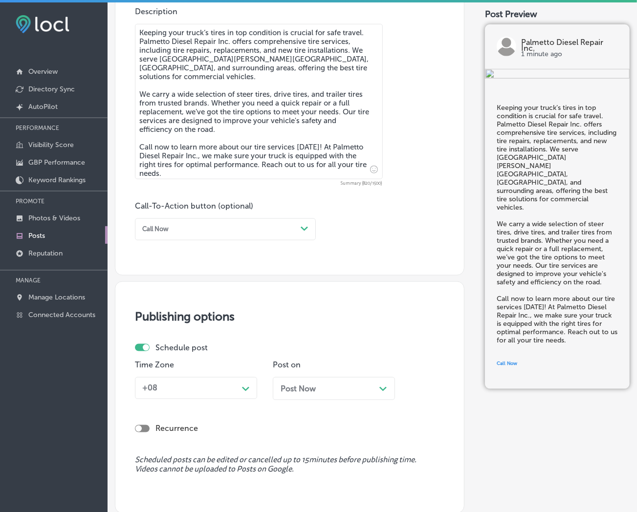
scroll to position [628, 0]
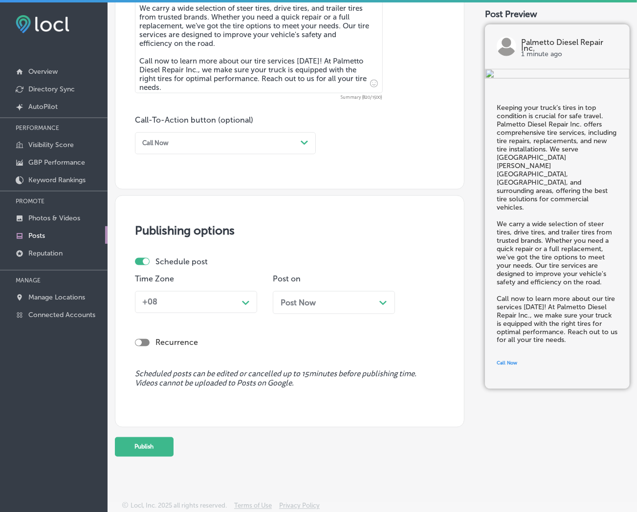
click at [245, 303] on polygon at bounding box center [245, 303] width 7 height 4
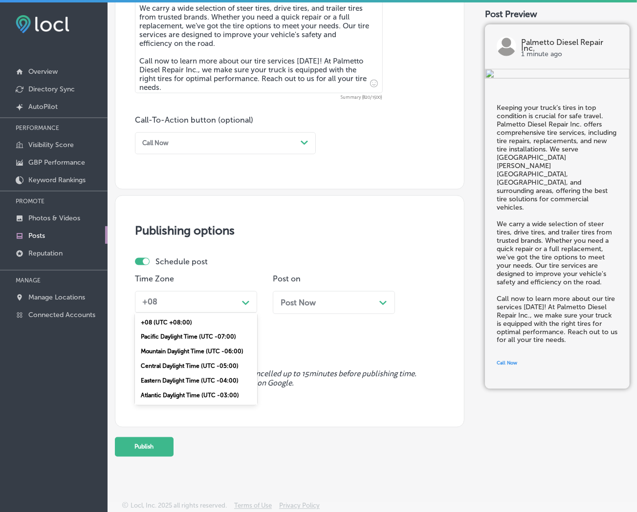
click at [181, 314] on div "Mountain Daylight Time (UTC -06:00)" at bounding box center [196, 352] width 122 height 15
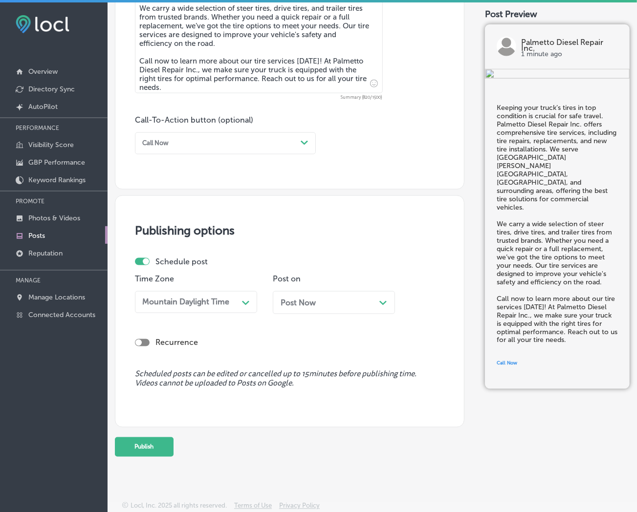
click at [291, 306] on span "Post Now" at bounding box center [298, 302] width 35 height 9
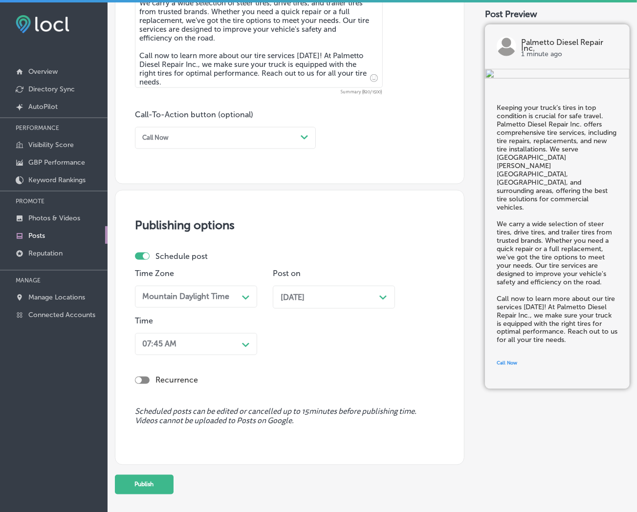
click at [234, 314] on div "07:45 AM" at bounding box center [188, 344] width 100 height 15
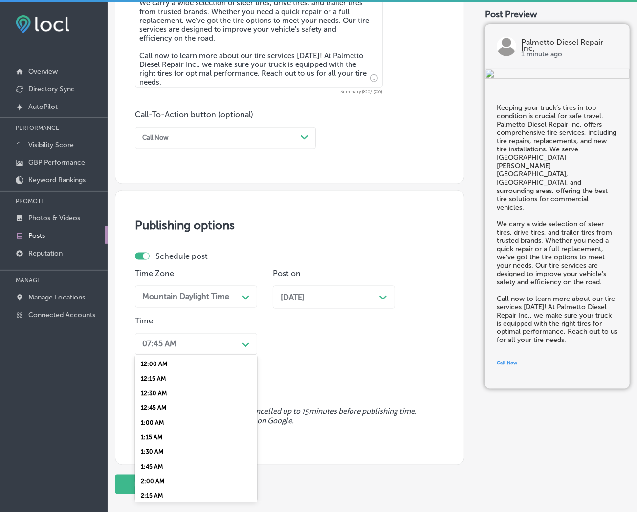
scroll to position [326, 0]
click at [157, 314] on div "7:00 AM" at bounding box center [196, 449] width 122 height 15
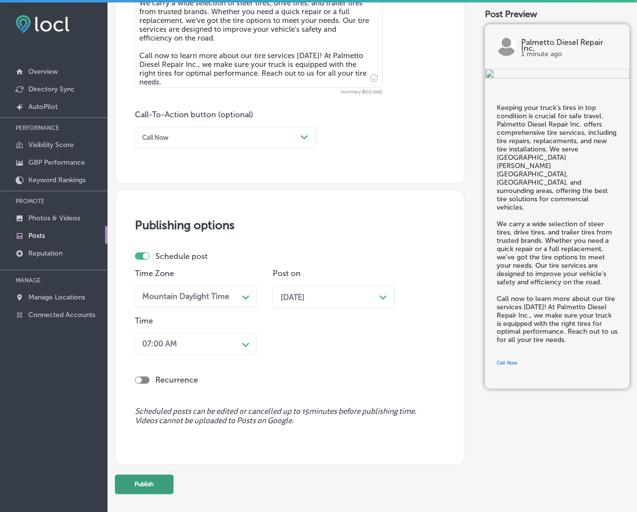
click at [151, 314] on button "Publish" at bounding box center [144, 485] width 59 height 20
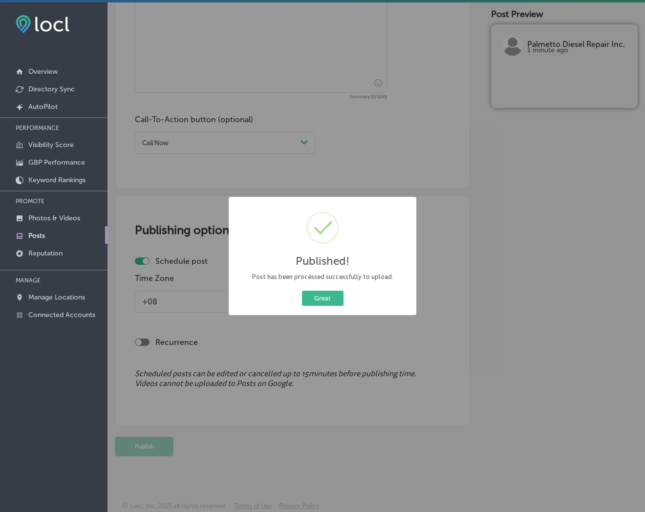
click at [302, 291] on button "Great" at bounding box center [323, 298] width 42 height 15
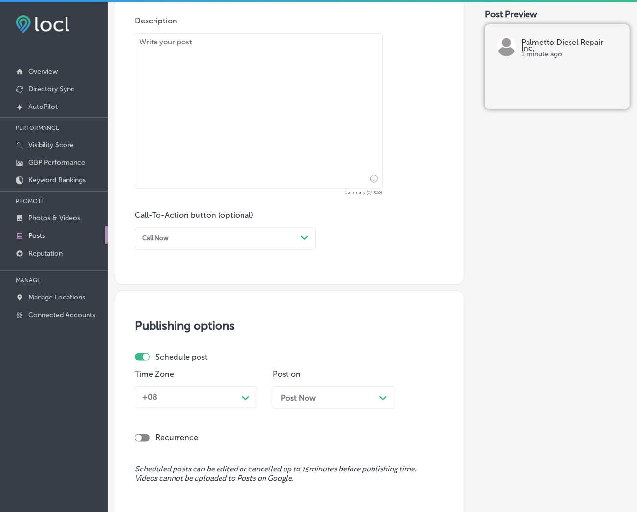
scroll to position [302, 0]
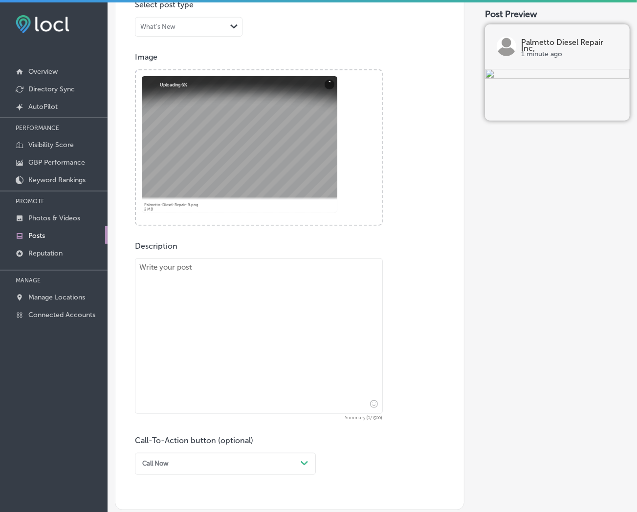
click at [206, 314] on textarea at bounding box center [259, 336] width 248 height 155
paste textarea "In need of emergency repairs on the road? Palmetto Diesel Repair Inc. offers re…"
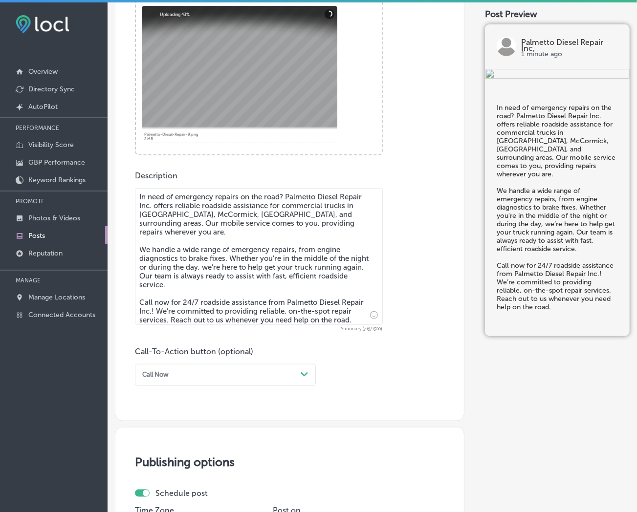
scroll to position [465, 0]
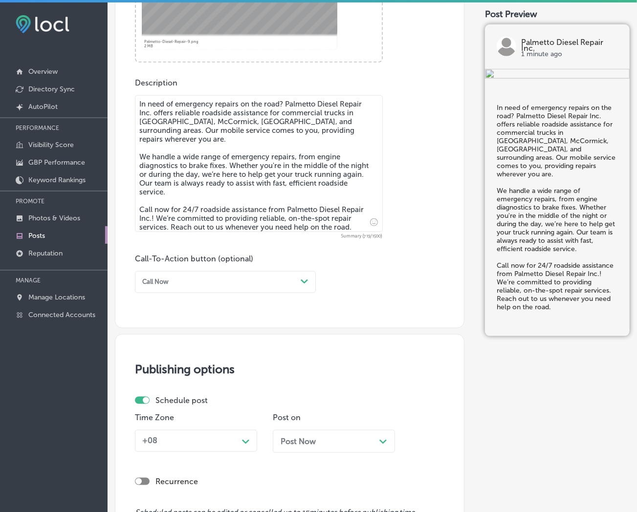
type textarea "In need of emergency repairs on the road? Palmetto Diesel Repair Inc. offers re…"
click at [302, 284] on polygon at bounding box center [304, 282] width 7 height 4
click at [157, 314] on div "Call Now" at bounding box center [225, 390] width 181 height 15
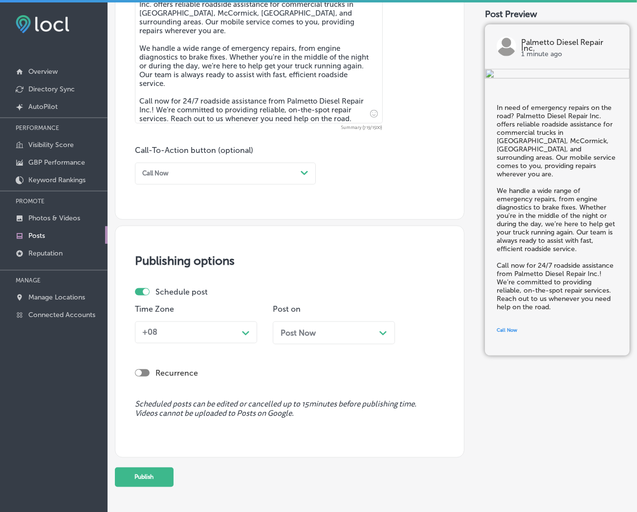
click at [243, 314] on div "Path Created with Sketch." at bounding box center [246, 333] width 8 height 8
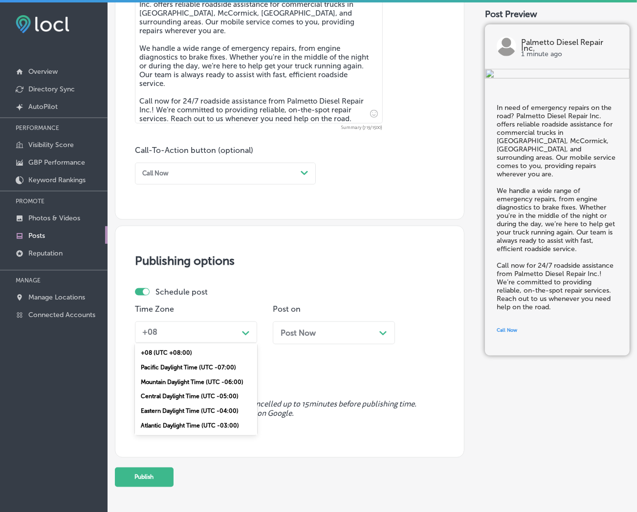
click at [205, 314] on div "Mountain Daylight Time (UTC -06:00)" at bounding box center [196, 382] width 122 height 15
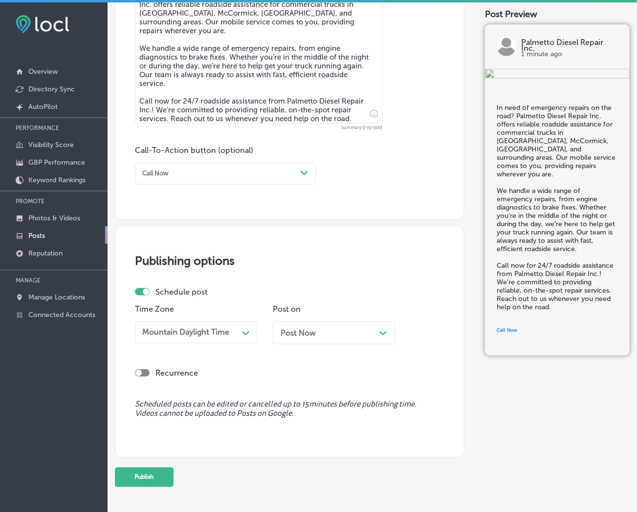
click at [324, 314] on div "Post Now Path Created with Sketch." at bounding box center [334, 333] width 107 height 9
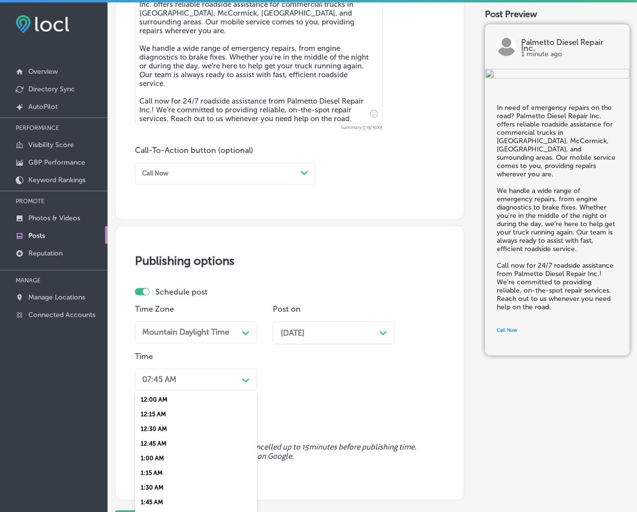
scroll to position [608, 0]
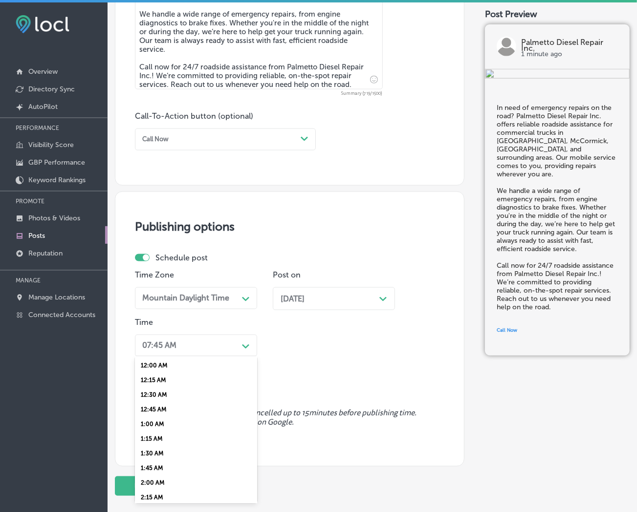
click at [243, 314] on div "option 7:00 AM, selected. option 12:15 AM focused, 2 of 96. 96 results availabl…" at bounding box center [196, 346] width 122 height 22
click at [147, 314] on div "7:00 AM" at bounding box center [196, 451] width 122 height 15
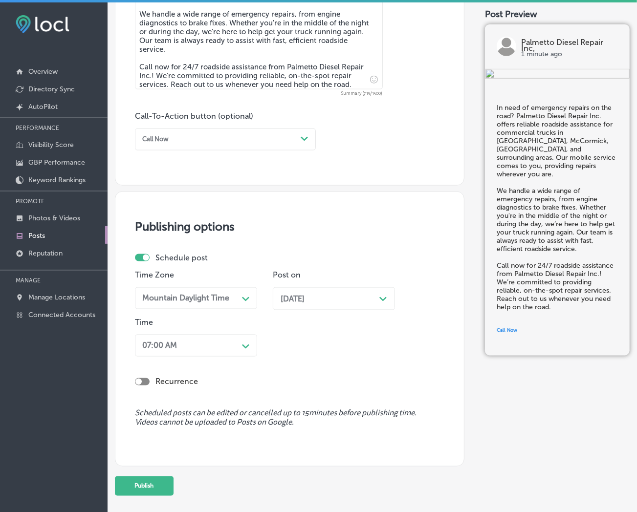
scroll to position [653, 0]
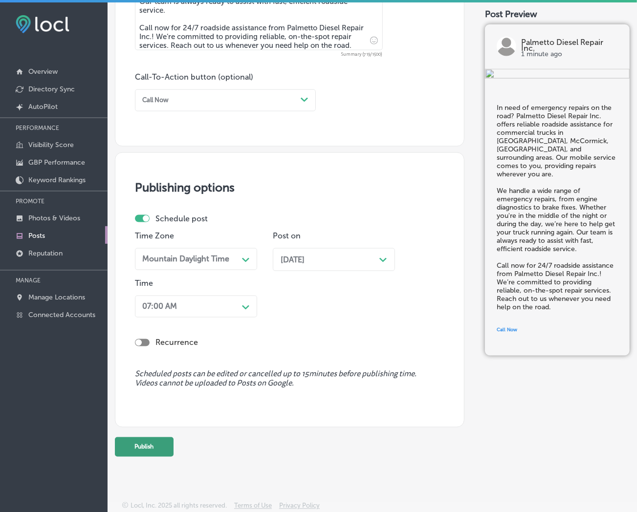
click at [157, 314] on button "Publish" at bounding box center [144, 448] width 59 height 20
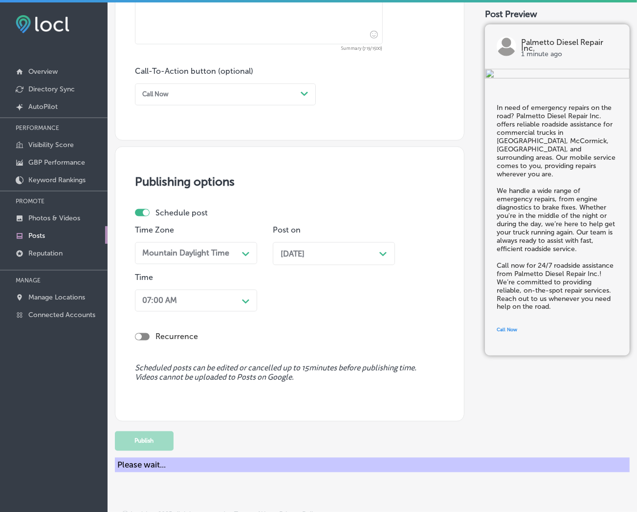
scroll to position [609, 0]
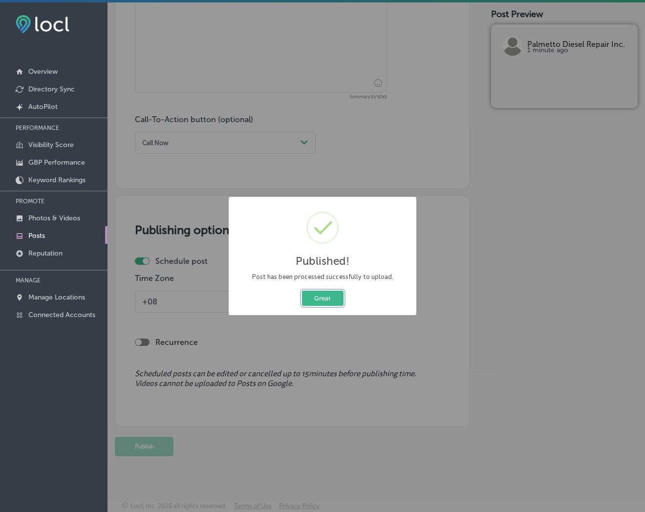
click at [315, 294] on button "Great" at bounding box center [323, 298] width 42 height 15
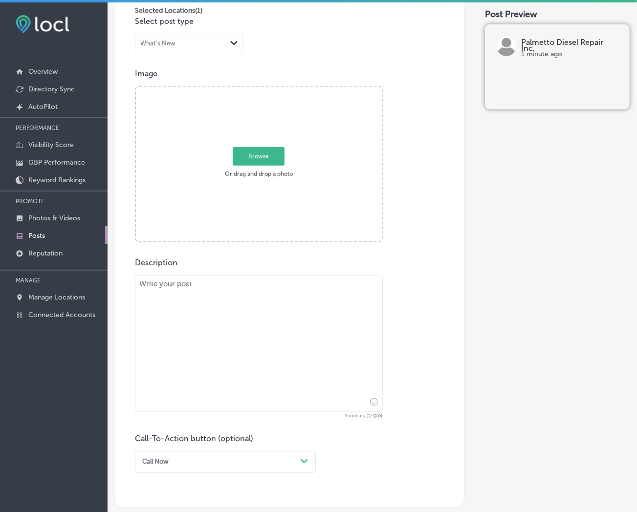
scroll to position [284, 0]
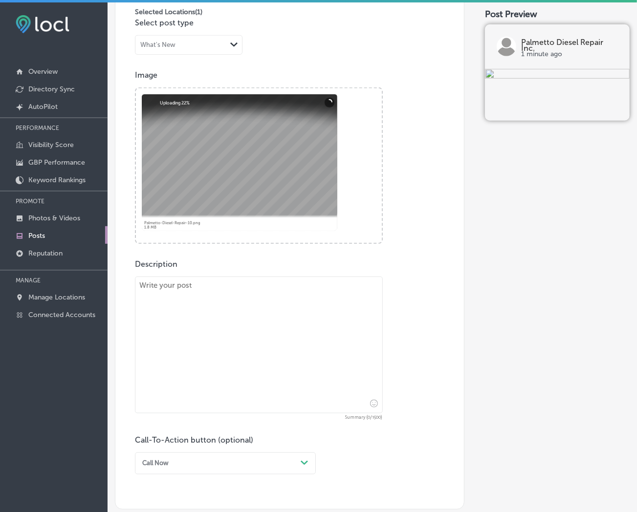
click at [224, 314] on textarea at bounding box center [259, 345] width 248 height 137
paste textarea "Your truck’s suspension system and brakes are crucial to your vehicle’s safety.…"
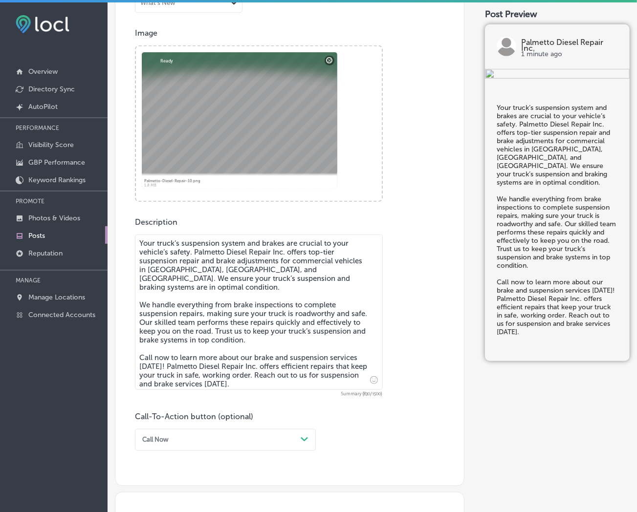
scroll to position [446, 0]
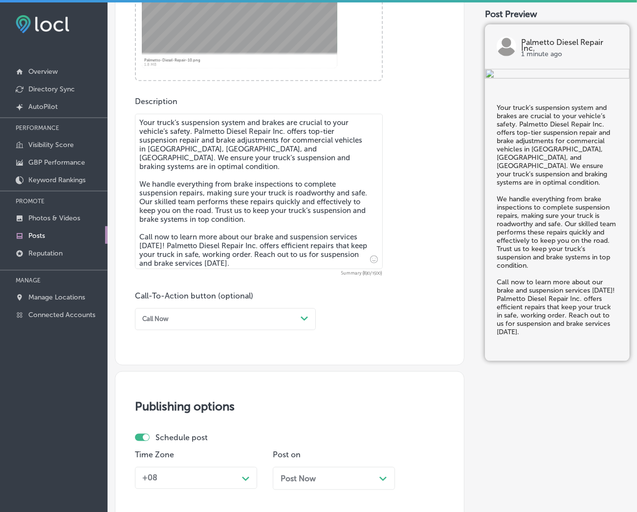
type textarea "Your truck’s suspension system and brakes are crucial to your vehicle’s safety.…"
click at [299, 314] on div "Path Created with Sketch." at bounding box center [305, 319] width 16 height 16
click at [172, 314] on div "Call Now" at bounding box center [225, 427] width 181 height 15
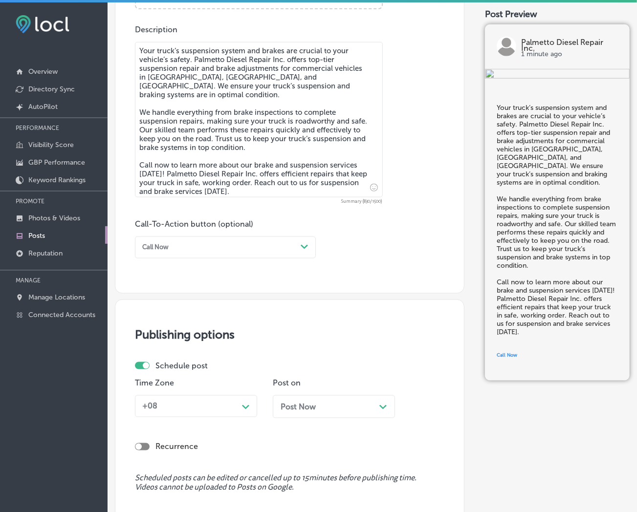
scroll to position [628, 0]
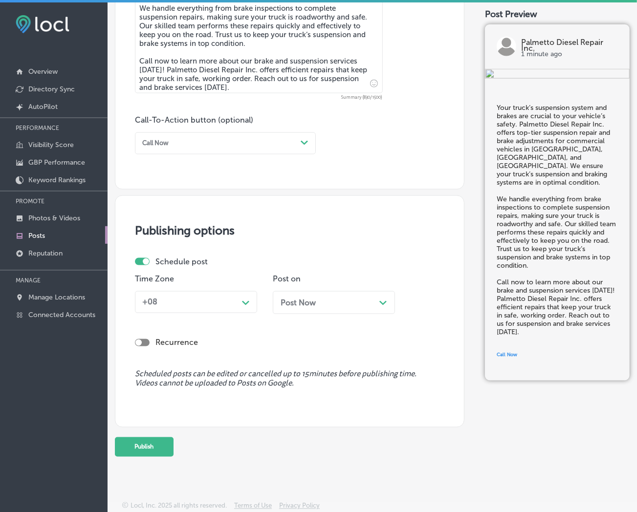
click at [245, 307] on div "Path Created with Sketch." at bounding box center [246, 302] width 16 height 16
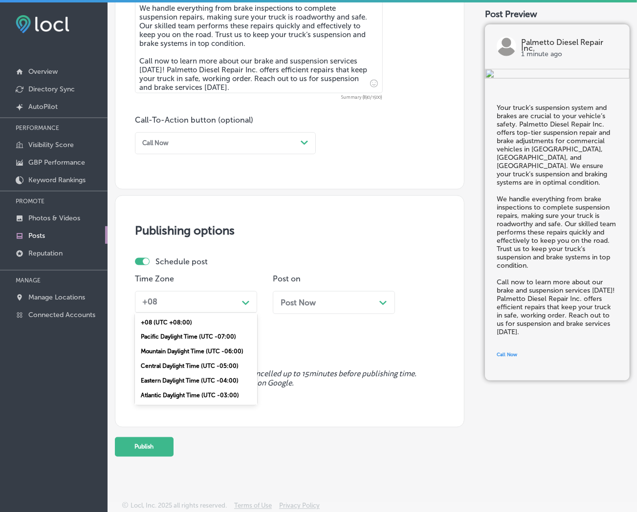
click at [219, 314] on div "Mountain Daylight Time (UTC -06:00)" at bounding box center [196, 352] width 122 height 15
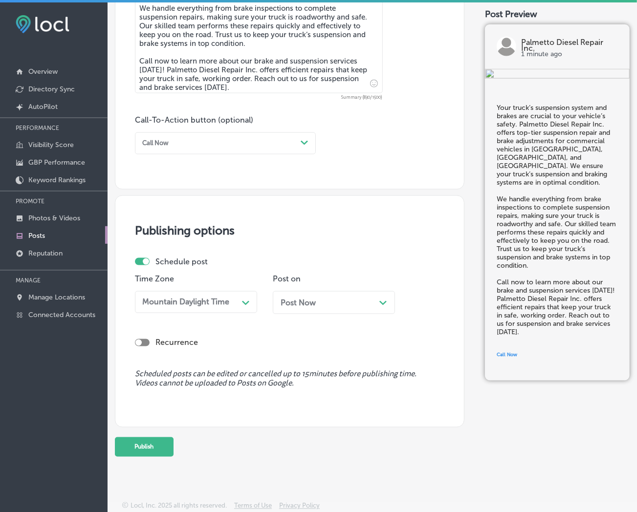
click at [329, 300] on div "Post Now Path Created with Sketch." at bounding box center [334, 302] width 107 height 9
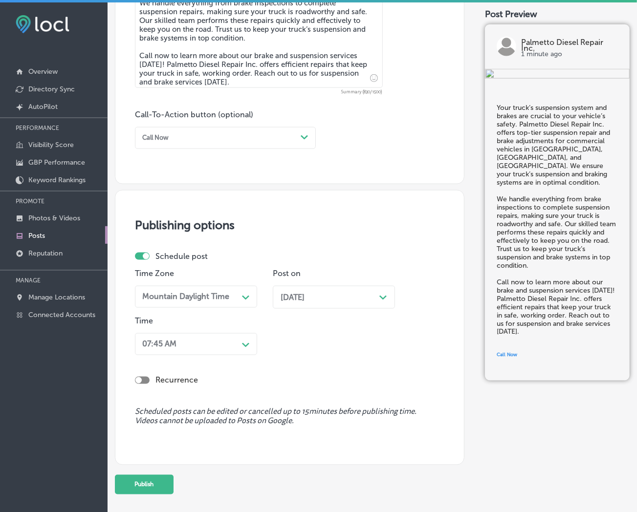
scroll to position [671, 0]
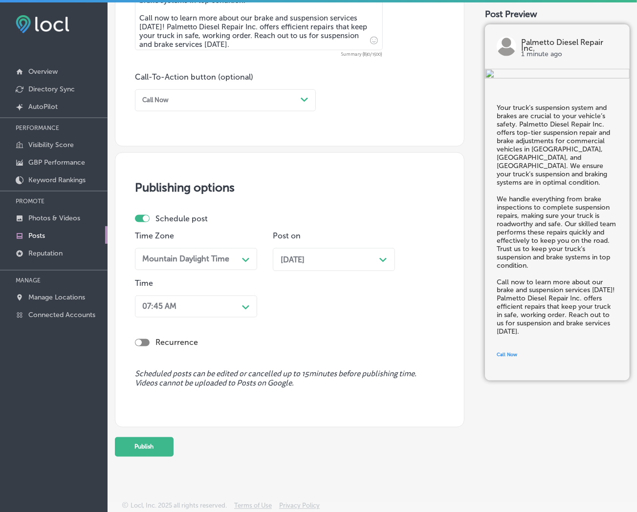
click at [247, 263] on polygon at bounding box center [245, 260] width 7 height 4
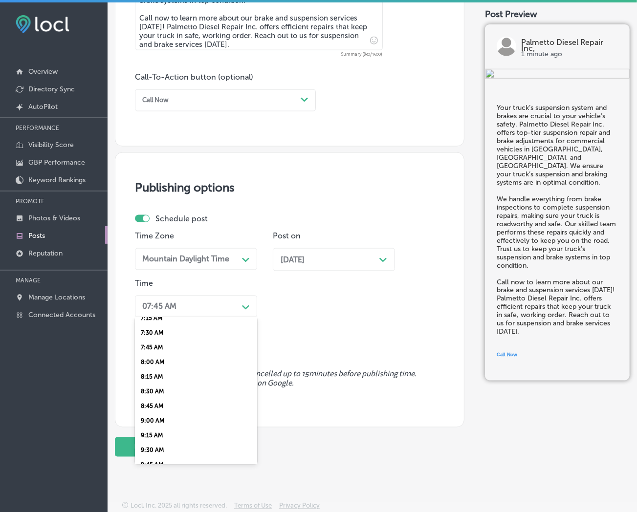
scroll to position [380, 0]
click at [157, 314] on div "7:00 AM" at bounding box center [196, 358] width 122 height 15
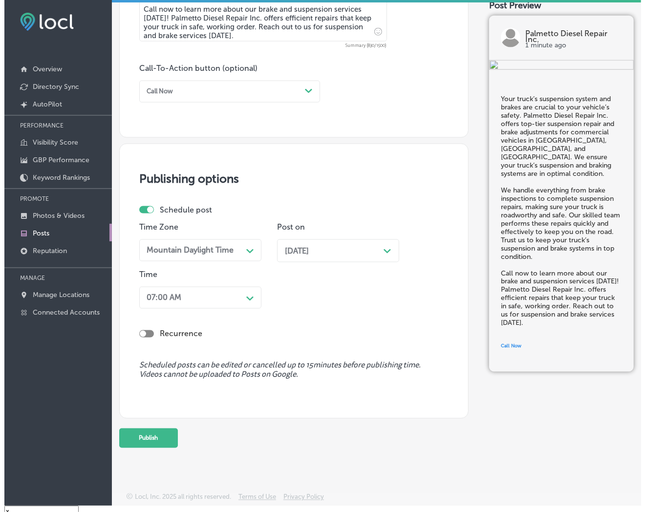
scroll to position [13, 0]
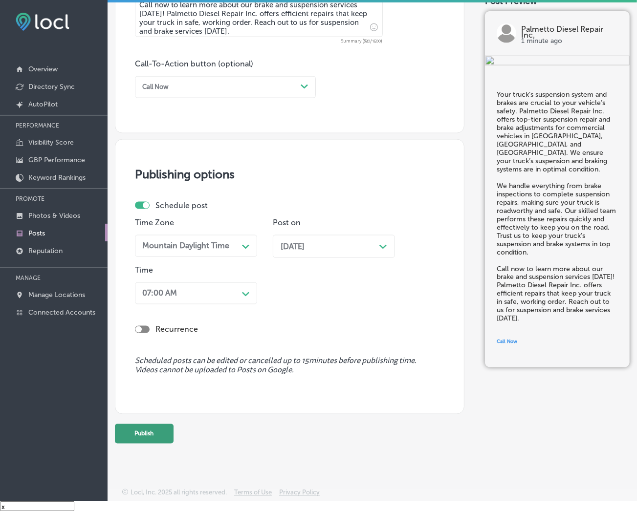
click at [153, 314] on button "Publish" at bounding box center [144, 434] width 59 height 20
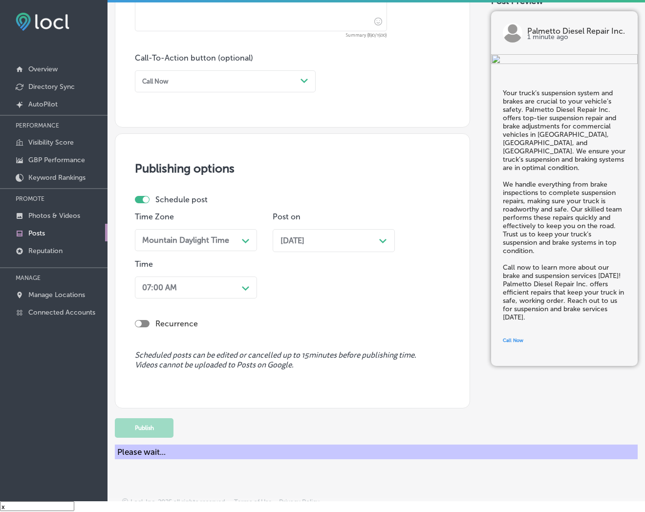
scroll to position [628, 0]
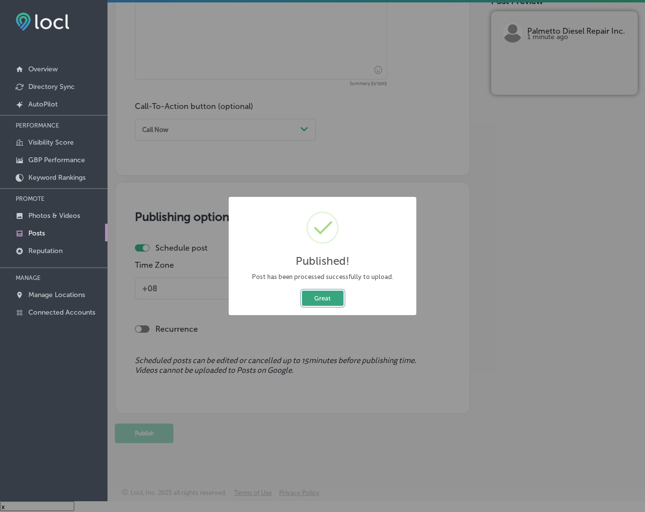
click at [315, 299] on button "Great" at bounding box center [323, 298] width 42 height 15
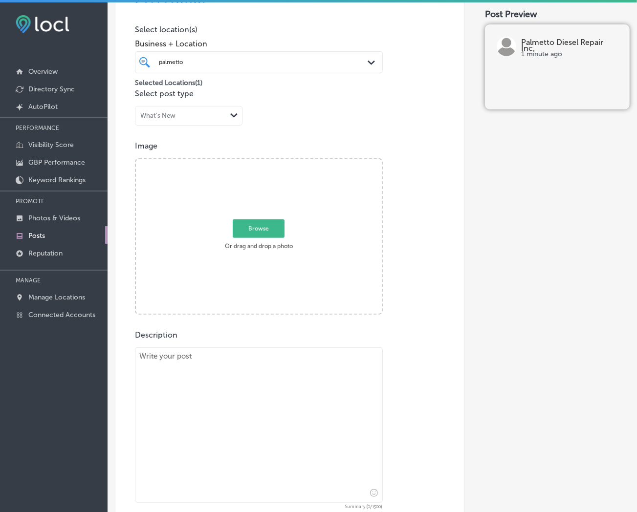
scroll to position [193, 0]
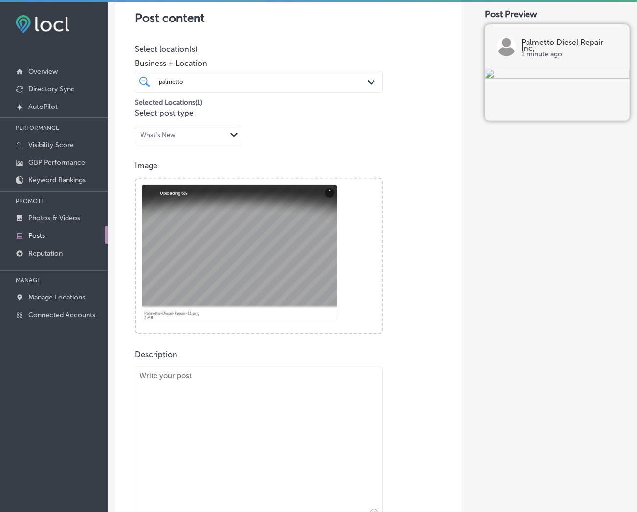
click at [254, 314] on textarea at bounding box center [259, 444] width 248 height 155
paste textarea "For all your diesel truck services, Palmetto Diesel Repair Inc. is here to help…"
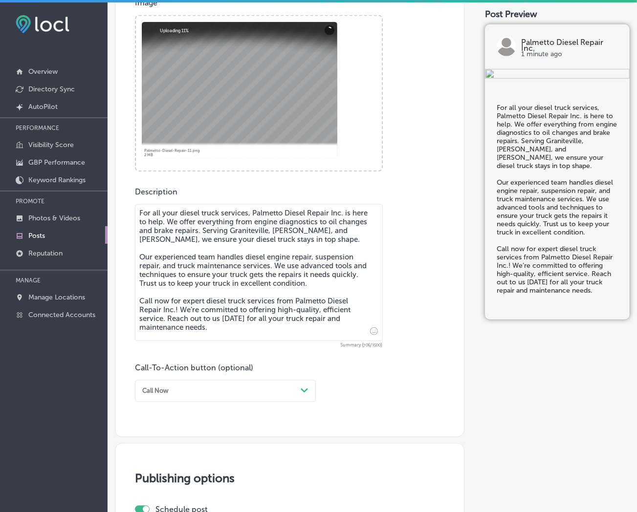
type textarea "For all your diesel truck services, Palmetto Diesel Repair Inc. is here to help…"
click at [265, 314] on div "Call Now" at bounding box center [217, 391] width 158 height 13
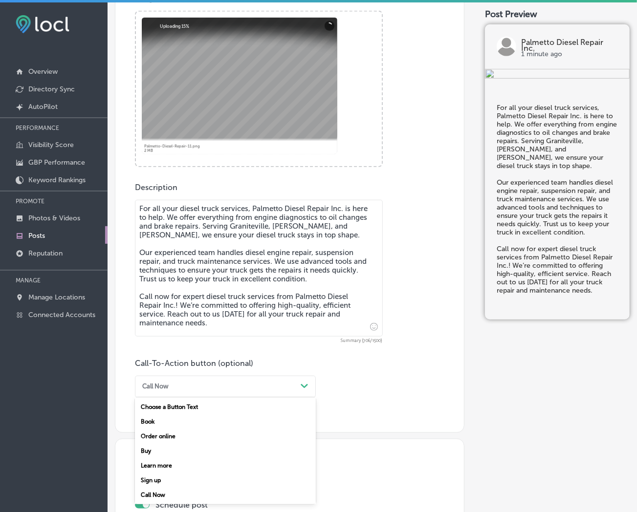
click at [159, 314] on div "Call Now" at bounding box center [225, 495] width 181 height 15
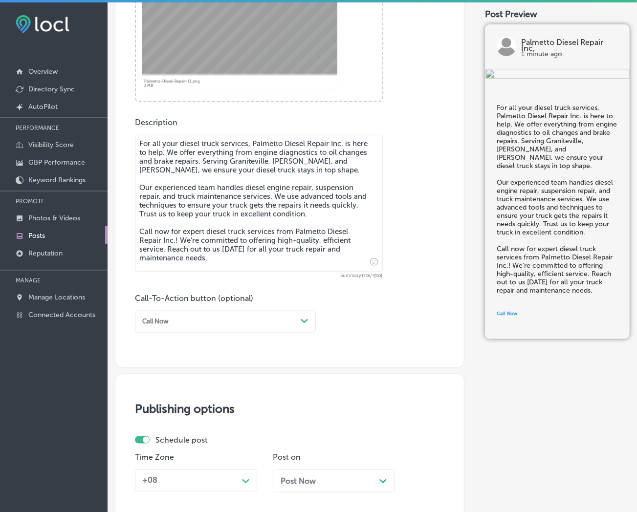
scroll to position [609, 0]
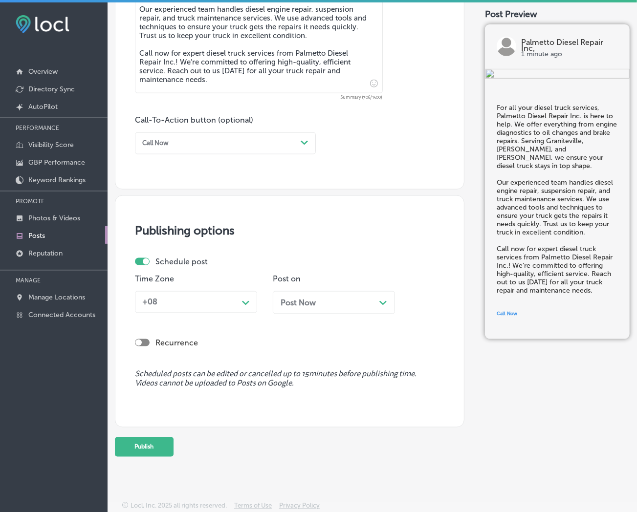
click at [246, 306] on div "Path Created with Sketch." at bounding box center [246, 302] width 16 height 16
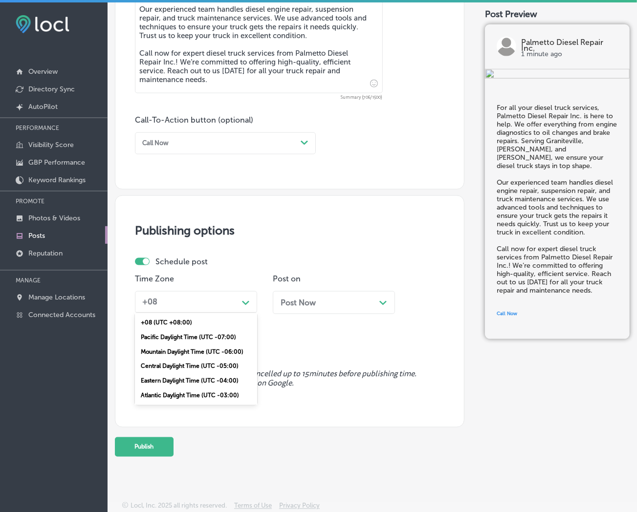
click at [207, 314] on div "Mountain Daylight Time (UTC -06:00)" at bounding box center [196, 352] width 122 height 15
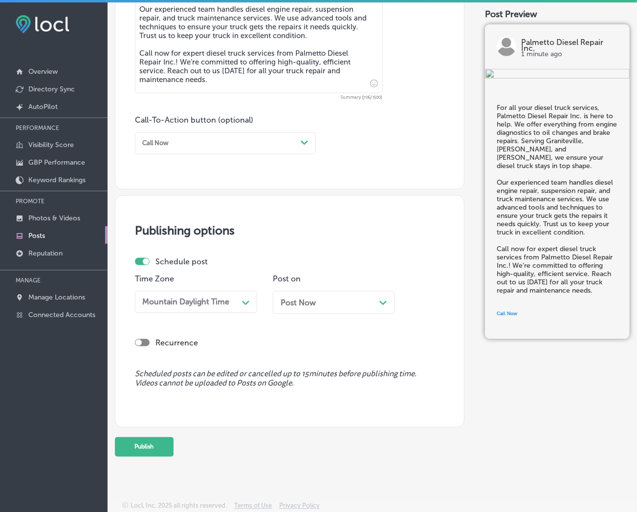
click at [335, 304] on div "Post Now Path Created with Sketch." at bounding box center [334, 302] width 107 height 9
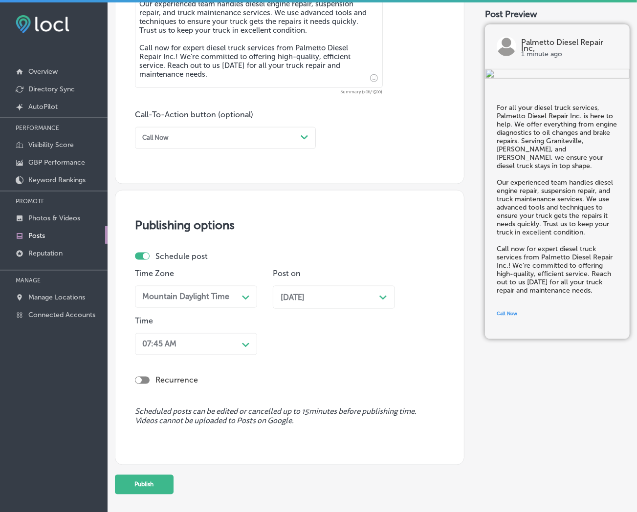
click at [246, 314] on div "Path Created with Sketch." at bounding box center [246, 344] width 16 height 16
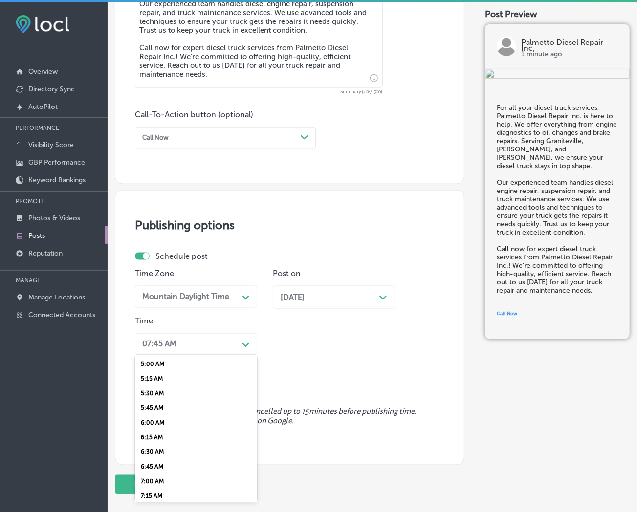
scroll to position [326, 0]
click at [161, 314] on div "7:00 AM" at bounding box center [196, 449] width 122 height 15
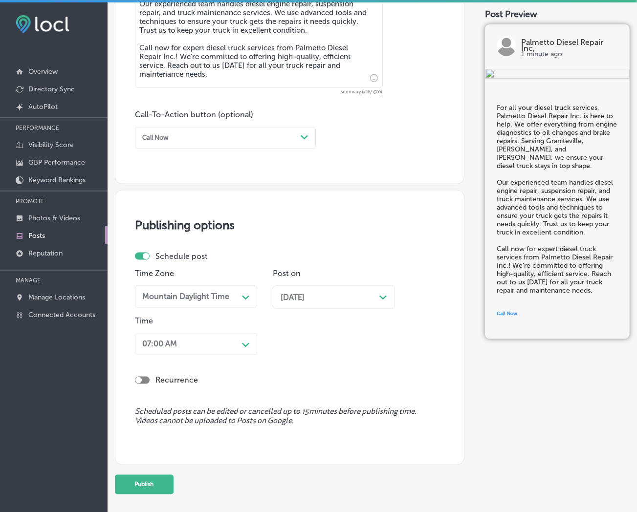
scroll to position [653, 0]
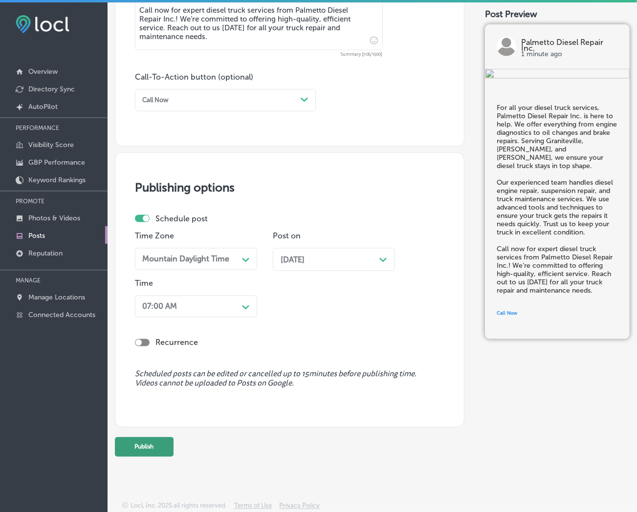
click at [156, 314] on button "Publish" at bounding box center [144, 448] width 59 height 20
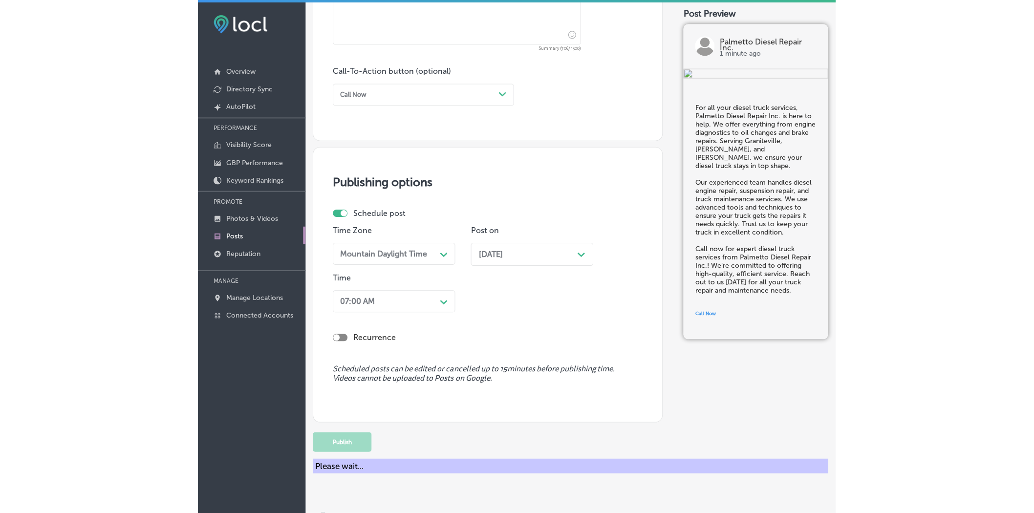
scroll to position [609, 0]
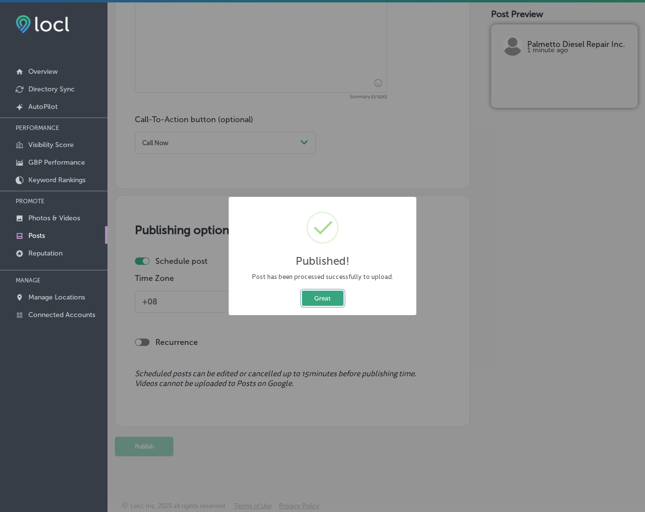
click at [330, 294] on button "Great" at bounding box center [323, 298] width 42 height 15
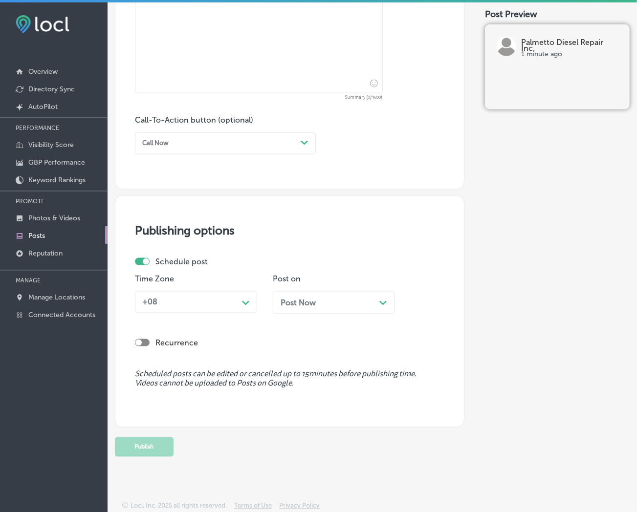
click at [45, 233] on p "Posts" at bounding box center [36, 236] width 17 height 8
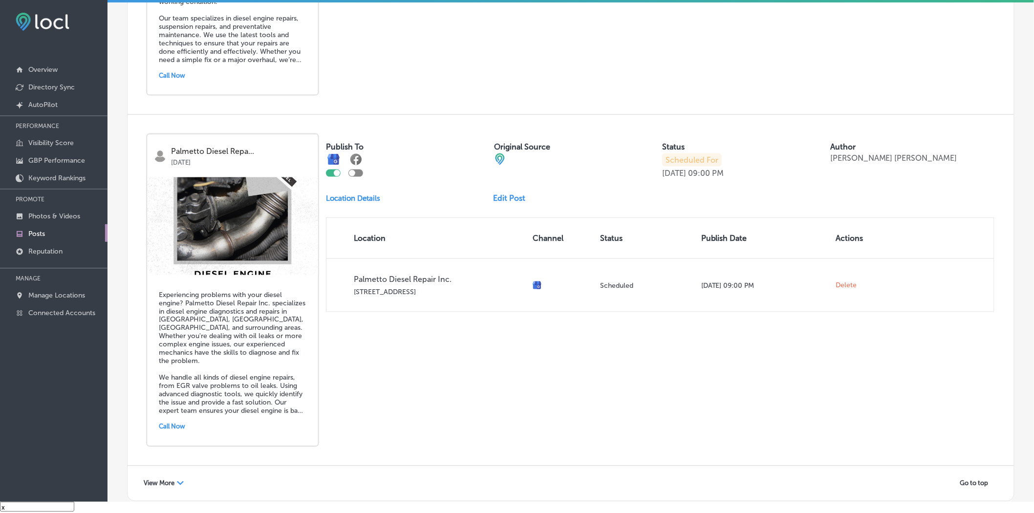
scroll to position [2056, 0]
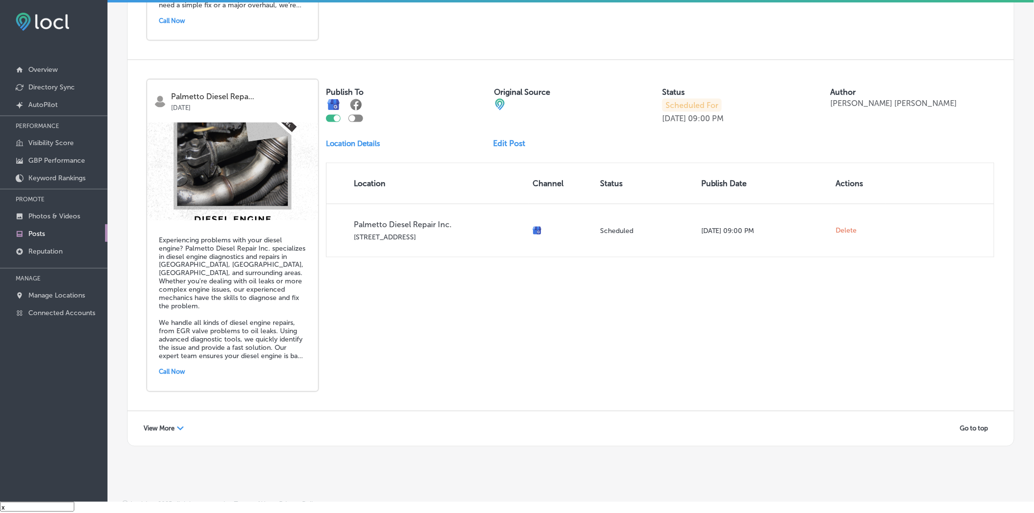
click at [142, 314] on div "View More Path Created with Sketch." at bounding box center [163, 428] width 53 height 15
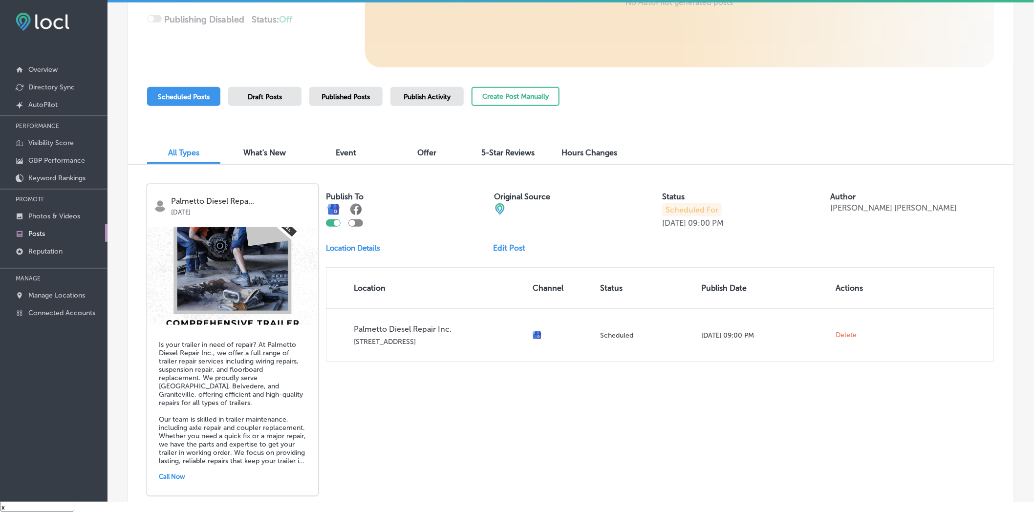
scroll to position [0, 0]
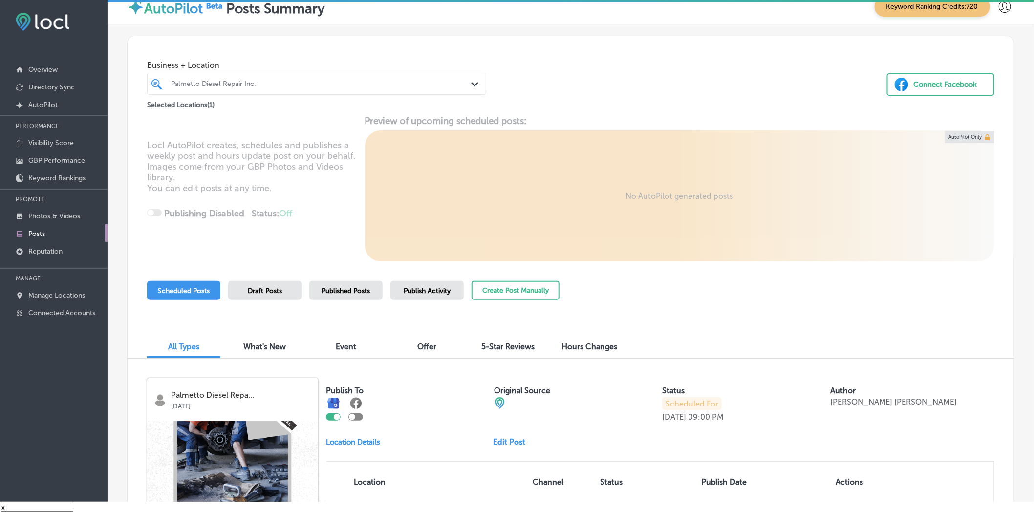
click at [436, 294] on span "Publish Activity" at bounding box center [427, 291] width 47 height 8
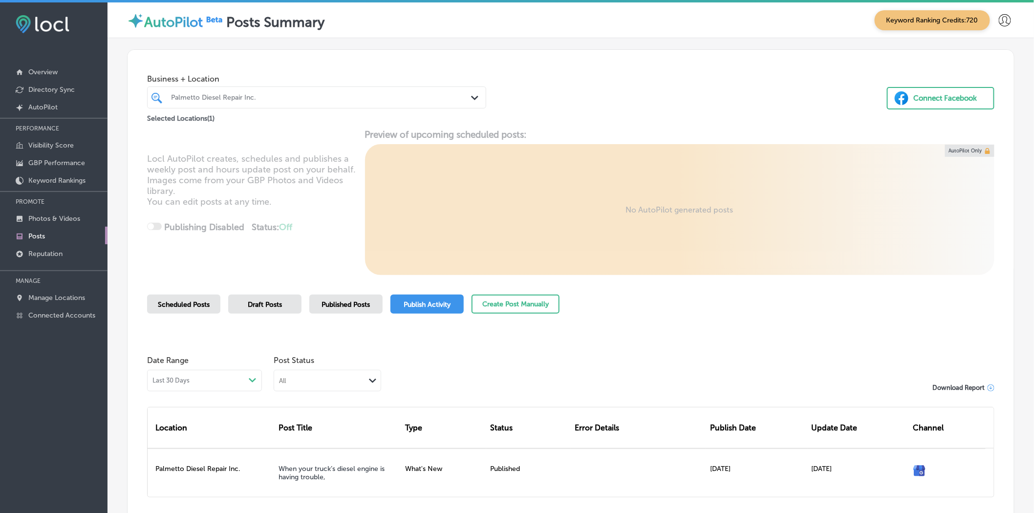
click at [197, 305] on span "Scheduled Posts" at bounding box center [184, 305] width 52 height 8
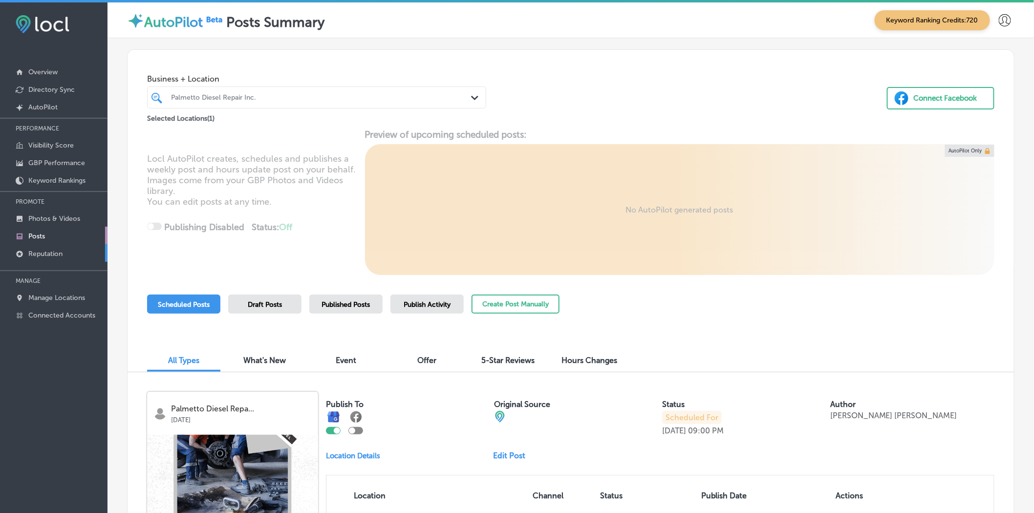
click at [67, 256] on link "Reputation" at bounding box center [54, 253] width 108 height 18
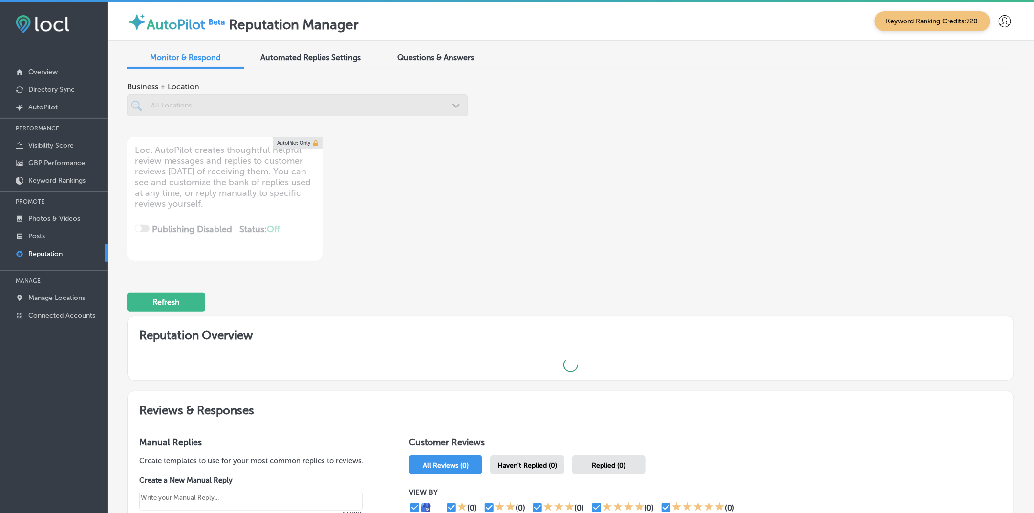
click at [330, 114] on div at bounding box center [297, 105] width 341 height 22
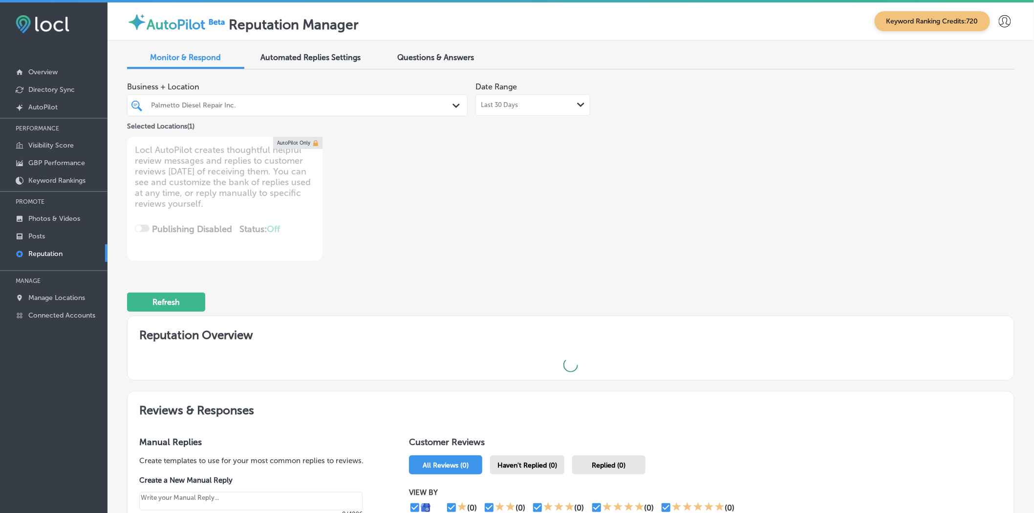
click at [453, 109] on div "Path Created with Sketch." at bounding box center [458, 106] width 11 height 11
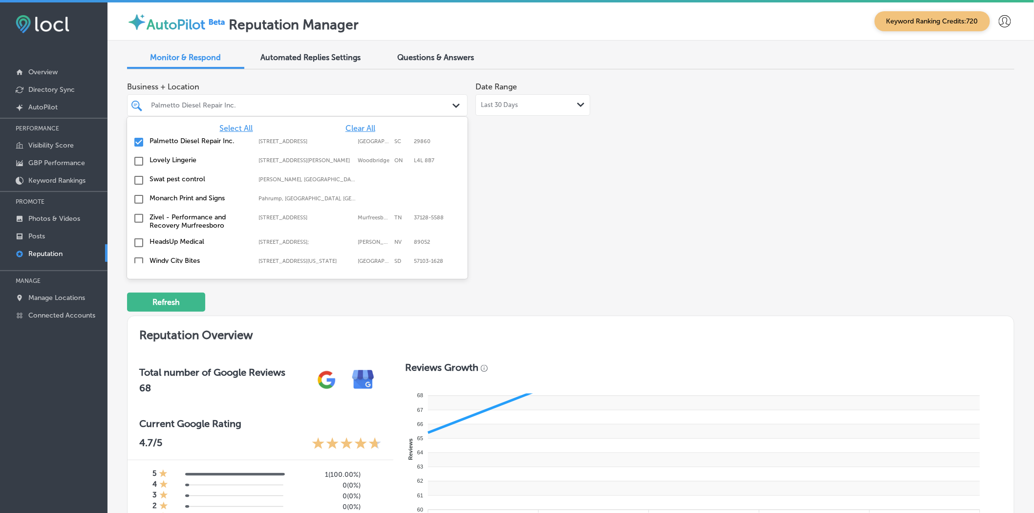
click at [233, 130] on span "Select All" at bounding box center [235, 128] width 33 height 9
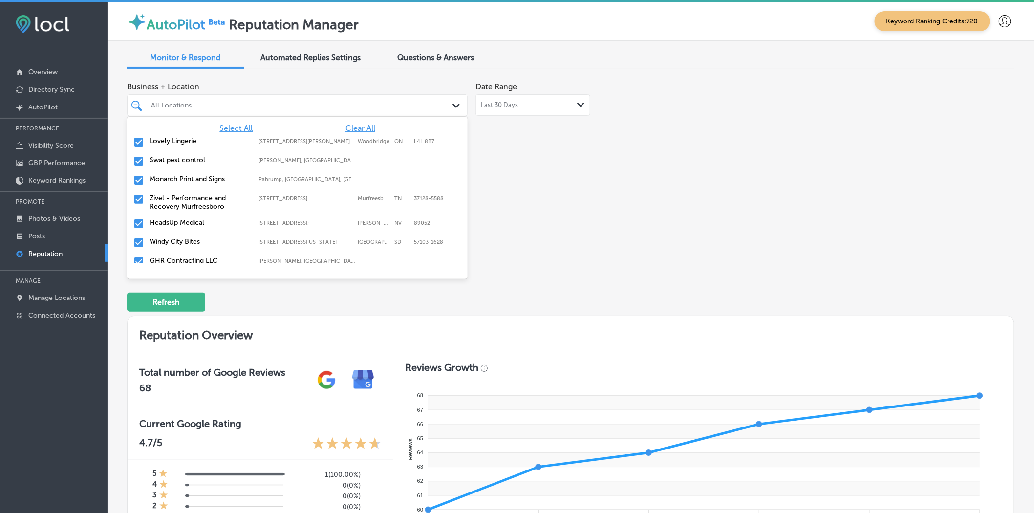
click at [504, 186] on div "Business + Location option focused, 4 of 148. 148 results available. Use Up and…" at bounding box center [393, 169] width 533 height 184
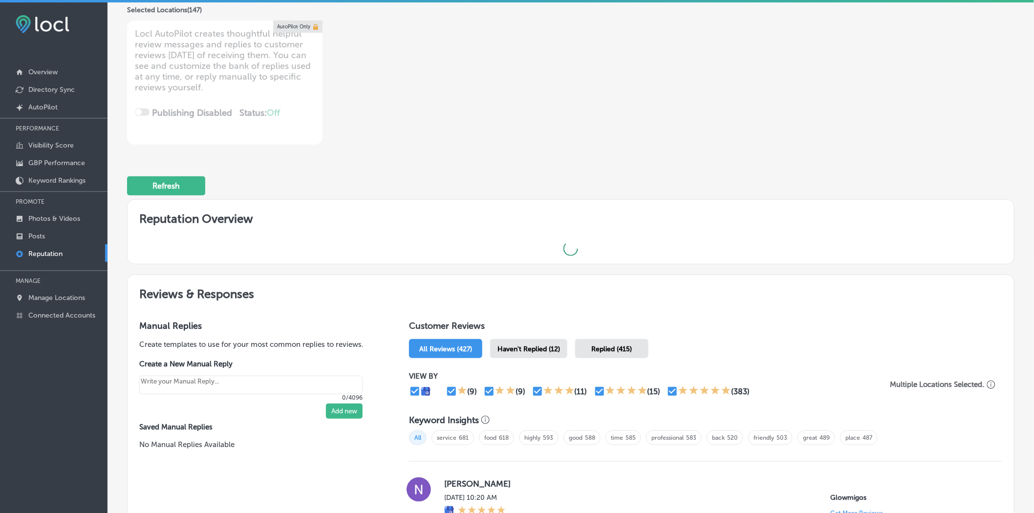
scroll to position [157, 0]
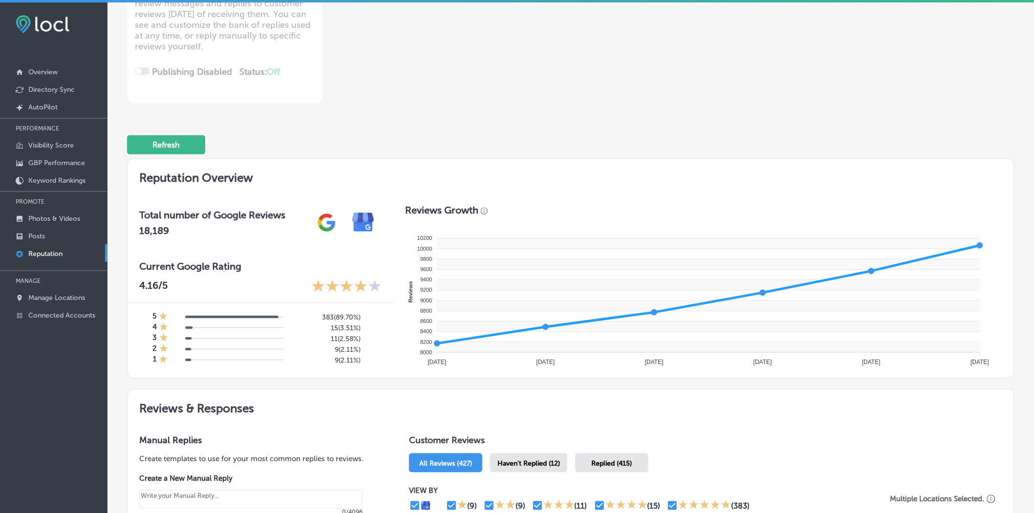
click at [522, 314] on div "Haven't Replied (12)" at bounding box center [528, 463] width 77 height 19
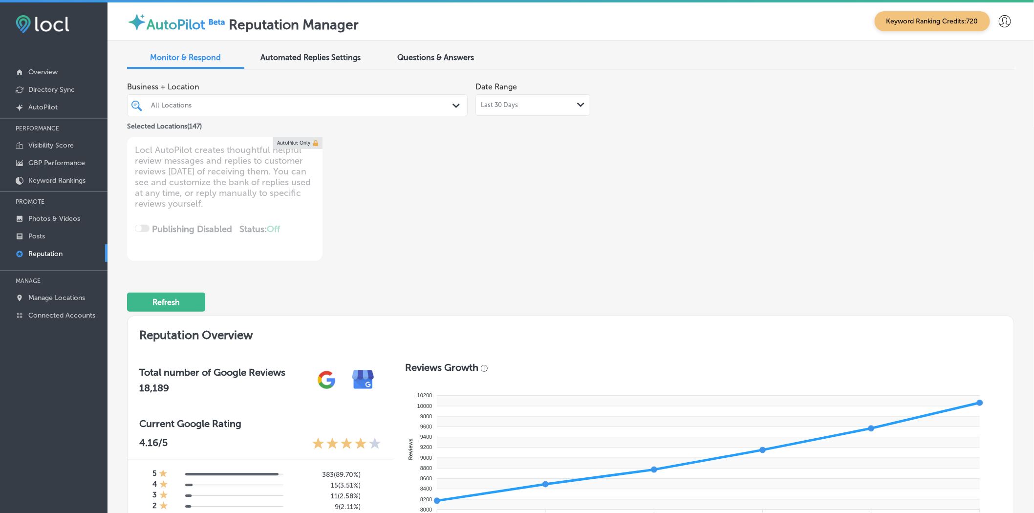
type textarea "x"
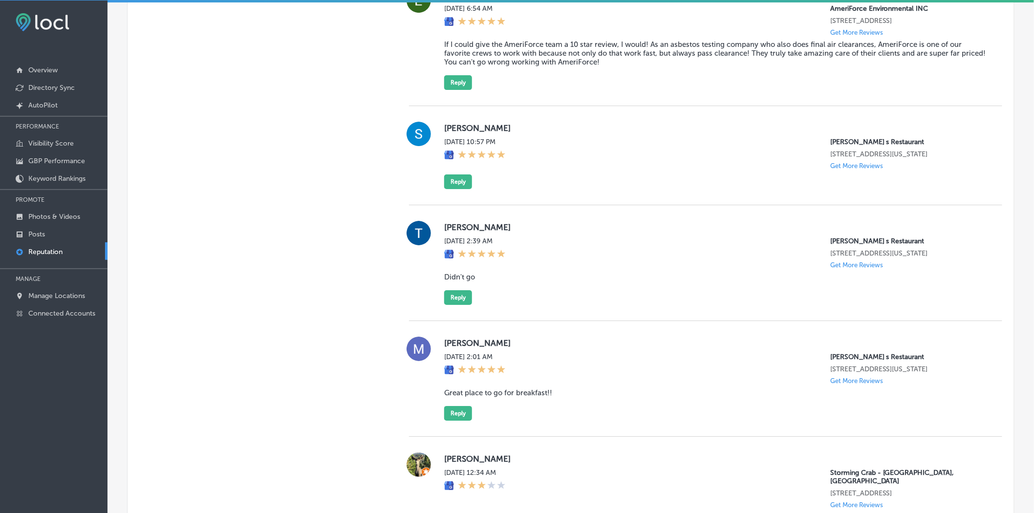
scroll to position [1284, 0]
click at [452, 133] on label "[PERSON_NAME]" at bounding box center [715, 129] width 543 height 10
copy label "[PERSON_NAME]"
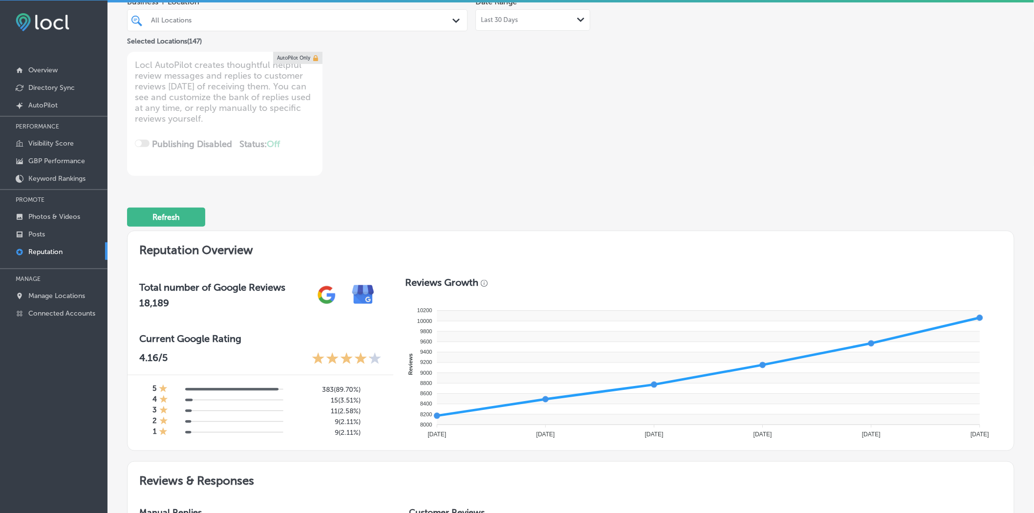
scroll to position [0, 0]
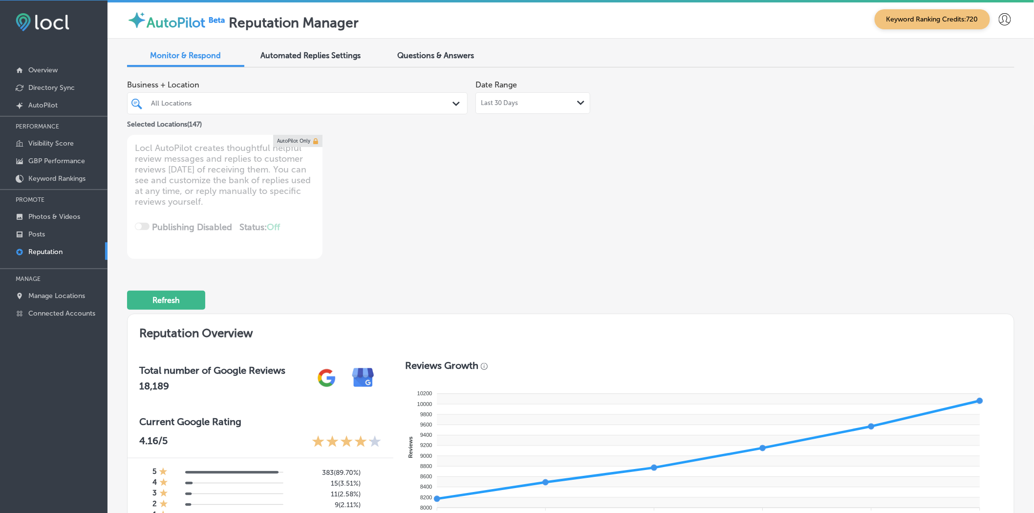
click at [325, 101] on div "All Locations" at bounding box center [302, 103] width 303 height 8
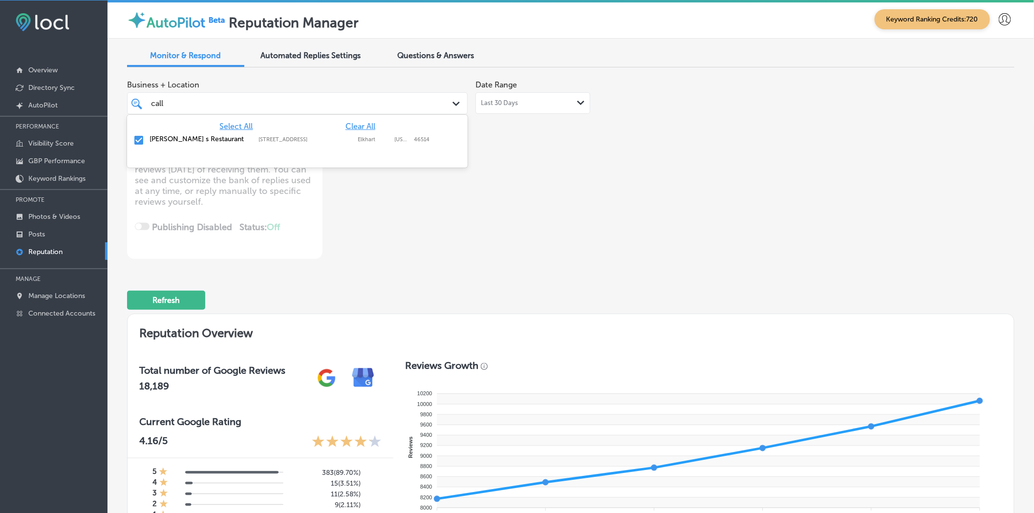
type input "call"
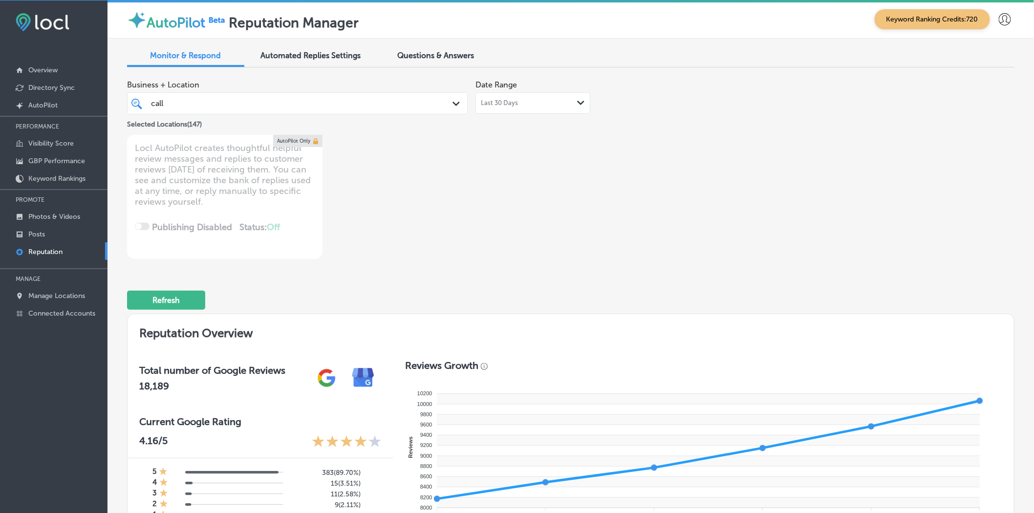
click at [525, 212] on div "Business + Location call call Path Created with Sketch. Selected Locations ( 14…" at bounding box center [393, 167] width 533 height 184
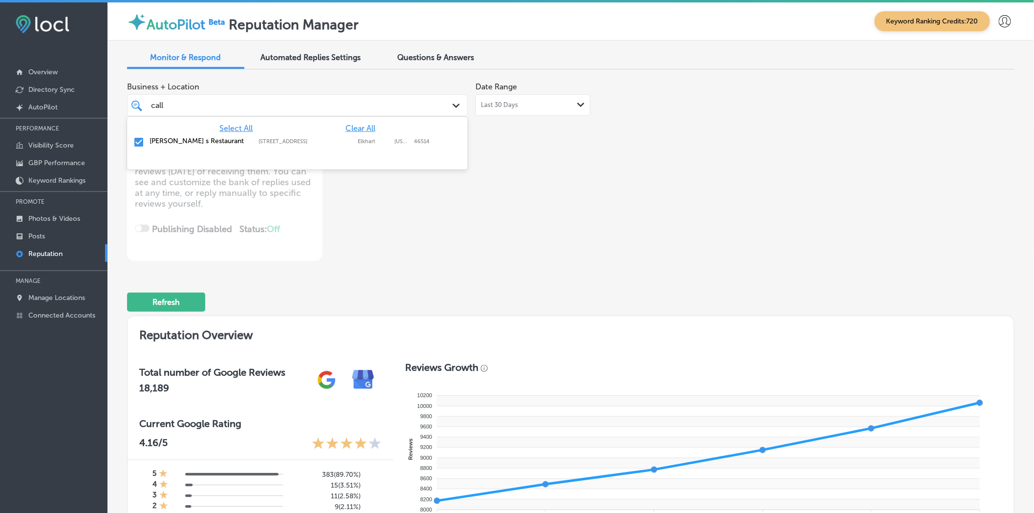
click at [440, 106] on div "call call" at bounding box center [297, 105] width 303 height 15
click at [360, 130] on span "Clear All" at bounding box center [361, 128] width 30 height 9
click at [143, 143] on input "checkbox" at bounding box center [139, 142] width 12 height 12
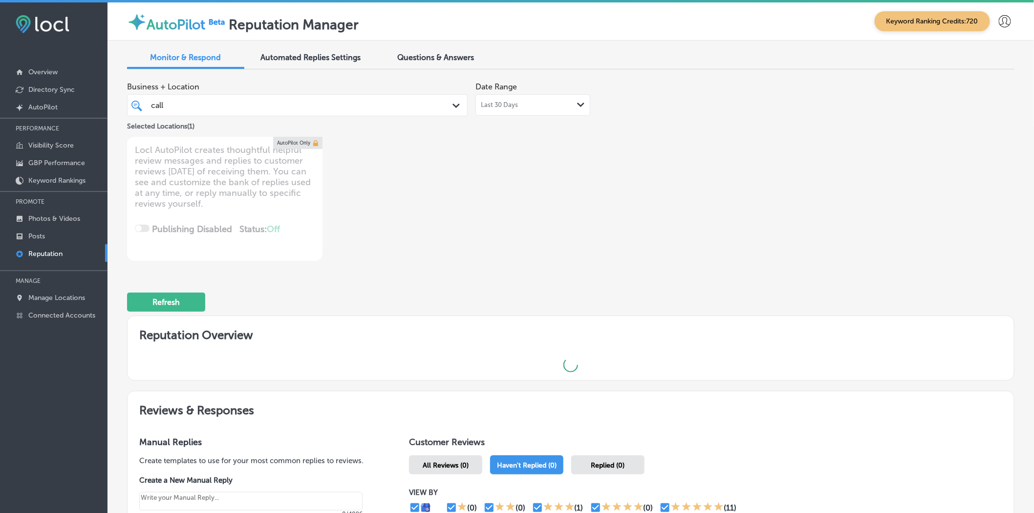
click at [477, 241] on div "Business + Location call call Path Created with Sketch. Selected Locations ( 1 …" at bounding box center [393, 169] width 533 height 184
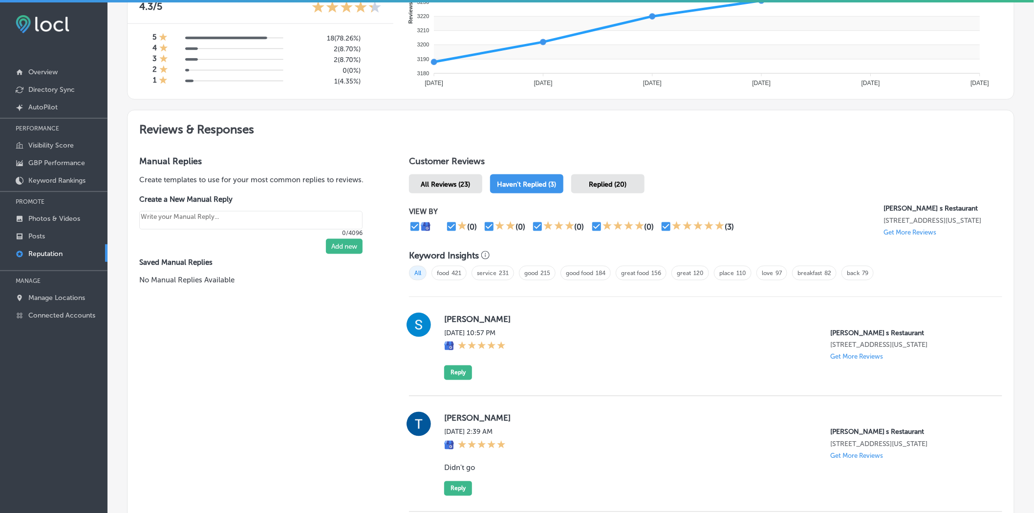
click at [438, 175] on div "All Reviews (23)" at bounding box center [445, 184] width 73 height 19
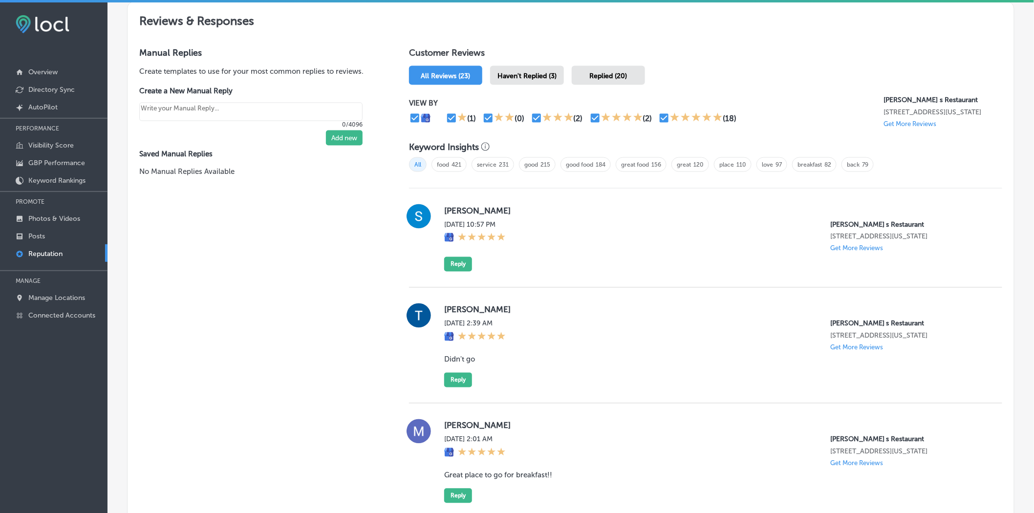
scroll to position [491, 0]
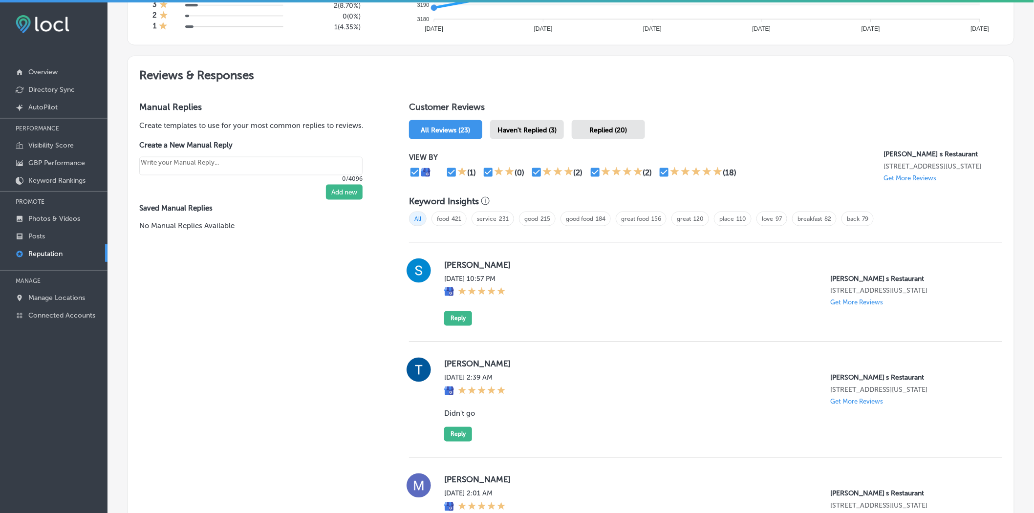
click at [458, 264] on label "[PERSON_NAME]" at bounding box center [715, 265] width 543 height 10
copy label "[PERSON_NAME]"
click at [451, 314] on button "Reply" at bounding box center [458, 318] width 28 height 15
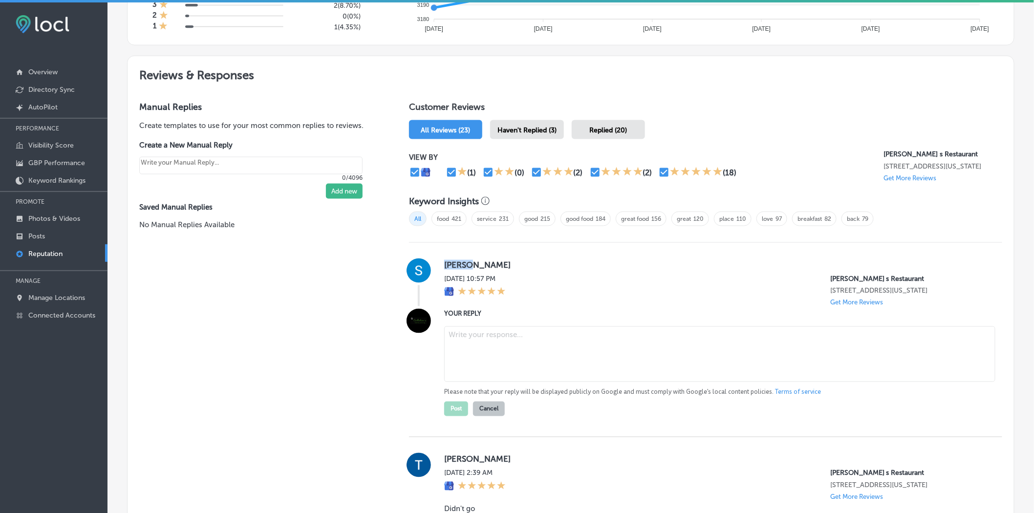
type textarea "x"
click at [556, 314] on textarea at bounding box center [719, 355] width 551 height 56
paste textarea "Thank you for the 5-star review, [PERSON_NAME]! We're thrilled to hear you had …"
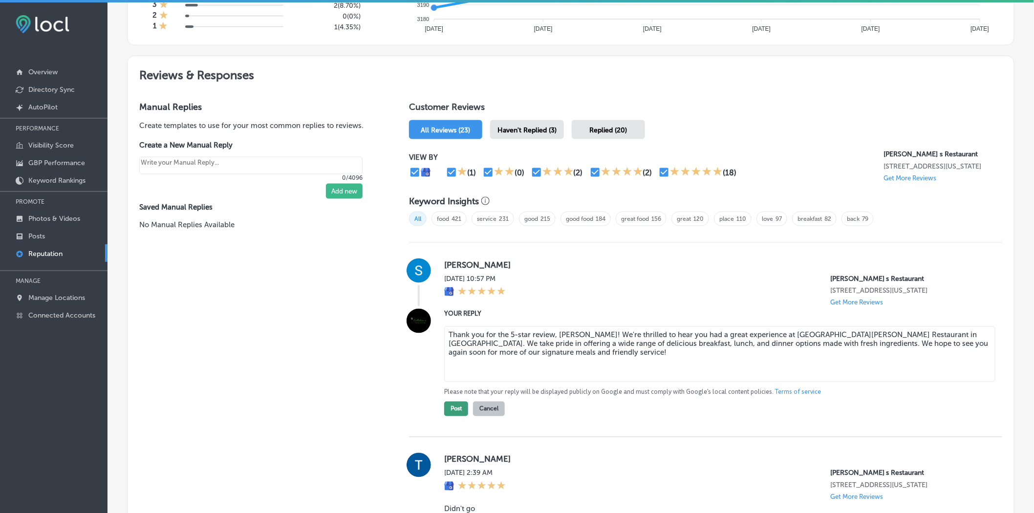
type textarea "Thank you for the 5-star review, [PERSON_NAME]! We're thrilled to hear you had …"
click at [460, 314] on button "Post" at bounding box center [456, 409] width 24 height 15
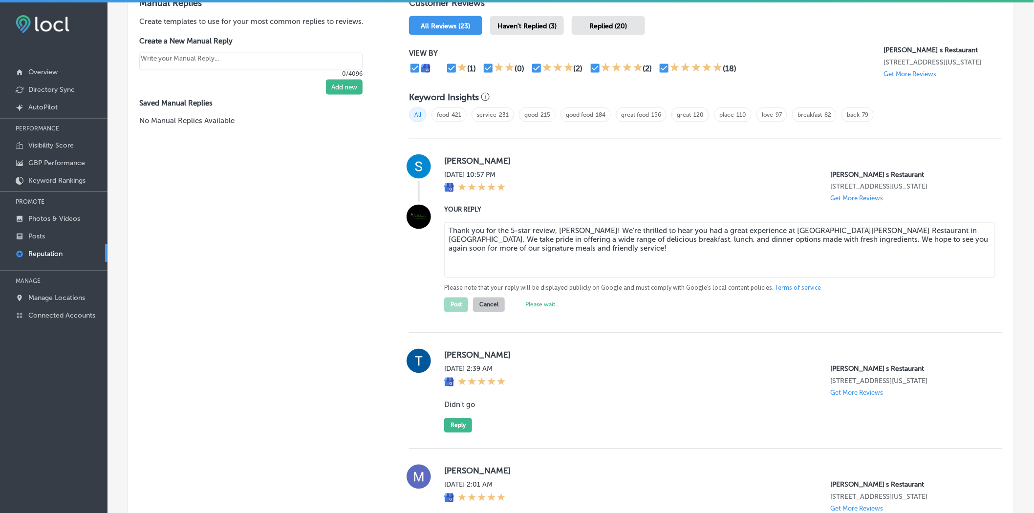
scroll to position [599, 0]
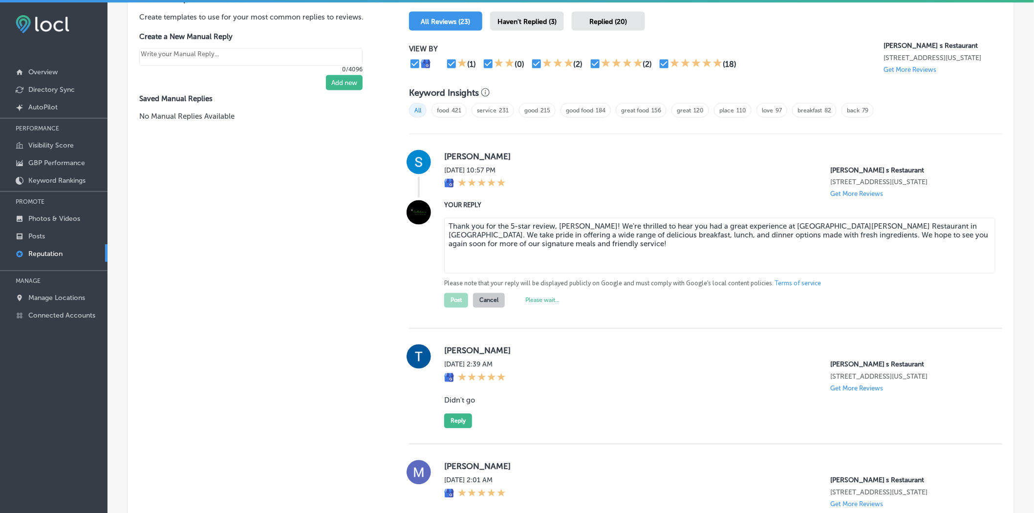
type textarea "x"
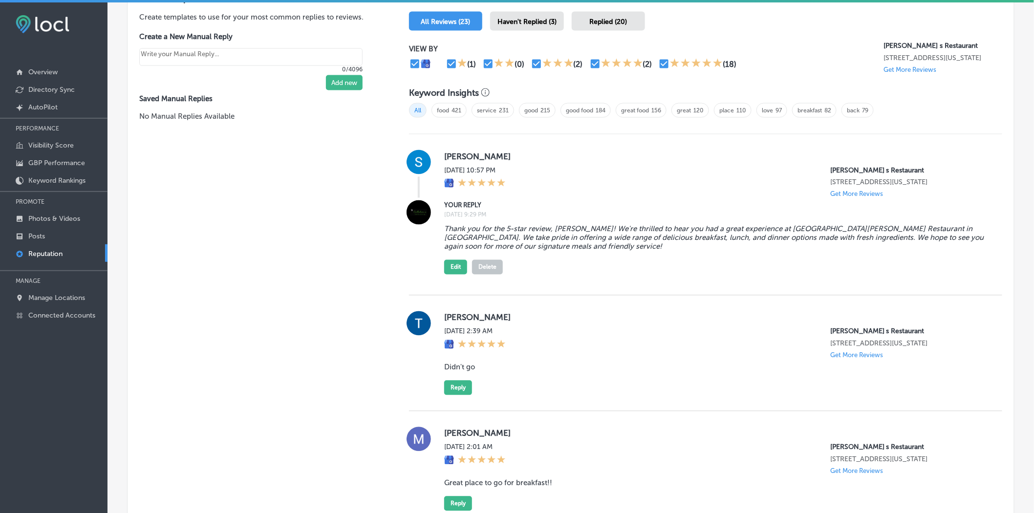
click at [455, 314] on label "[PERSON_NAME]" at bounding box center [715, 318] width 543 height 10
copy label "[PERSON_NAME]"
click at [451, 314] on div "[PERSON_NAME] [DATE] 2:39 AM [PERSON_NAME] s Restaurant [STREET_ADDRESS][US_STA…" at bounding box center [715, 353] width 543 height 84
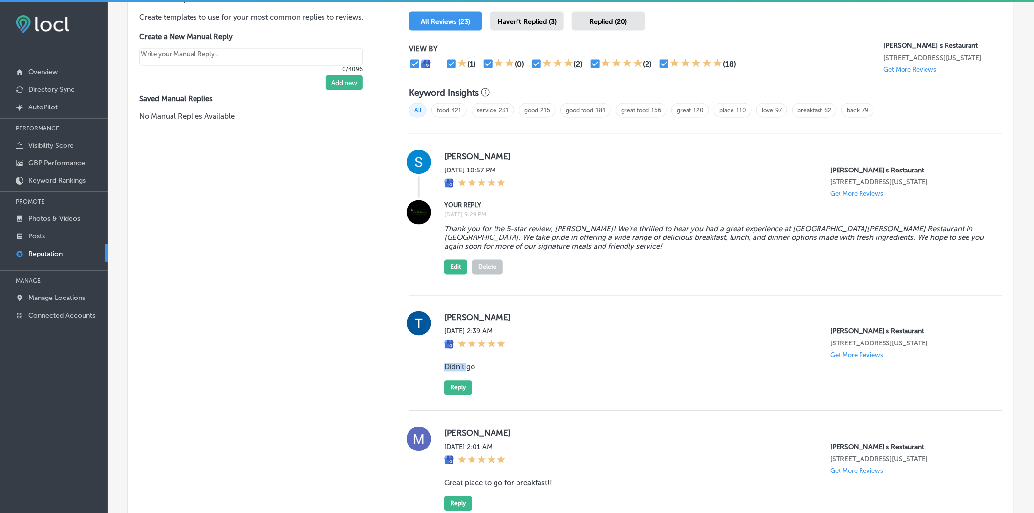
click at [452, 314] on blockquote "Didn't go" at bounding box center [715, 367] width 543 height 9
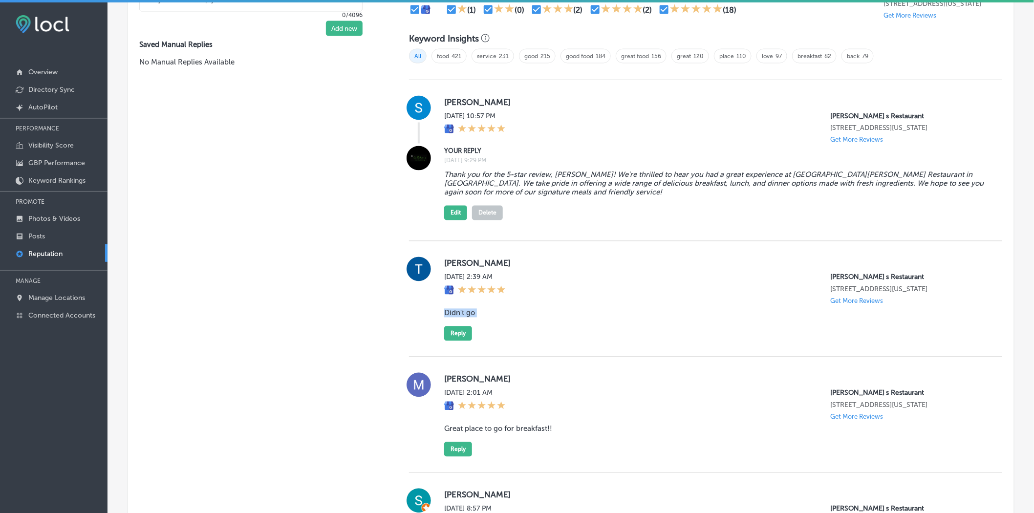
scroll to position [708, 0]
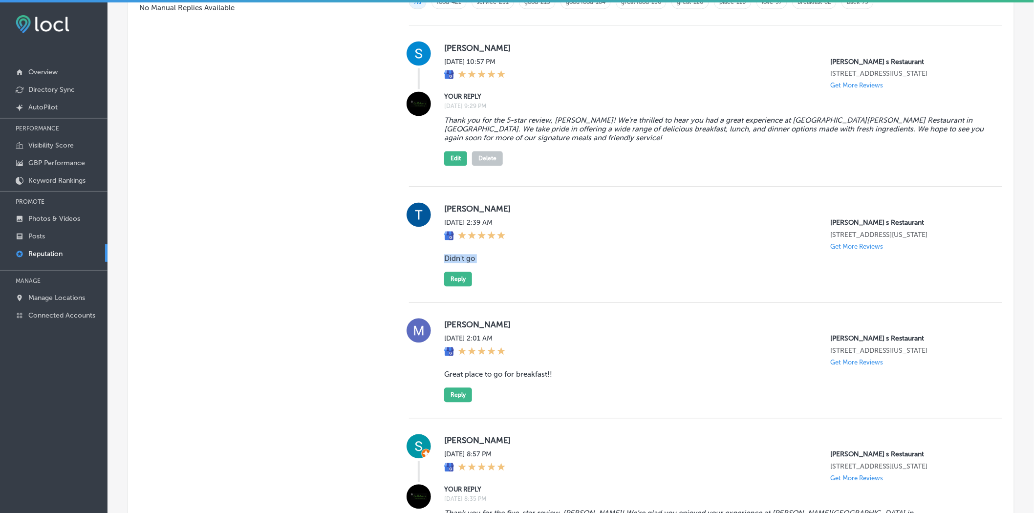
click at [457, 281] on button "Reply" at bounding box center [458, 279] width 28 height 15
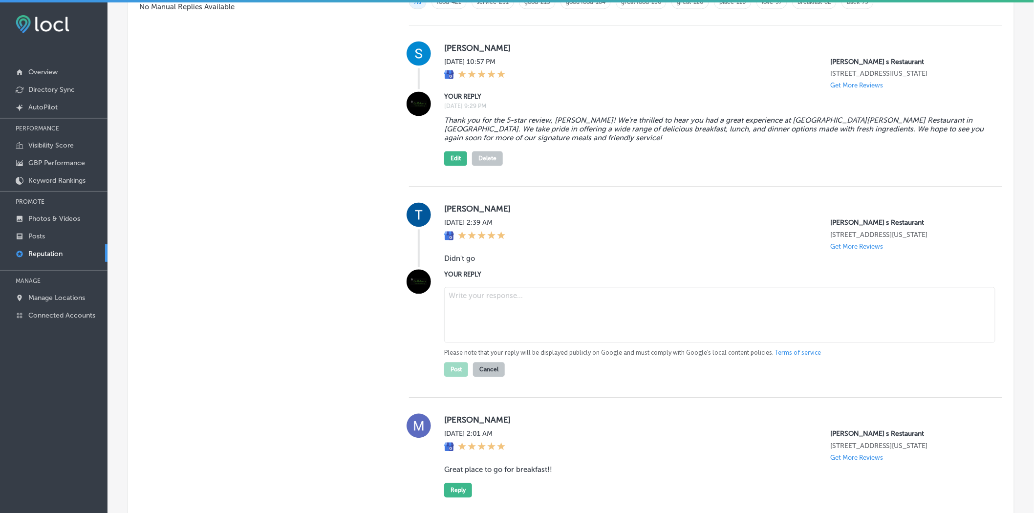
scroll to position [707, 0]
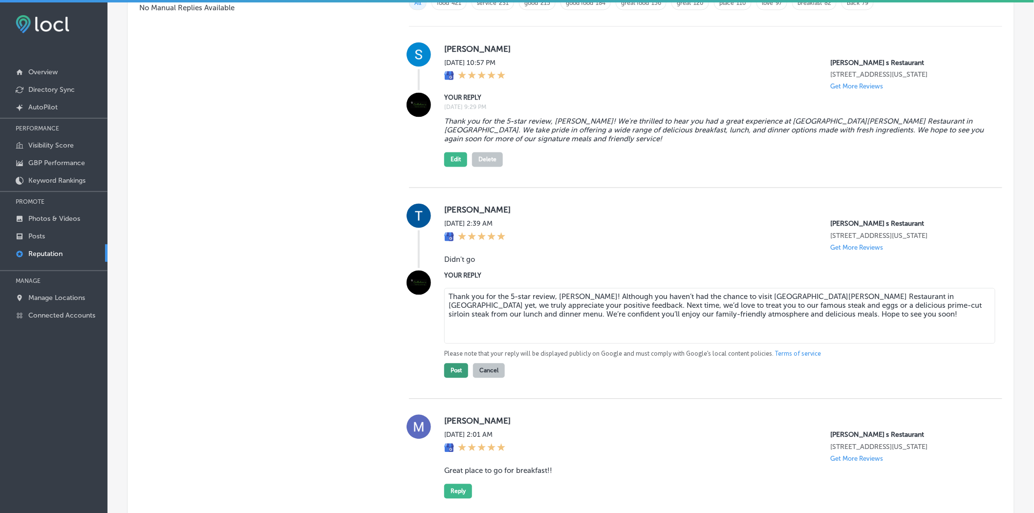
type textarea "Thank you for the 5-star review, [PERSON_NAME]! Although you haven’t had the ch…"
click at [456, 314] on button "Post" at bounding box center [456, 371] width 24 height 15
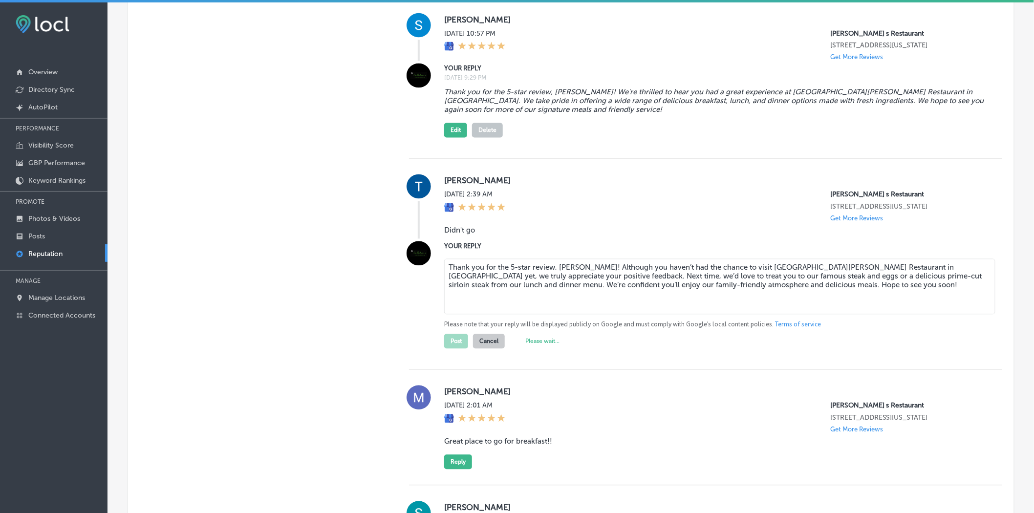
scroll to position [761, 0]
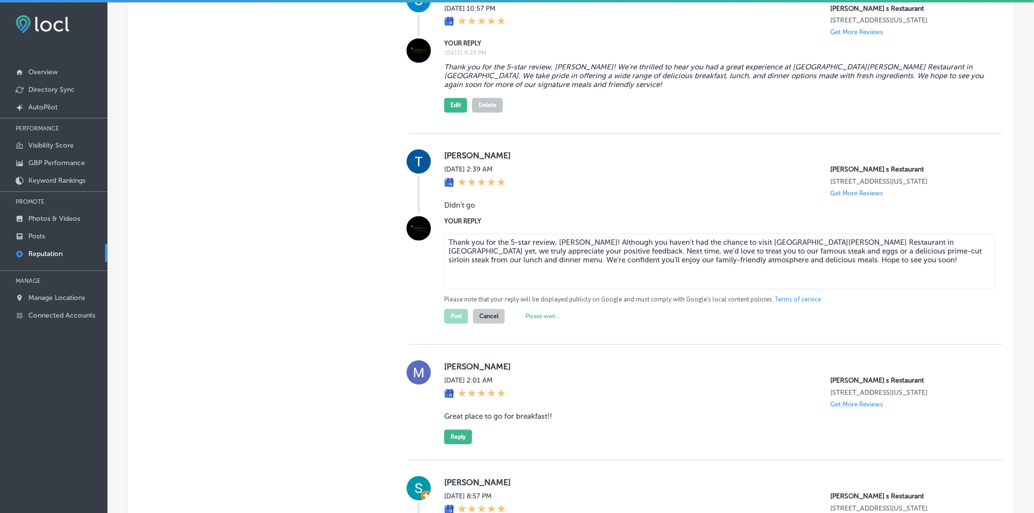
type textarea "x"
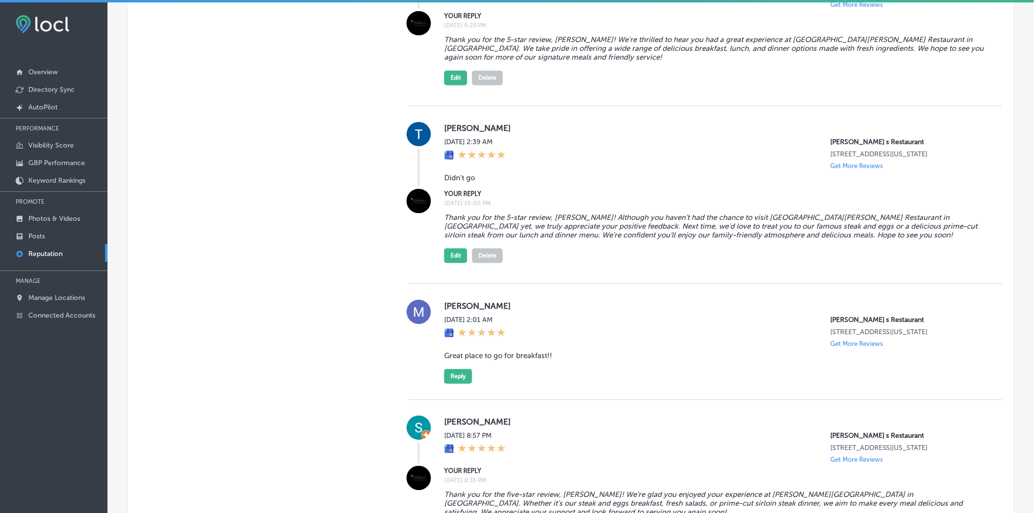
scroll to position [815, 0]
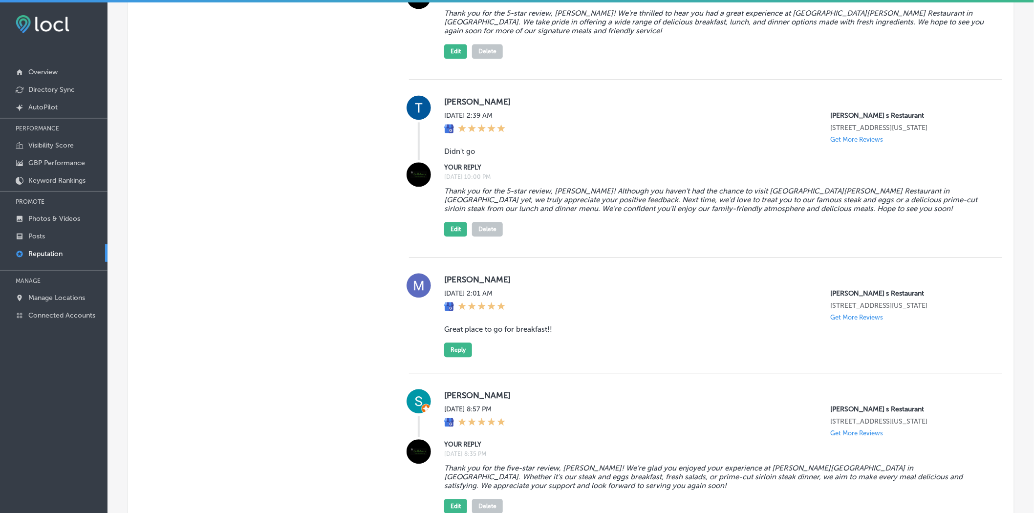
click at [461, 273] on div "[PERSON_NAME] [DATE] 2:01 AM [PERSON_NAME] s Restaurant [STREET_ADDRESS][US_STA…" at bounding box center [705, 316] width 593 height 116
click at [461, 280] on label "[PERSON_NAME]" at bounding box center [715, 280] width 543 height 10
copy label "[PERSON_NAME]"
click at [484, 314] on blockquote "Great place to go for breakfast!!" at bounding box center [715, 329] width 543 height 9
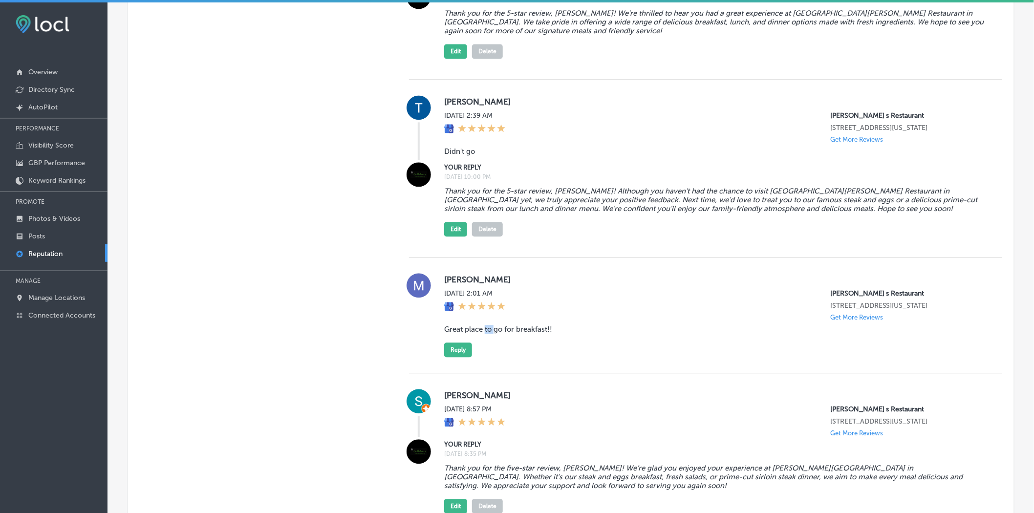
click at [484, 314] on blockquote "Great place to go for breakfast!!" at bounding box center [715, 329] width 543 height 9
copy blockquote "Great place to go for breakfast!!"
click at [468, 314] on button "Reply" at bounding box center [458, 350] width 28 height 15
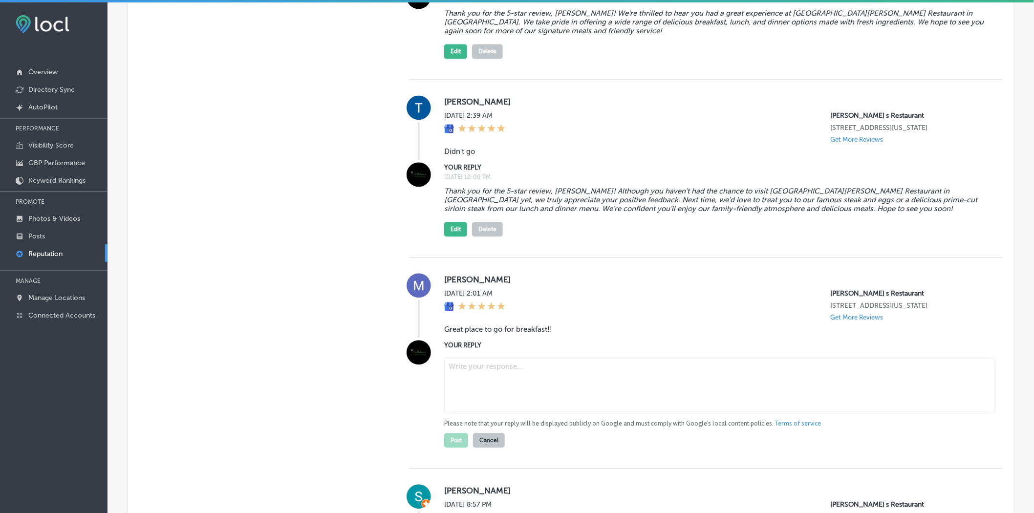
click at [531, 314] on textarea at bounding box center [719, 386] width 551 height 56
paste textarea "Thank you for the fantastic review, [PERSON_NAME]! We're so glad you enjoyed yo…"
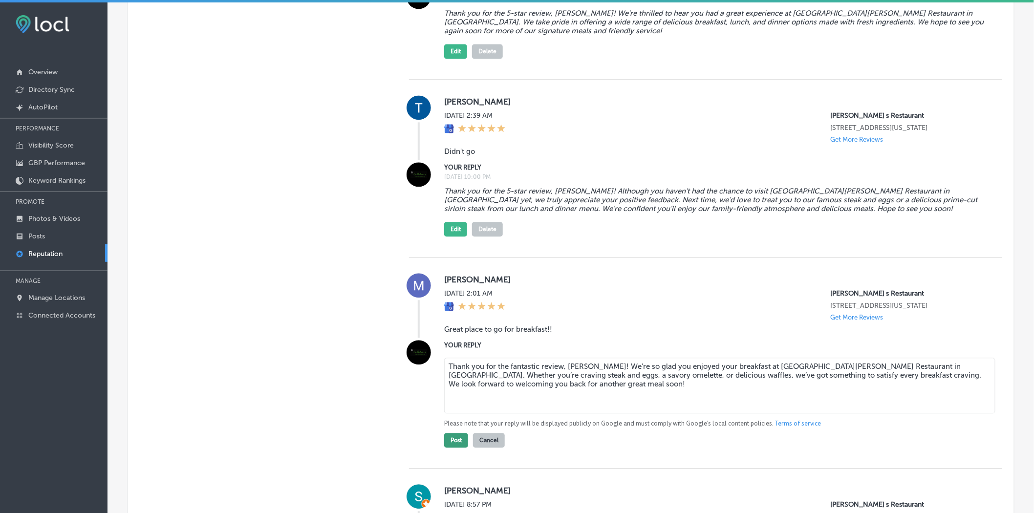
type textarea "Thank you for the fantastic review, [PERSON_NAME]! We're so glad you enjoyed yo…"
click at [458, 314] on button "Post" at bounding box center [456, 440] width 24 height 15
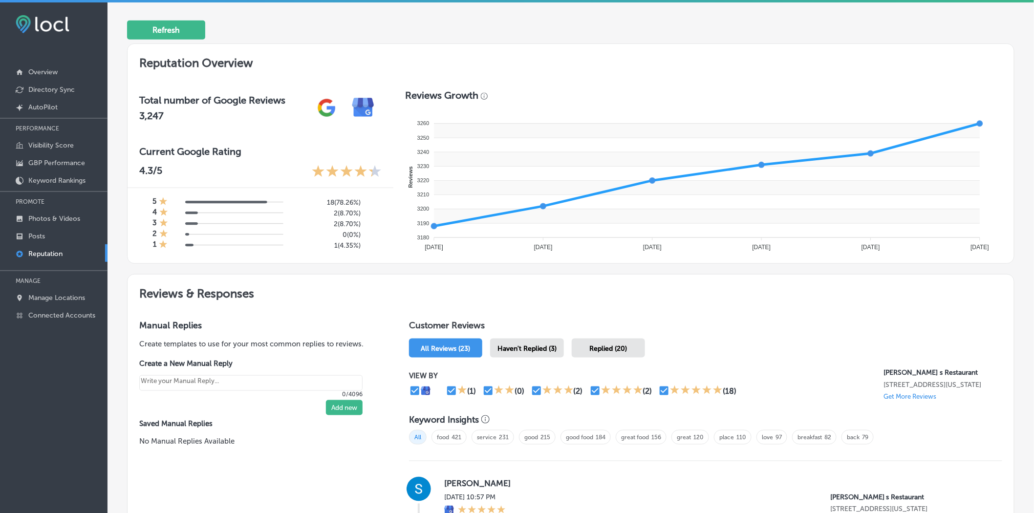
scroll to position [0, 0]
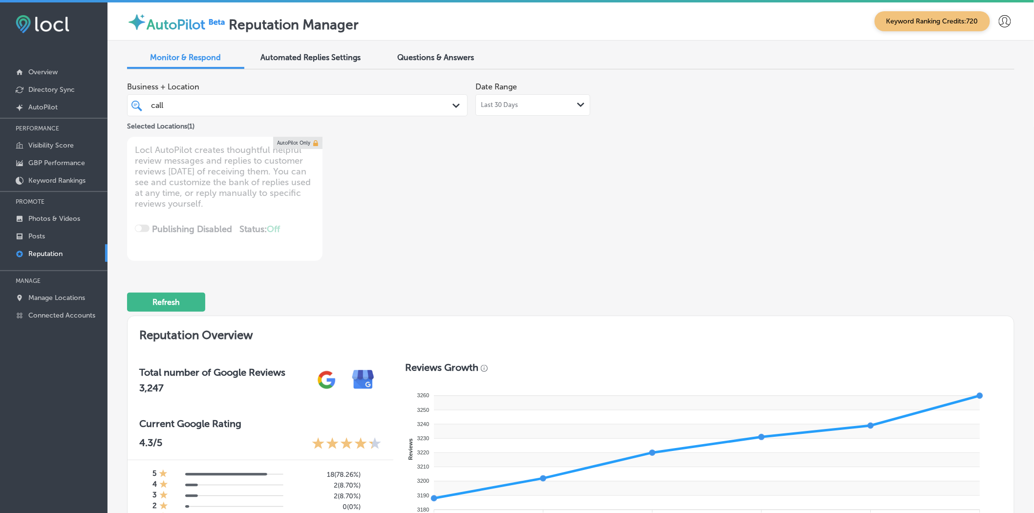
click at [397, 110] on div "call call" at bounding box center [282, 105] width 265 height 13
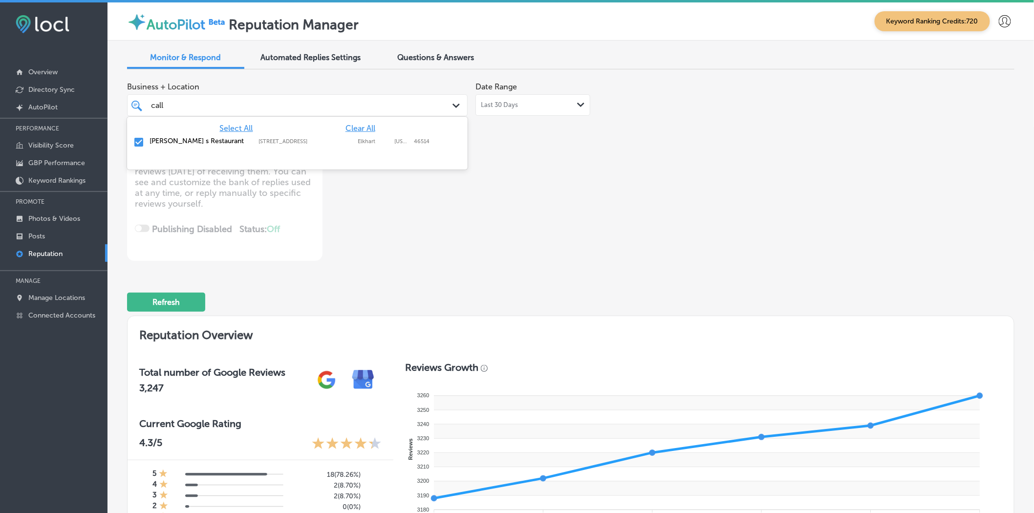
click at [365, 126] on span "Clear All" at bounding box center [361, 128] width 30 height 9
click at [233, 130] on span "Select All" at bounding box center [235, 128] width 33 height 9
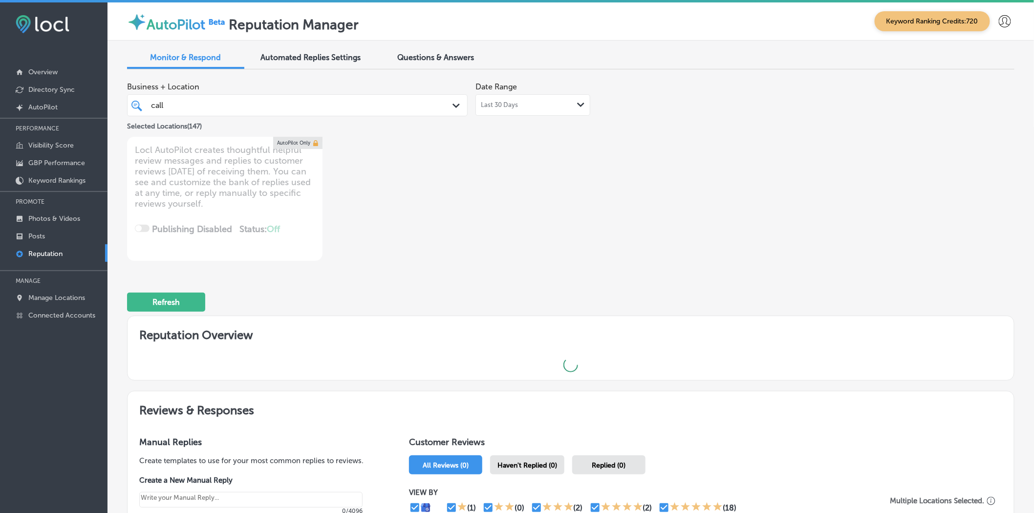
click at [598, 214] on div "Business + Location call call Path Created with Sketch. Selected Locations ( 14…" at bounding box center [393, 169] width 533 height 184
click at [271, 100] on div "call call" at bounding box center [282, 105] width 265 height 13
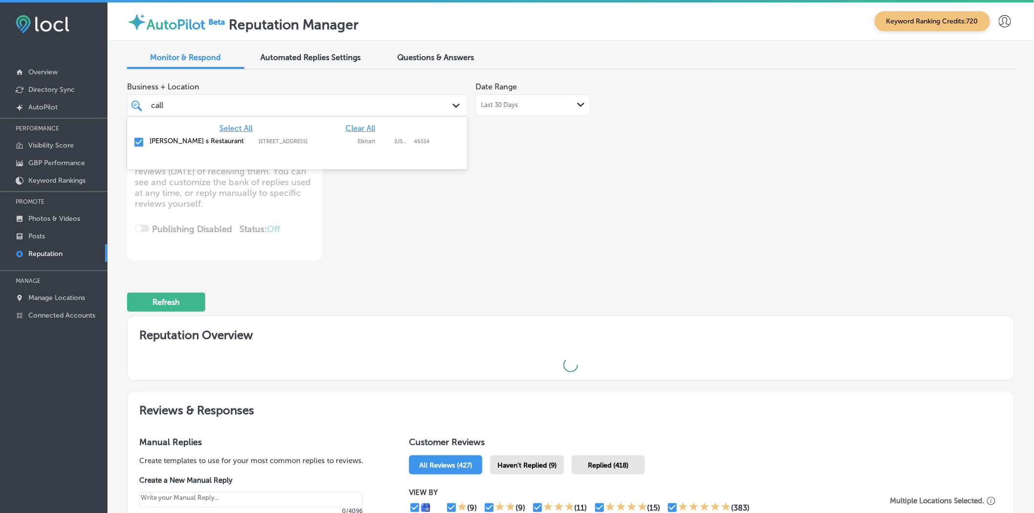
type textarea "x"
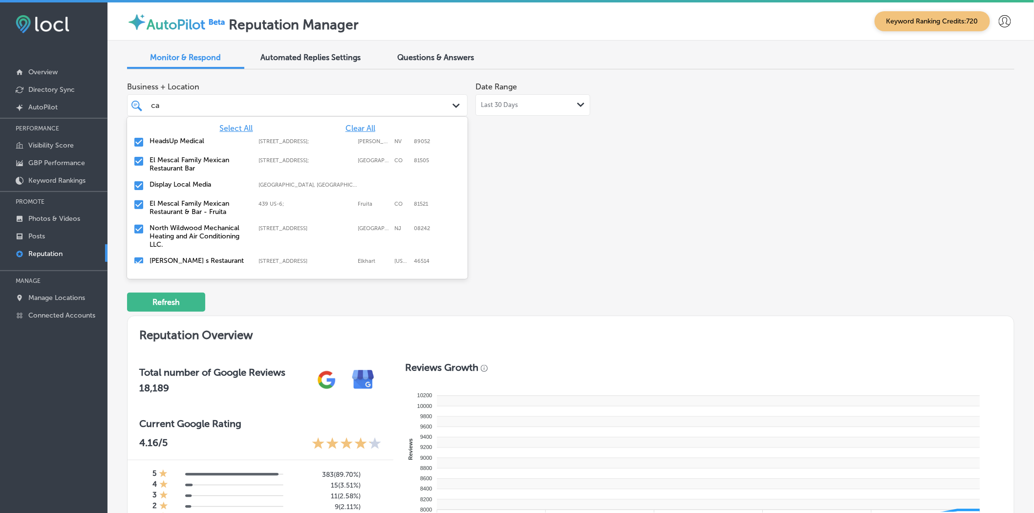
type input "c"
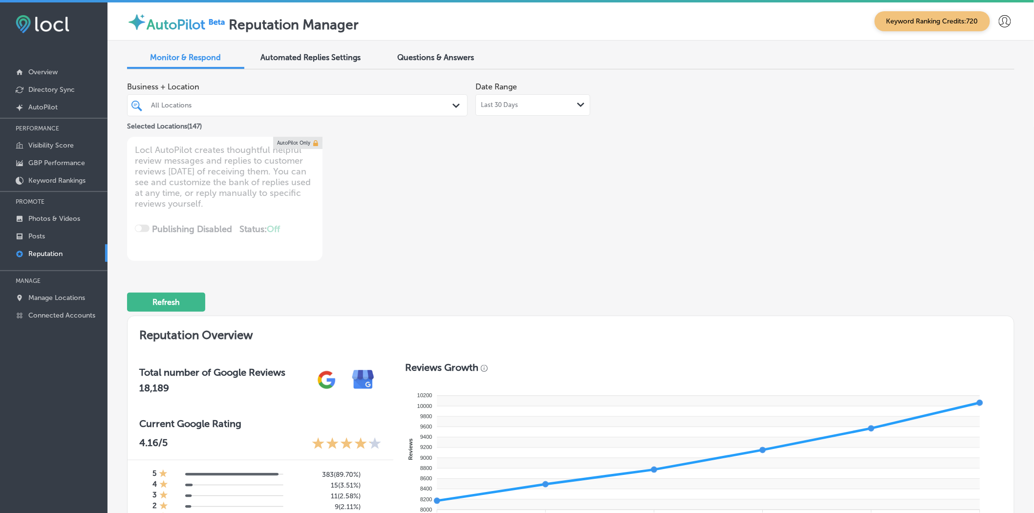
click at [636, 229] on div "Business + Location All Locations Path Created with Sketch. Selected Locations …" at bounding box center [393, 169] width 533 height 184
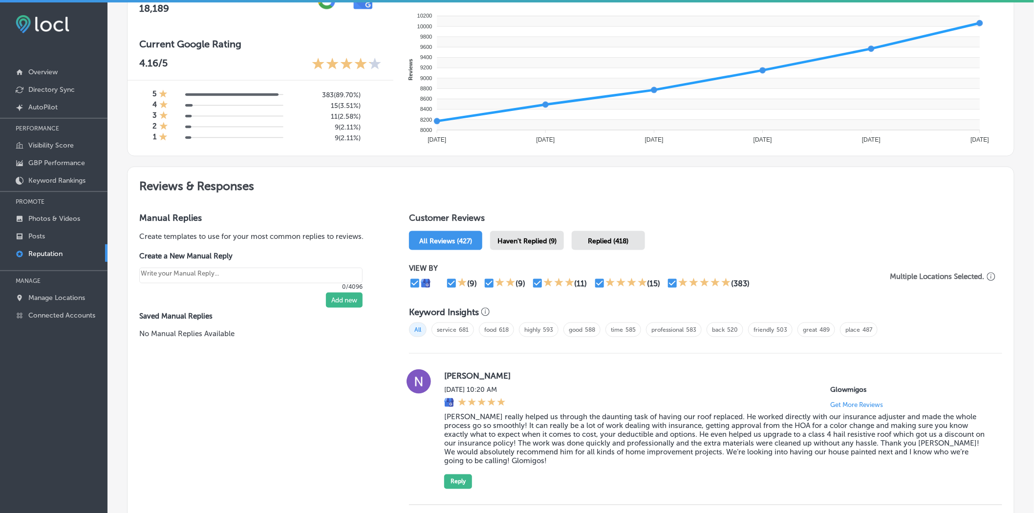
click at [534, 237] on span "Haven't Replied (9)" at bounding box center [527, 241] width 59 height 8
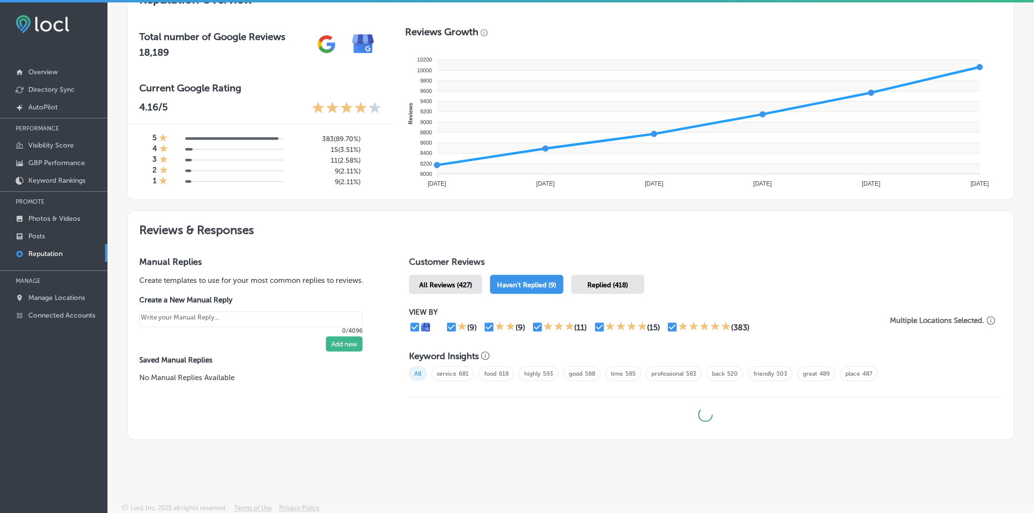
type textarea "x"
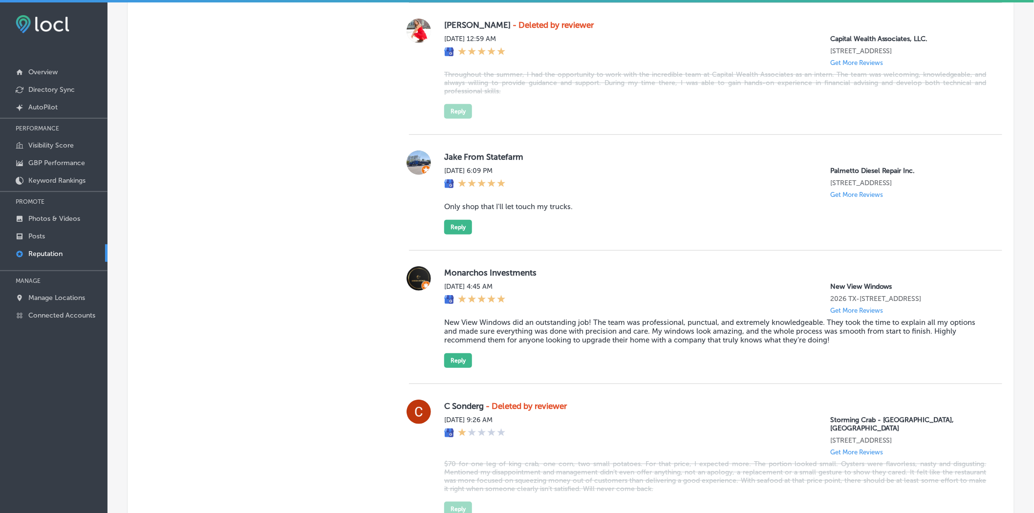
scroll to position [1658, 0]
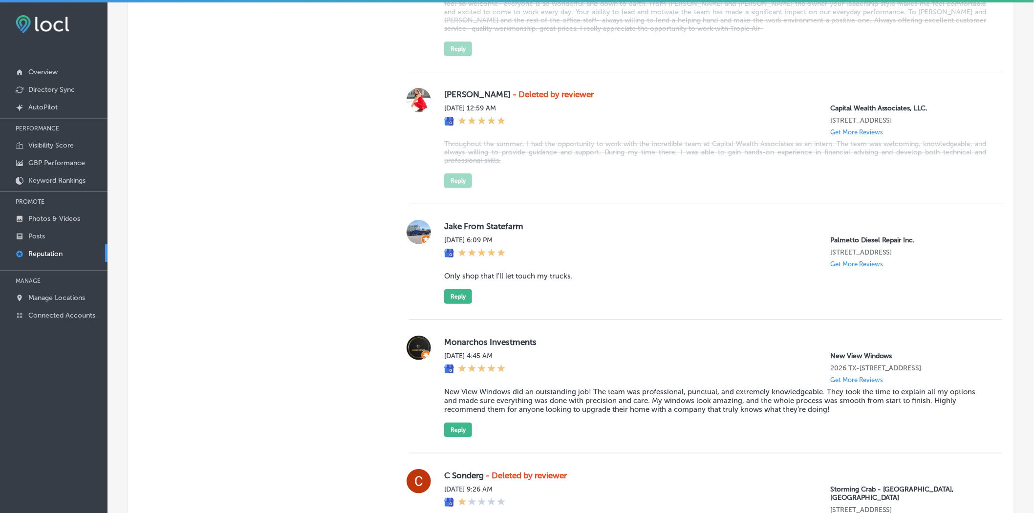
click at [448, 231] on label "Jake From Statefarm" at bounding box center [715, 226] width 543 height 10
copy label "[PERSON_NAME]"
click at [472, 281] on blockquote "Only shop that I'll let touch my trucks." at bounding box center [715, 276] width 543 height 9
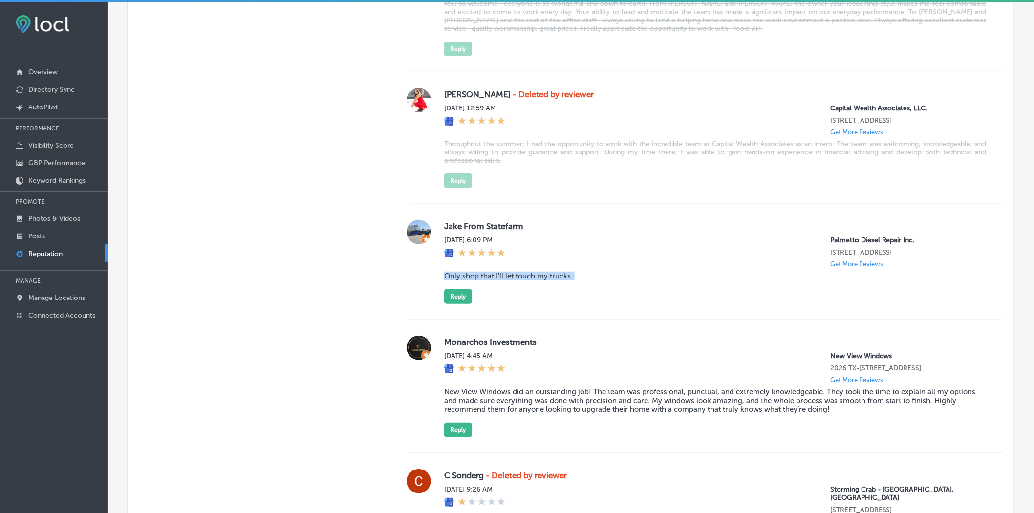
click at [472, 281] on blockquote "Only shop that I'll let touch my trucks." at bounding box center [715, 276] width 543 height 9
copy blockquote "Only shop that I'll let touch my trucks."
click at [455, 304] on button "Reply" at bounding box center [458, 296] width 28 height 15
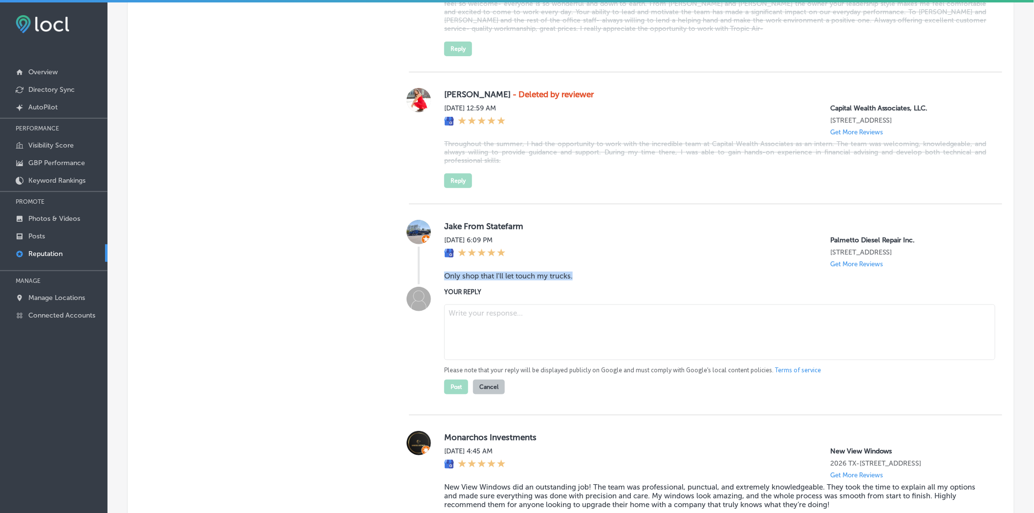
click at [530, 314] on textarea at bounding box center [719, 333] width 551 height 56
paste textarea "Thank you for the kind words, [PERSON_NAME]! We're honored that Palmetto Diesel…"
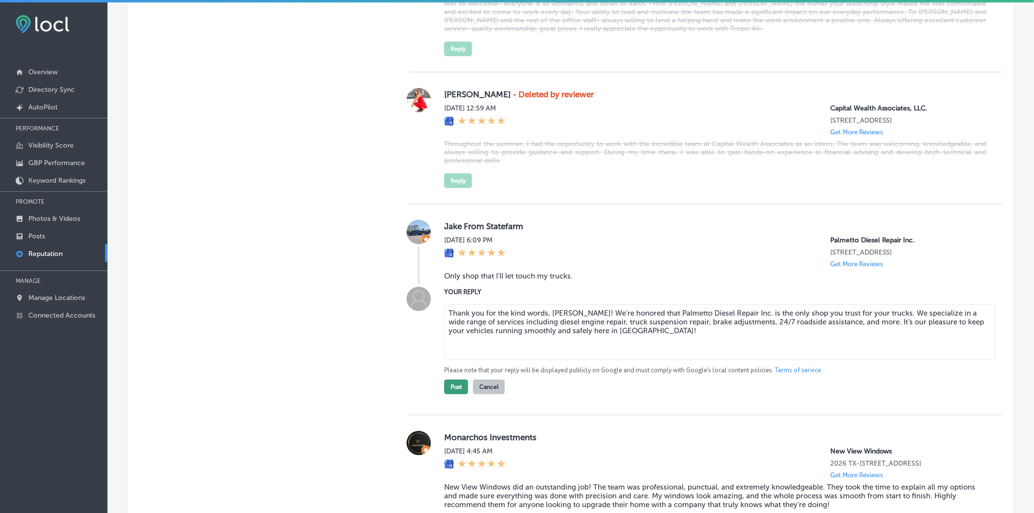
type textarea "Thank you for the kind words, [PERSON_NAME]! We're honored that Palmetto Diesel…"
click at [451, 314] on button "Post" at bounding box center [456, 387] width 24 height 15
type textarea "x"
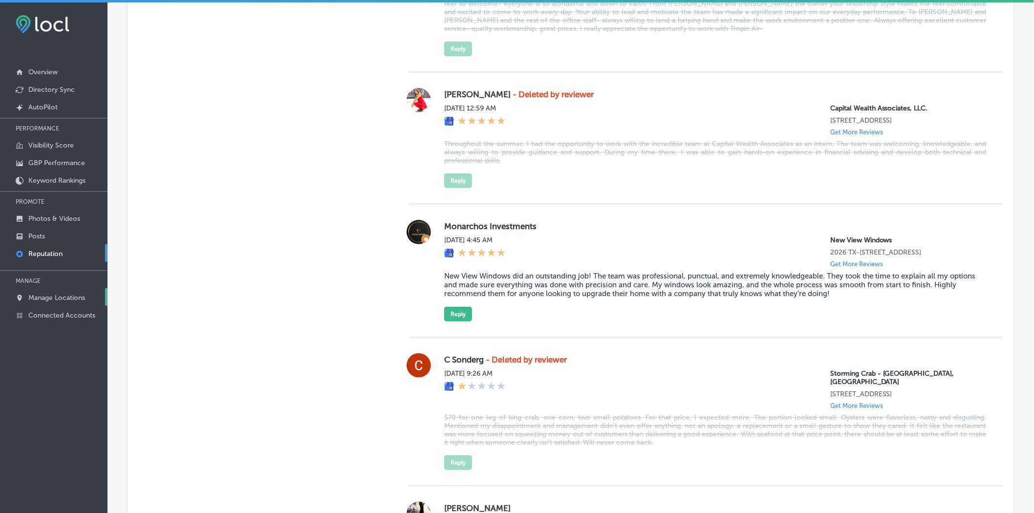
click at [59, 299] on p "Manage Locations" at bounding box center [56, 298] width 57 height 8
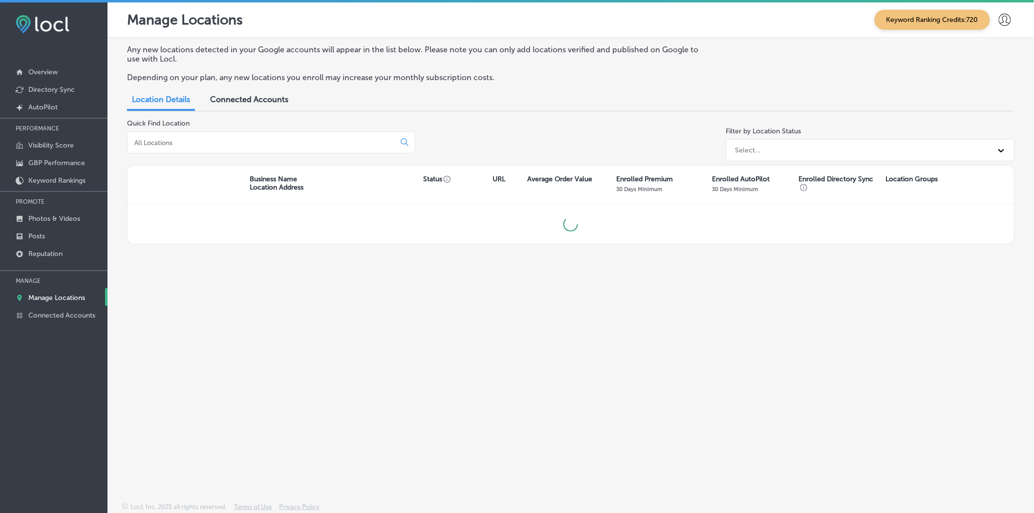
click at [236, 141] on input at bounding box center [263, 142] width 260 height 9
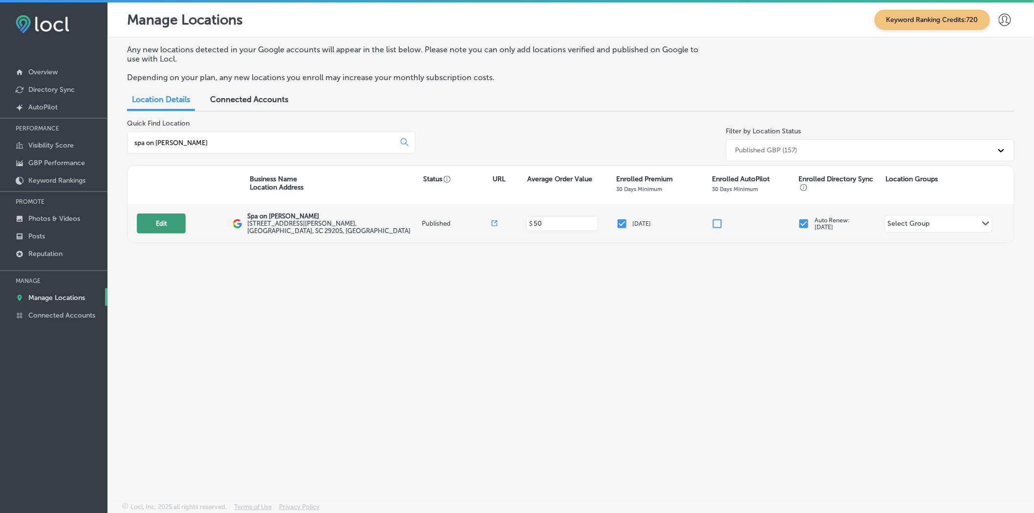
type input "spa on [PERSON_NAME]"
click at [158, 222] on button "Edit" at bounding box center [161, 224] width 49 height 20
select select "US"
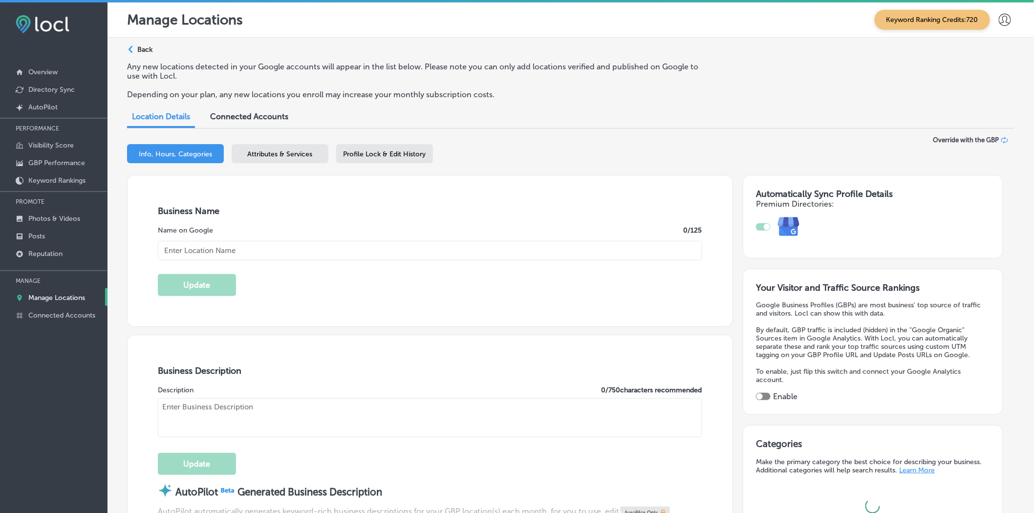
type input "Spa on [PERSON_NAME]"
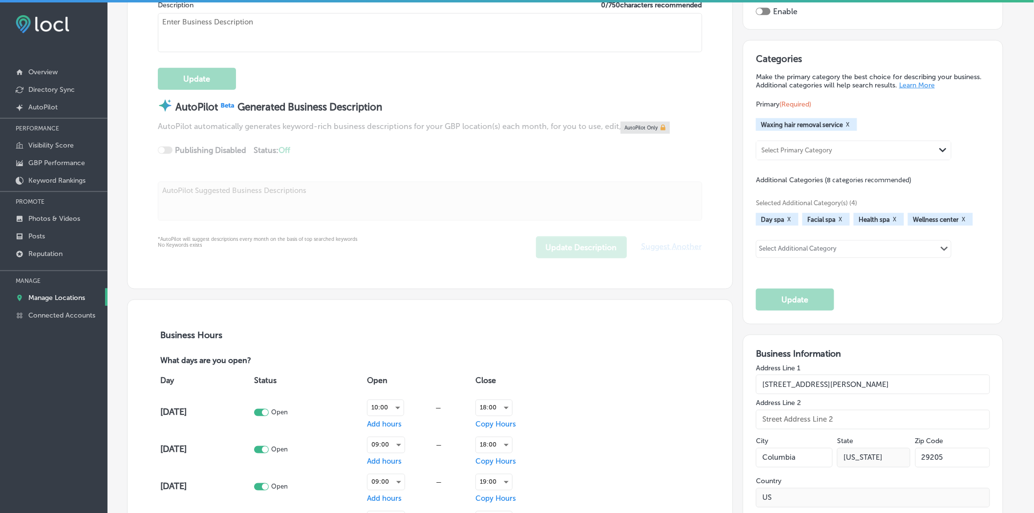
type input "[STREET_ADDRESS][PERSON_NAME]"
type input "Columbia"
type input "29205"
type input "US"
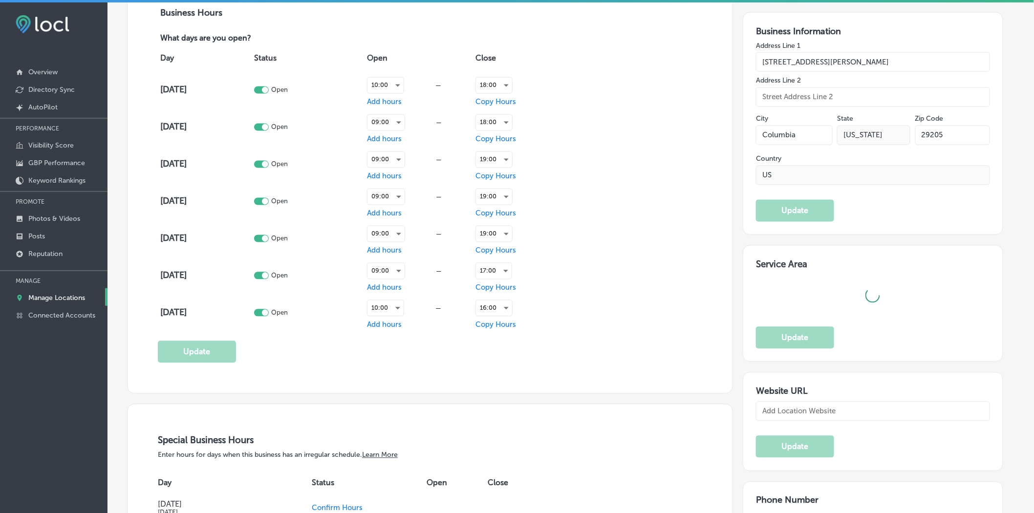
type input "[URL][DOMAIN_NAME]"
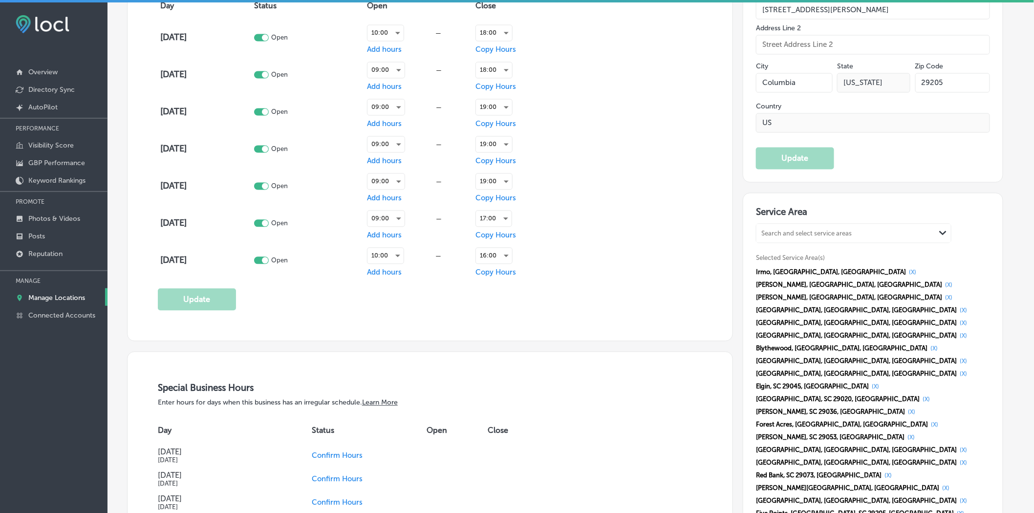
checkbox input "true"
type textarea "Spa on [PERSON_NAME] offers premium [MEDICAL_DATA] and feminine wellness servic…"
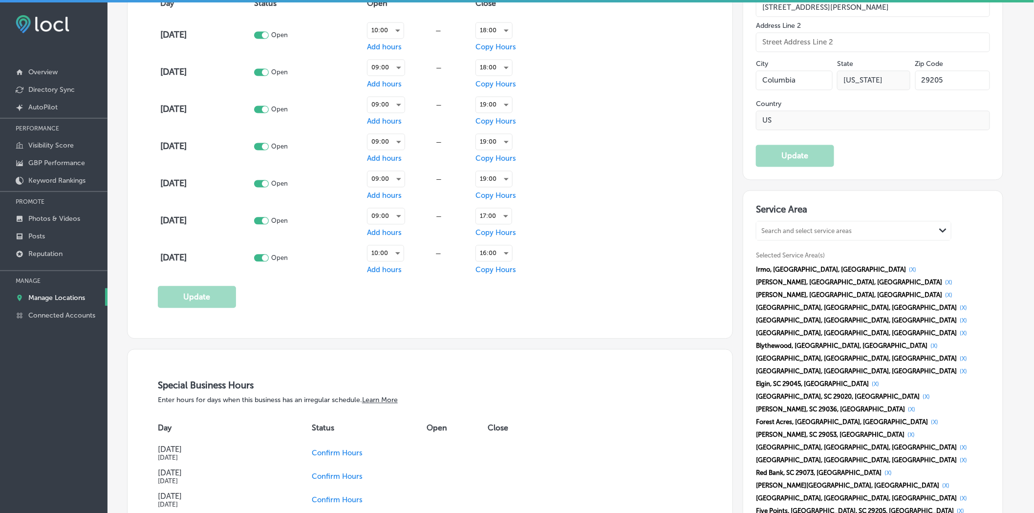
type input "[PHONE_NUMBER]"
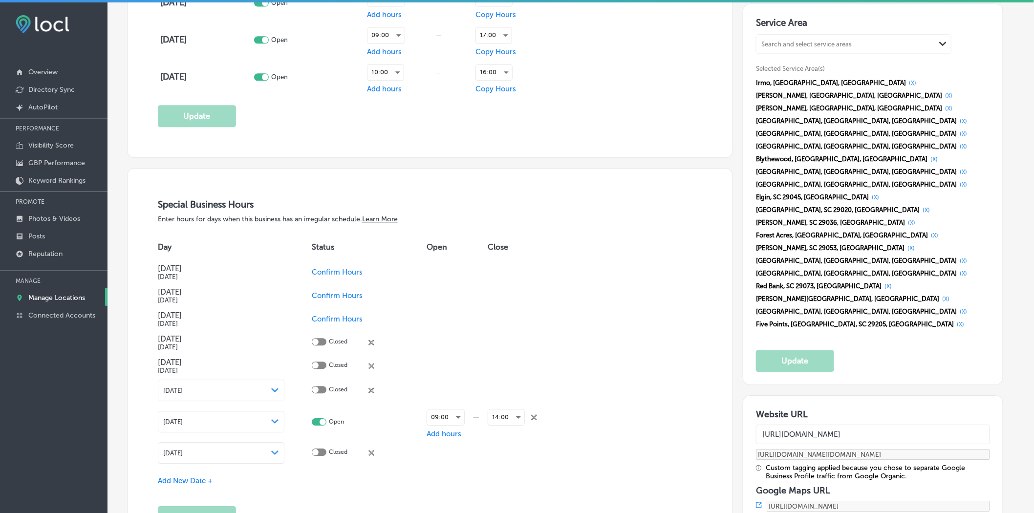
scroll to position [1038, 0]
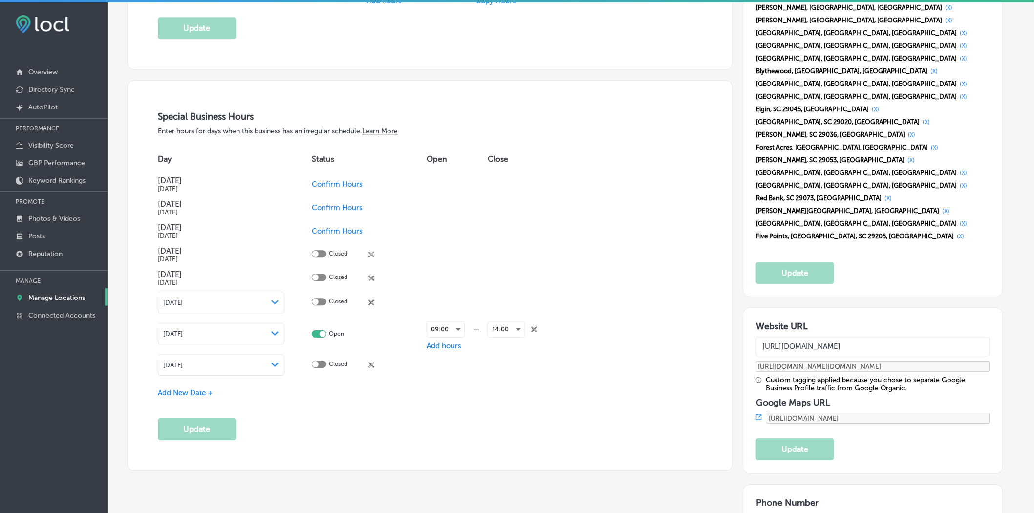
click at [866, 314] on input "[URL][DOMAIN_NAME]" at bounding box center [873, 347] width 234 height 20
paste input "[DOMAIN_NAME][URL]"
type input "[URL][DOMAIN_NAME]"
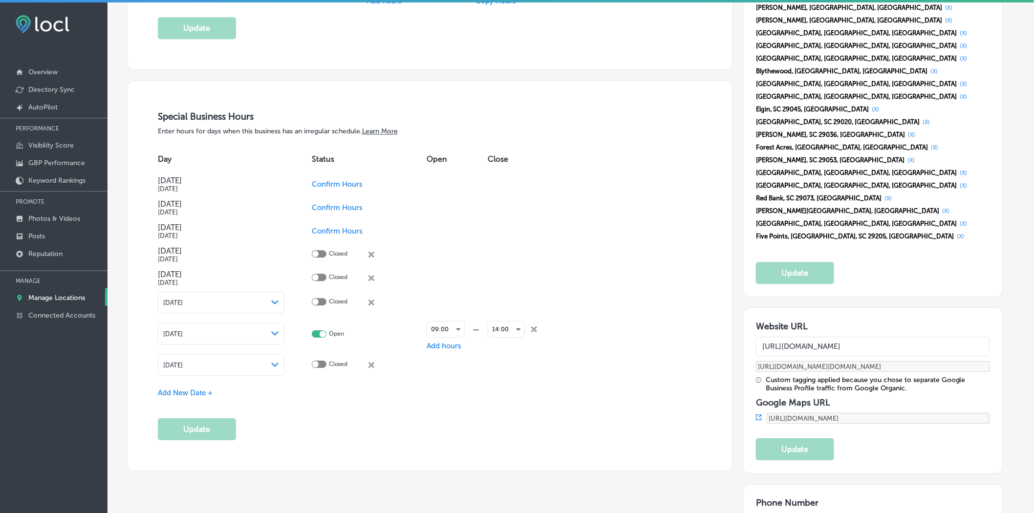
type input "[URL][DOMAIN_NAME][DOMAIN_NAME]"
click at [814, 314] on button "Update" at bounding box center [795, 449] width 78 height 22
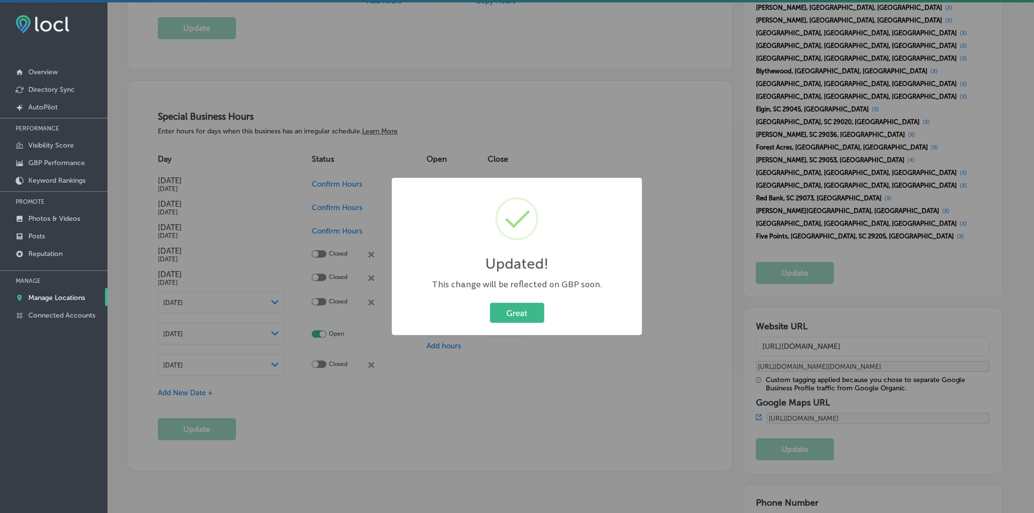
type input "[URL][DOMAIN_NAME]"
type input "[URL][DOMAIN_NAME] ?utm_source=google-gmb-maps&utm_medium=gmb-website-button&ut…"
click at [519, 310] on button "Great" at bounding box center [517, 313] width 54 height 20
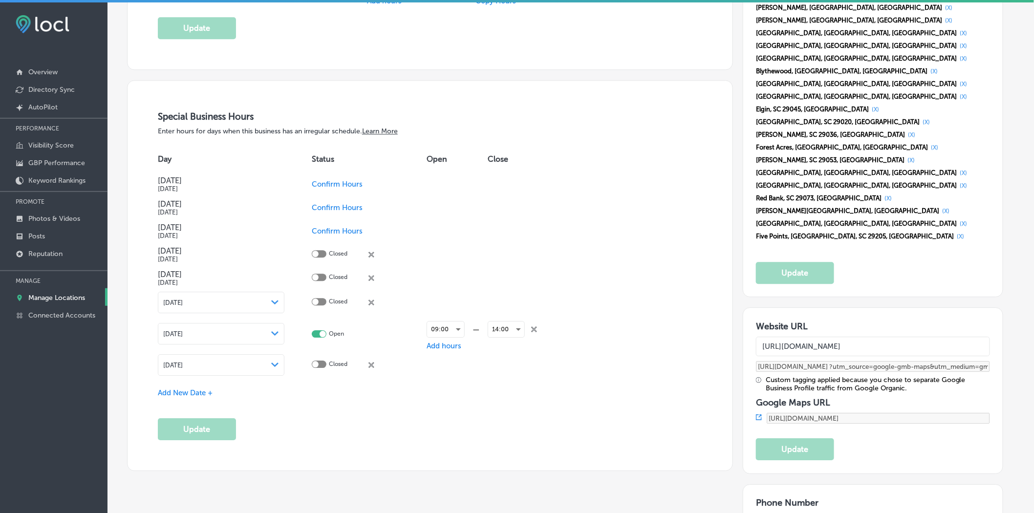
click at [883, 314] on input "[URL][DOMAIN_NAME]" at bounding box center [873, 347] width 234 height 20
click at [893, 314] on input "[URL][DOMAIN_NAME]" at bounding box center [873, 347] width 234 height 20
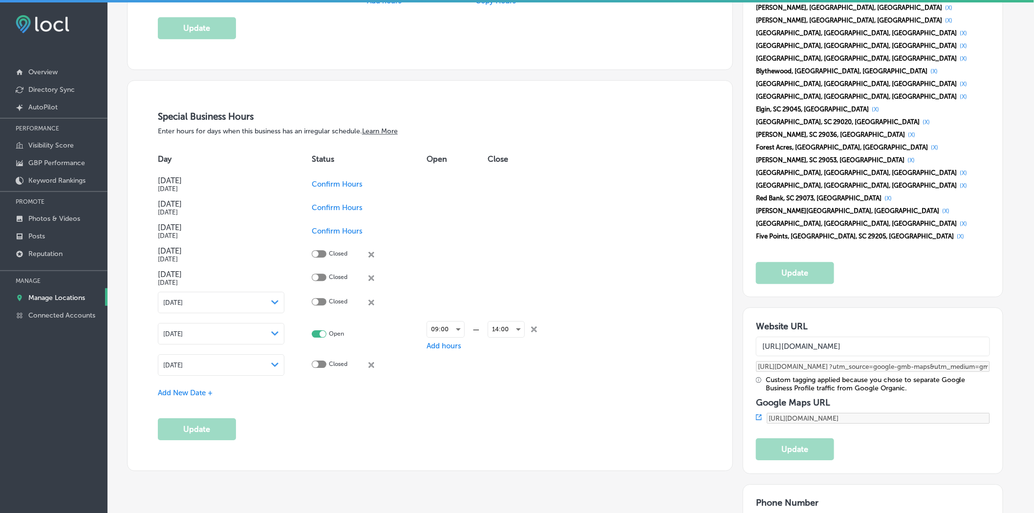
click at [893, 314] on input "[URL][DOMAIN_NAME]" at bounding box center [873, 347] width 234 height 20
paste input "text"
type input "[URL][DOMAIN_NAME]"
type input "[URL][DOMAIN_NAME][DOMAIN_NAME]"
click at [818, 314] on button "Update" at bounding box center [795, 449] width 78 height 22
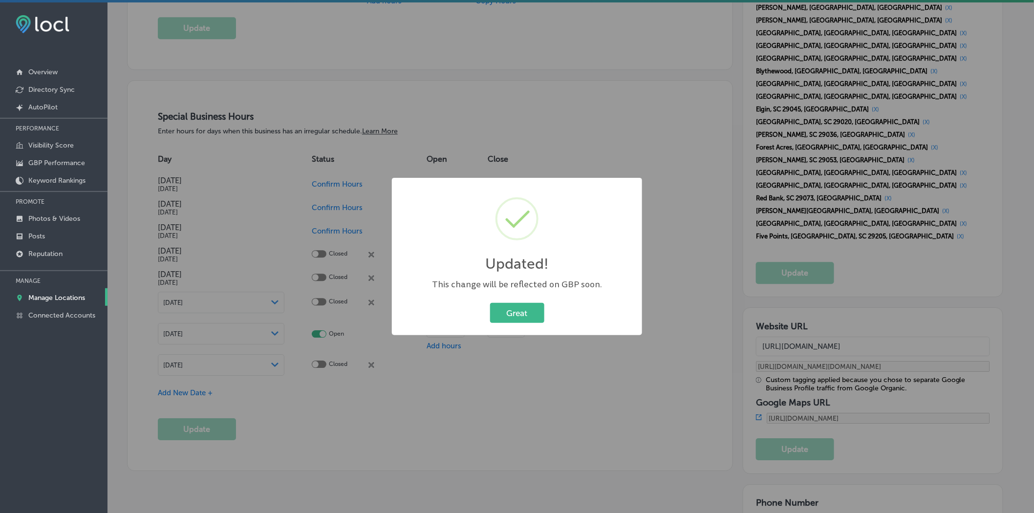
type input "[URL][DOMAIN_NAME]"
type input "[URL][DOMAIN_NAME] ?utm_source=google-gmb-maps&utm_medium=gmb-website-button&ut…"
click at [510, 314] on button "Great" at bounding box center [517, 313] width 54 height 20
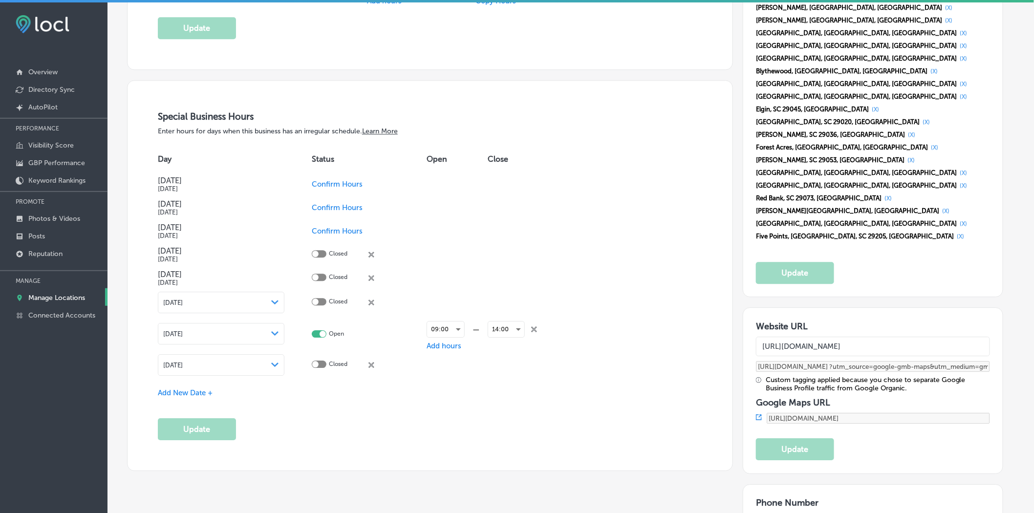
click at [918, 314] on input "[URL][DOMAIN_NAME]" at bounding box center [873, 347] width 234 height 20
paste input "text"
type input "[URL][DOMAIN_NAME]"
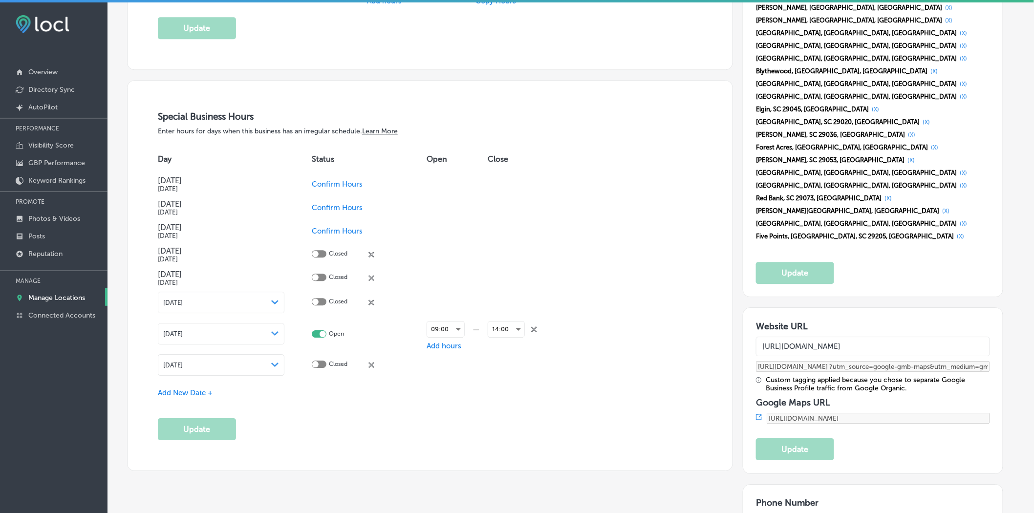
type input "[URL][DOMAIN_NAME][DOMAIN_NAME]"
type input "[URL][DOMAIN_NAME]"
click at [800, 314] on button "Update" at bounding box center [795, 449] width 78 height 22
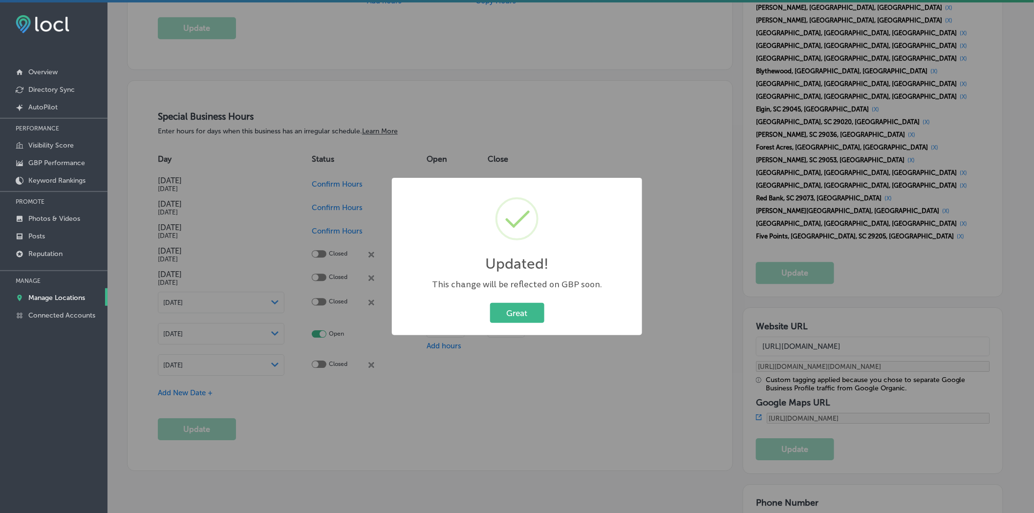
type input "[URL][DOMAIN_NAME][DOMAIN_NAME]"
click at [525, 310] on button "Great" at bounding box center [517, 313] width 54 height 20
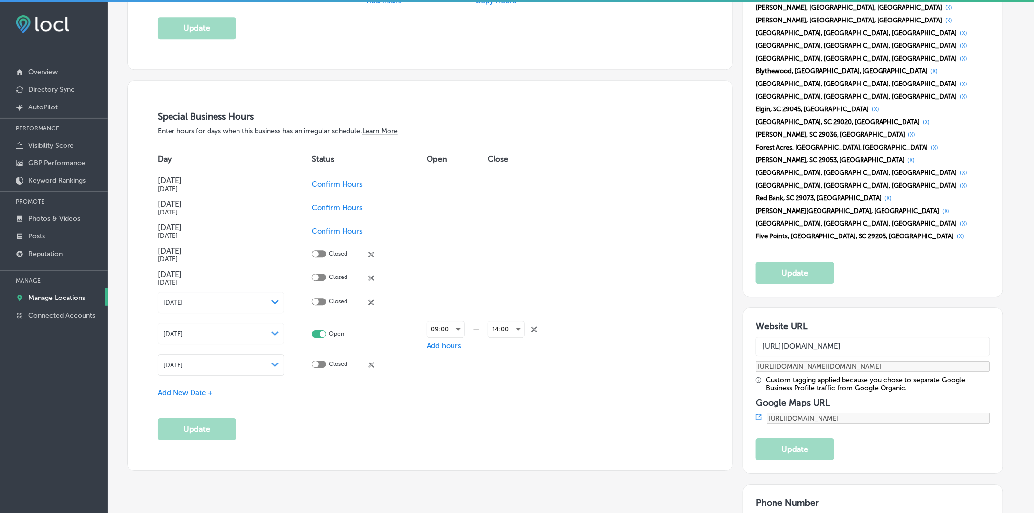
click at [876, 314] on input "[URL][DOMAIN_NAME]" at bounding box center [873, 347] width 234 height 20
click at [920, 314] on div "Website URL [URL][DOMAIN_NAME] [URL][DOMAIN_NAME][DOMAIN_NAME] Custom tagging a…" at bounding box center [873, 390] width 234 height 139
